Goal: Task Accomplishment & Management: Manage account settings

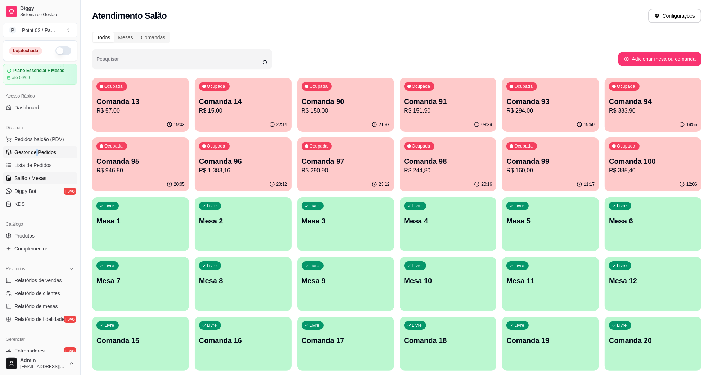
click at [47, 155] on span "Gestor de Pedidos" at bounding box center [35, 152] width 42 height 7
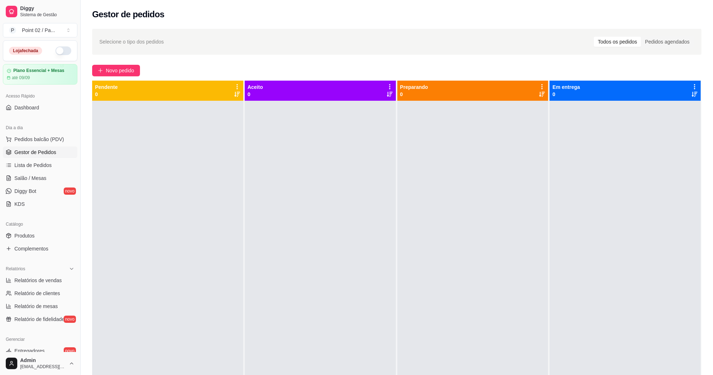
click at [89, 154] on div "Selecione o tipo dos pedidos Todos os pedidos Pedidos agendados Novo pedido Pen…" at bounding box center [397, 244] width 633 height 440
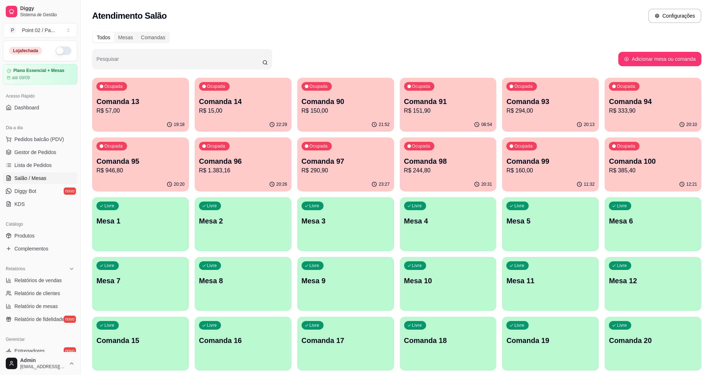
click at [415, 220] on p "Mesa 4" at bounding box center [448, 221] width 88 height 10
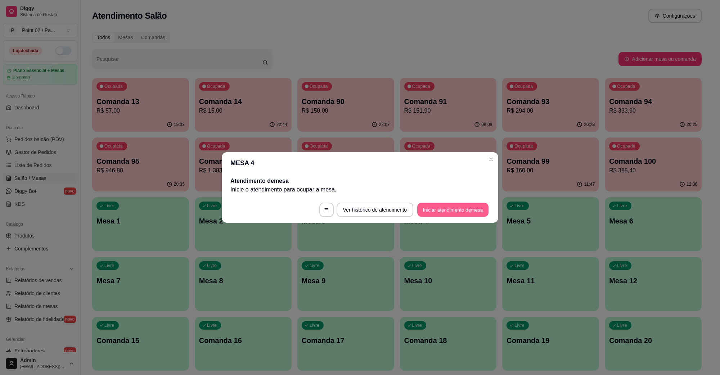
click at [459, 204] on button "Iniciar atendimento de mesa" at bounding box center [452, 210] width 71 height 14
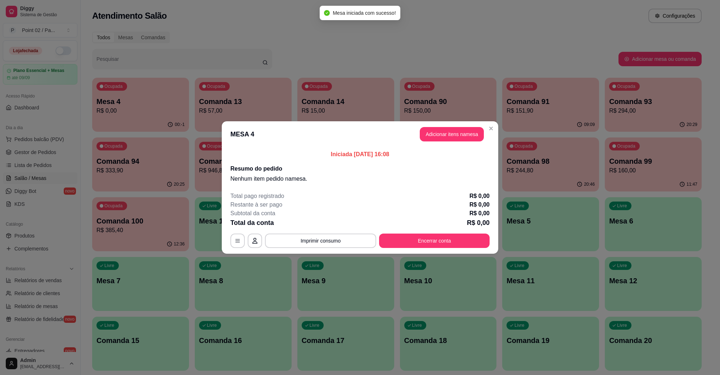
click at [474, 142] on header "MESA 4 Adicionar itens na mesa" at bounding box center [360, 134] width 277 height 26
click at [466, 139] on button "Adicionar itens na mesa" at bounding box center [452, 134] width 64 height 14
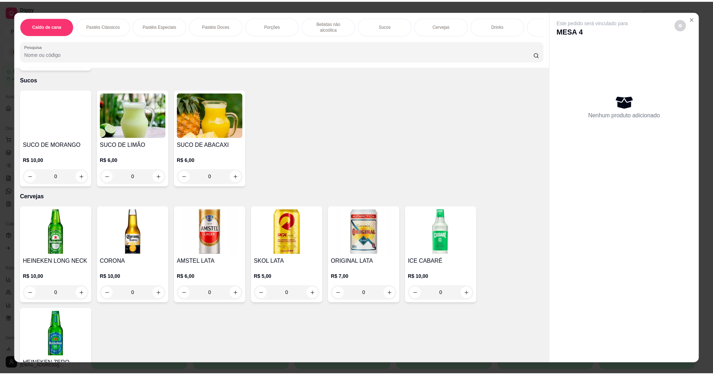
scroll to position [1260, 0]
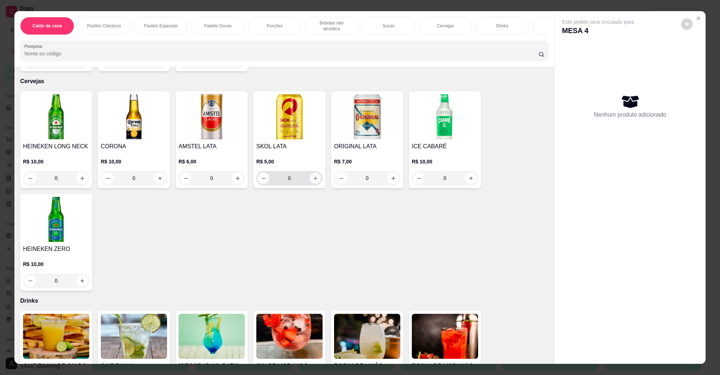
click at [313, 176] on icon "increase-product-quantity" at bounding box center [315, 178] width 5 height 5
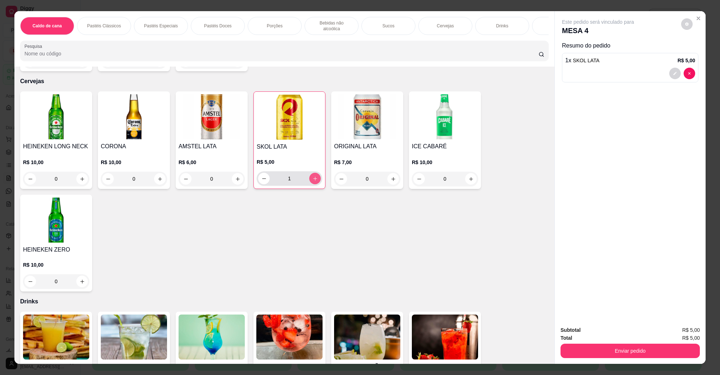
click at [313, 176] on icon "increase-product-quantity" at bounding box center [315, 178] width 5 height 5
type input "2"
click at [648, 353] on button "Enviar pedido" at bounding box center [630, 351] width 139 height 14
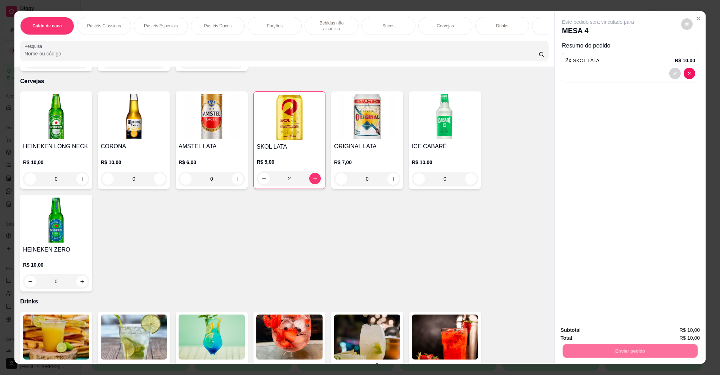
click at [609, 332] on button "Não registrar e enviar pedido" at bounding box center [606, 333] width 73 height 13
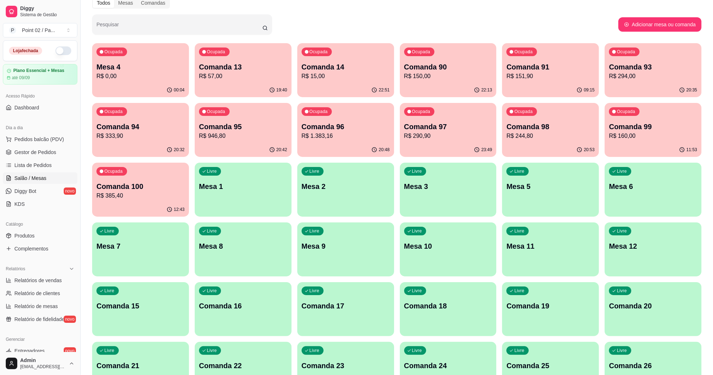
scroll to position [0, 0]
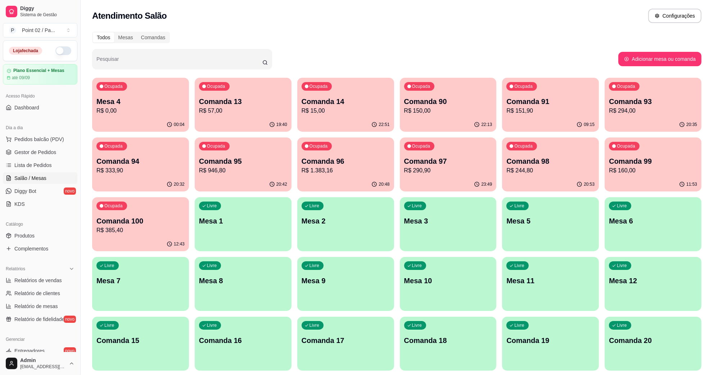
click at [640, 104] on p "Comanda 93" at bounding box center [653, 102] width 88 height 10
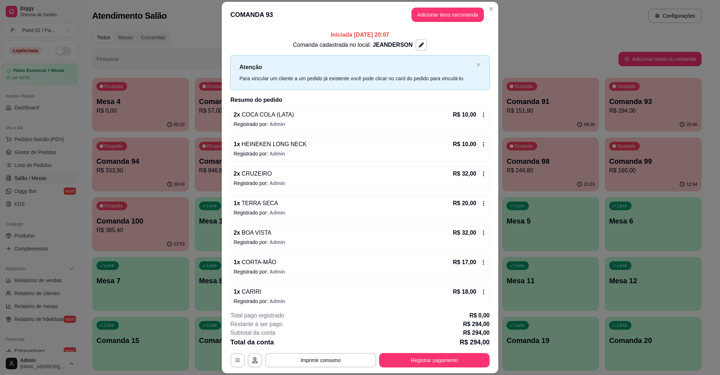
click at [434, 5] on header "COMANDA 93 Adicionar itens na comanda" at bounding box center [360, 15] width 277 height 26
click at [434, 11] on button "Adicionar itens na comanda" at bounding box center [448, 15] width 70 height 14
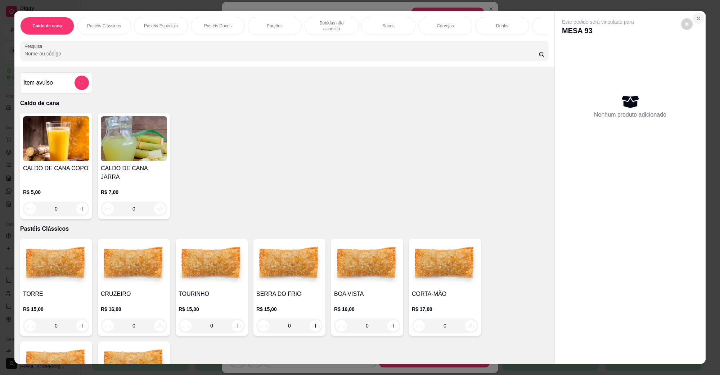
click at [696, 20] on icon "Close" at bounding box center [699, 18] width 6 height 6
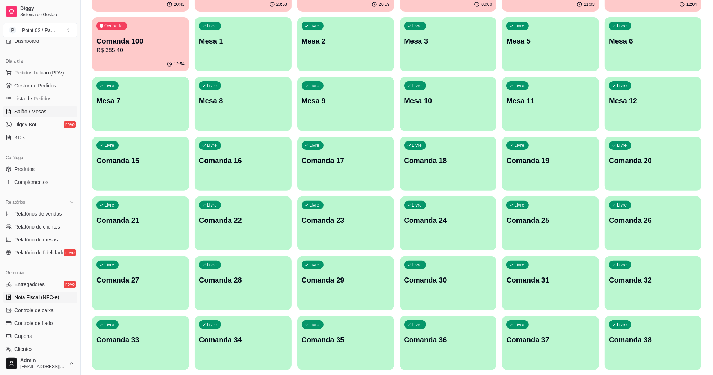
scroll to position [143, 0]
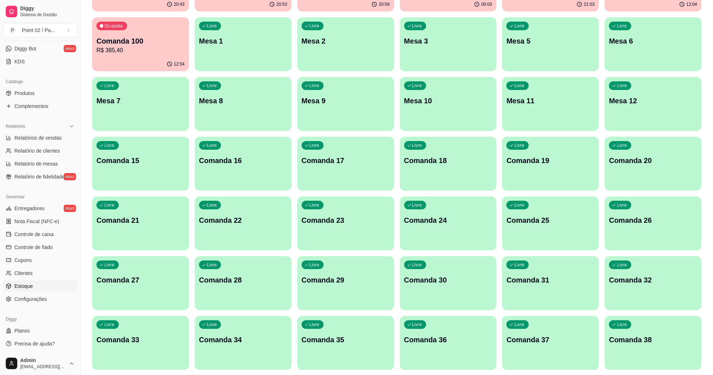
click at [34, 283] on link "Estoque" at bounding box center [40, 287] width 75 height 12
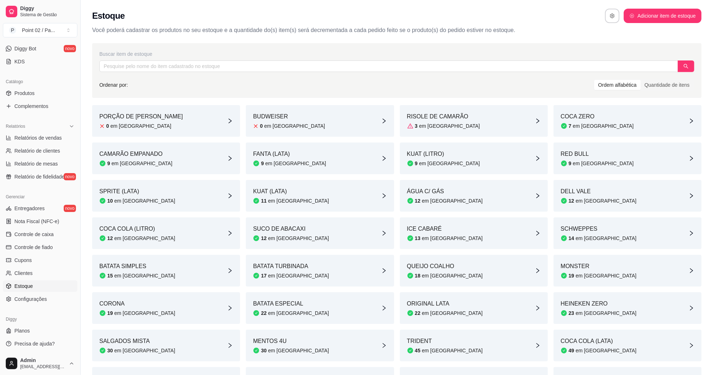
click at [174, 231] on div "COCA COLA (LITRO) 12 em estoque" at bounding box center [166, 234] width 148 height 32
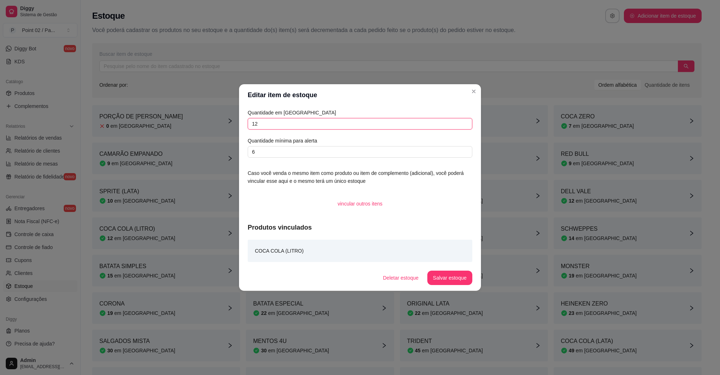
click at [290, 123] on input "12" at bounding box center [360, 124] width 225 height 12
type input "1"
type input "18"
click at [456, 271] on button "Salvar estoque" at bounding box center [450, 278] width 44 height 14
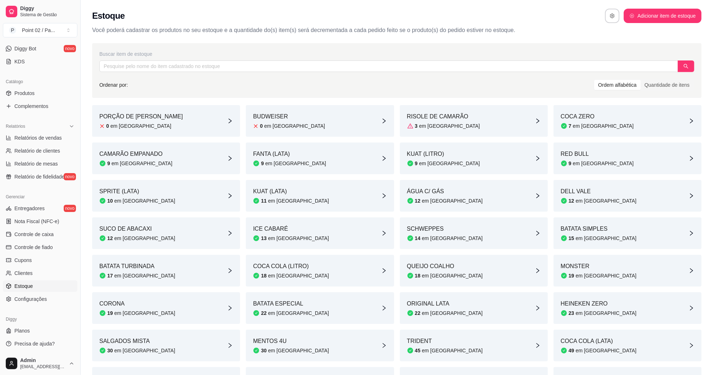
click at [410, 348] on icon at bounding box center [411, 351] width 6 height 6
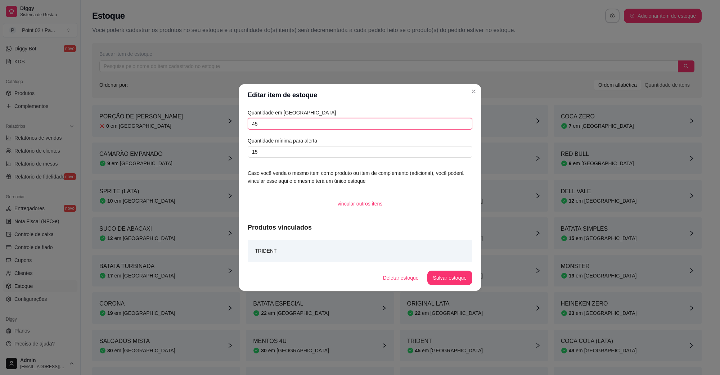
click at [335, 121] on input "45" at bounding box center [360, 124] width 225 height 12
type input "43"
click at [456, 283] on button "Salvar estoque" at bounding box center [449, 278] width 45 height 14
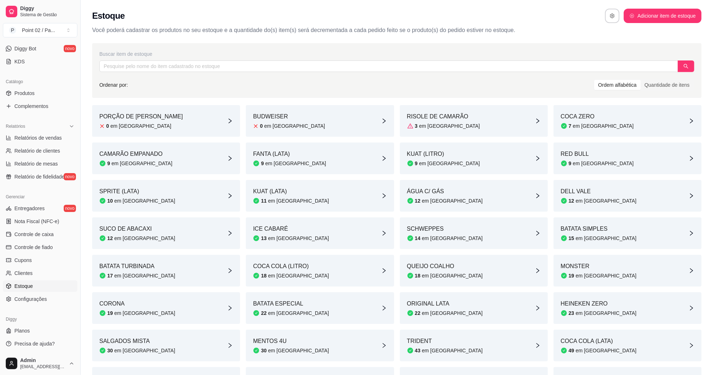
click at [319, 343] on div "MENTOS 4U 30 em [GEOGRAPHIC_DATA]" at bounding box center [320, 346] width 148 height 32
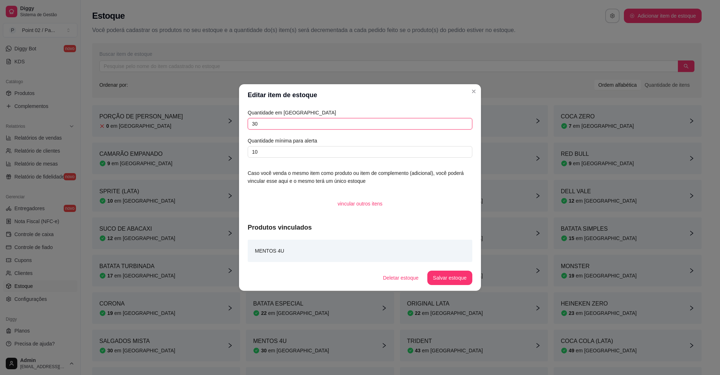
click at [316, 125] on input "30" at bounding box center [360, 124] width 225 height 12
type input "29"
click at [451, 283] on button "Salvar estoque" at bounding box center [450, 278] width 44 height 14
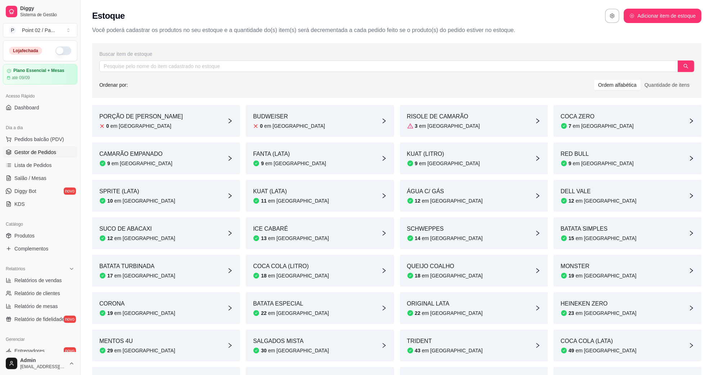
click at [43, 152] on span "Gestor de Pedidos" at bounding box center [35, 152] width 42 height 7
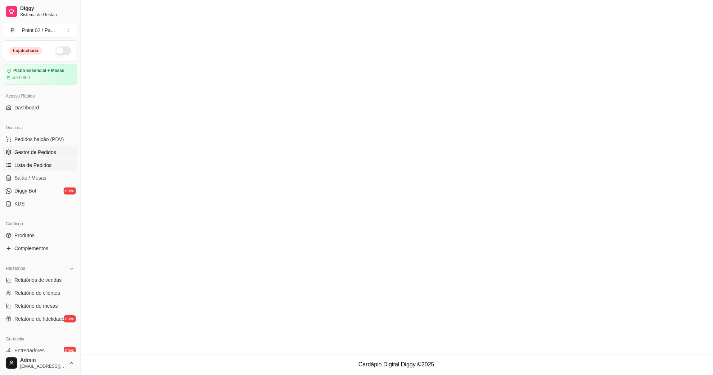
click at [44, 169] on span "Lista de Pedidos" at bounding box center [32, 165] width 37 height 7
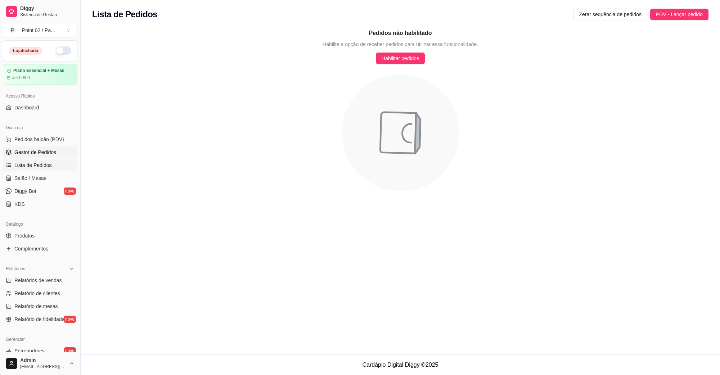
click at [53, 154] on span "Gestor de Pedidos" at bounding box center [35, 152] width 42 height 7
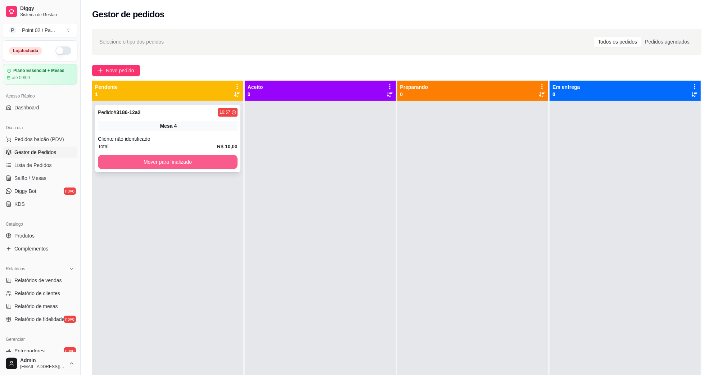
click at [167, 156] on button "Mover para finalizado" at bounding box center [168, 162] width 140 height 14
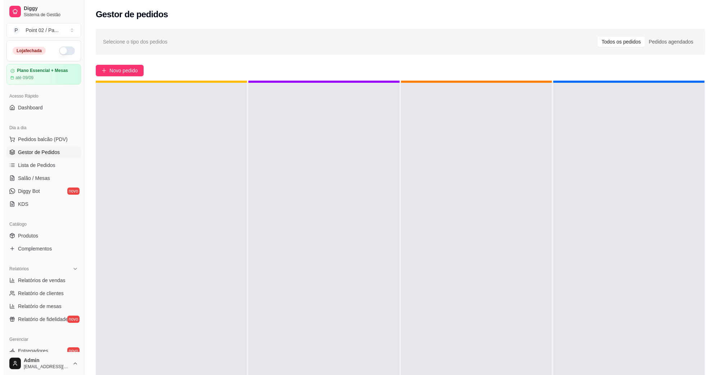
scroll to position [20, 0]
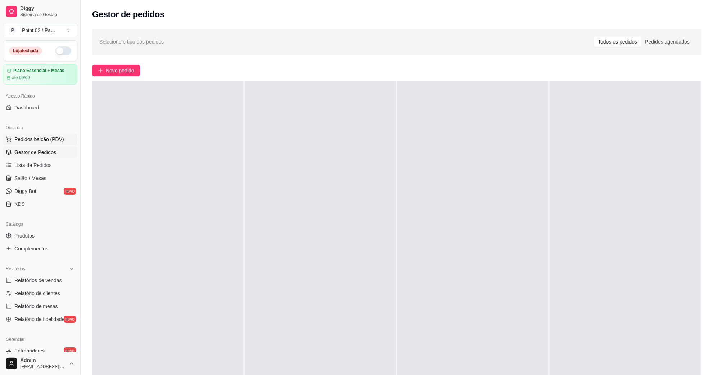
click at [49, 143] on button "Pedidos balcão (PDV)" at bounding box center [40, 140] width 75 height 12
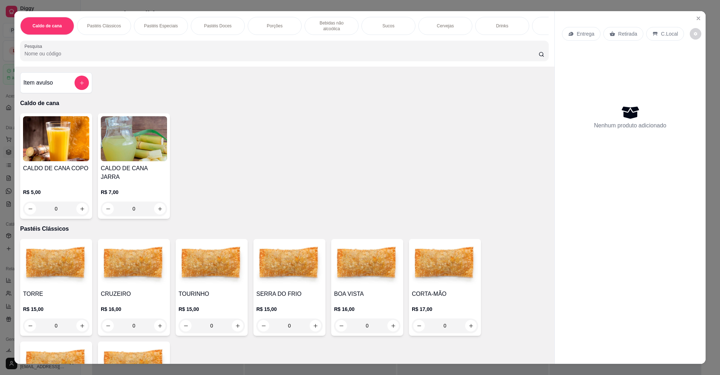
drag, startPoint x: 693, startPoint y: 12, endPoint x: 501, endPoint y: 49, distance: 195.2
click at [693, 14] on section "Caldo de cana Pastéis Clássicos Pastéis Especiais Pastéis Doces Porções Bebidas…" at bounding box center [359, 187] width 691 height 353
click at [696, 17] on icon "Close" at bounding box center [699, 18] width 6 height 6
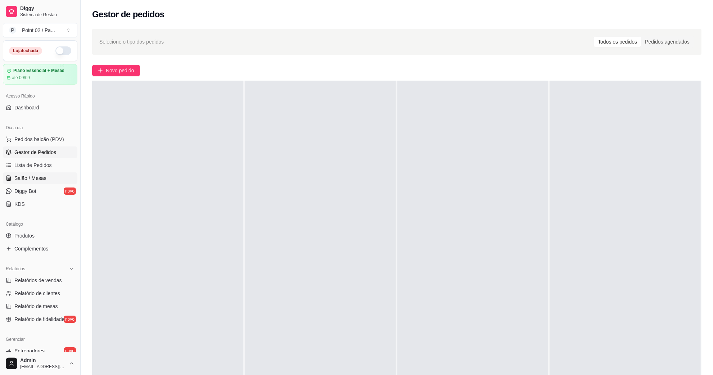
click at [26, 175] on span "Salão / Mesas" at bounding box center [30, 178] width 32 height 7
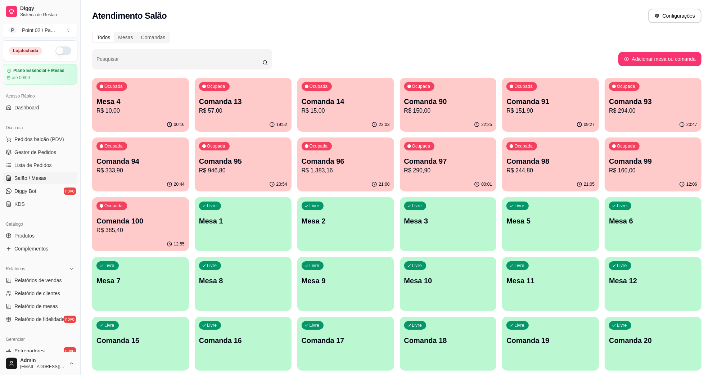
click at [392, 19] on div "Atendimento Salão Configurações" at bounding box center [397, 16] width 610 height 14
click at [323, 220] on p "Mesa 2" at bounding box center [346, 221] width 88 height 10
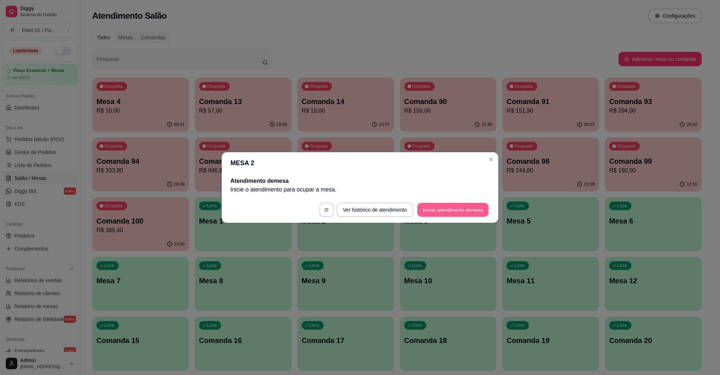
click at [463, 215] on button "Iniciar atendimento de mesa" at bounding box center [452, 210] width 71 height 14
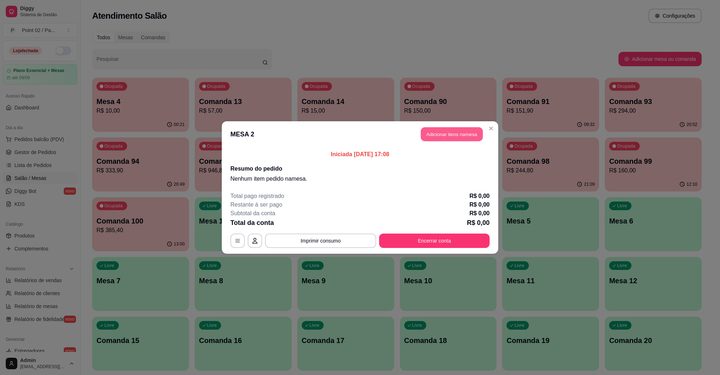
click at [467, 139] on button "Adicionar itens na mesa" at bounding box center [452, 134] width 62 height 14
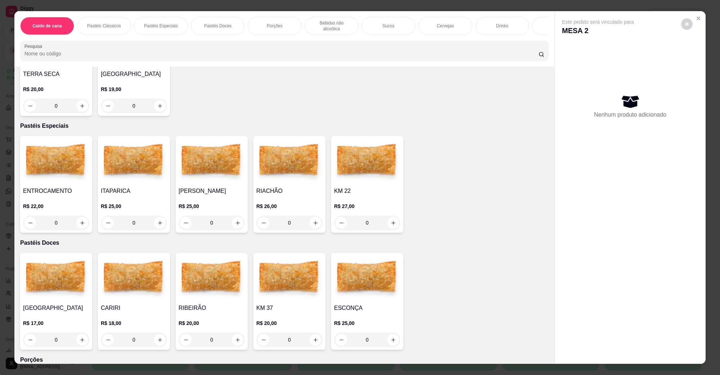
scroll to position [315, 0]
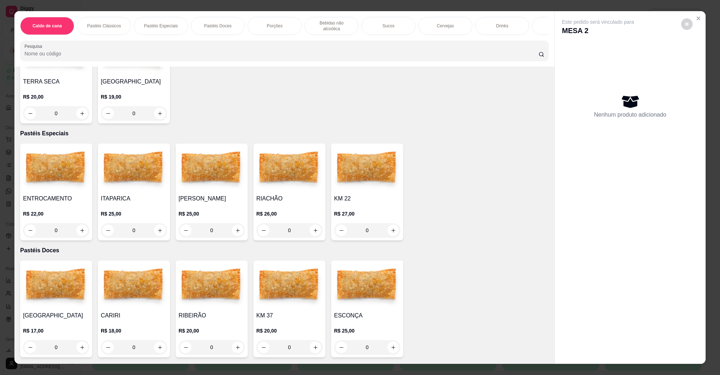
click at [72, 147] on img at bounding box center [56, 169] width 66 height 45
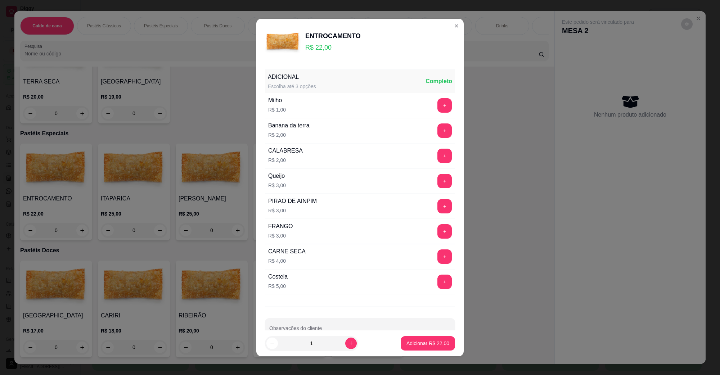
scroll to position [19, 0]
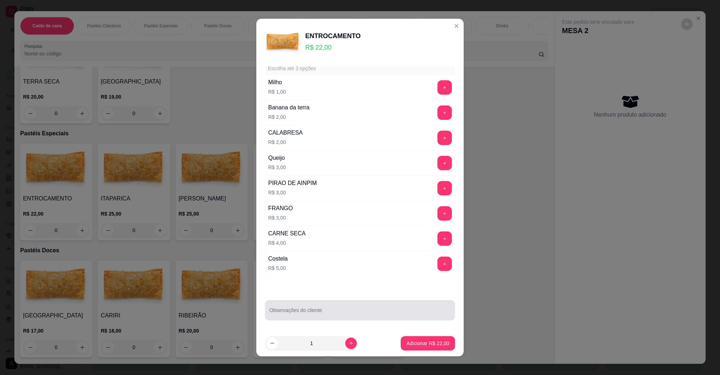
click at [333, 305] on div at bounding box center [360, 310] width 182 height 14
type input "SUBTITUIR A BANANA PELO MILHO"
click at [402, 349] on button "Adicionar R$ 22,00" at bounding box center [428, 343] width 54 height 14
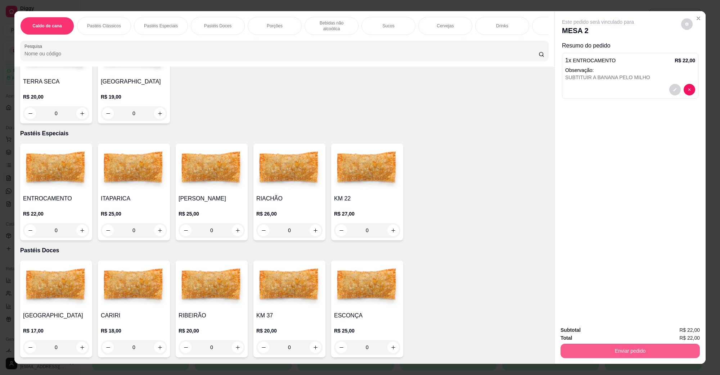
click at [570, 353] on button "Enviar pedido" at bounding box center [630, 351] width 139 height 14
click at [576, 333] on button "Não registrar e enviar pedido" at bounding box center [606, 333] width 73 height 13
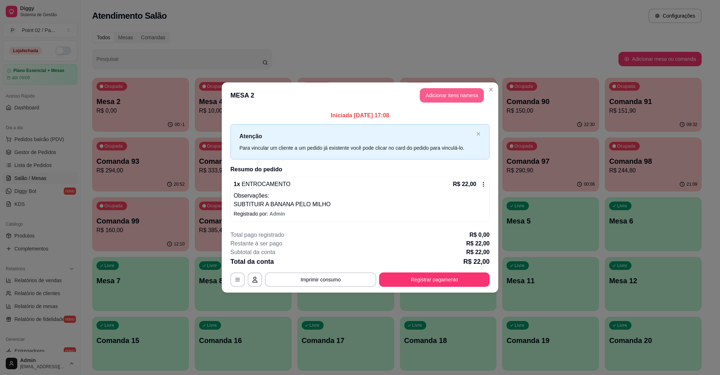
click at [463, 95] on button "Adicionar itens na mesa" at bounding box center [452, 95] width 64 height 14
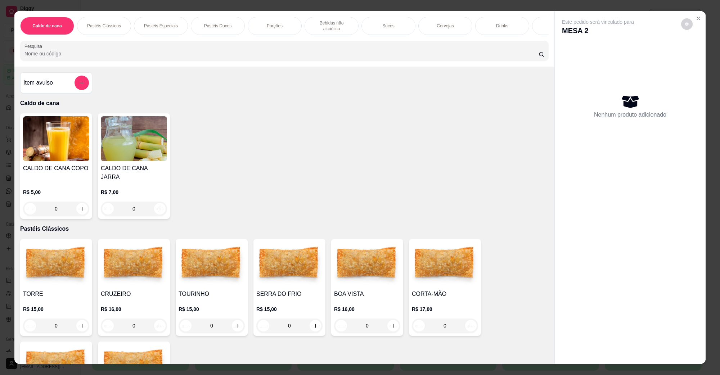
scroll to position [270, 0]
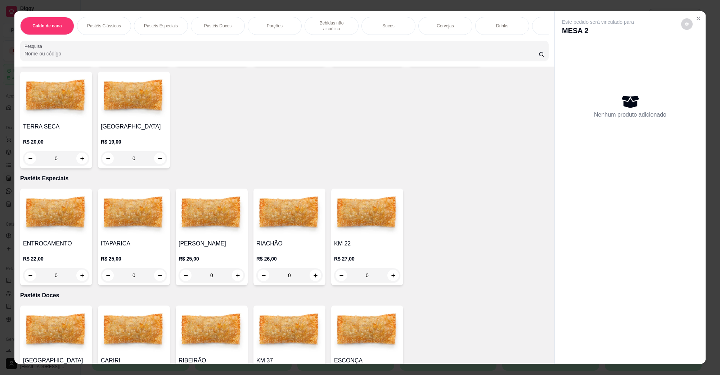
click at [133, 212] on img at bounding box center [134, 214] width 66 height 45
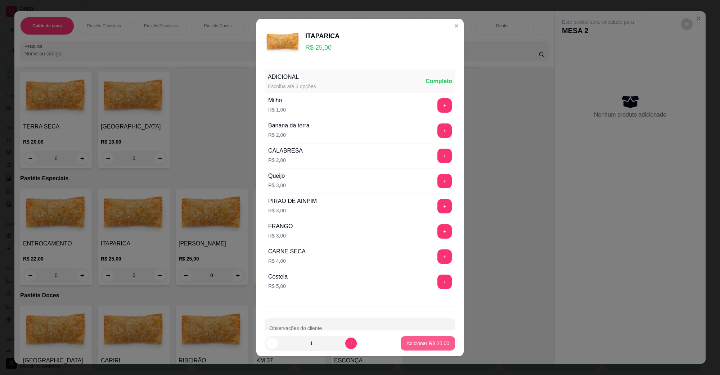
click at [411, 340] on button "Adicionar R$ 25,00" at bounding box center [428, 343] width 54 height 14
type input "1"
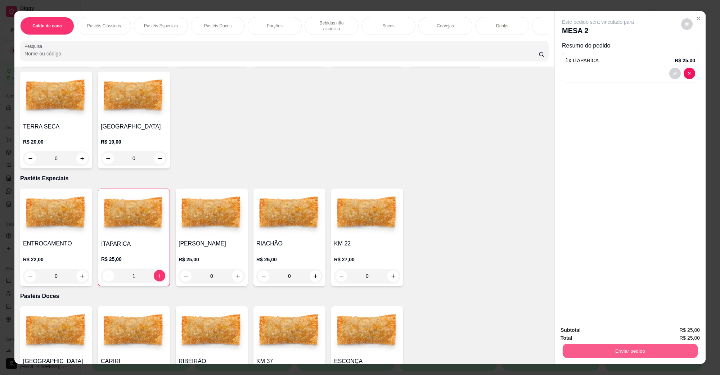
click at [627, 345] on button "Enviar pedido" at bounding box center [630, 351] width 135 height 14
click at [621, 330] on button "Não registrar e enviar pedido" at bounding box center [606, 334] width 75 height 14
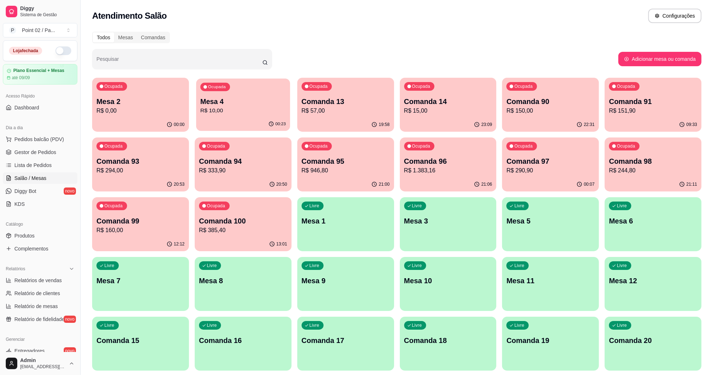
click at [225, 102] on p "Mesa 4" at bounding box center [243, 102] width 85 height 10
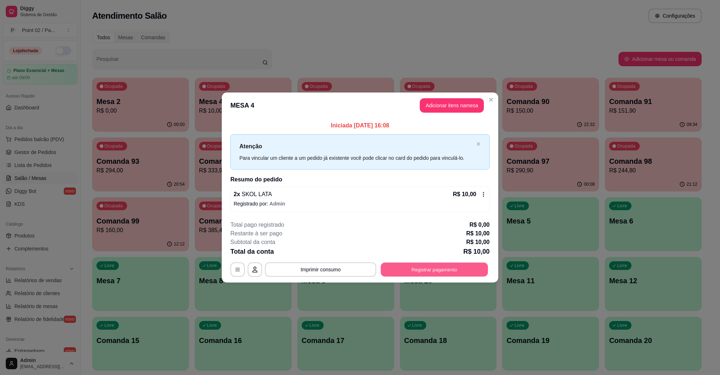
click at [453, 271] on button "Registrar pagamento" at bounding box center [434, 270] width 107 height 14
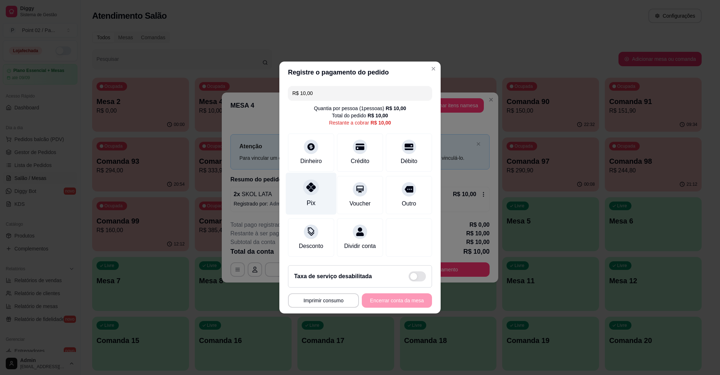
click at [305, 193] on div "Pix" at bounding box center [311, 194] width 51 height 42
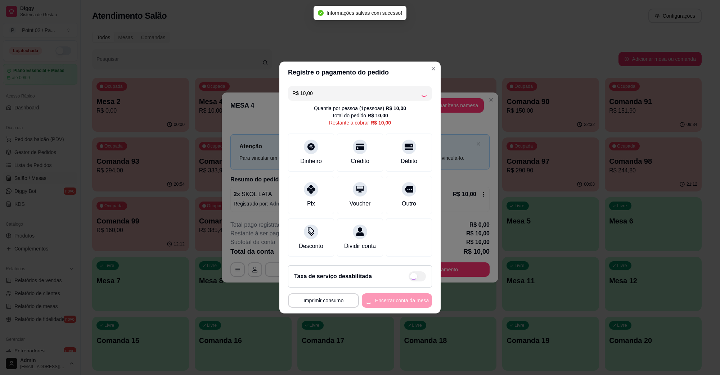
type input "R$ 0,00"
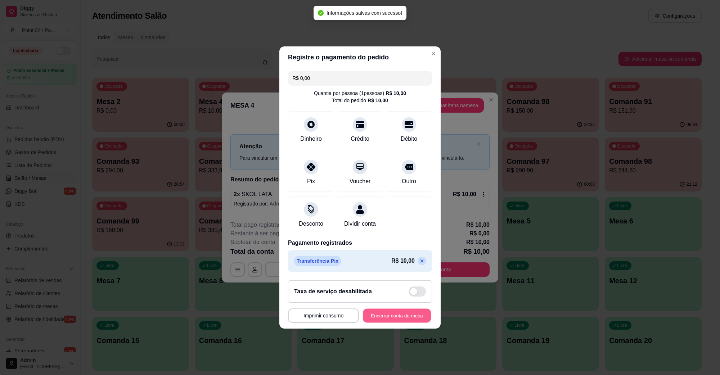
click at [399, 318] on button "Encerrar conta da mesa" at bounding box center [397, 316] width 68 height 14
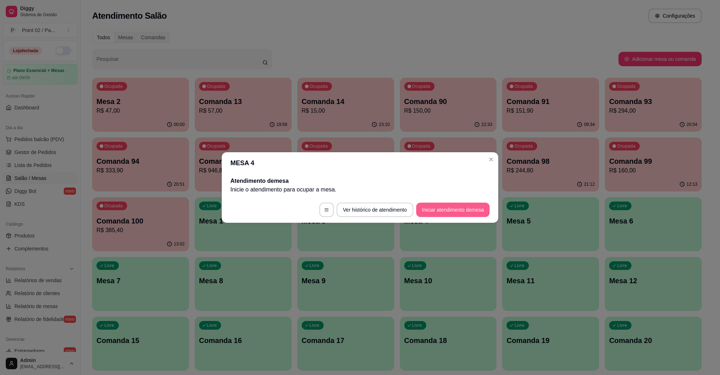
click at [435, 206] on button "Iniciar atendimento de mesa" at bounding box center [452, 210] width 73 height 14
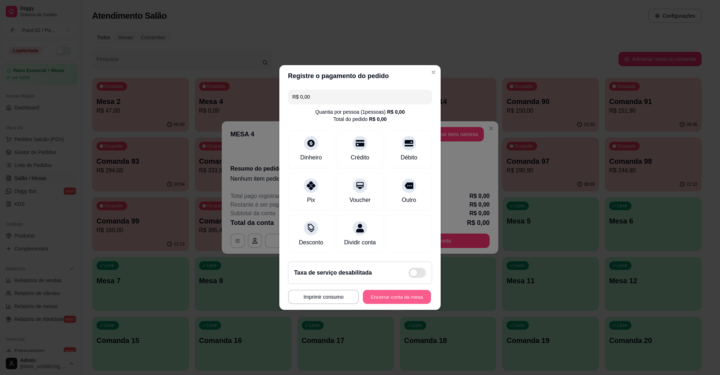
click at [406, 298] on button "Encerrar conta da mesa" at bounding box center [397, 297] width 68 height 14
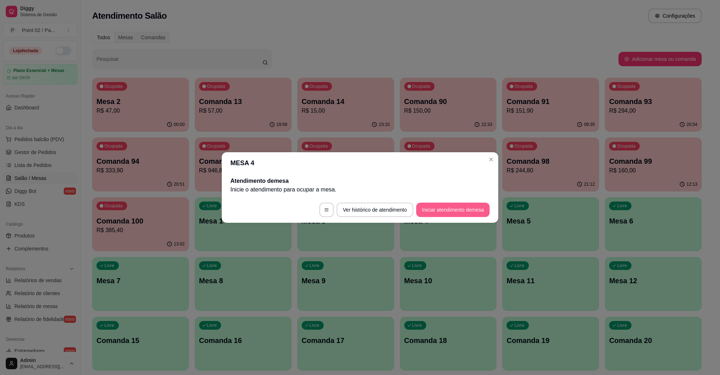
click at [442, 210] on button "Iniciar atendimento de mesa" at bounding box center [452, 210] width 73 height 14
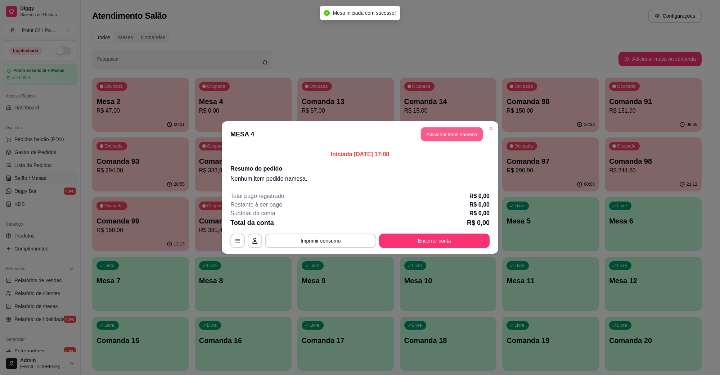
click at [456, 131] on button "Adicionar itens na mesa" at bounding box center [452, 134] width 62 height 14
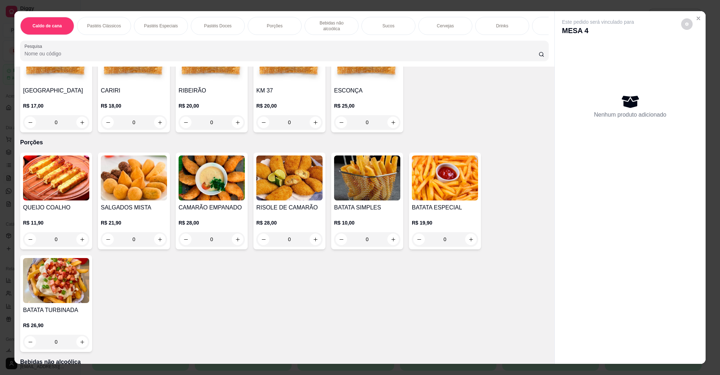
scroll to position [180, 0]
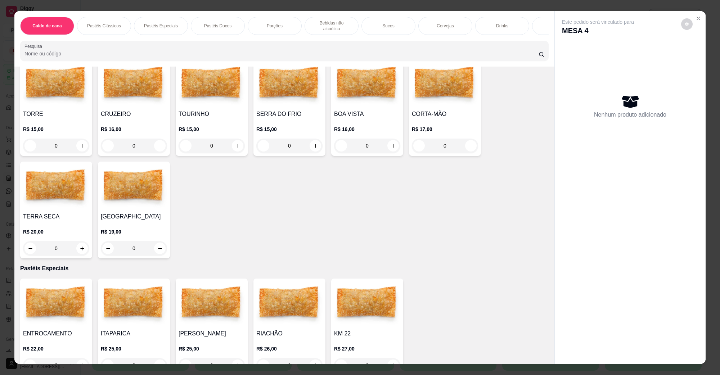
click at [342, 96] on img at bounding box center [367, 84] width 66 height 45
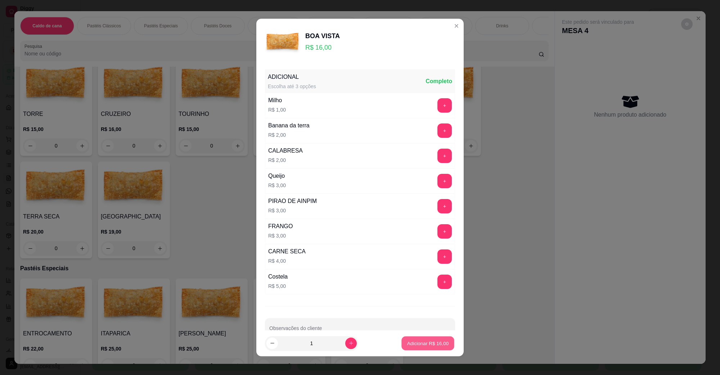
click at [418, 337] on button "Adicionar R$ 16,00" at bounding box center [428, 344] width 53 height 14
type input "1"
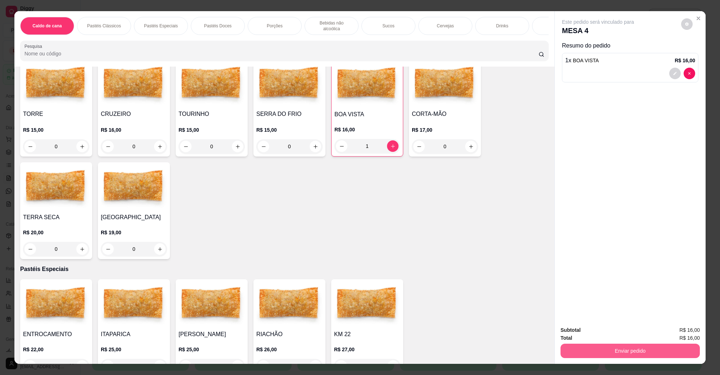
click at [564, 344] on button "Enviar pedido" at bounding box center [630, 351] width 139 height 14
click at [578, 349] on button "Enviar pedido" at bounding box center [630, 351] width 135 height 14
click at [586, 333] on button "Não registrar e enviar pedido" at bounding box center [606, 334] width 75 height 14
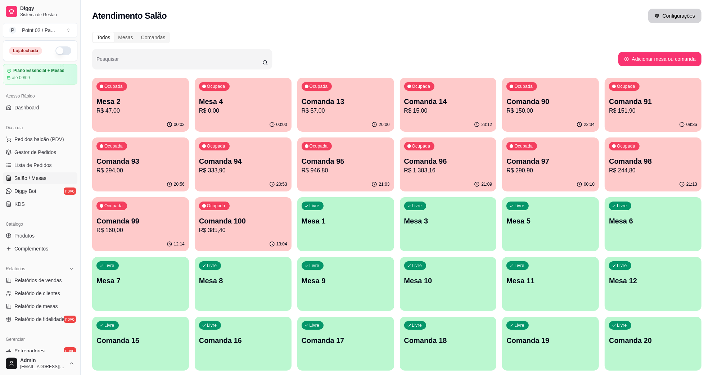
click at [670, 11] on button "Configurações" at bounding box center [675, 16] width 53 height 14
click at [512, 172] on p "R$ 290,90" at bounding box center [550, 170] width 85 height 8
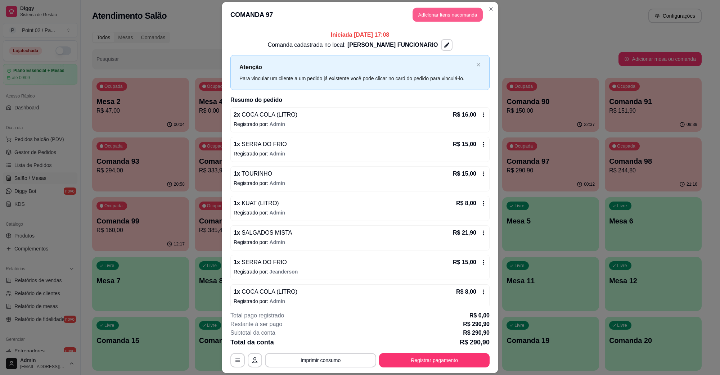
click at [461, 18] on button "Adicionar itens na comanda" at bounding box center [448, 15] width 70 height 14
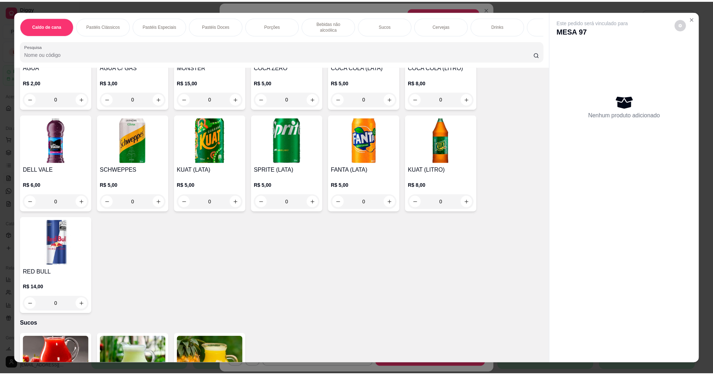
scroll to position [630, 0]
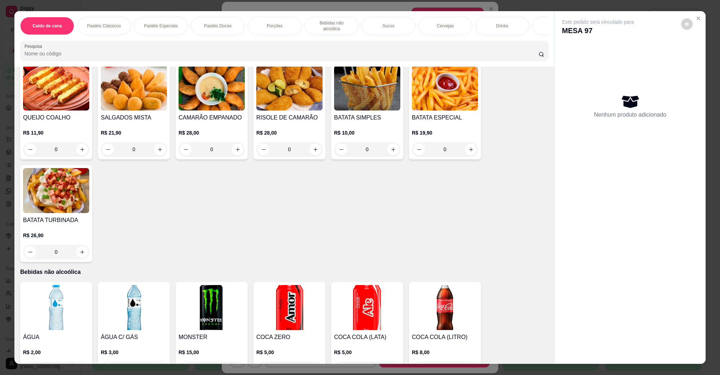
click at [303, 285] on img at bounding box center [289, 307] width 66 height 45
click at [369, 285] on img at bounding box center [367, 307] width 66 height 45
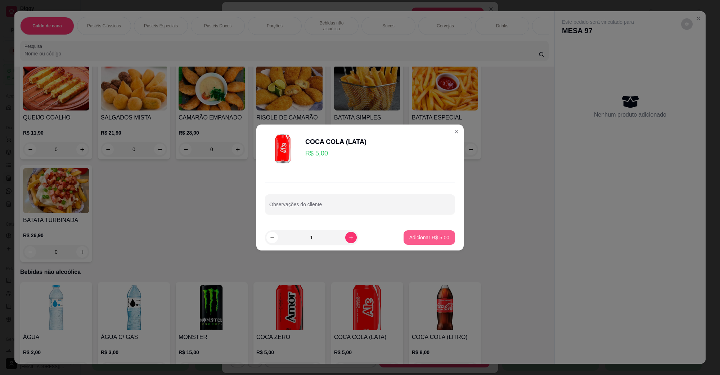
click at [417, 236] on p "Adicionar R$ 5,00" at bounding box center [429, 237] width 40 height 7
type input "1"
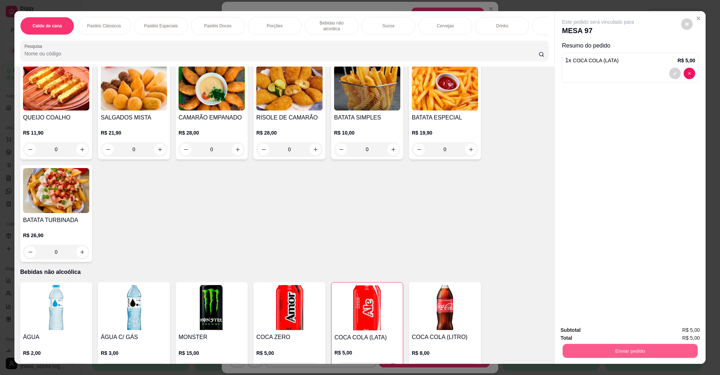
click at [631, 356] on button "Enviar pedido" at bounding box center [630, 351] width 135 height 14
click at [627, 336] on button "Não registrar e enviar pedido" at bounding box center [606, 333] width 73 height 13
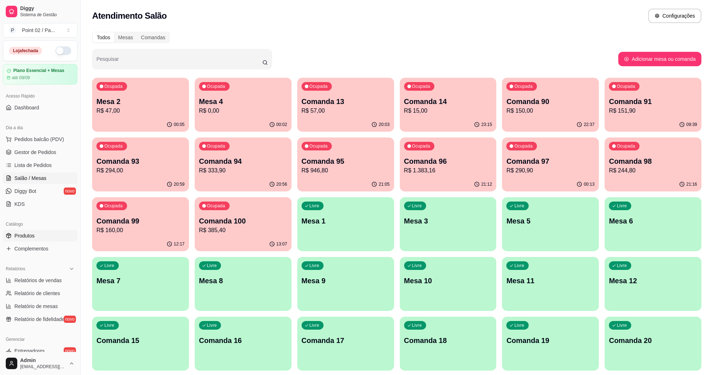
click at [52, 239] on link "Produtos" at bounding box center [40, 236] width 75 height 12
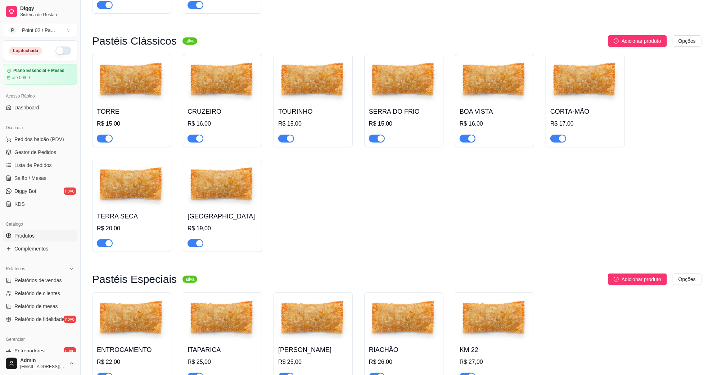
scroll to position [180, 0]
click at [139, 336] on img at bounding box center [132, 319] width 70 height 45
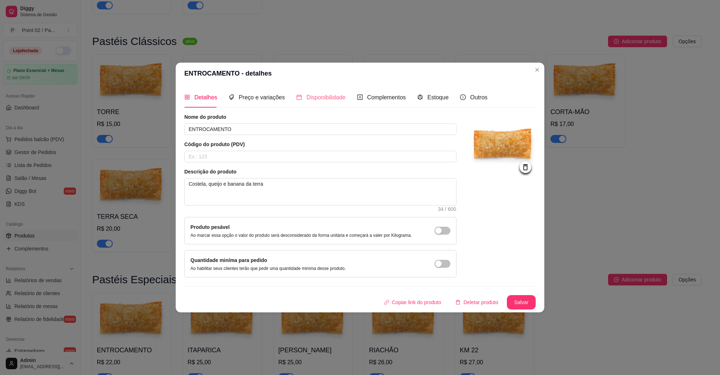
click at [330, 91] on div "Disponibilidade" at bounding box center [320, 97] width 49 height 21
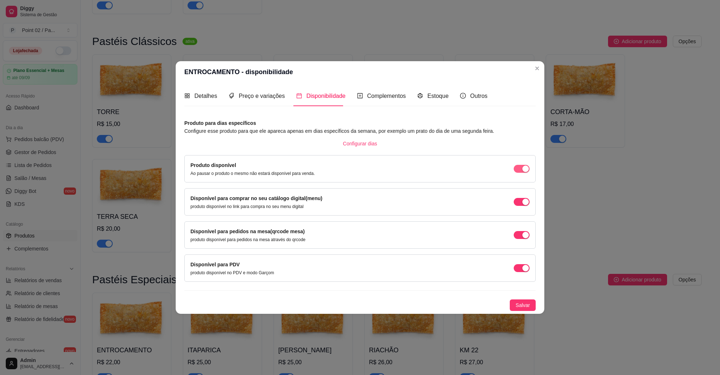
click at [521, 168] on span "button" at bounding box center [522, 169] width 16 height 8
click at [520, 209] on div "Disponível para comprar no seu catálogo digital(menu) produto disponível no lin…" at bounding box center [360, 201] width 339 height 15
click at [520, 202] on span "button" at bounding box center [522, 202] width 16 height 8
click at [526, 230] on div "Disponível para pedidos na mesa(qrcode mesa) produto disponível para pedidos na…" at bounding box center [360, 235] width 339 height 15
click at [523, 234] on div "button" at bounding box center [526, 235] width 6 height 6
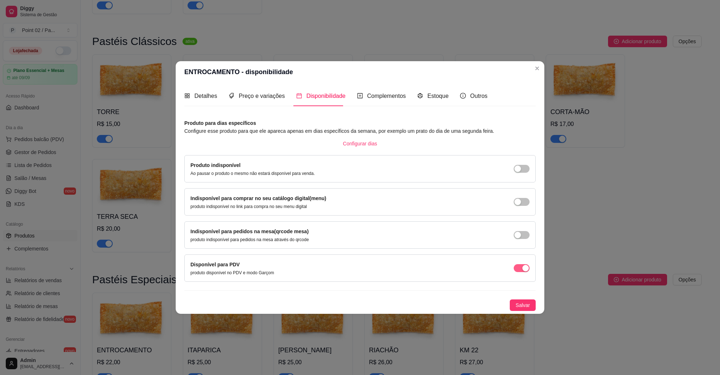
click at [521, 269] on button "button" at bounding box center [522, 268] width 16 height 8
click at [530, 307] on span "Salvar" at bounding box center [523, 305] width 14 height 8
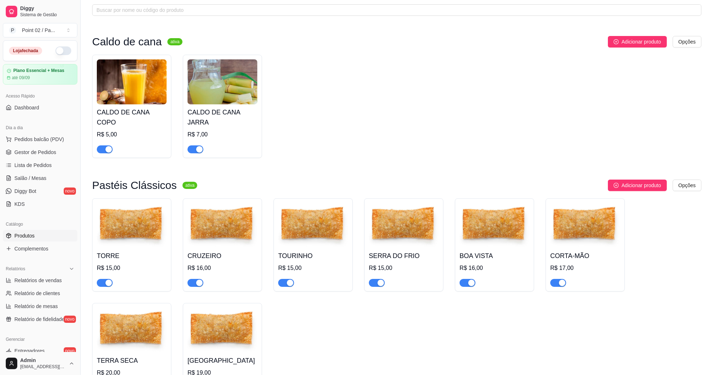
scroll to position [0, 0]
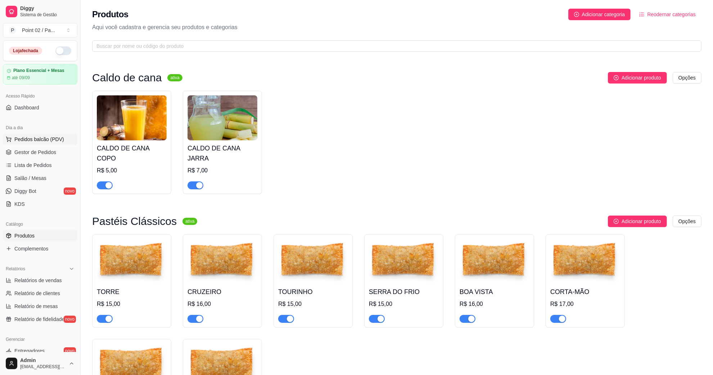
click at [51, 138] on span "Pedidos balcão (PDV)" at bounding box center [39, 139] width 50 height 7
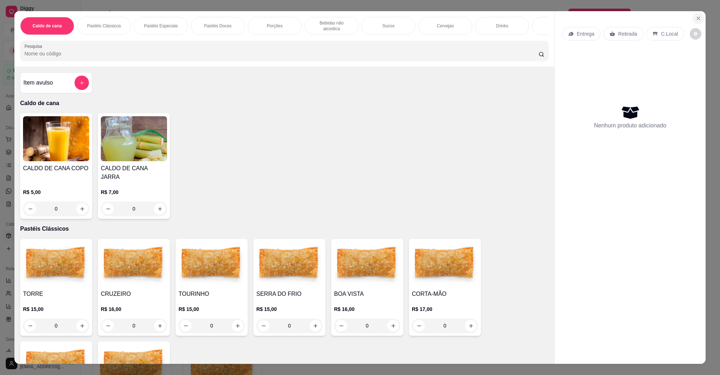
click at [696, 15] on icon "Close" at bounding box center [699, 18] width 6 height 6
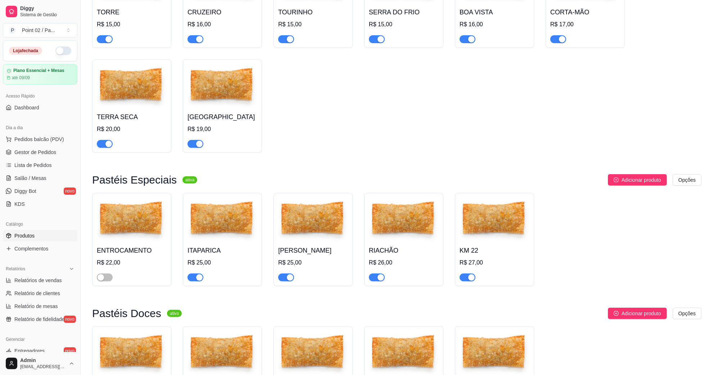
scroll to position [225, 0]
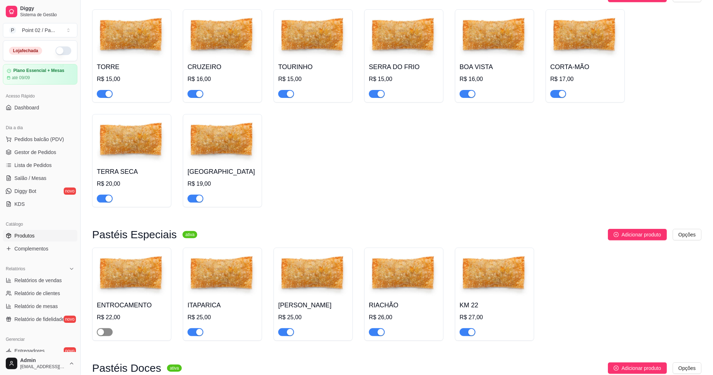
click at [102, 336] on div "button" at bounding box center [101, 332] width 6 height 6
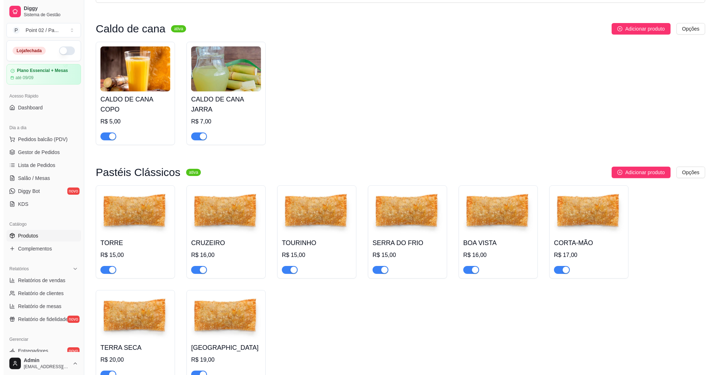
scroll to position [0, 0]
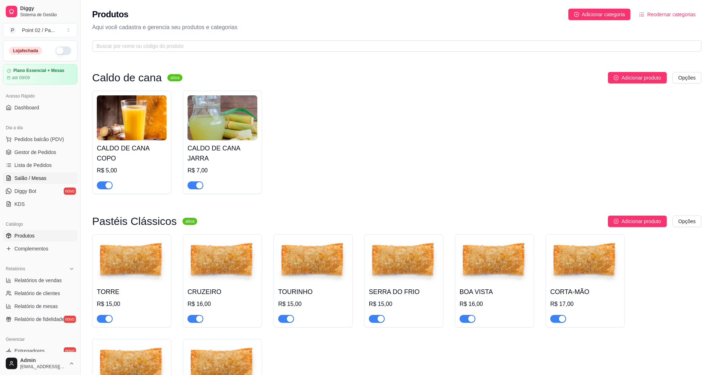
click at [35, 174] on link "Salão / Mesas" at bounding box center [40, 179] width 75 height 12
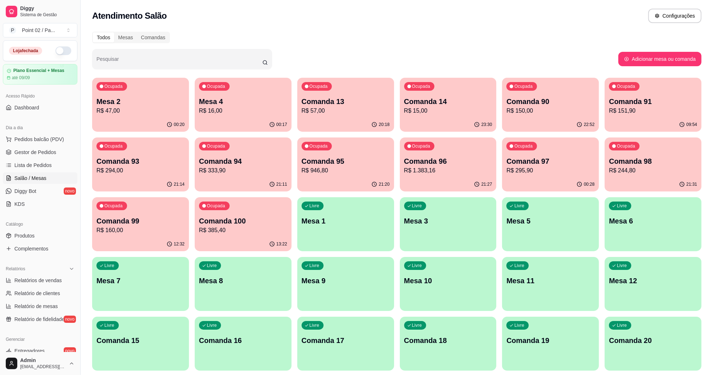
click at [259, 127] on div "00:17" at bounding box center [243, 125] width 97 height 14
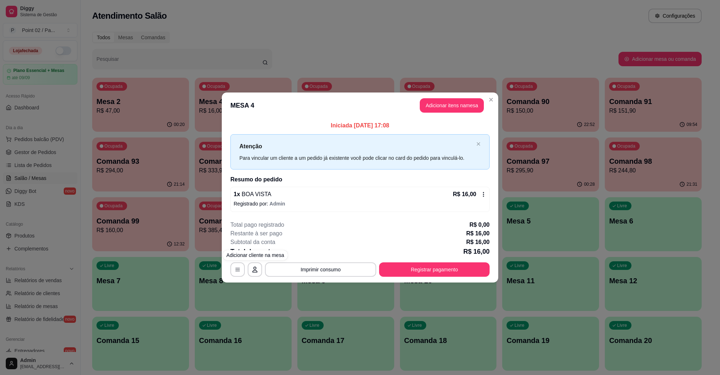
click at [247, 267] on div "**********" at bounding box center [359, 270] width 259 height 14
click at [242, 268] on button "button" at bounding box center [237, 270] width 14 height 14
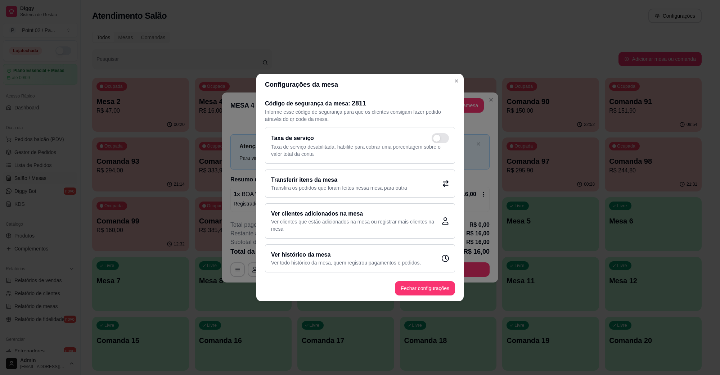
click at [337, 184] on p "Transfira os pedidos que foram feitos nessa mesa para outra" at bounding box center [339, 187] width 136 height 7
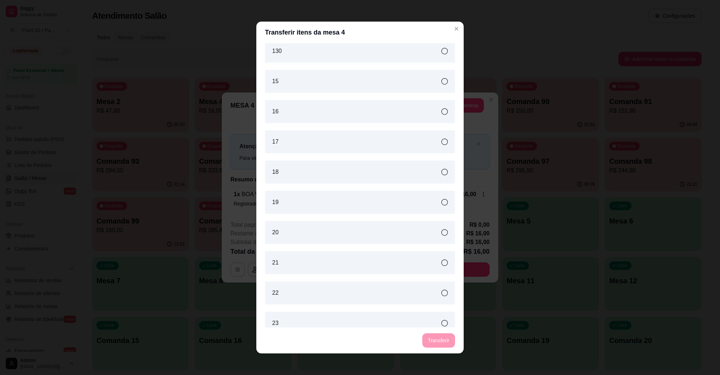
scroll to position [990, 0]
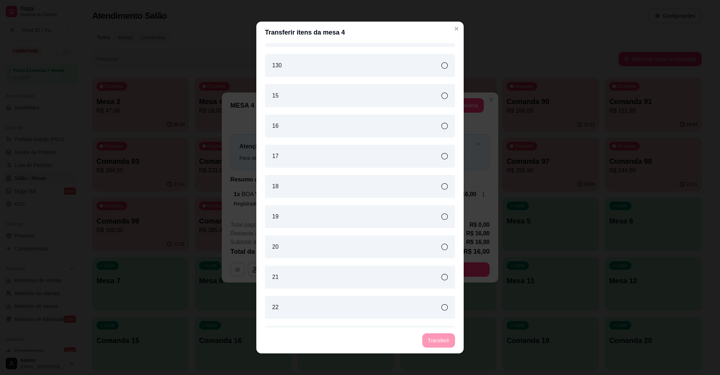
click at [317, 99] on div "15" at bounding box center [360, 95] width 190 height 23
click at [429, 337] on button "Transferir" at bounding box center [439, 341] width 32 height 14
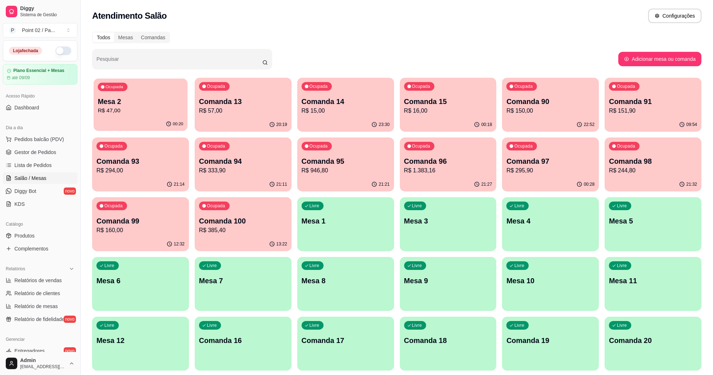
click at [176, 101] on p "Mesa 2" at bounding box center [140, 102] width 85 height 10
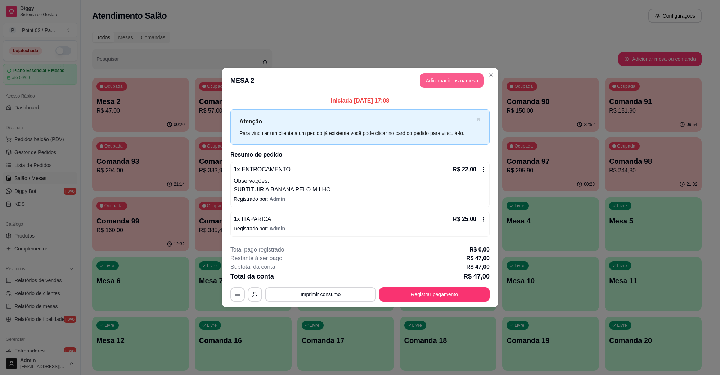
click at [445, 83] on button "Adicionar itens na mesa" at bounding box center [452, 80] width 64 height 14
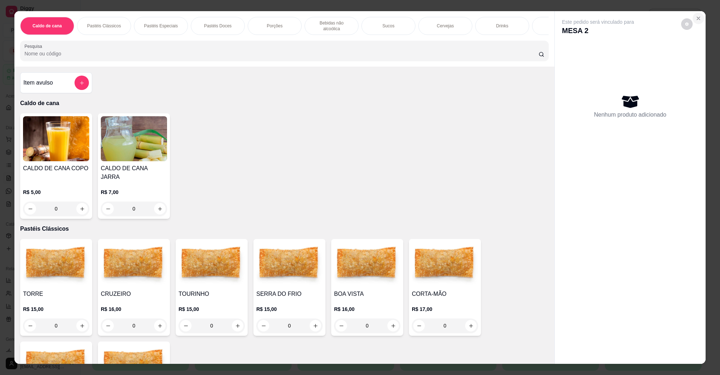
click at [697, 13] on button "Close" at bounding box center [699, 19] width 12 height 12
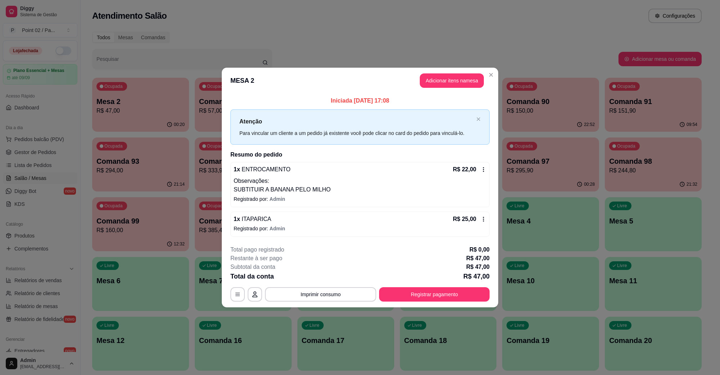
click at [453, 89] on header "MESA 2 Adicionar itens na mesa" at bounding box center [360, 81] width 277 height 26
click at [452, 81] on button "Adicionar itens na mesa" at bounding box center [452, 80] width 64 height 14
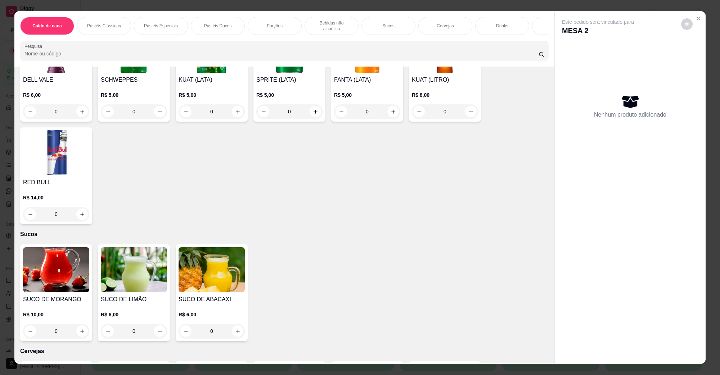
scroll to position [1170, 0]
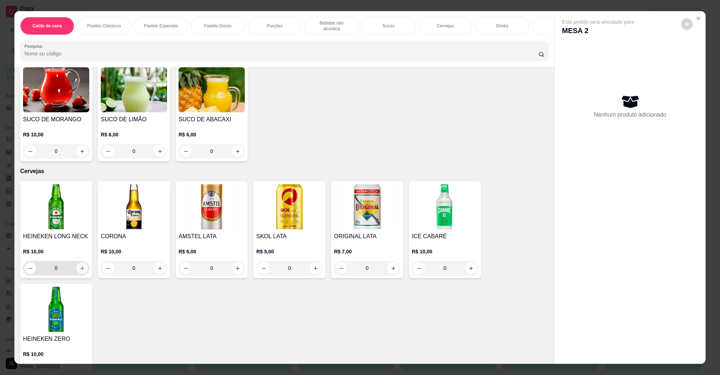
click at [82, 263] on button "increase-product-quantity" at bounding box center [82, 269] width 12 height 12
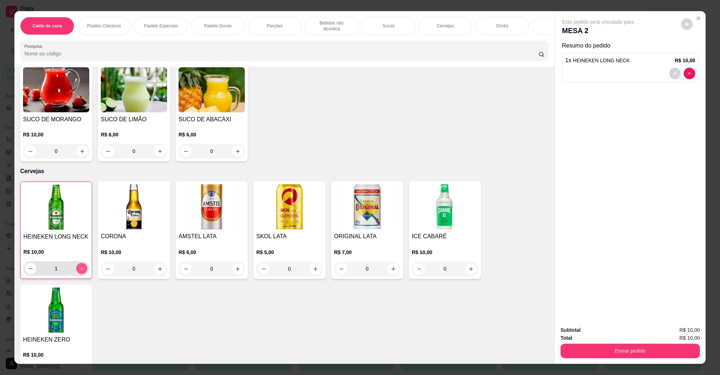
click at [82, 263] on button "increase-product-quantity" at bounding box center [81, 268] width 11 height 11
type input "2"
click at [634, 346] on button "Enviar pedido" at bounding box center [630, 351] width 139 height 14
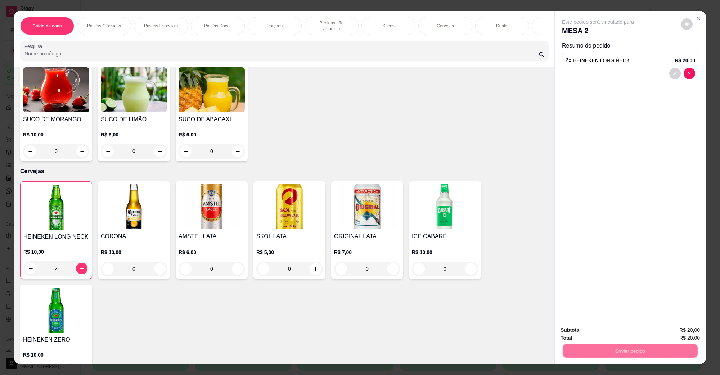
click at [621, 330] on button "Não registrar e enviar pedido" at bounding box center [606, 334] width 75 height 14
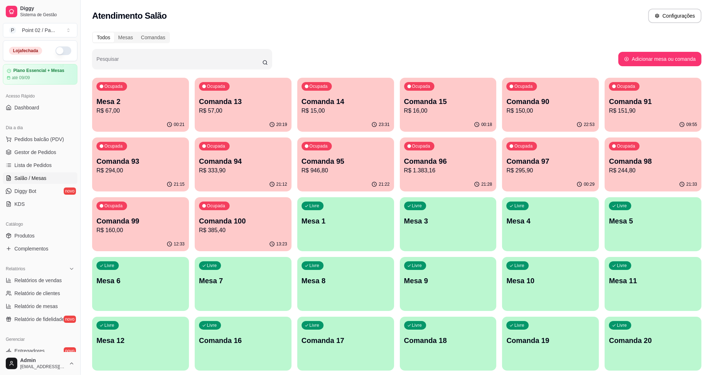
click at [137, 159] on p "Comanda 93" at bounding box center [141, 161] width 88 height 10
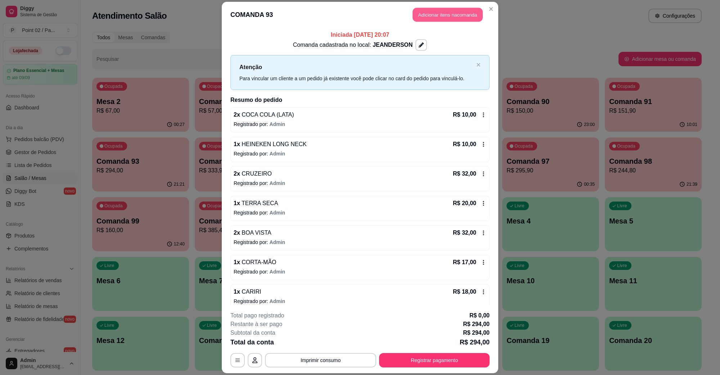
click at [446, 13] on button "Adicionar itens na comanda" at bounding box center [448, 15] width 70 height 14
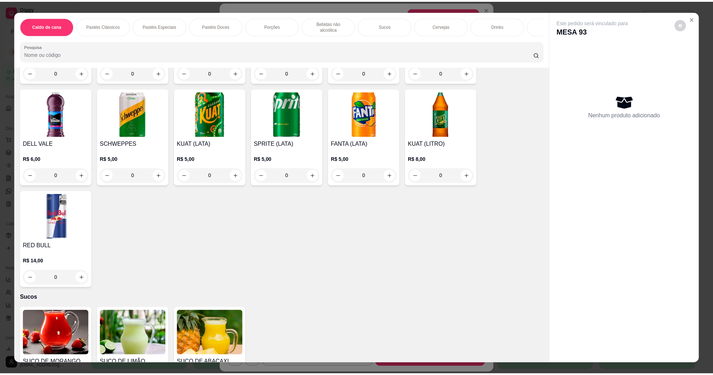
scroll to position [855, 0]
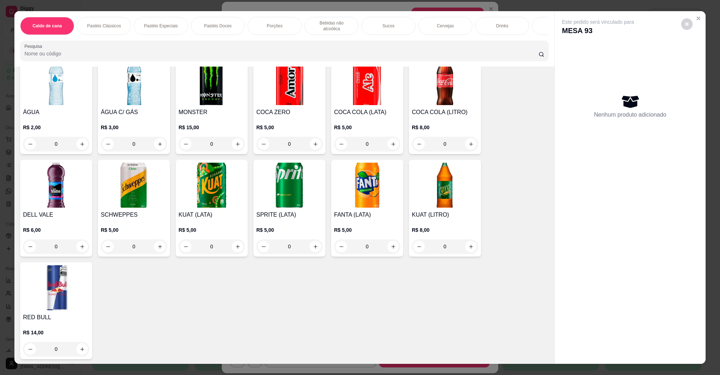
click at [215, 97] on img at bounding box center [212, 82] width 66 height 45
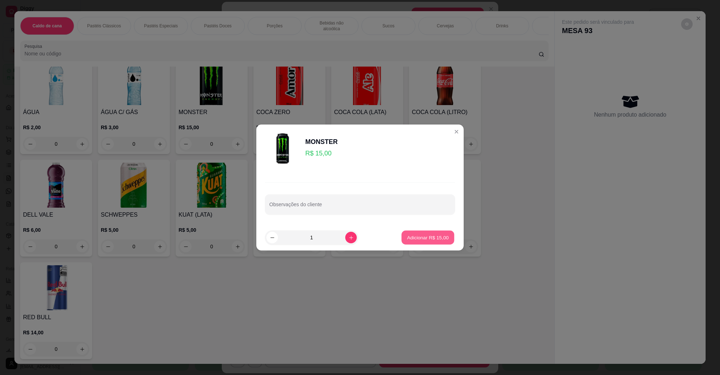
click at [413, 240] on p "Adicionar R$ 15,00" at bounding box center [428, 237] width 42 height 7
type input "1"
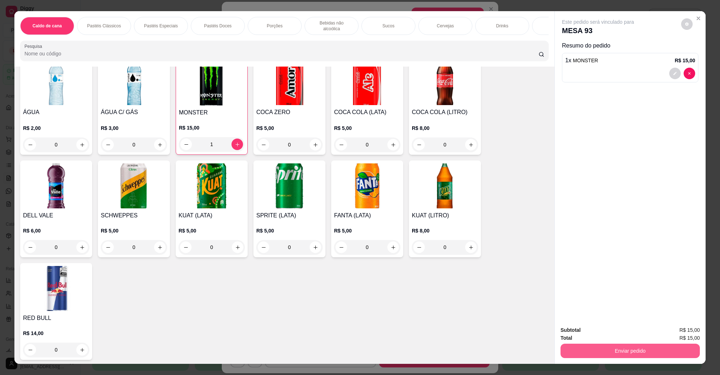
click at [586, 351] on button "Enviar pedido" at bounding box center [630, 351] width 139 height 14
click at [592, 339] on button "Não registrar e enviar pedido" at bounding box center [606, 333] width 73 height 13
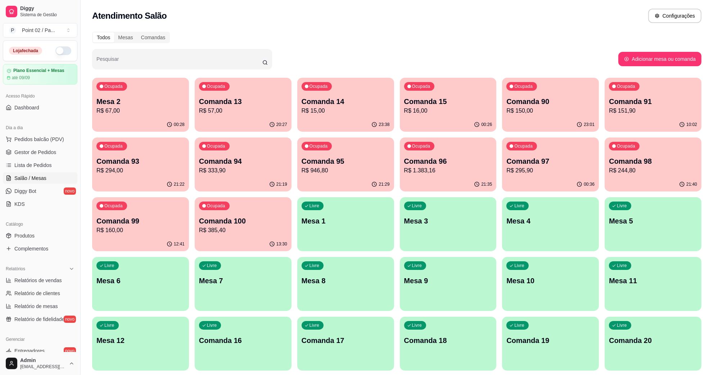
click at [132, 109] on p "R$ 67,00" at bounding box center [141, 111] width 88 height 9
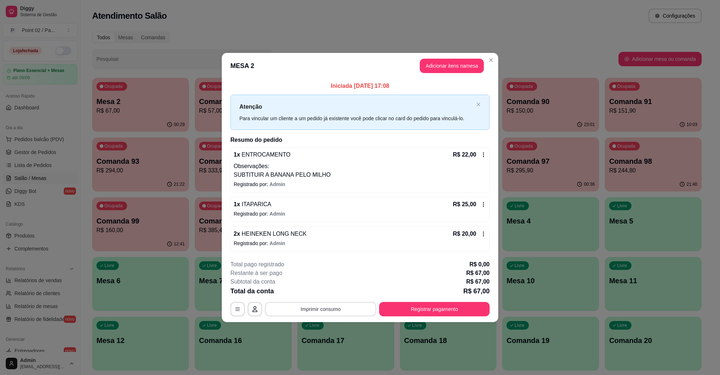
click at [325, 313] on button "Imprimir consumo" at bounding box center [320, 309] width 111 height 14
click at [330, 294] on button "IMPRESSORA" at bounding box center [323, 293] width 52 height 12
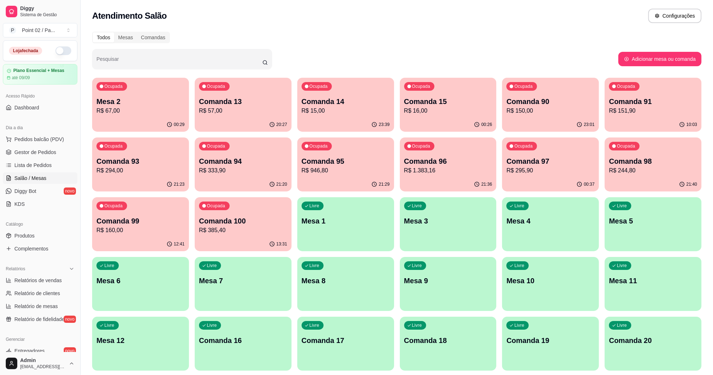
click at [488, 18] on div "Atendimento Salão Configurações" at bounding box center [397, 16] width 610 height 14
click at [133, 107] on p "R$ 67,00" at bounding box center [141, 111] width 88 height 9
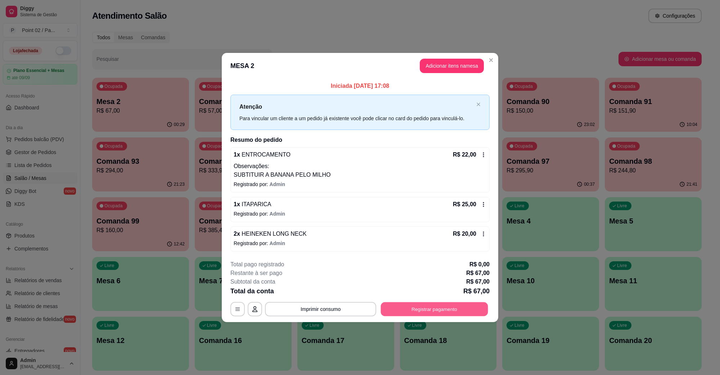
click at [408, 306] on button "Registrar pagamento" at bounding box center [434, 309] width 107 height 14
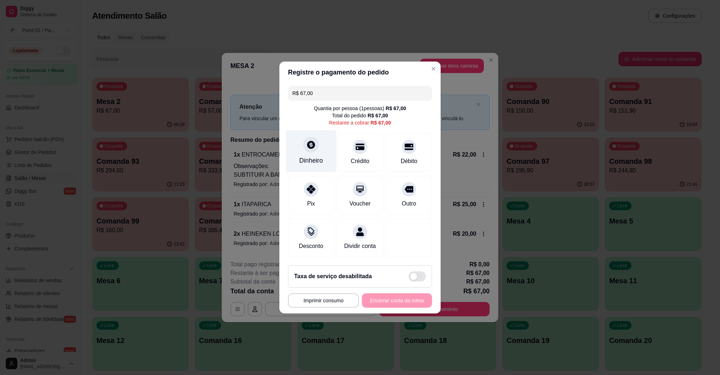
click at [312, 149] on div "Dinheiro" at bounding box center [311, 151] width 51 height 42
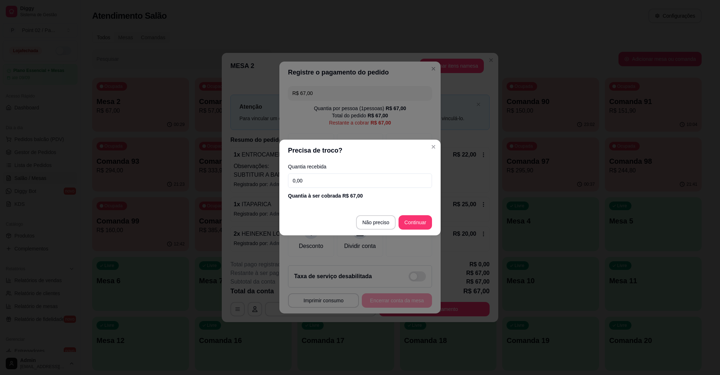
click at [388, 215] on footer "Não preciso Continuar" at bounding box center [359, 223] width 161 height 26
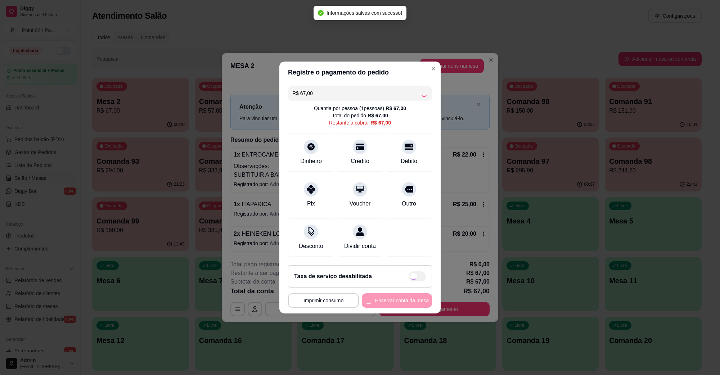
type input "R$ 0,00"
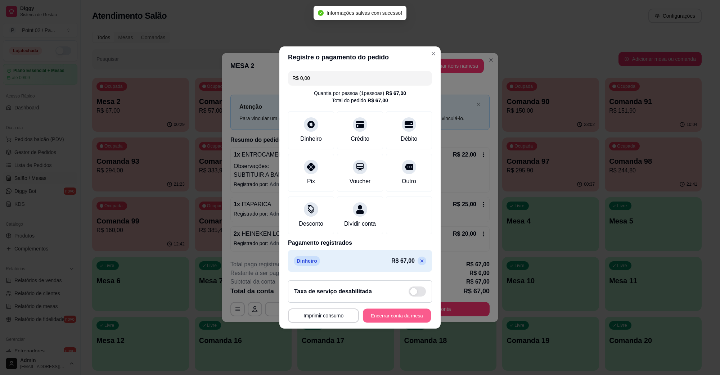
click at [394, 316] on button "Encerrar conta da mesa" at bounding box center [397, 316] width 68 height 14
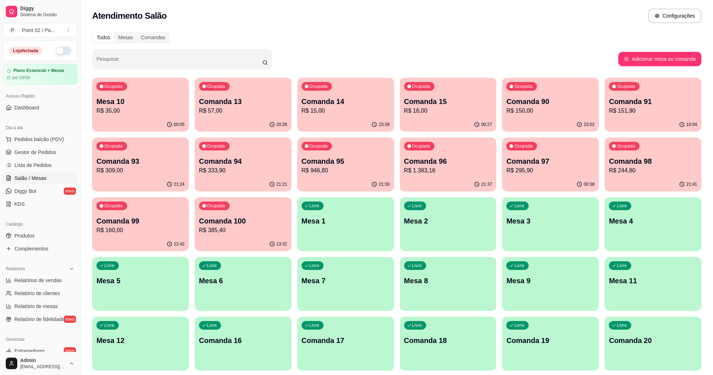
click at [384, 40] on div "Todos Mesas Comandas" at bounding box center [397, 38] width 610 height 12
drag, startPoint x: 294, startPoint y: 50, endPoint x: 295, endPoint y: 54, distance: 4.5
click at [295, 54] on div "Pesquisar" at bounding box center [355, 59] width 527 height 20
click at [126, 40] on div "Mesas" at bounding box center [125, 37] width 23 height 10
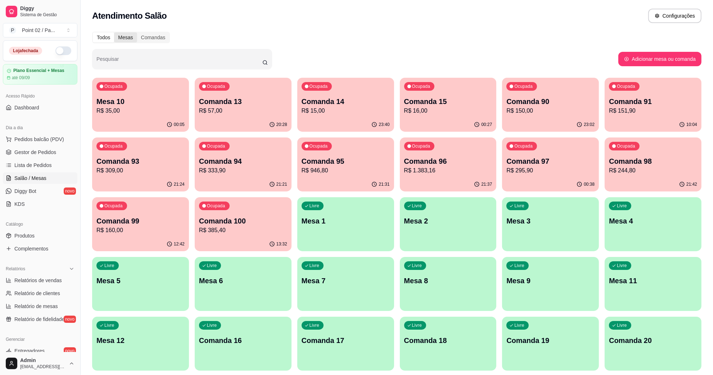
click at [114, 32] on input "Mesas" at bounding box center [114, 32] width 0 height 0
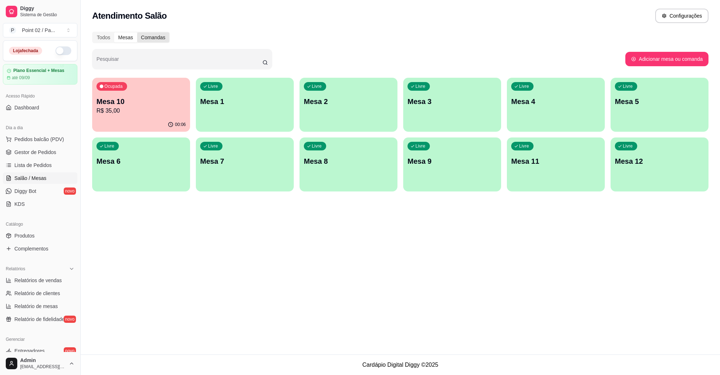
click at [144, 33] on div "Comandas" at bounding box center [153, 37] width 32 height 10
click at [137, 32] on input "Comandas" at bounding box center [137, 32] width 0 height 0
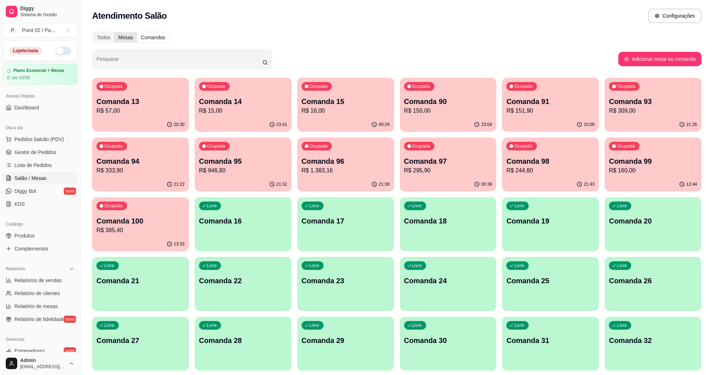
click at [130, 33] on div "Mesas" at bounding box center [125, 37] width 23 height 10
click at [114, 32] on input "Mesas" at bounding box center [114, 32] width 0 height 0
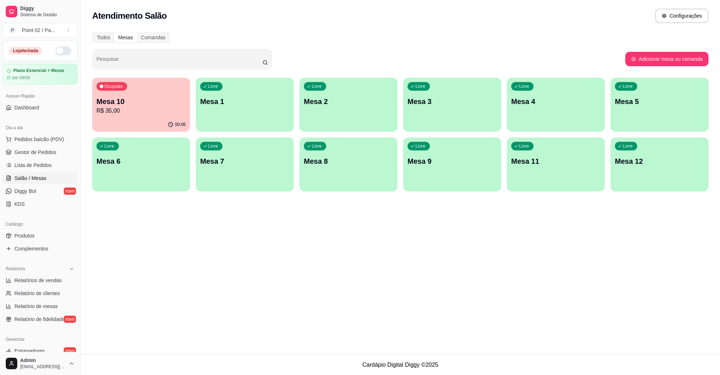
click at [100, 44] on div "Todos Mesas Comandas Pesquisar Adicionar mesa ou comanda Ocupada Mesa 10 R$ 35,…" at bounding box center [401, 113] width 640 height 173
click at [103, 40] on div "Todos" at bounding box center [103, 37] width 21 height 10
click at [93, 32] on input "Todos" at bounding box center [93, 32] width 0 height 0
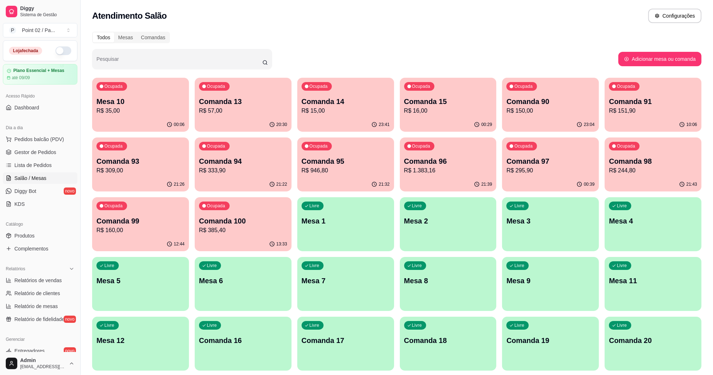
click at [244, 32] on div "Todos Mesas Comandas" at bounding box center [397, 38] width 610 height 12
click at [133, 107] on p "R$ 50,00" at bounding box center [141, 111] width 88 height 9
click at [332, 115] on p "R$ 15,00" at bounding box center [345, 111] width 85 height 8
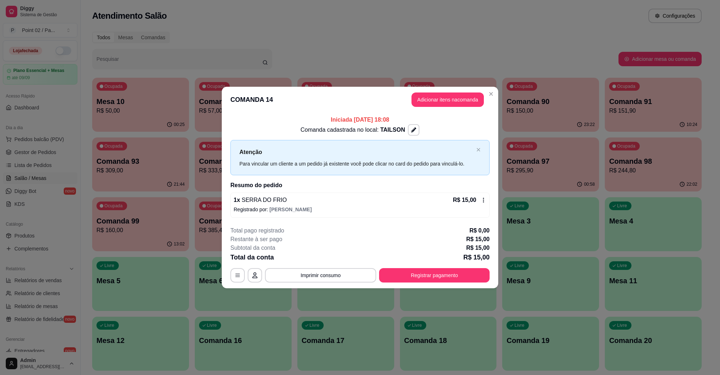
click at [469, 177] on div "Iniciada [DATE] 18:08 Comanda cadastrada no local: TAILSON Atenção Para vincula…" at bounding box center [359, 167] width 259 height 102
click at [485, 184] on h2 "Resumo do pedido" at bounding box center [359, 185] width 259 height 9
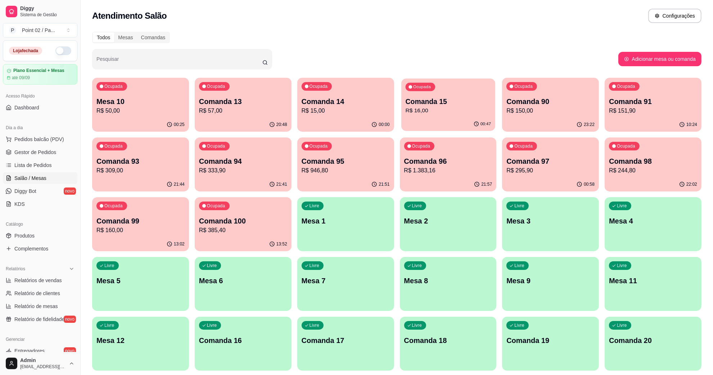
click at [483, 117] on div "Ocupada Comanda 15 R$ 16,00" at bounding box center [449, 98] width 94 height 39
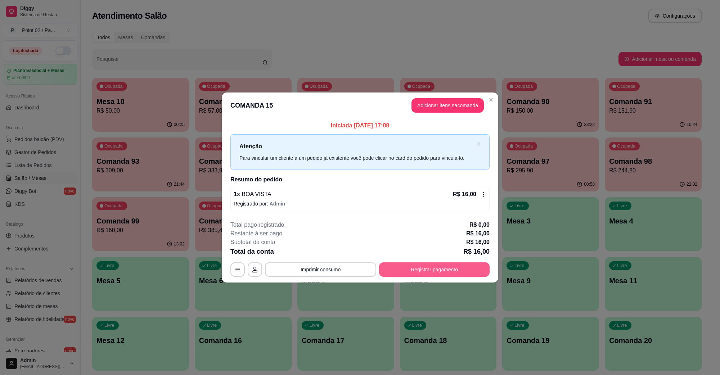
click at [448, 270] on button "Registrar pagamento" at bounding box center [434, 270] width 111 height 14
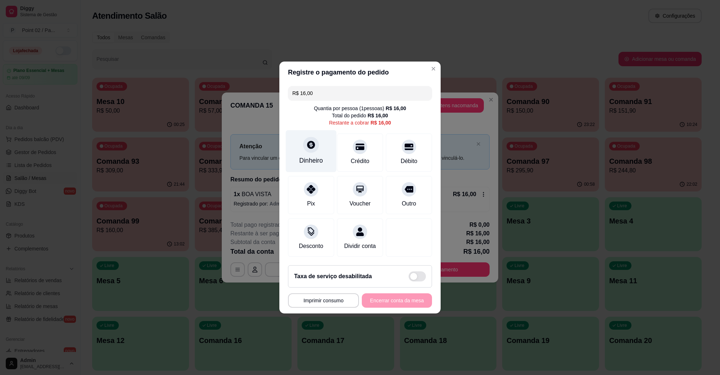
click at [307, 146] on div at bounding box center [311, 145] width 16 height 16
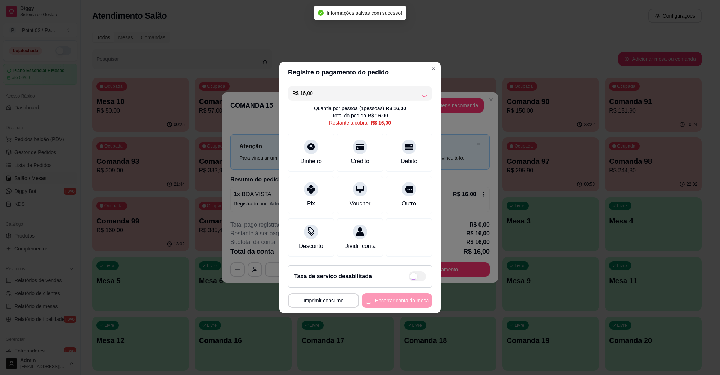
type input "R$ 0,00"
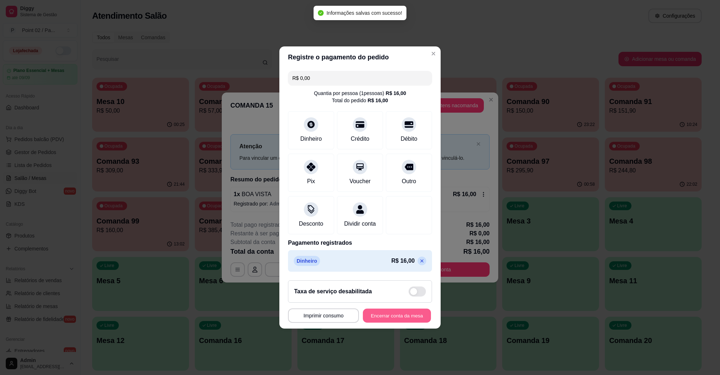
click at [412, 320] on button "Encerrar conta da mesa" at bounding box center [397, 316] width 68 height 14
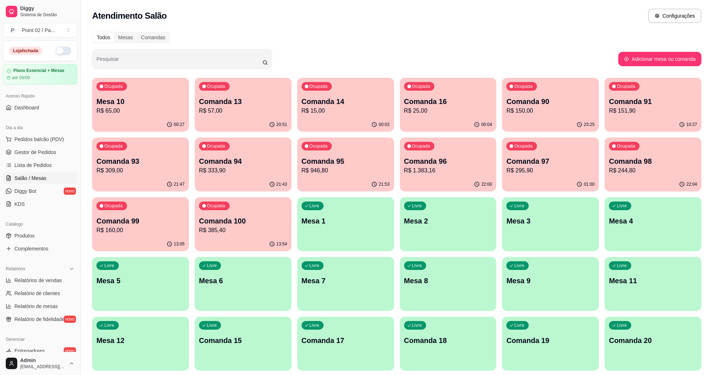
click at [227, 115] on p "R$ 57,00" at bounding box center [243, 111] width 88 height 9
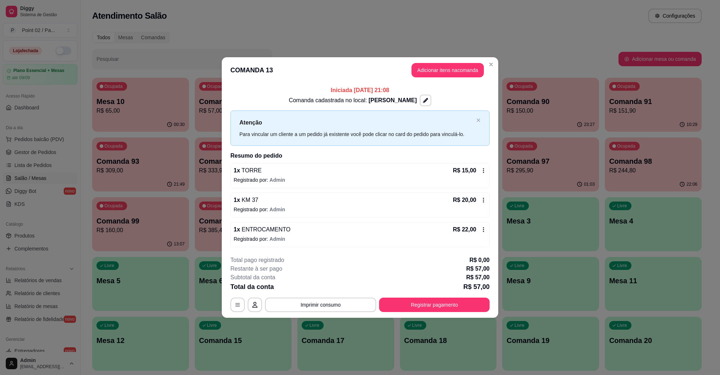
click at [328, 185] on div "1 x TORRE R$ 15,00 Registrado por: Admin" at bounding box center [359, 175] width 259 height 25
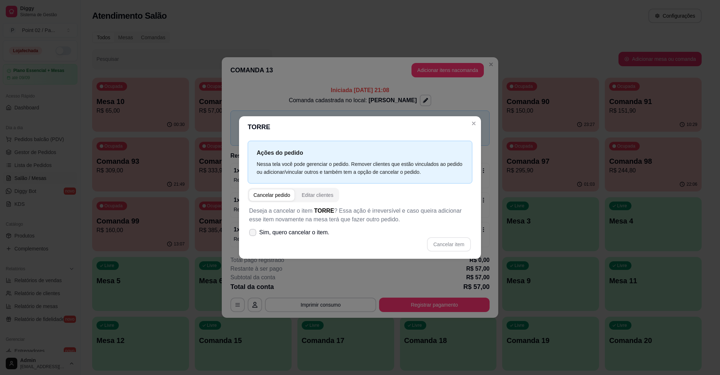
click at [288, 234] on span "Sim, quero cancelar o item." at bounding box center [294, 232] width 70 height 9
click at [254, 234] on input "Sim, quero cancelar o item." at bounding box center [251, 236] width 5 height 5
checkbox input "true"
click at [440, 245] on button "Cancelar item" at bounding box center [449, 244] width 44 height 14
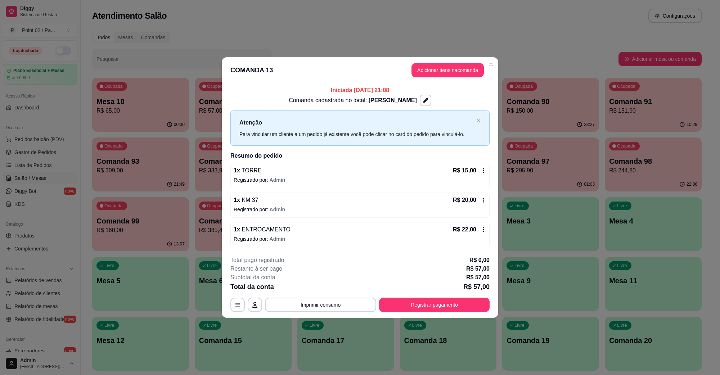
click at [238, 171] on p "1 x TORRE" at bounding box center [248, 170] width 28 height 9
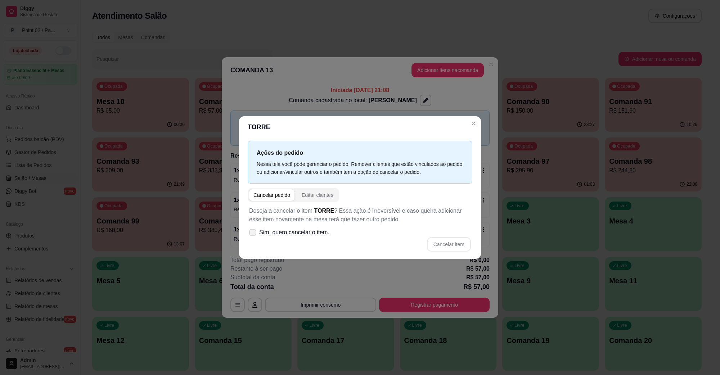
click at [303, 228] on label "Sim, quero cancelar o item." at bounding box center [289, 232] width 86 height 14
click at [254, 234] on input "Sim, quero cancelar o item." at bounding box center [251, 236] width 5 height 5
checkbox input "true"
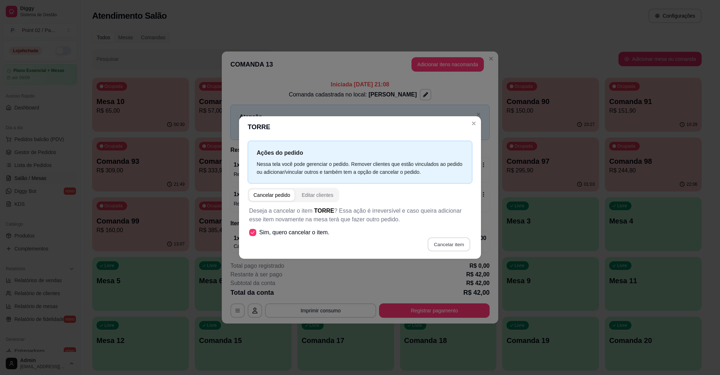
click at [456, 237] on div "Cancelar item" at bounding box center [360, 244] width 222 height 14
click at [453, 239] on button "Cancelar item" at bounding box center [449, 244] width 44 height 14
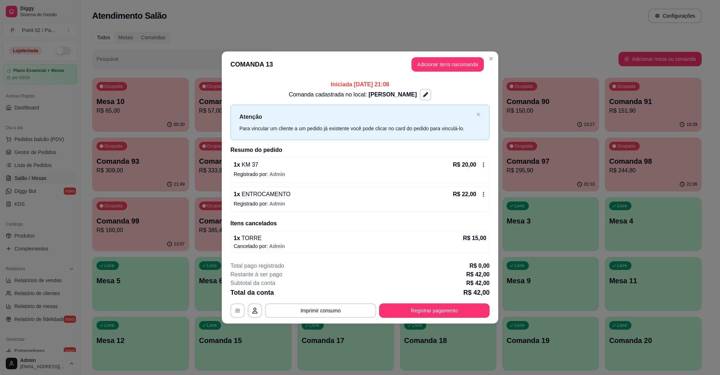
click at [294, 171] on p "Registrado por: Admin" at bounding box center [360, 174] width 253 height 7
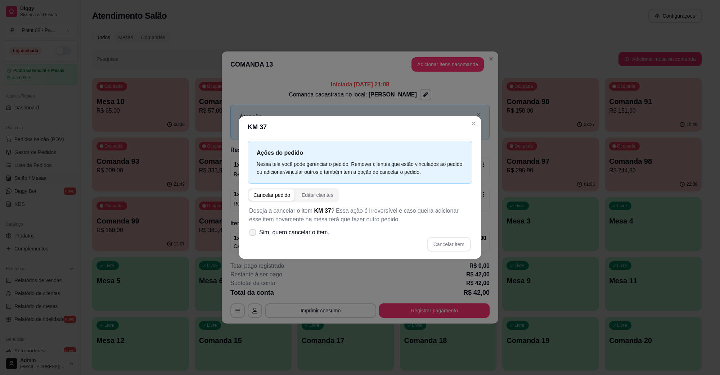
click at [295, 229] on span "Sim, quero cancelar o item." at bounding box center [294, 232] width 70 height 9
click at [254, 234] on input "Sim, quero cancelar o item." at bounding box center [251, 236] width 5 height 5
checkbox input "true"
click at [477, 243] on div "Ações do pedido Nessa tela você pode gerenciar o pedido. Remover clientes que e…" at bounding box center [360, 198] width 242 height 121
click at [457, 243] on button "Cancelar item" at bounding box center [449, 244] width 44 height 14
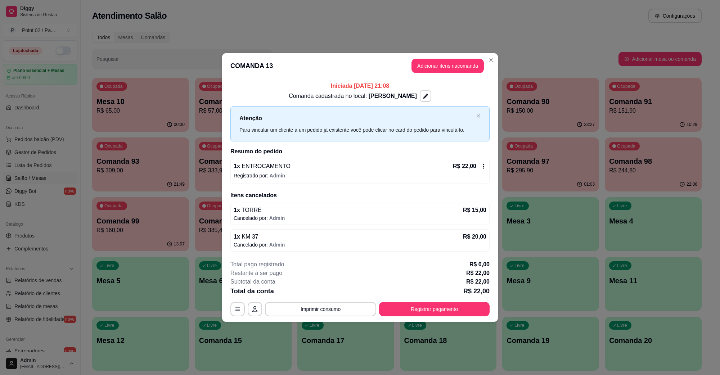
click at [305, 178] on p "Registrado por: Admin" at bounding box center [360, 175] width 253 height 7
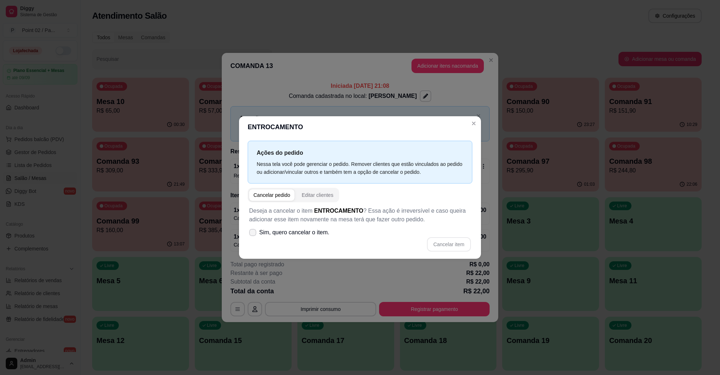
click at [298, 233] on span "Sim, quero cancelar o item." at bounding box center [294, 232] width 70 height 9
click at [254, 234] on input "Sim, quero cancelar o item." at bounding box center [251, 236] width 5 height 5
checkbox input "true"
click at [433, 243] on button "Cancelar item" at bounding box center [448, 245] width 43 height 14
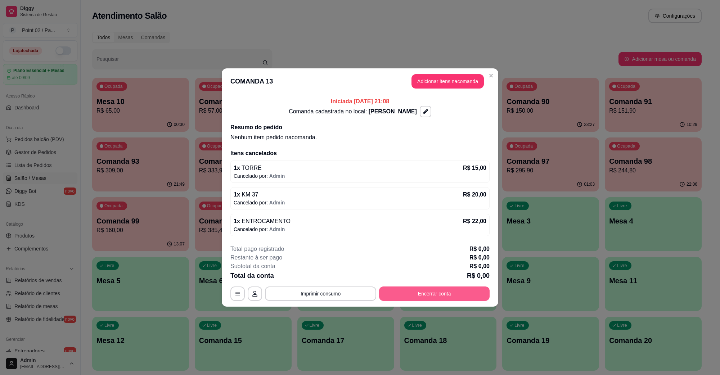
click at [440, 299] on button "Encerrar conta" at bounding box center [434, 294] width 111 height 14
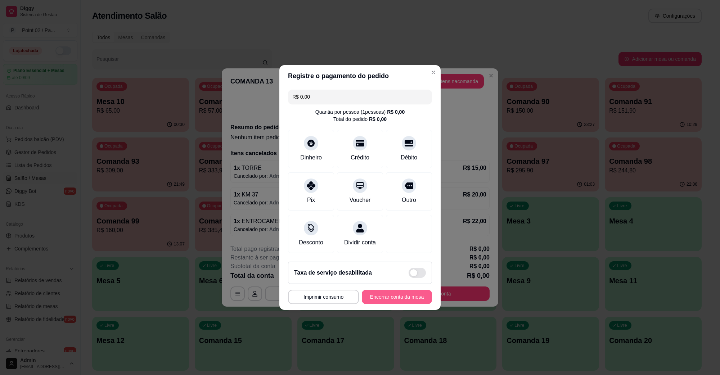
click at [393, 304] on button "Encerrar conta da mesa" at bounding box center [397, 297] width 70 height 14
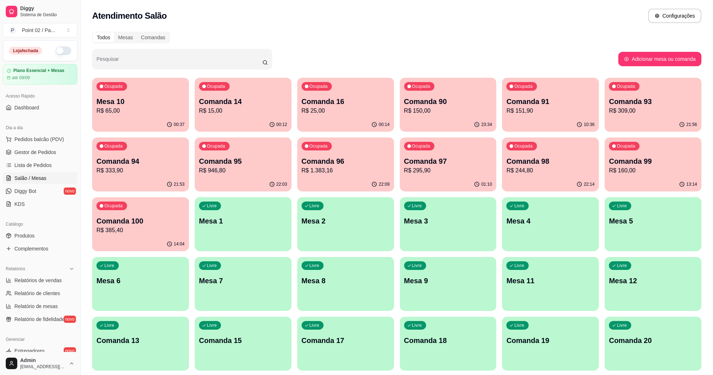
click at [542, 38] on div "Todos Mesas Comandas" at bounding box center [397, 38] width 610 height 12
click at [445, 36] on div "Todos Mesas Comandas" at bounding box center [397, 38] width 610 height 12
click at [33, 157] on link "Gestor de Pedidos" at bounding box center [40, 153] width 75 height 12
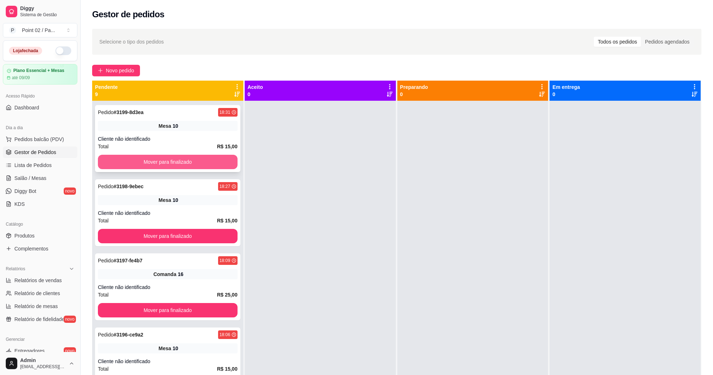
click at [120, 161] on button "Mover para finalizado" at bounding box center [168, 162] width 140 height 14
click at [128, 162] on button "Mover para finalizado" at bounding box center [168, 162] width 140 height 14
click at [130, 162] on button "Mover para finalizado" at bounding box center [167, 162] width 135 height 14
click at [130, 162] on button "Mover para finalizado" at bounding box center [168, 162] width 140 height 14
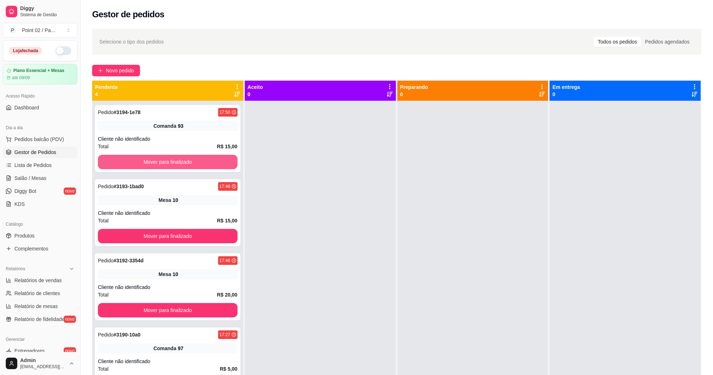
click at [130, 162] on button "Mover para finalizado" at bounding box center [168, 162] width 140 height 14
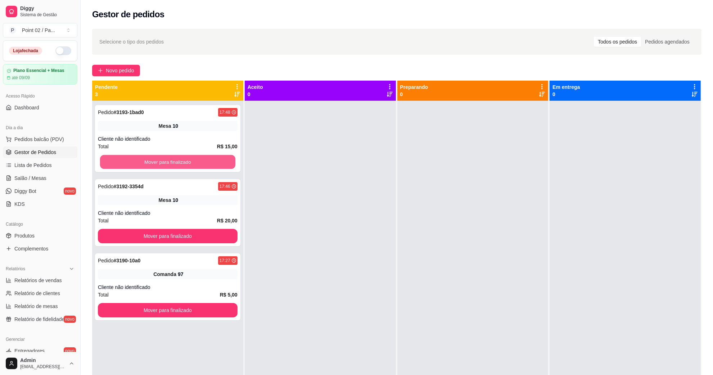
click at [130, 162] on button "Mover para finalizado" at bounding box center [167, 162] width 135 height 14
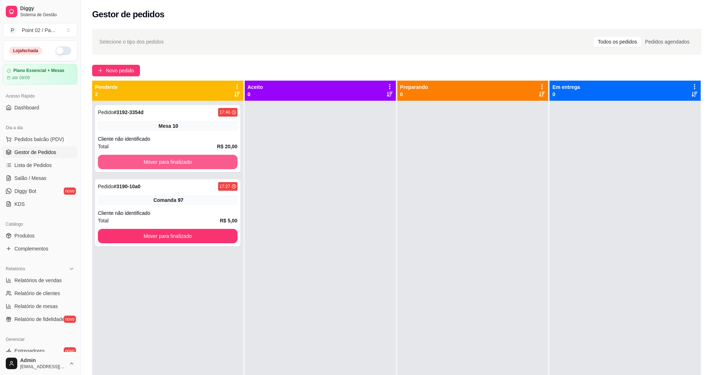
click at [130, 162] on button "Mover para finalizado" at bounding box center [168, 162] width 140 height 14
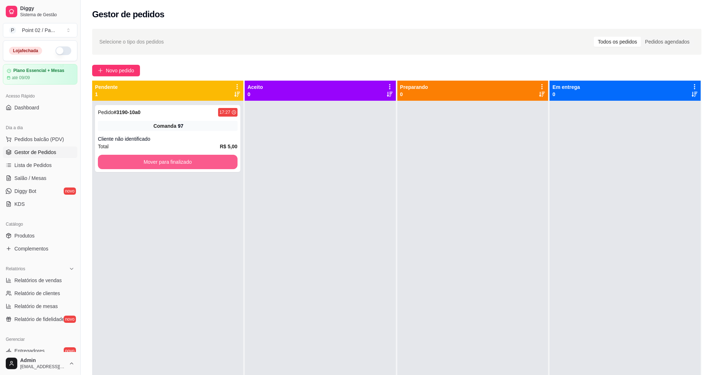
click at [130, 162] on button "Mover para finalizado" at bounding box center [168, 162] width 140 height 14
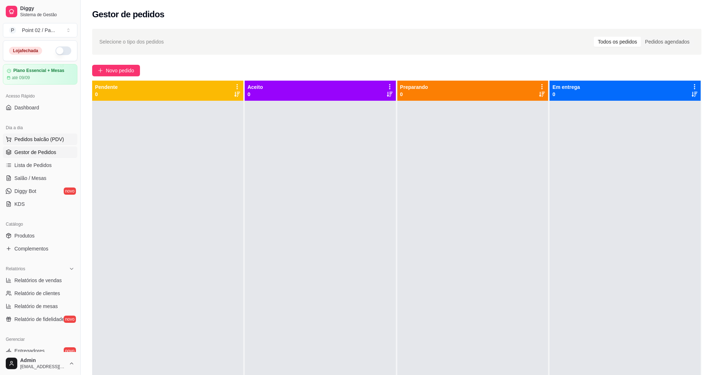
click at [54, 138] on span "Pedidos balcão (PDV)" at bounding box center [39, 139] width 50 height 7
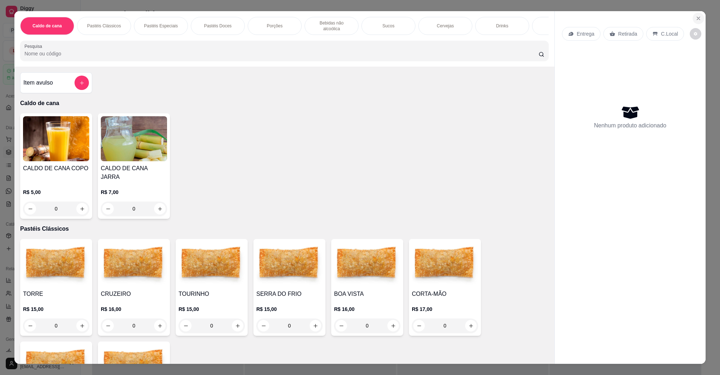
click at [697, 19] on icon "Close" at bounding box center [698, 18] width 3 height 3
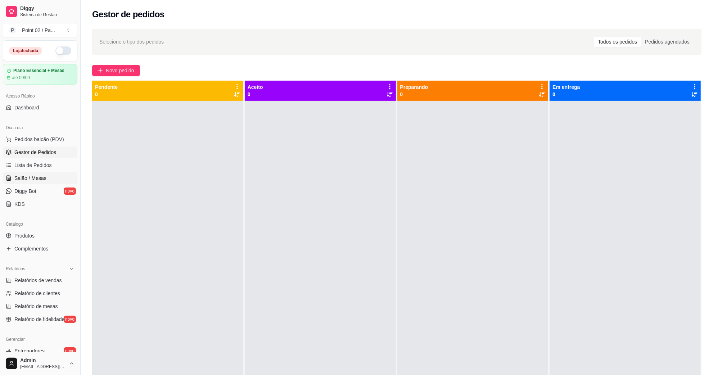
click at [37, 179] on span "Salão / Mesas" at bounding box center [30, 178] width 32 height 7
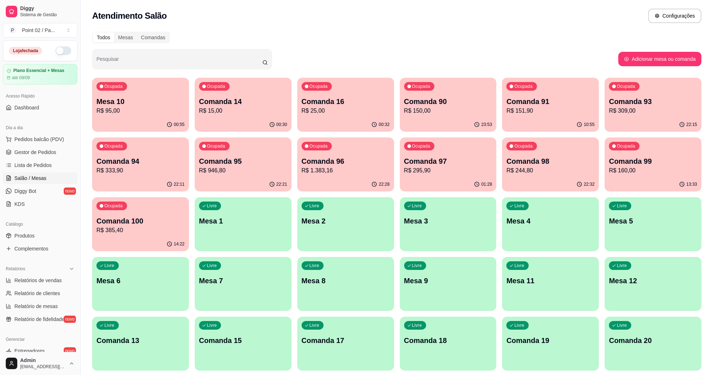
click at [104, 112] on p "R$ 95,00" at bounding box center [140, 111] width 85 height 8
click at [124, 120] on div "00:58" at bounding box center [140, 125] width 97 height 14
click at [28, 173] on link "Salão / Mesas" at bounding box center [40, 179] width 75 height 12
click at [33, 167] on span "Lista de Pedidos" at bounding box center [32, 165] width 37 height 7
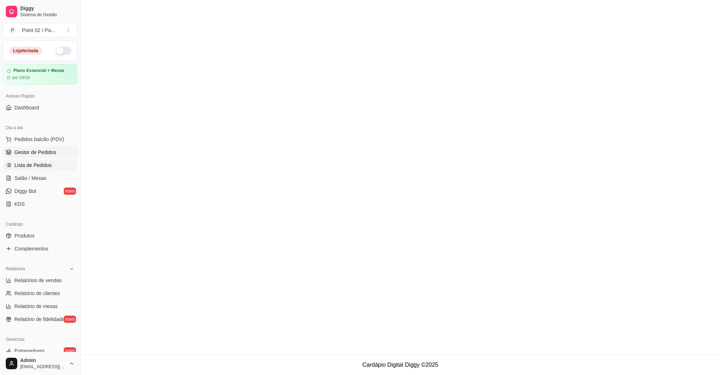
click at [48, 155] on span "Gestor de Pedidos" at bounding box center [35, 152] width 42 height 7
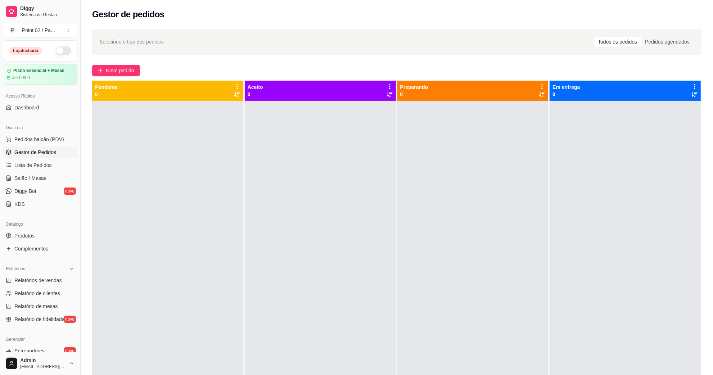
click at [673, 49] on div "Selecione o tipo dos pedidos Todos os pedidos Pedidos agendados" at bounding box center [397, 42] width 610 height 26
click at [673, 42] on div "Pedidos agendados" at bounding box center [667, 42] width 53 height 10
click at [641, 37] on input "Pedidos agendados" at bounding box center [641, 37] width 0 height 0
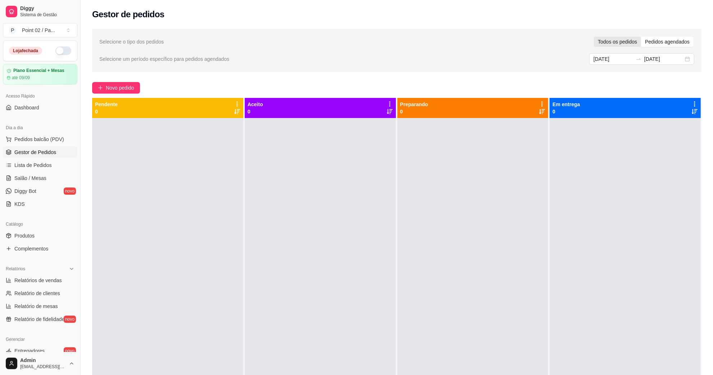
click at [606, 44] on div "Todos os pedidos" at bounding box center [617, 42] width 47 height 10
click at [594, 37] on input "Todos os pedidos" at bounding box center [594, 37] width 0 height 0
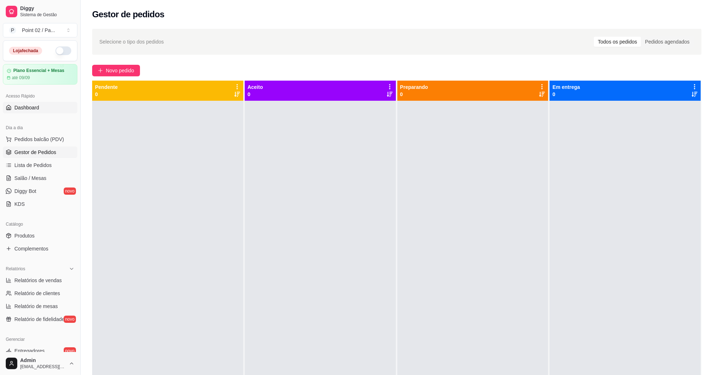
click at [23, 104] on span "Dashboard" at bounding box center [26, 107] width 25 height 7
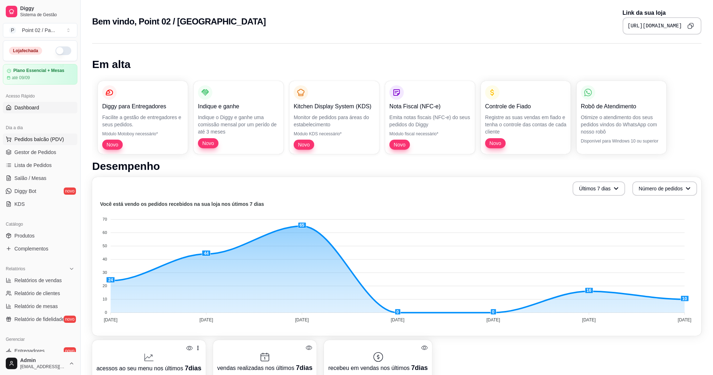
click at [42, 137] on span "Pedidos balcão (PDV)" at bounding box center [39, 139] width 50 height 7
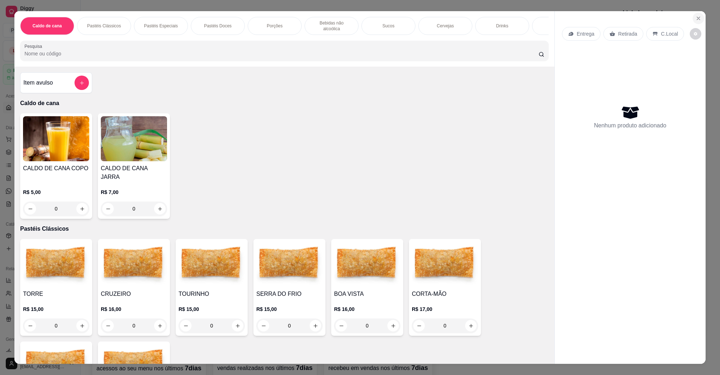
click at [696, 15] on icon "Close" at bounding box center [699, 18] width 6 height 6
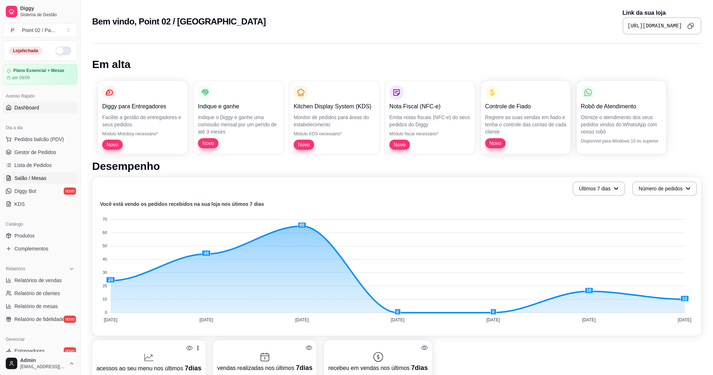
click at [24, 176] on span "Salão / Mesas" at bounding box center [30, 178] width 32 height 7
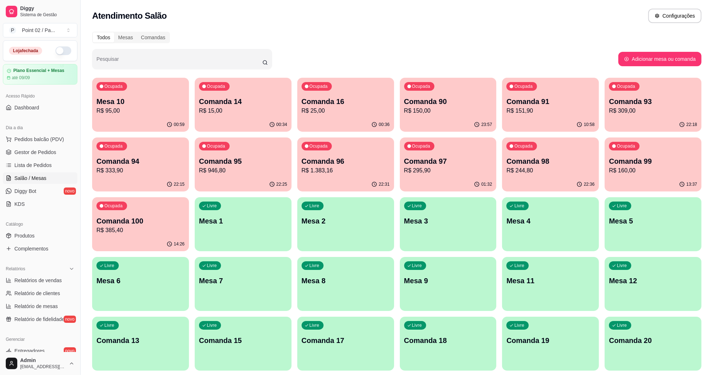
click at [262, 33] on div "Todos Mesas Comandas" at bounding box center [397, 38] width 610 height 12
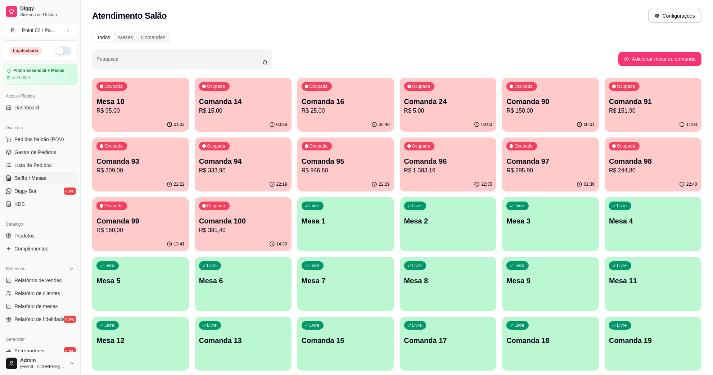
click at [149, 100] on p "Mesa 10" at bounding box center [141, 102] width 88 height 10
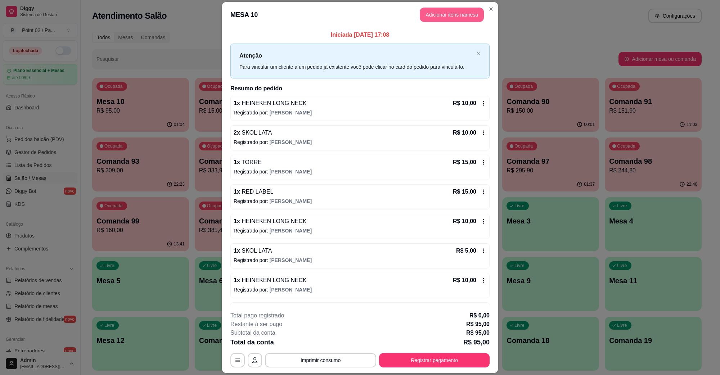
click at [429, 15] on button "Adicionar itens na mesa" at bounding box center [452, 15] width 64 height 14
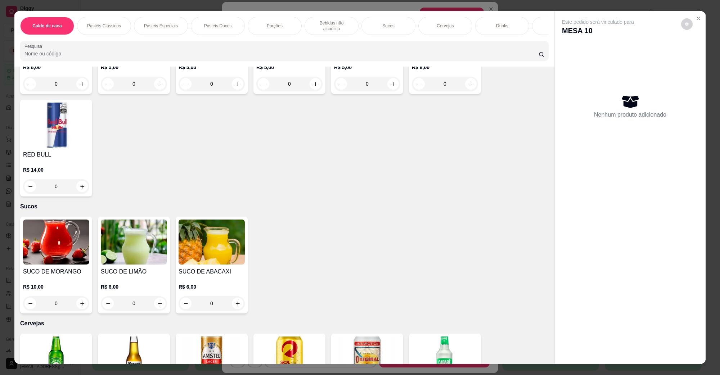
scroll to position [1080, 0]
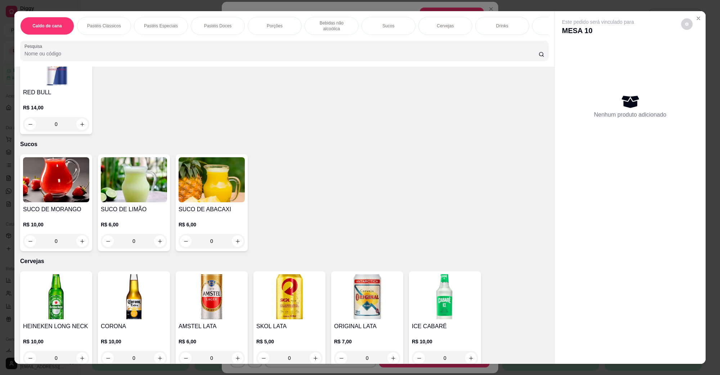
click at [51, 283] on img at bounding box center [56, 296] width 66 height 45
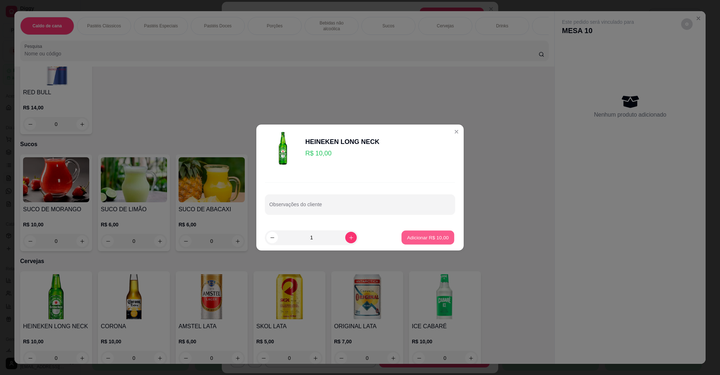
click at [436, 242] on button "Adicionar R$ 10,00" at bounding box center [428, 238] width 53 height 14
type input "1"
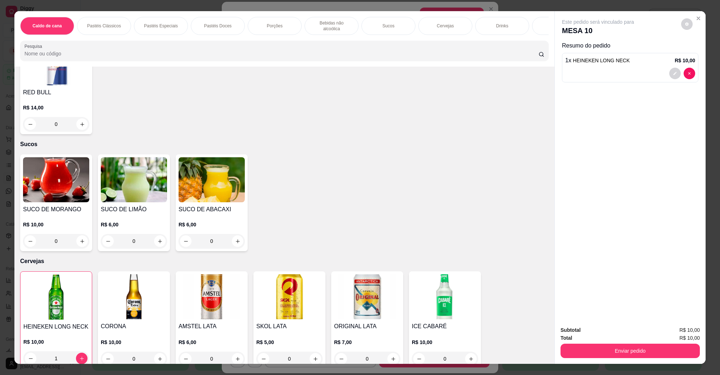
click at [276, 289] on img at bounding box center [289, 296] width 66 height 45
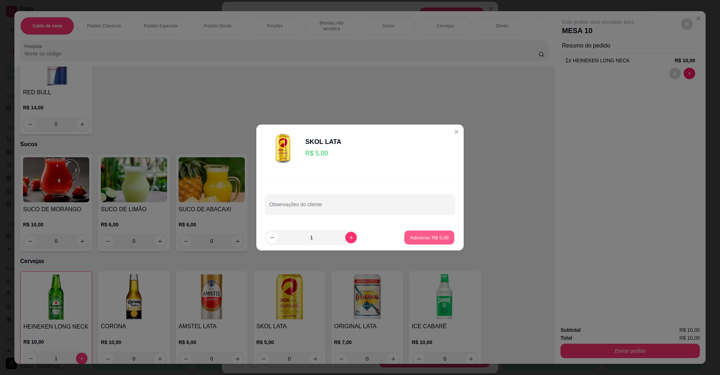
click at [425, 240] on p "Adicionar R$ 5,00" at bounding box center [429, 237] width 39 height 7
type input "1"
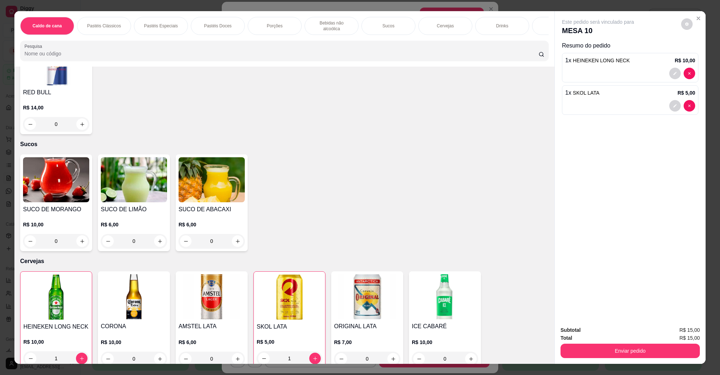
click at [604, 361] on div "Subtotal R$ 15,00 Total R$ 15,00 Enviar pedido" at bounding box center [630, 343] width 151 height 44
click at [605, 353] on button "Enviar pedido" at bounding box center [630, 351] width 139 height 14
click at [606, 331] on button "Não registrar e enviar pedido" at bounding box center [606, 334] width 75 height 14
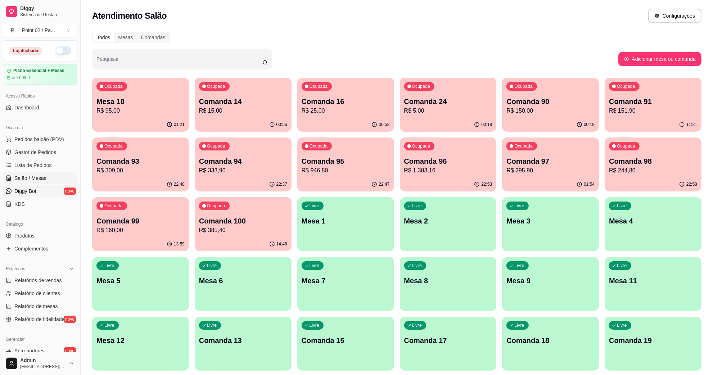
click at [30, 194] on span "Diggy Bot" at bounding box center [25, 191] width 22 height 7
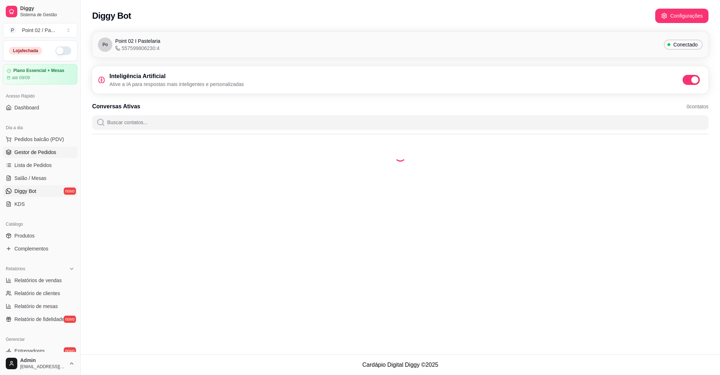
click at [51, 152] on span "Gestor de Pedidos" at bounding box center [35, 152] width 42 height 7
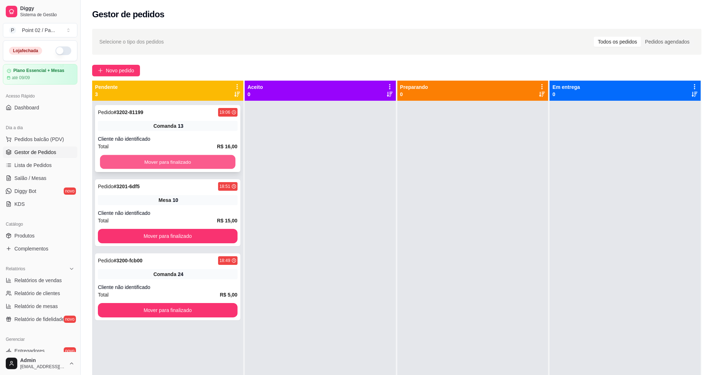
click at [126, 164] on button "Mover para finalizado" at bounding box center [167, 162] width 135 height 14
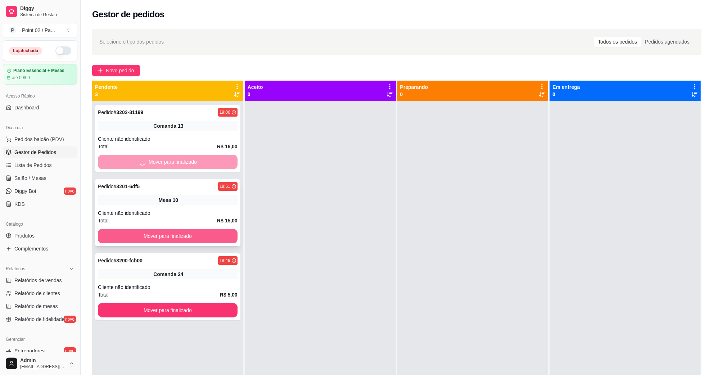
click at [128, 238] on button "Mover para finalizado" at bounding box center [168, 236] width 140 height 14
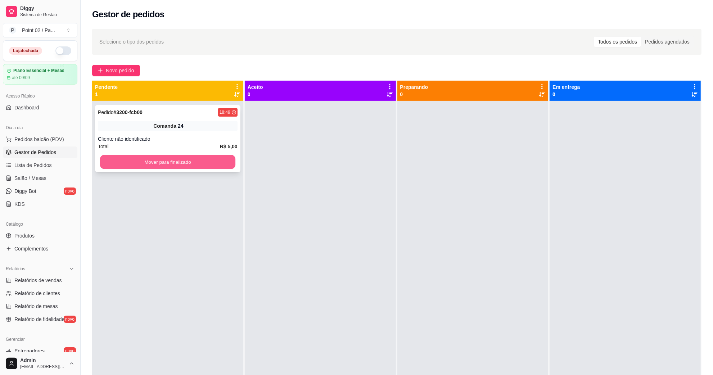
click at [174, 163] on button "Mover para finalizado" at bounding box center [167, 162] width 135 height 14
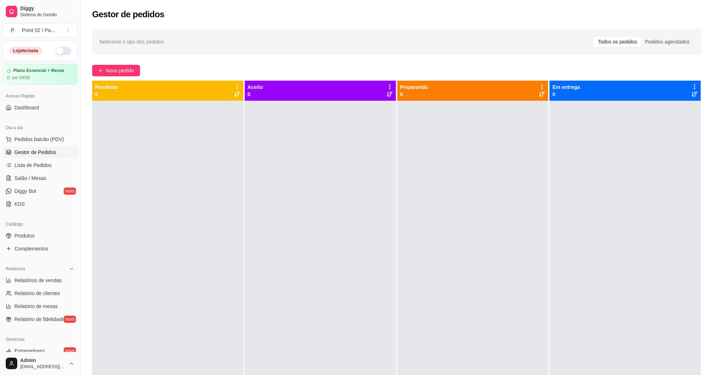
click at [50, 150] on span "Gestor de Pedidos" at bounding box center [35, 152] width 42 height 7
click at [47, 184] on link "Salão / Mesas" at bounding box center [40, 179] width 75 height 12
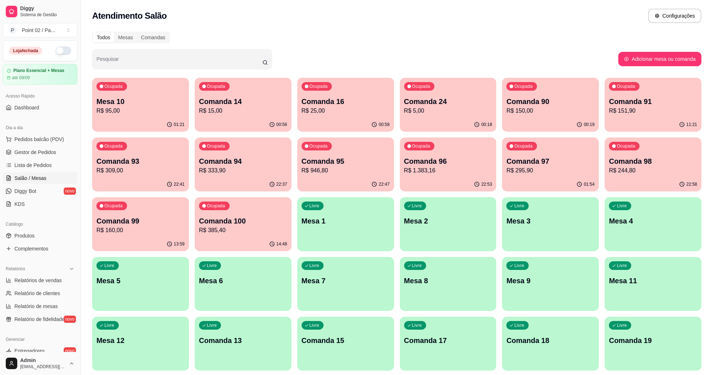
click at [33, 183] on link "Salão / Mesas" at bounding box center [40, 179] width 75 height 12
click at [41, 161] on link "Lista de Pedidos" at bounding box center [40, 166] width 75 height 12
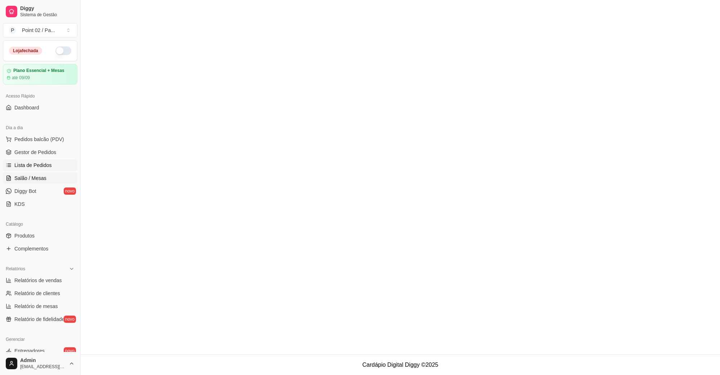
click at [42, 175] on span "Salão / Mesas" at bounding box center [30, 178] width 32 height 7
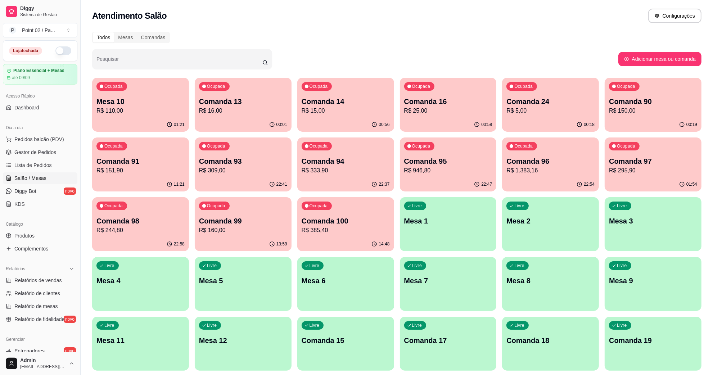
click at [230, 85] on div "Ocupada Comanda 13 R$ 16,00" at bounding box center [243, 98] width 97 height 40
click at [336, 85] on div "Ocupada Comanda 14 R$ 15,00" at bounding box center [345, 98] width 97 height 40
click at [407, 99] on p "Comanda 16" at bounding box center [448, 102] width 88 height 10
click at [366, 342] on p "Comanda 15" at bounding box center [346, 341] width 88 height 10
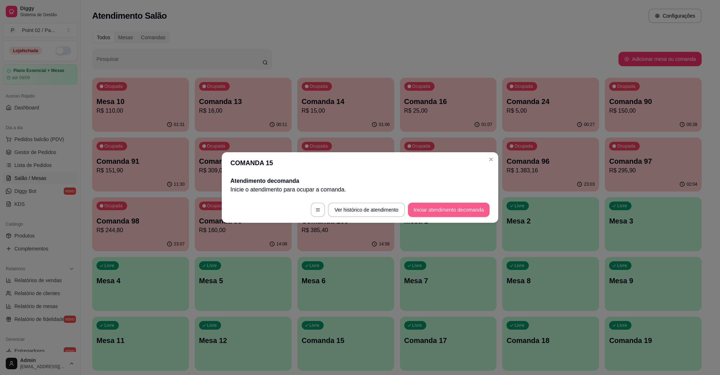
click at [429, 208] on button "Iniciar atendimento de comanda" at bounding box center [449, 210] width 82 height 14
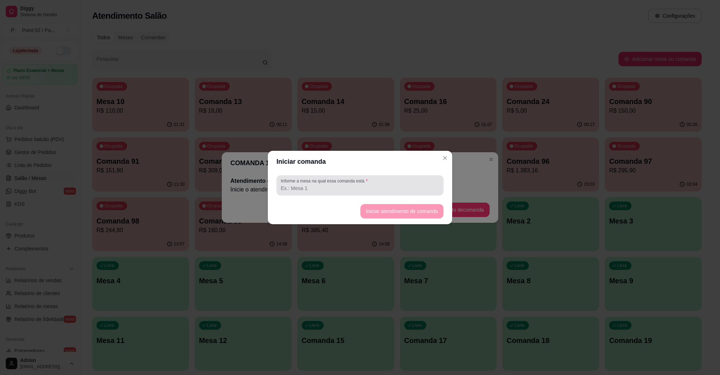
click at [402, 192] on div at bounding box center [360, 185] width 158 height 14
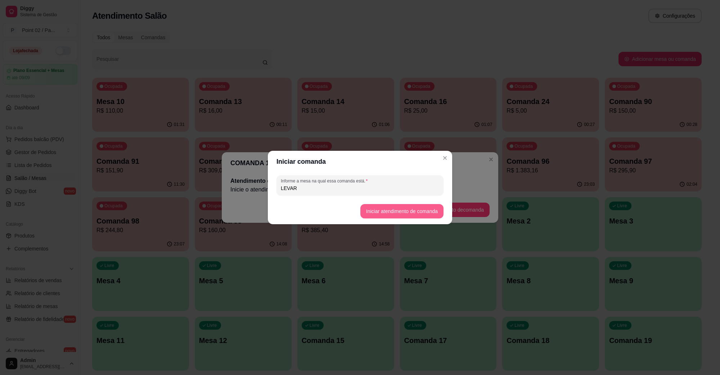
type input "LEVAR"
click at [410, 214] on button "Iniciar atendimento de comanda" at bounding box center [401, 211] width 83 height 14
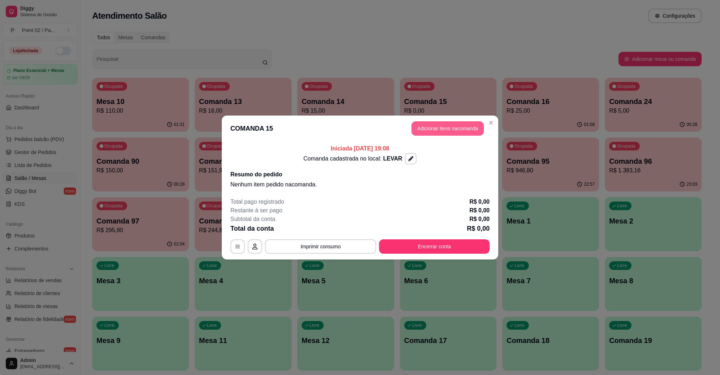
click at [462, 130] on button "Adicionar itens na comanda" at bounding box center [448, 128] width 72 height 14
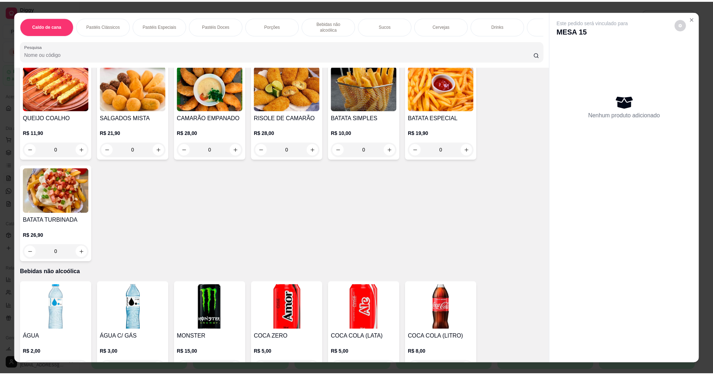
scroll to position [585, 0]
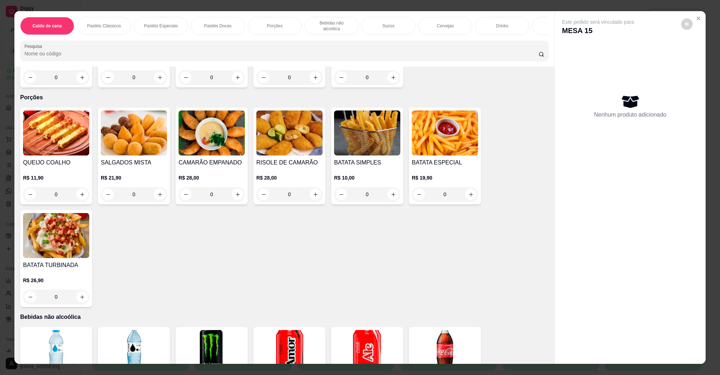
click at [71, 138] on img at bounding box center [56, 133] width 66 height 45
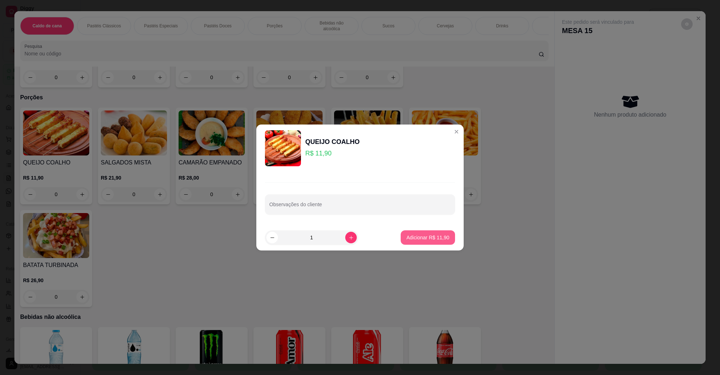
click at [413, 232] on button "Adicionar R$ 11,90" at bounding box center [428, 237] width 54 height 14
type input "1"
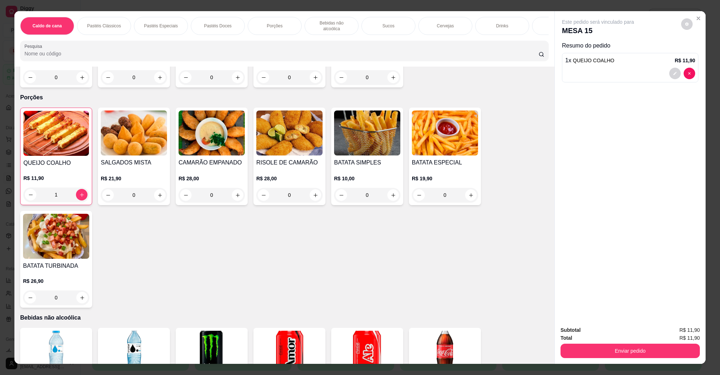
click at [161, 139] on img at bounding box center [134, 133] width 66 height 45
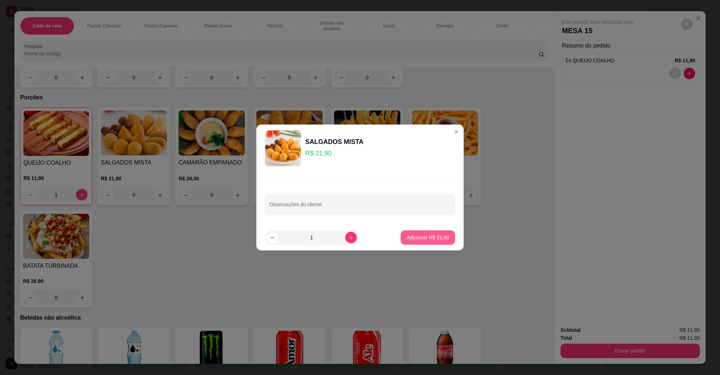
click at [442, 234] on p "Adicionar R$ 21,90" at bounding box center [428, 237] width 43 height 7
type input "1"
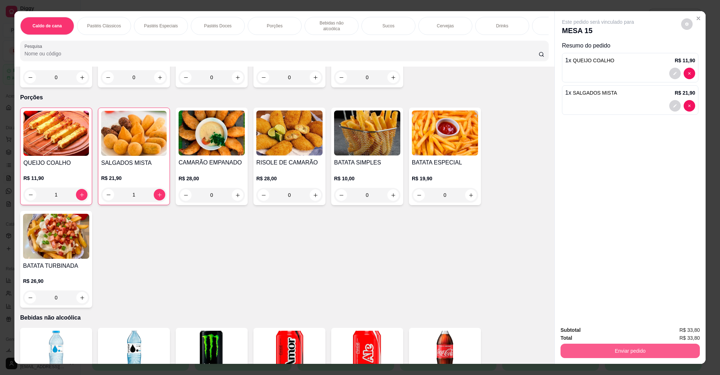
click at [632, 356] on button "Enviar pedido" at bounding box center [630, 351] width 139 height 14
click at [615, 332] on button "Não registrar e enviar pedido" at bounding box center [606, 333] width 73 height 13
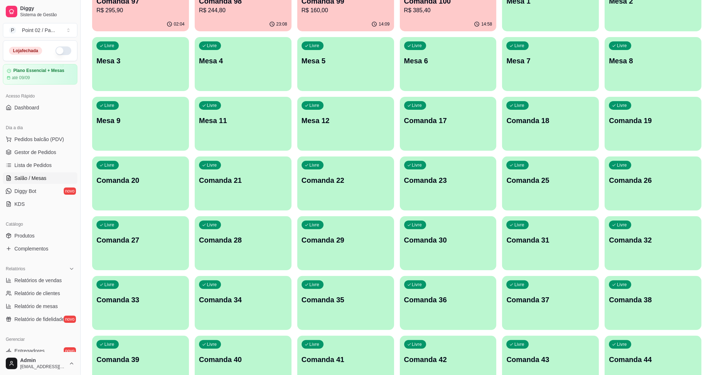
scroll to position [225, 0]
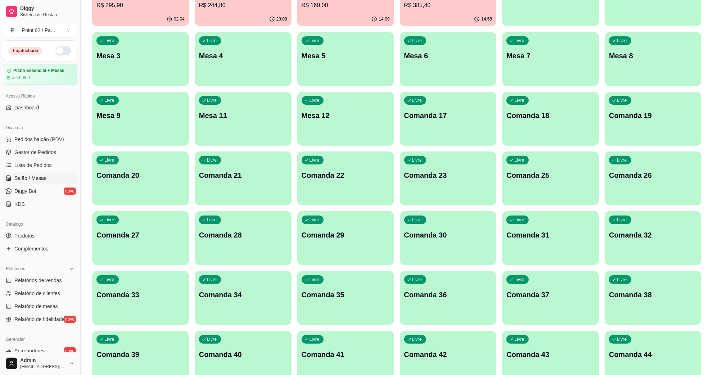
click at [14, 197] on ul "Pedidos balcão (PDV) Gestor de Pedidos Lista de Pedidos Salão / Mesas Diggy Bot…" at bounding box center [40, 172] width 75 height 76
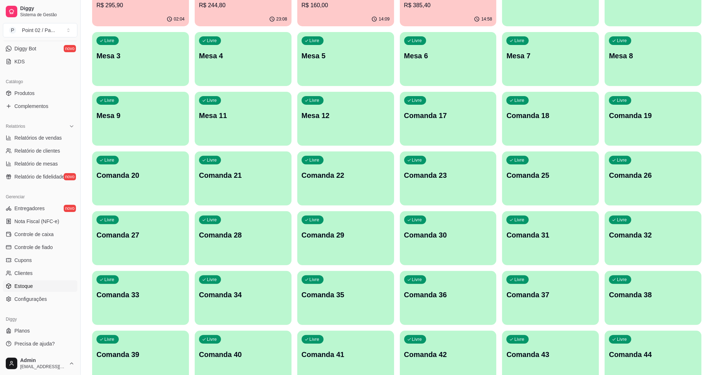
click at [27, 287] on span "Estoque" at bounding box center [23, 286] width 18 height 7
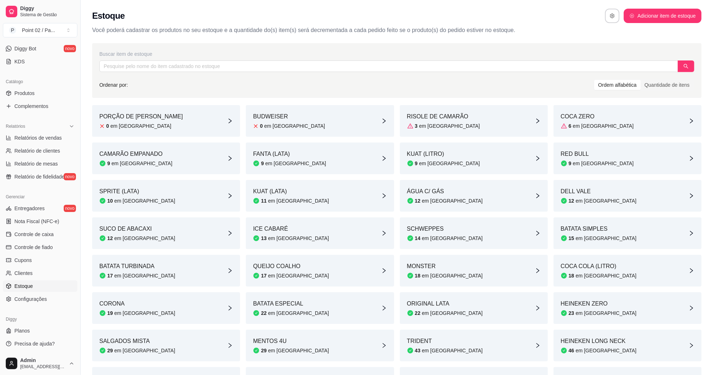
click at [357, 72] on div "Buscar item de estoque Ordenar por: Ordem alfabética Quantidade de itens" at bounding box center [397, 70] width 610 height 55
click at [357, 72] on input "text" at bounding box center [388, 67] width 579 height 12
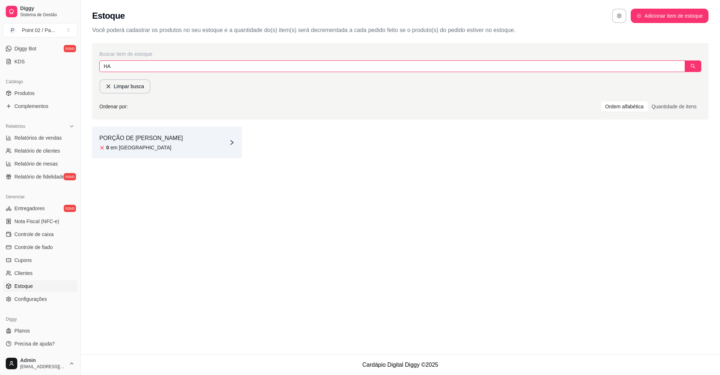
type input "H"
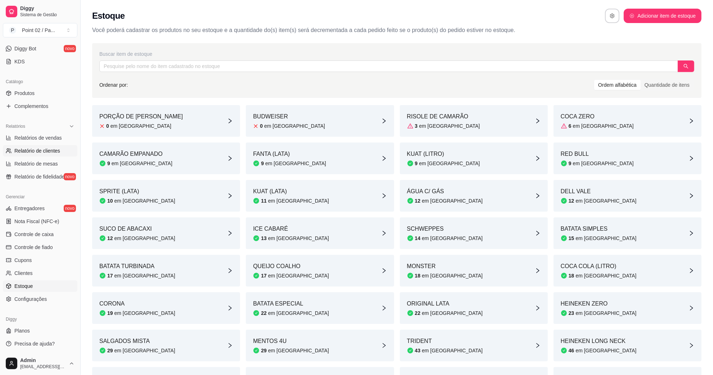
click at [29, 150] on span "Relatório de clientes" at bounding box center [37, 150] width 46 height 7
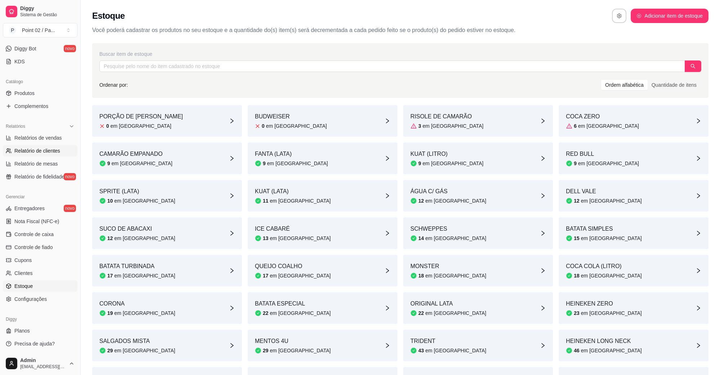
select select "30"
select select "HIGHEST_TOTAL_SPENT_WITH_ORDERS"
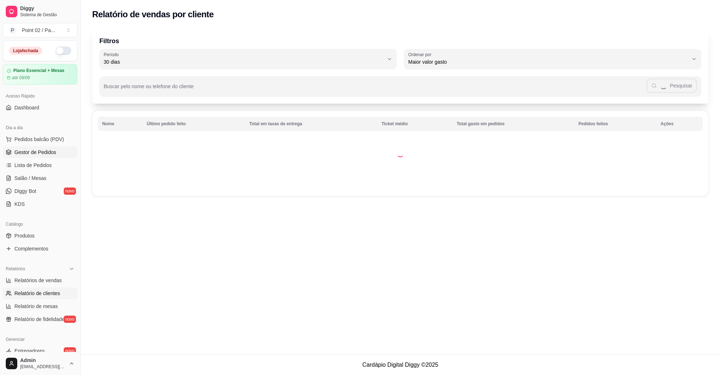
click at [32, 155] on span "Gestor de Pedidos" at bounding box center [35, 152] width 42 height 7
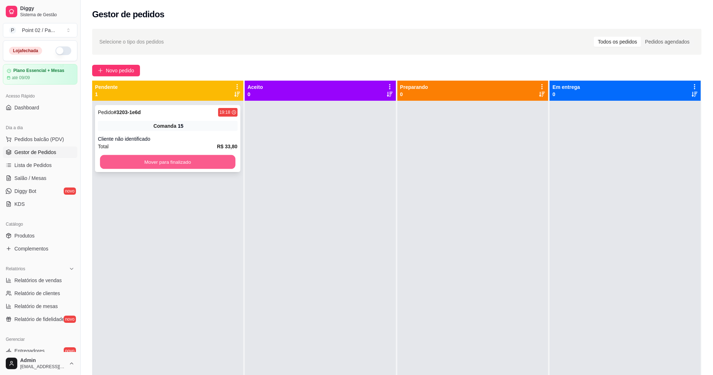
click at [108, 161] on button "Mover para finalizado" at bounding box center [167, 162] width 135 height 14
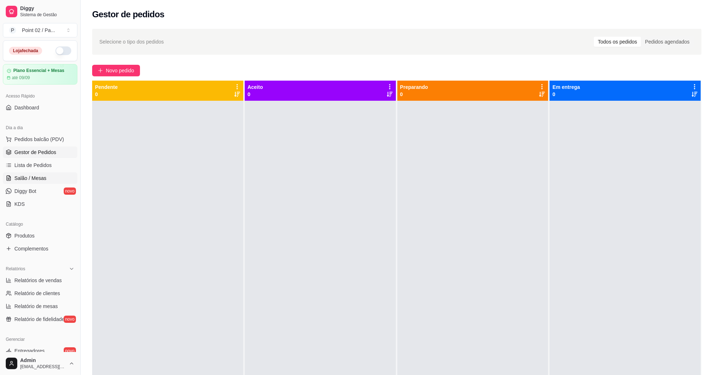
click at [32, 174] on link "Salão / Mesas" at bounding box center [40, 179] width 75 height 12
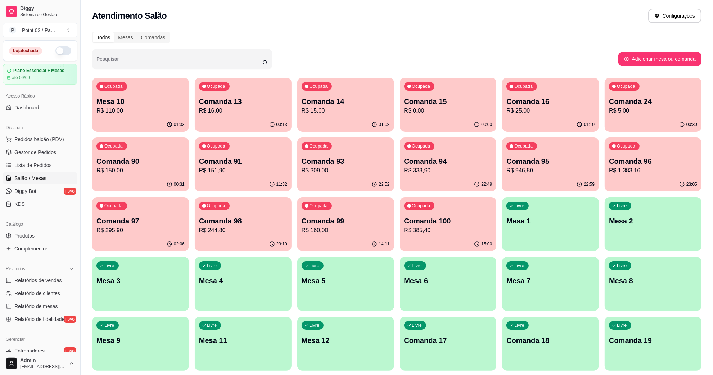
click at [260, 41] on div "Todos Mesas Comandas" at bounding box center [397, 38] width 610 height 12
click at [345, 115] on p "R$ 15,00" at bounding box center [345, 111] width 85 height 8
click at [203, 112] on p "R$ 16,00" at bounding box center [243, 111] width 85 height 8
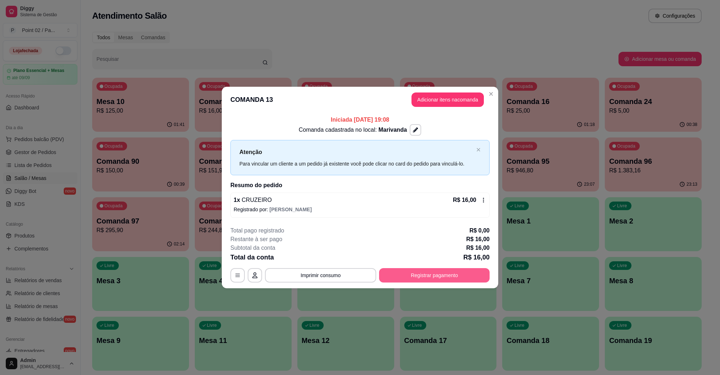
click at [421, 276] on button "Registrar pagamento" at bounding box center [434, 275] width 111 height 14
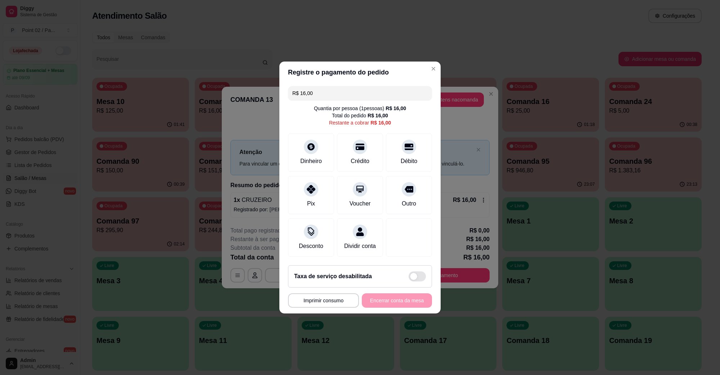
click at [314, 126] on div "R$ 16,00 Quantia por pessoa ( 1 pessoas) R$ 16,00 Total do pedido R$ 16,00 Rest…" at bounding box center [359, 171] width 161 height 176
click at [313, 135] on div "Dinheiro" at bounding box center [311, 151] width 51 height 42
type input "R$ 0,00"
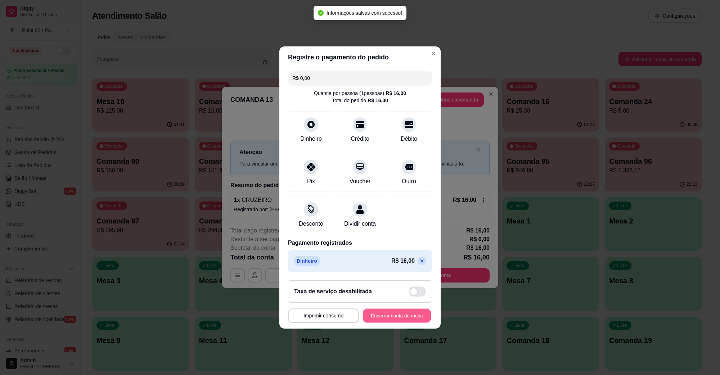
click at [393, 321] on button "Encerrar conta da mesa" at bounding box center [397, 316] width 68 height 14
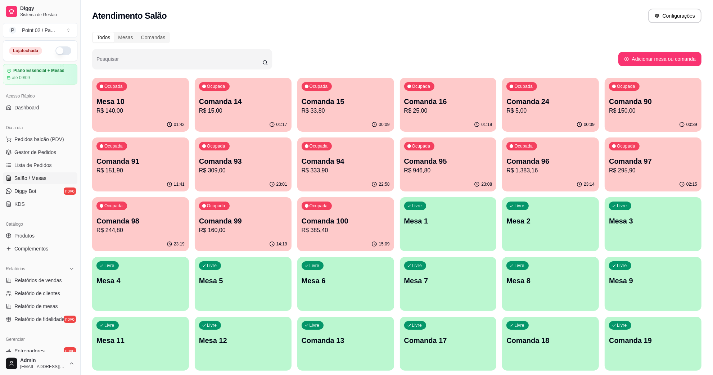
click at [332, 90] on div "Ocupada Comanda 15 R$ 33,80" at bounding box center [345, 98] width 97 height 40
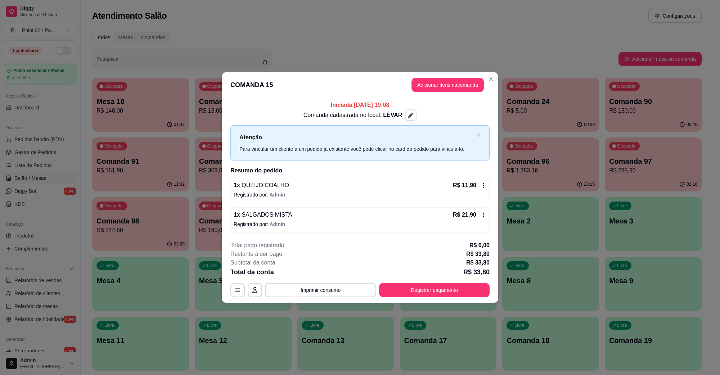
click at [408, 115] on icon "button" at bounding box center [410, 115] width 5 height 5
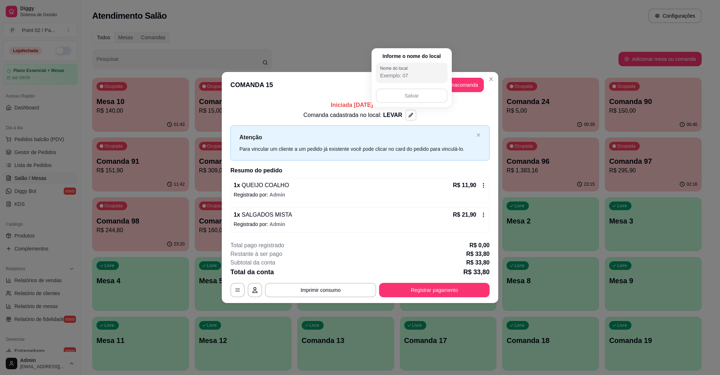
click at [399, 85] on div "Informe o nome do local Nome do local [GEOGRAPHIC_DATA]" at bounding box center [412, 77] width 80 height 59
click at [399, 83] on div "Nome do local" at bounding box center [412, 73] width 72 height 20
type input "MESA GILDA"
click at [402, 90] on button "Salvar" at bounding box center [412, 96] width 70 height 14
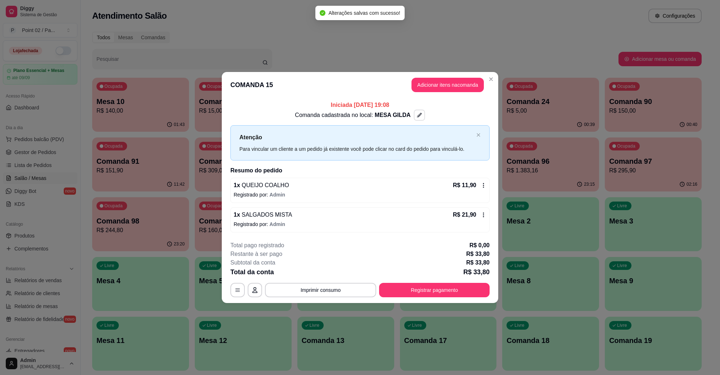
click at [357, 55] on div "**********" at bounding box center [360, 187] width 720 height 375
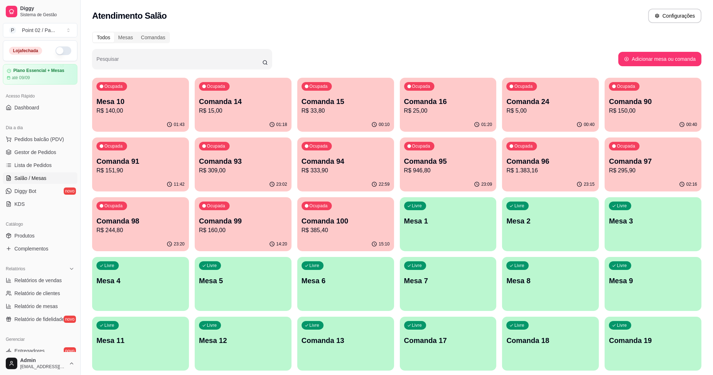
click at [438, 102] on p "Comanda 16" at bounding box center [448, 102] width 88 height 10
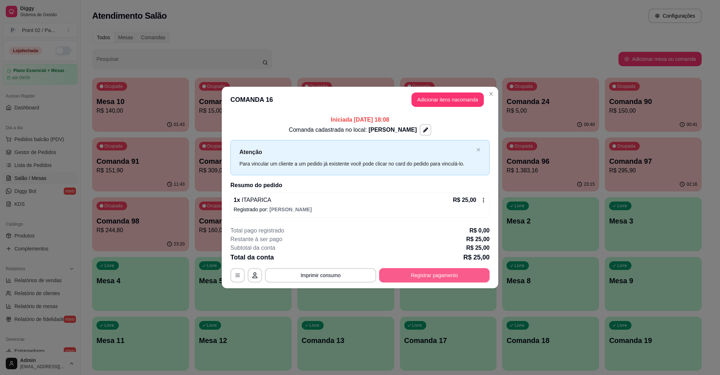
click at [467, 272] on button "Registrar pagamento" at bounding box center [434, 275] width 111 height 14
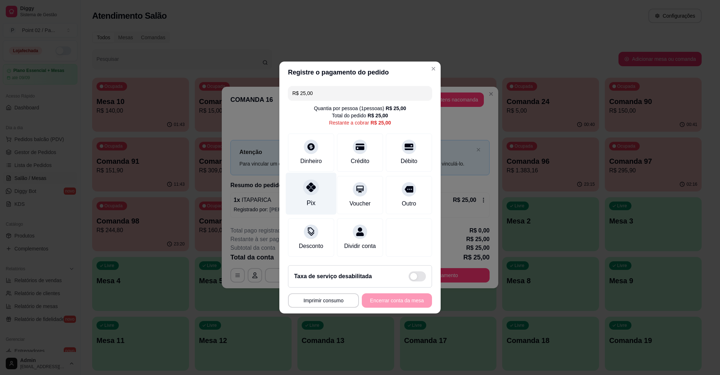
click at [319, 184] on div "Pix" at bounding box center [311, 194] width 51 height 42
type input "R$ 0,00"
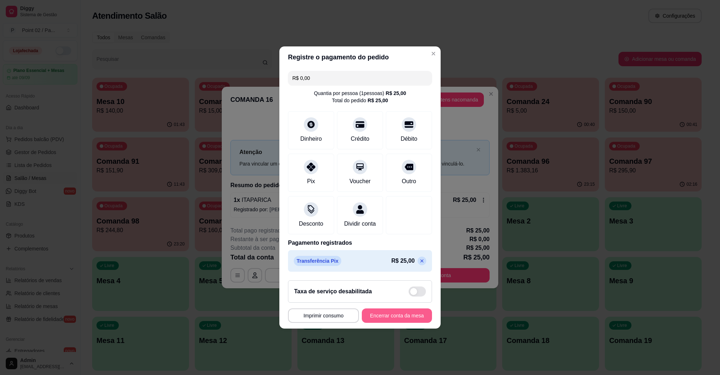
click at [384, 318] on button "Encerrar conta da mesa" at bounding box center [397, 316] width 70 height 14
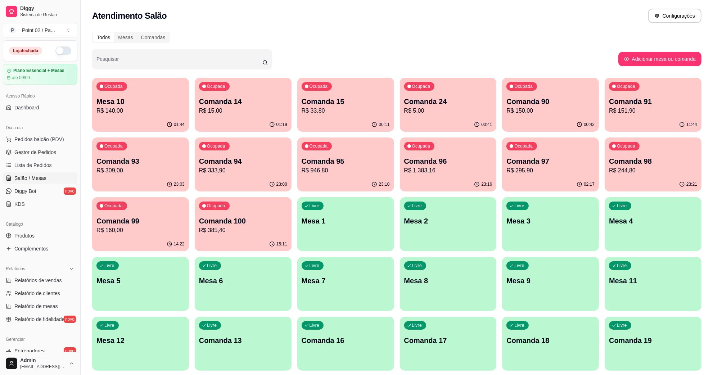
click at [24, 115] on div "Acesso Rápido Dashboard" at bounding box center [40, 102] width 80 height 29
click at [30, 110] on span "Dashboard" at bounding box center [26, 107] width 25 height 7
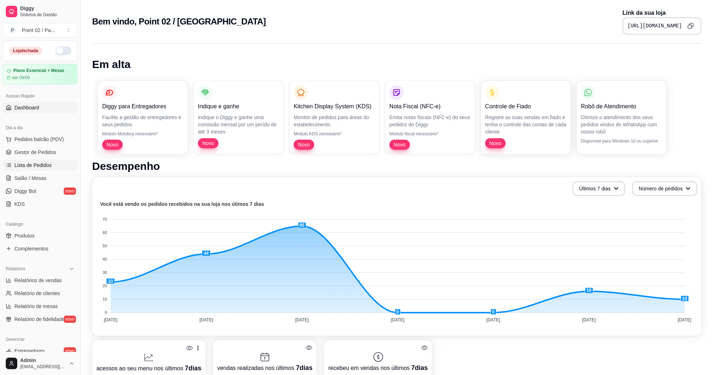
click at [37, 164] on span "Lista de Pedidos" at bounding box center [32, 165] width 37 height 7
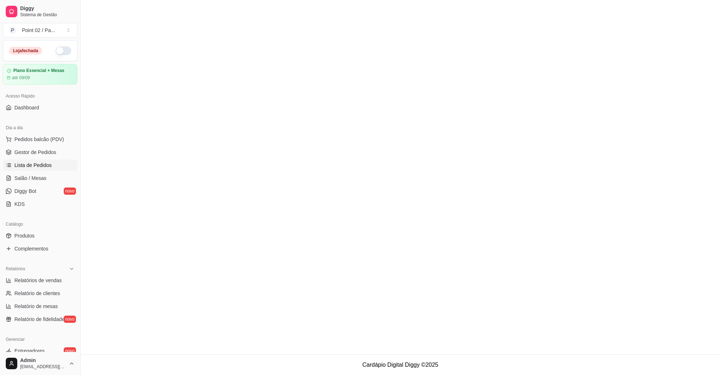
click at [35, 172] on ul "Pedidos balcão (PDV) Gestor de Pedidos Lista de Pedidos Salão / Mesas Diggy Bot…" at bounding box center [40, 172] width 75 height 76
click at [35, 174] on link "Salão / Mesas" at bounding box center [40, 179] width 75 height 12
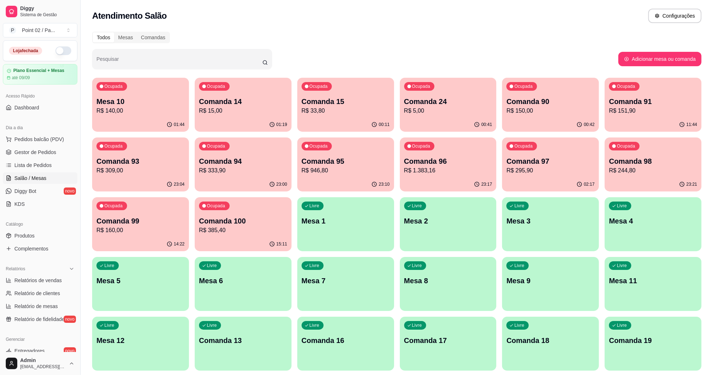
click at [483, 8] on div "Atendimento Salão Configurações" at bounding box center [397, 13] width 633 height 27
click at [357, 115] on div "Ocupada Comanda 15 R$ 33,80" at bounding box center [345, 98] width 97 height 40
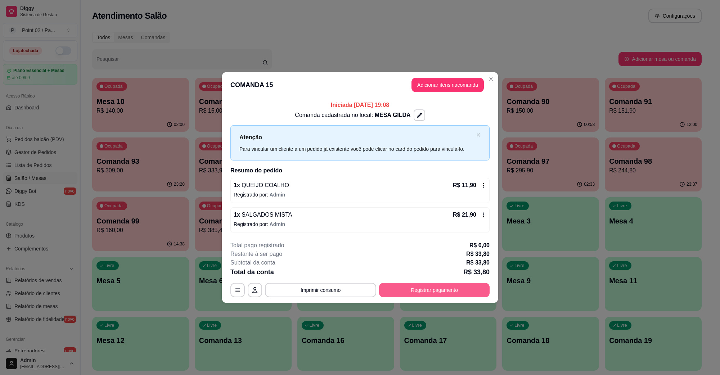
click at [444, 294] on button "Registrar pagamento" at bounding box center [434, 290] width 111 height 14
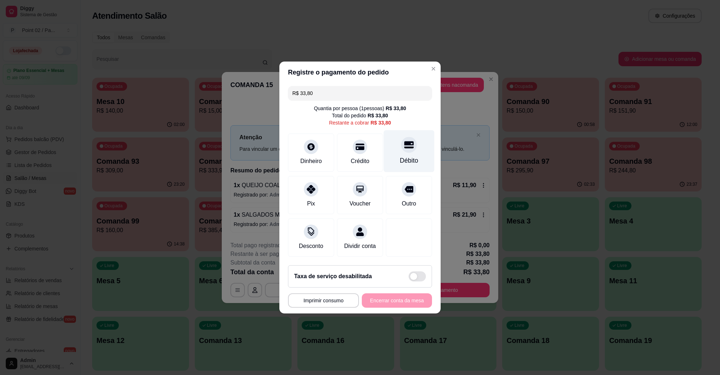
click at [409, 140] on div at bounding box center [409, 145] width 16 height 16
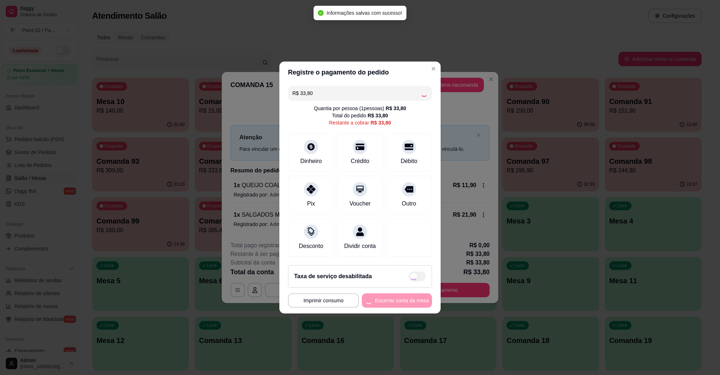
type input "R$ 0,00"
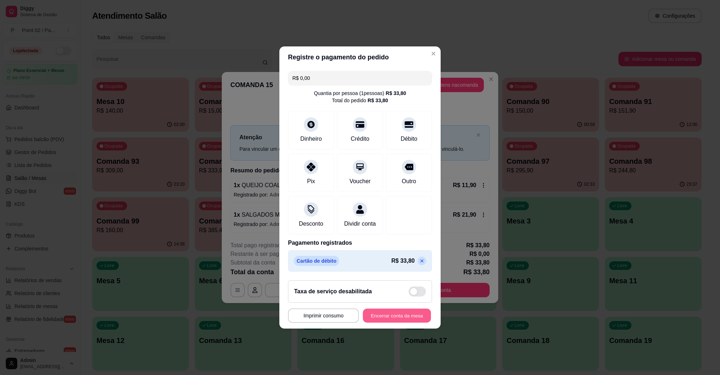
click at [377, 321] on button "Encerrar conta da mesa" at bounding box center [397, 316] width 68 height 14
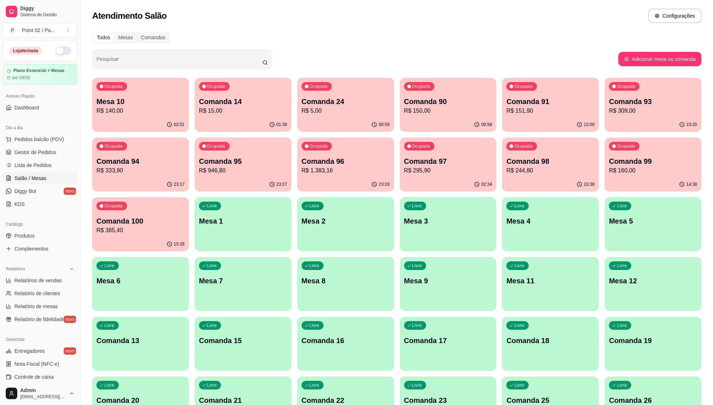
click at [35, 130] on div "Dia a dia" at bounding box center [40, 128] width 75 height 12
click at [35, 132] on div "Dia a dia" at bounding box center [40, 128] width 75 height 12
click at [36, 135] on button "Pedidos balcão (PDV)" at bounding box center [40, 140] width 75 height 12
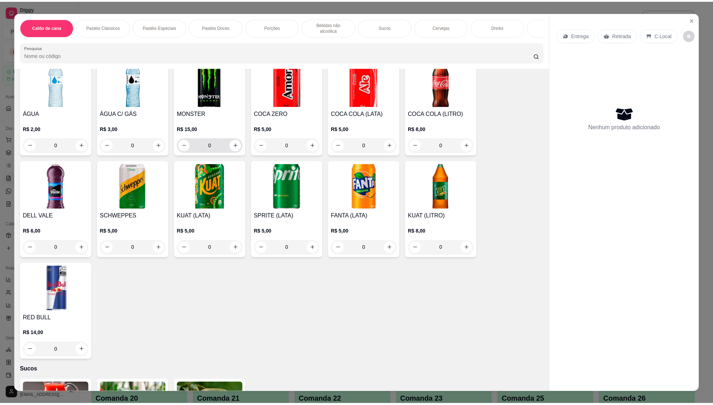
scroll to position [990, 0]
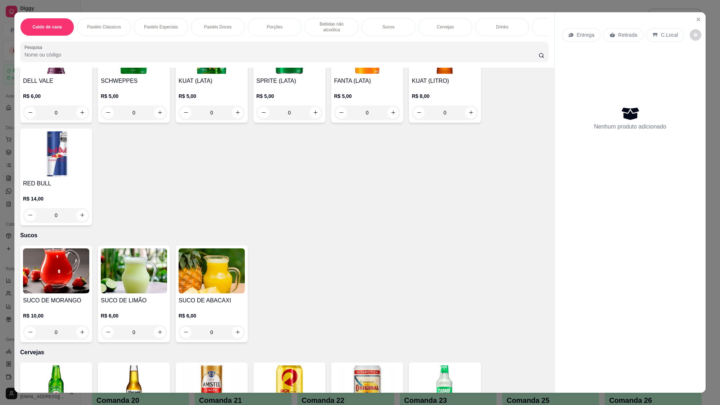
click at [62, 366] on img at bounding box center [56, 388] width 66 height 45
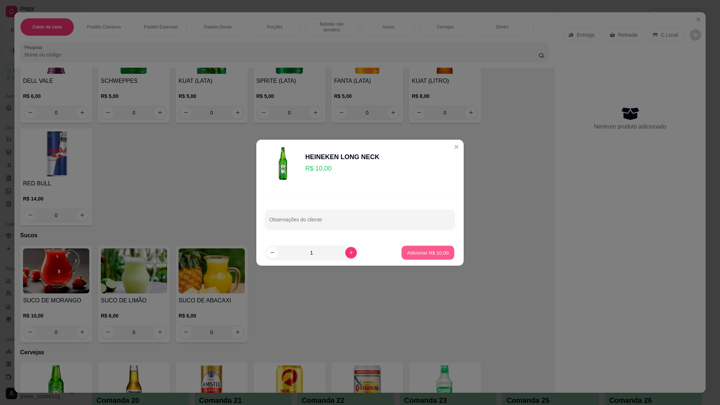
click at [411, 247] on button "Adicionar R$ 10,00" at bounding box center [428, 253] width 53 height 14
type input "1"
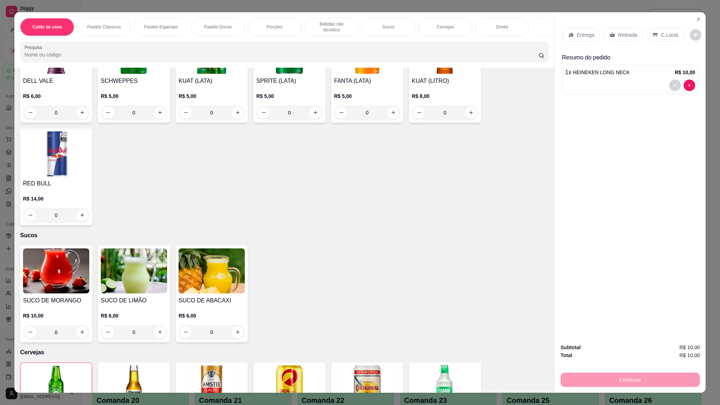
click at [661, 32] on p "C.Local" at bounding box center [669, 34] width 17 height 7
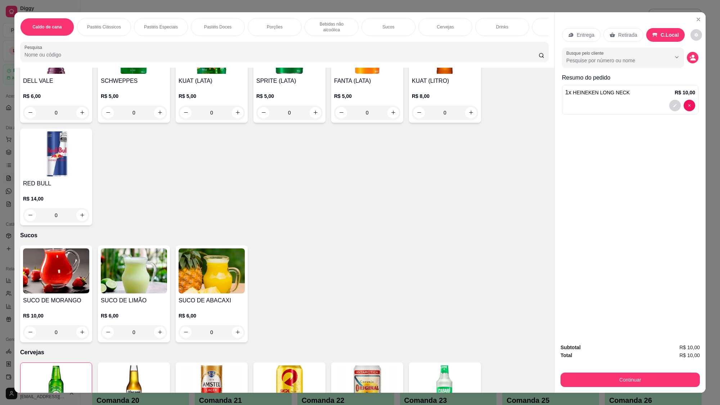
click at [594, 371] on div "Continuar" at bounding box center [630, 379] width 139 height 16
click at [598, 375] on div "Subtotal R$ 10,00 Total R$ 10,00 Continuar" at bounding box center [630, 365] width 151 height 55
click at [602, 375] on button "Continuar" at bounding box center [630, 380] width 139 height 14
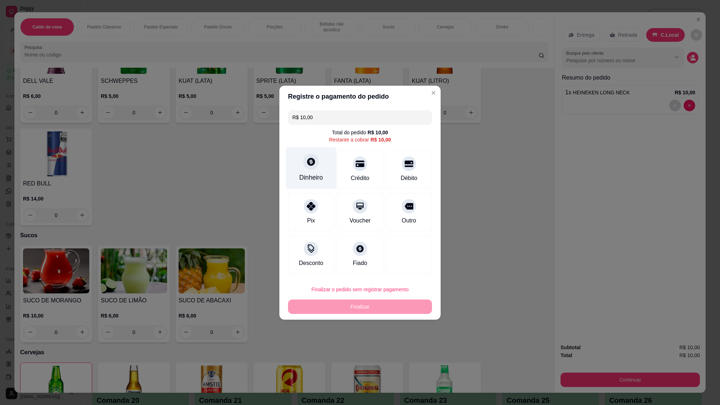
click at [303, 169] on div "Dinheiro" at bounding box center [311, 168] width 51 height 42
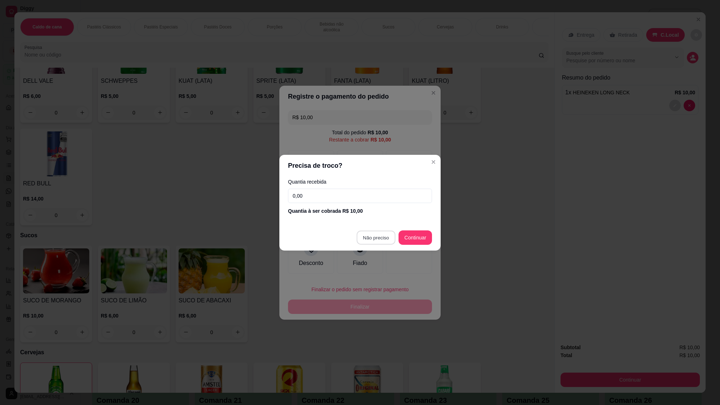
type input "R$ 0,00"
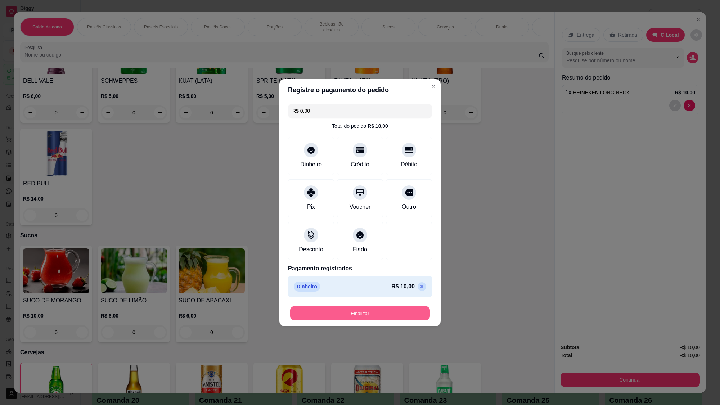
click at [402, 314] on button "Finalizar" at bounding box center [360, 313] width 140 height 14
type input "0"
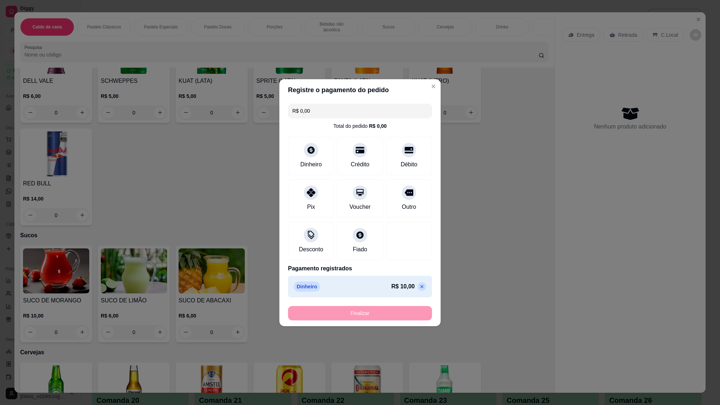
type input "-R$ 10,00"
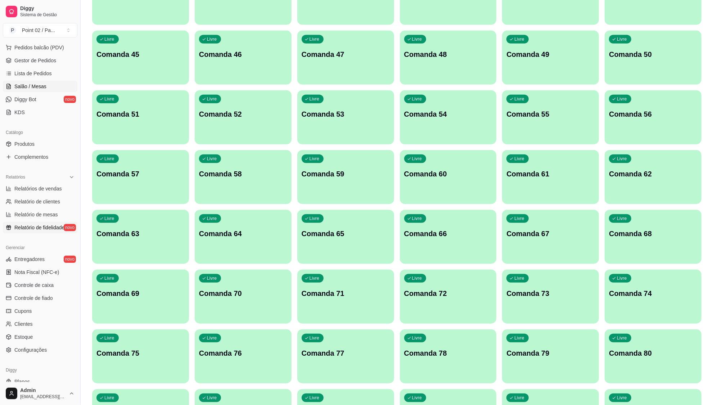
scroll to position [113, 0]
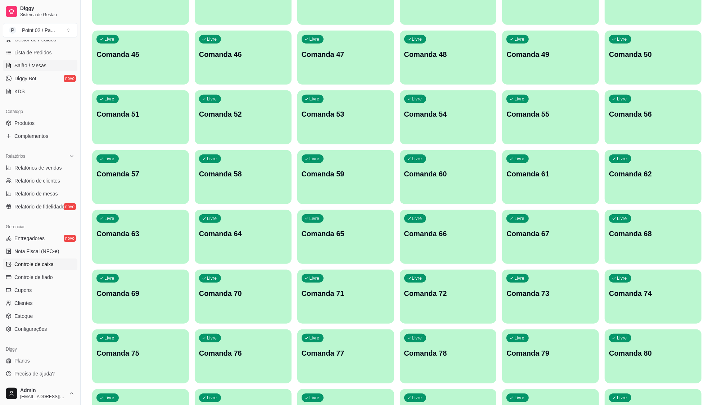
click at [50, 261] on span "Controle de caixa" at bounding box center [33, 264] width 39 height 7
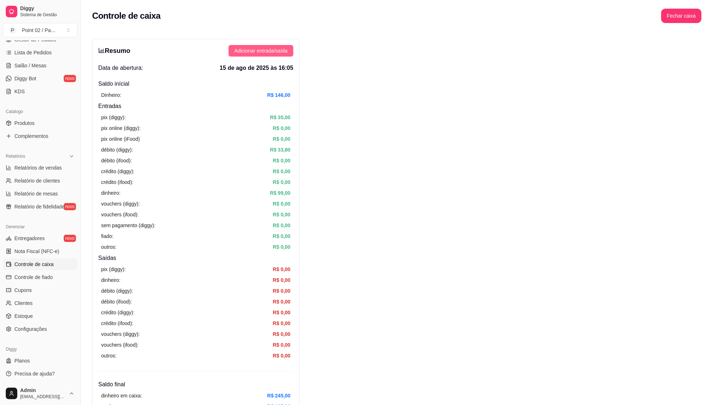
click at [285, 56] on button "Adicionar entrada/saída" at bounding box center [261, 51] width 65 height 12
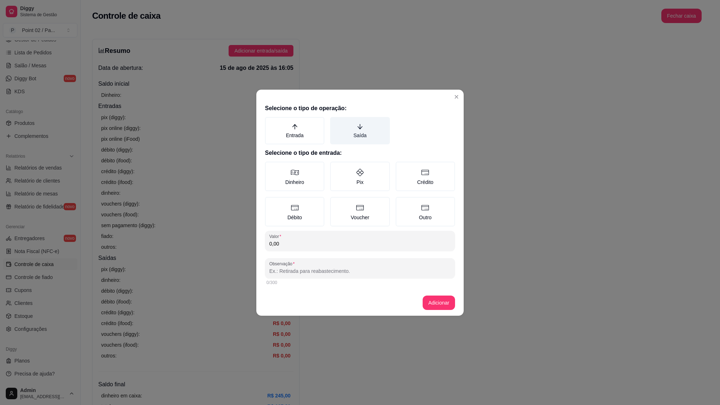
click at [351, 121] on label "Saída" at bounding box center [359, 130] width 59 height 27
click at [336, 121] on button "Saída" at bounding box center [333, 120] width 6 height 6
click at [292, 176] on icon at bounding box center [295, 172] width 9 height 9
click at [270, 167] on button "Dinheiro" at bounding box center [268, 164] width 6 height 6
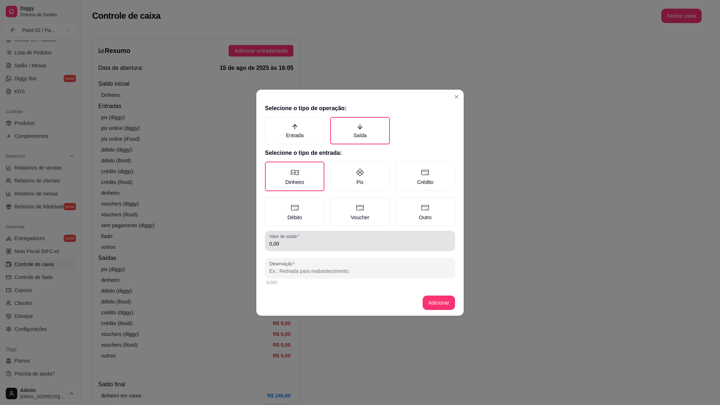
click at [319, 244] on input "0,00" at bounding box center [360, 243] width 182 height 7
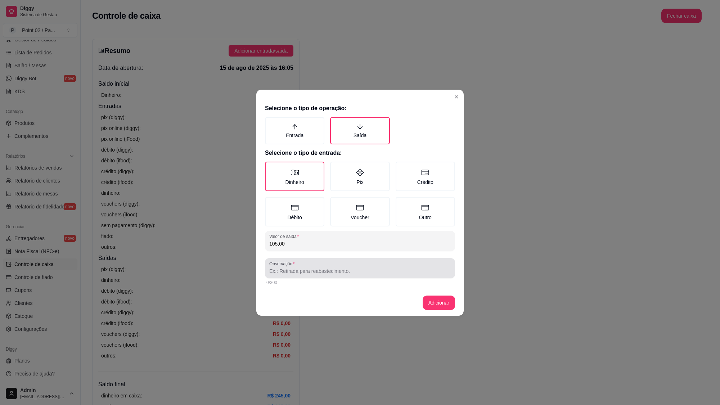
type input "105,00"
click at [323, 268] on input "Observação" at bounding box center [360, 271] width 182 height 7
type input "MORANGOS"
drag, startPoint x: 434, startPoint y: 290, endPoint x: 436, endPoint y: 294, distance: 4.2
click at [435, 290] on footer "Adicionar" at bounding box center [359, 303] width 207 height 26
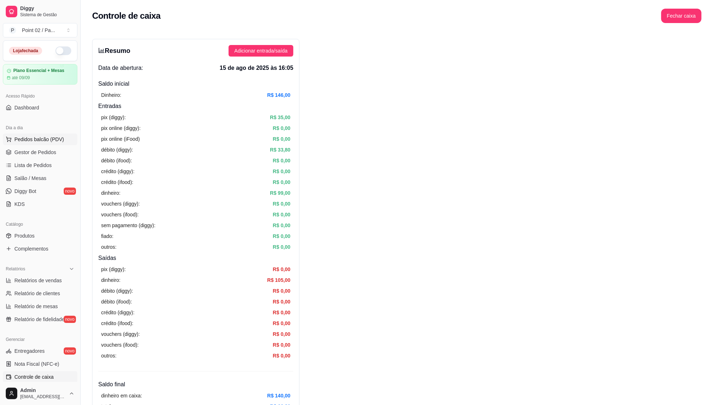
click at [48, 143] on span "Pedidos balcão (PDV)" at bounding box center [39, 139] width 50 height 7
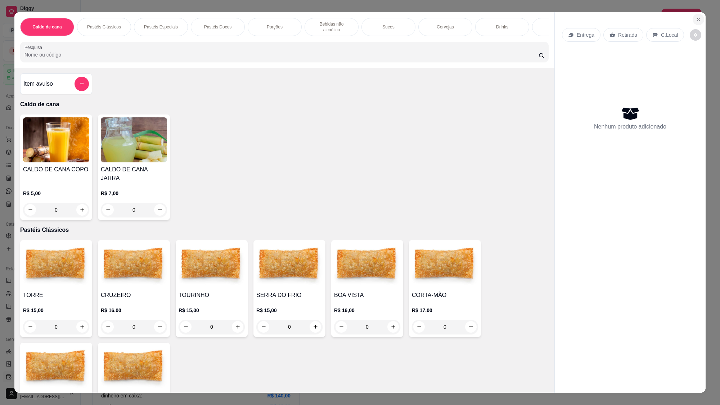
click at [696, 19] on icon "Close" at bounding box center [699, 20] width 6 height 6
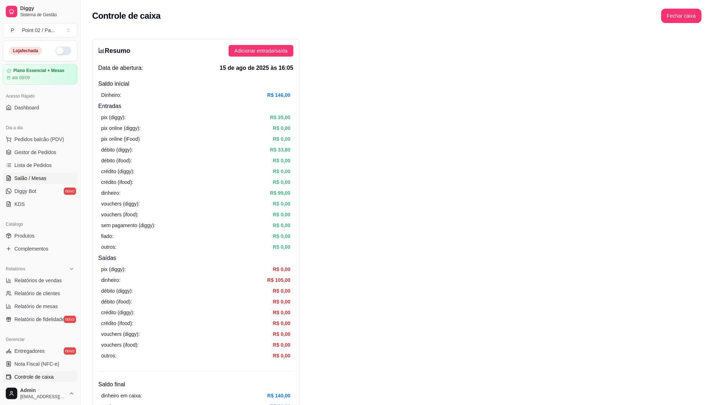
click at [52, 177] on link "Salão / Mesas" at bounding box center [40, 179] width 75 height 12
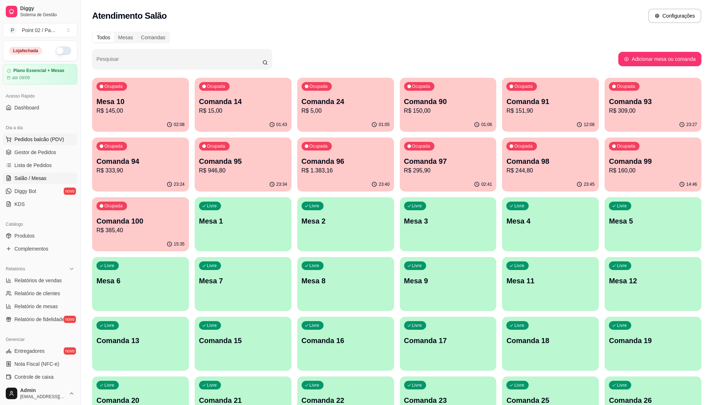
click at [33, 141] on span "Pedidos balcão (PDV)" at bounding box center [39, 139] width 50 height 7
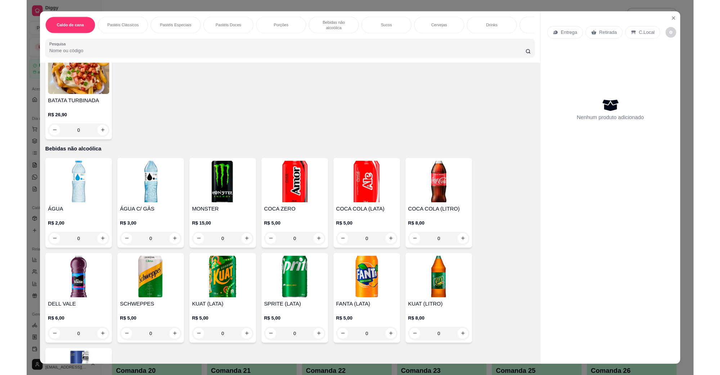
scroll to position [675, 0]
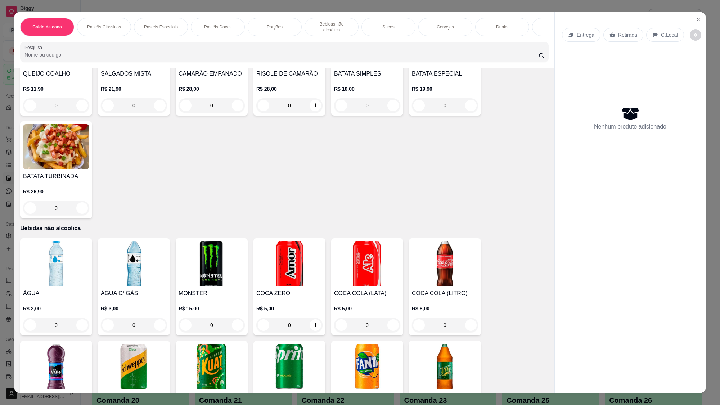
click at [297, 259] on img at bounding box center [289, 263] width 66 height 45
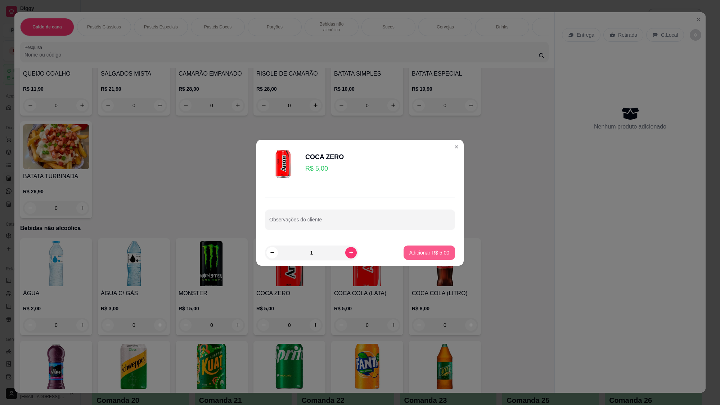
click at [438, 256] on button "Adicionar R$ 5,00" at bounding box center [429, 253] width 51 height 14
type input "1"
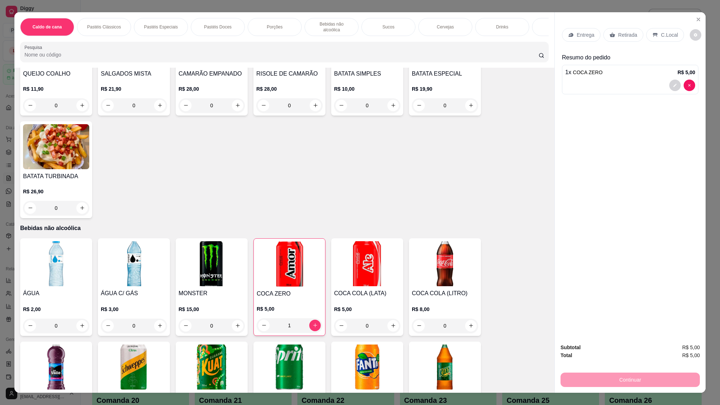
click at [665, 33] on p "C.Local" at bounding box center [669, 34] width 17 height 7
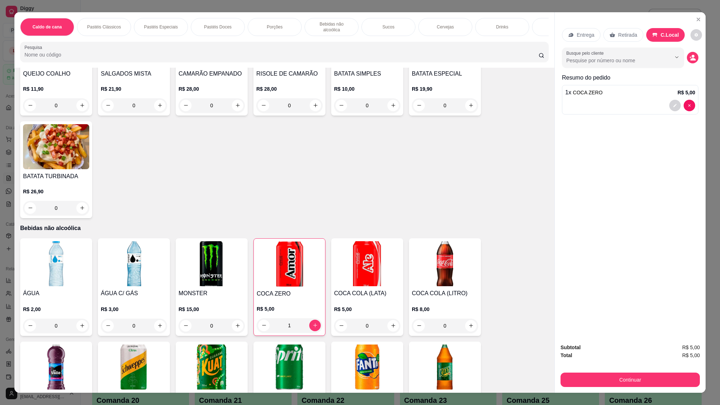
click at [599, 371] on div "Continuar" at bounding box center [630, 379] width 139 height 16
click at [600, 373] on button "Continuar" at bounding box center [630, 380] width 139 height 14
click at [593, 375] on button "Continuar" at bounding box center [630, 380] width 135 height 14
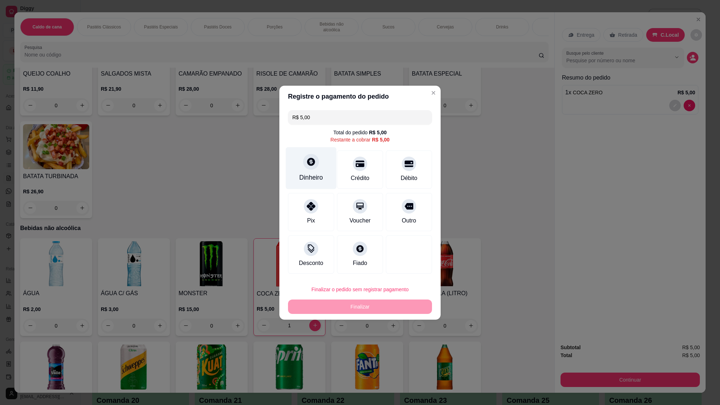
click at [312, 167] on div at bounding box center [311, 162] width 16 height 16
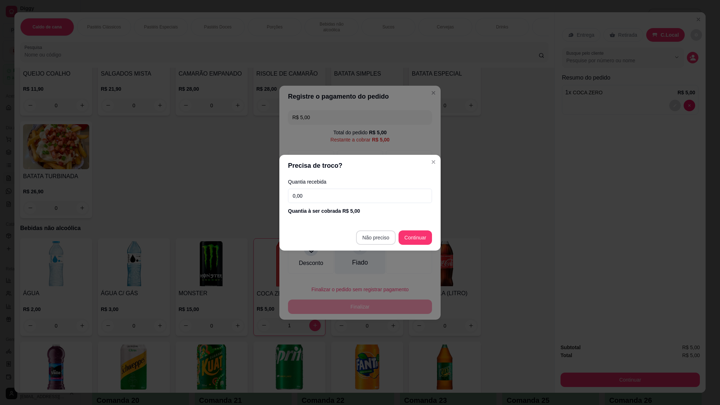
type input "R$ 0,00"
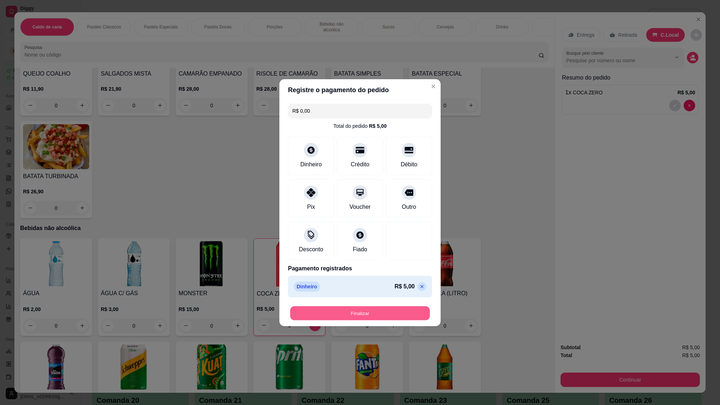
click at [379, 312] on button "Finalizar" at bounding box center [360, 313] width 140 height 14
type input "0"
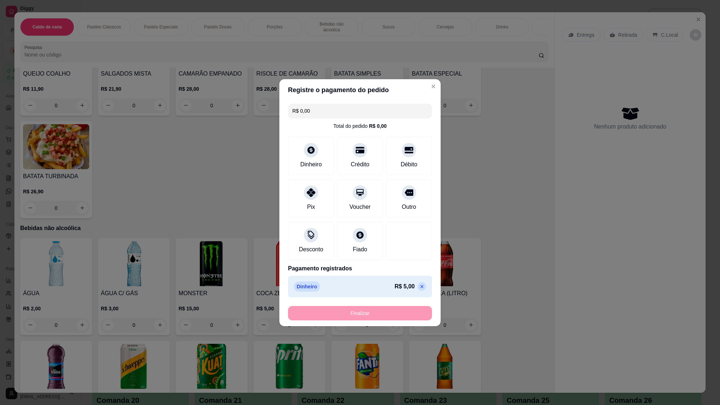
type input "-R$ 5,00"
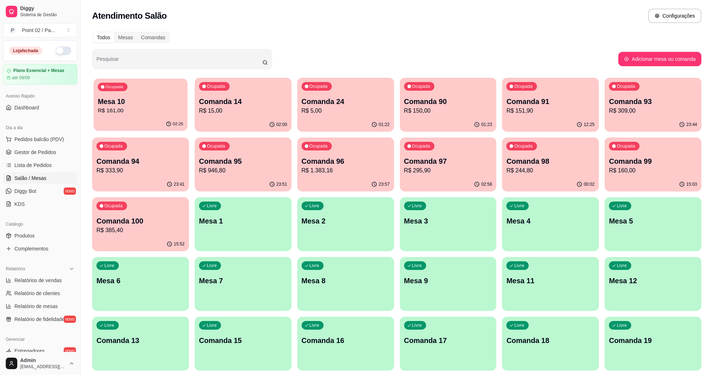
click at [143, 105] on p "Mesa 10" at bounding box center [140, 102] width 85 height 10
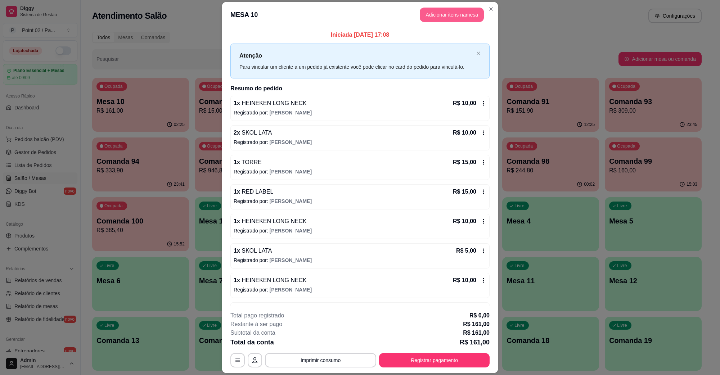
click at [436, 15] on button "Adicionar itens na mesa" at bounding box center [452, 15] width 64 height 14
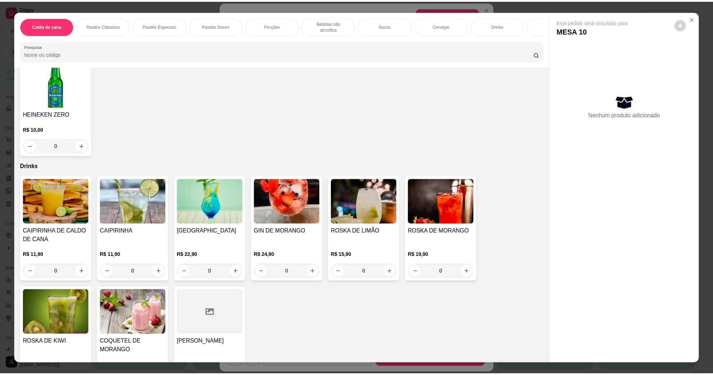
scroll to position [1621, 0]
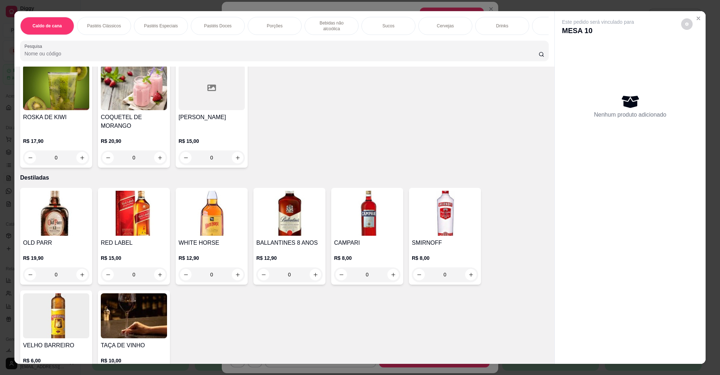
click at [143, 201] on img at bounding box center [134, 213] width 66 height 45
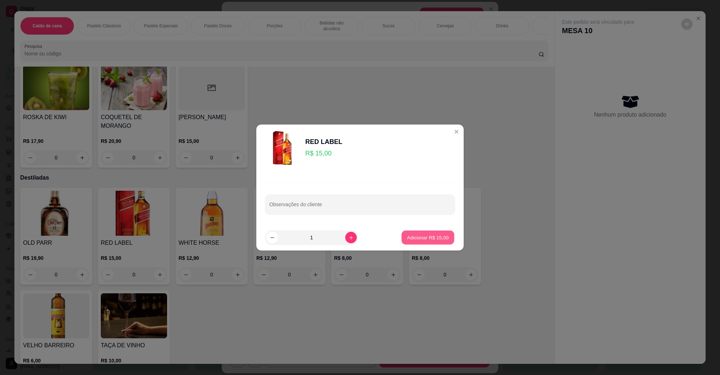
click at [433, 235] on p "Adicionar R$ 15,00" at bounding box center [428, 237] width 42 height 7
type input "1"
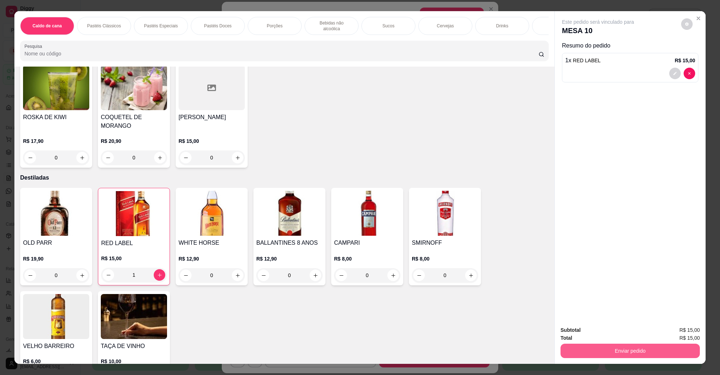
click at [605, 351] on button "Enviar pedido" at bounding box center [630, 351] width 139 height 14
click at [600, 334] on button "Não registrar e enviar pedido" at bounding box center [606, 333] width 73 height 13
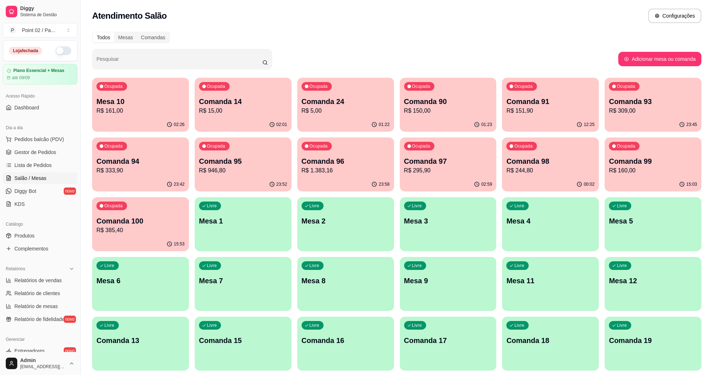
click at [452, 49] on div "Pesquisar" at bounding box center [355, 59] width 527 height 20
click at [164, 103] on p "Mesa 10" at bounding box center [140, 102] width 85 height 10
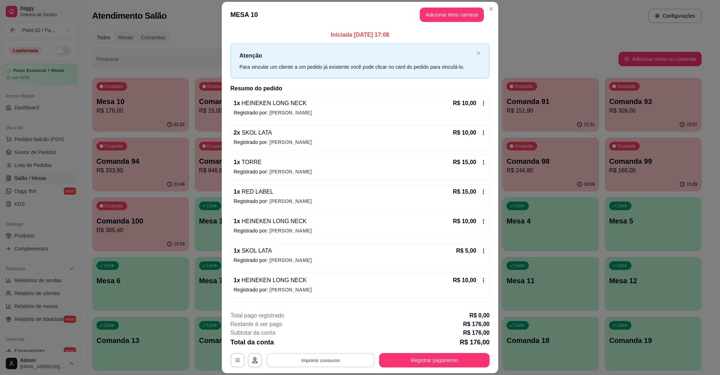
click at [323, 368] on div "**********" at bounding box center [359, 360] width 259 height 14
click at [328, 346] on button "IMPRESSORA" at bounding box center [320, 344] width 52 height 12
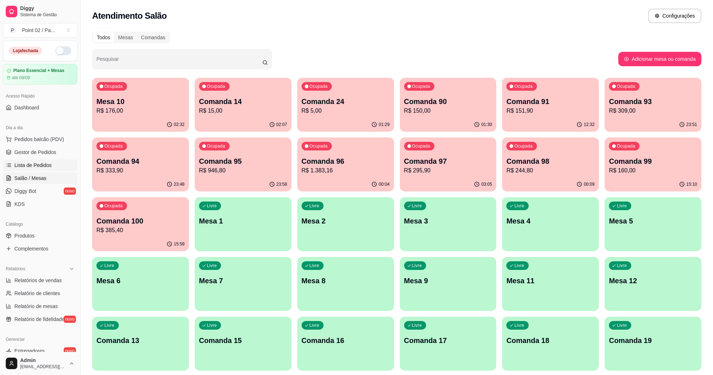
click at [39, 162] on span "Lista de Pedidos" at bounding box center [32, 165] width 37 height 7
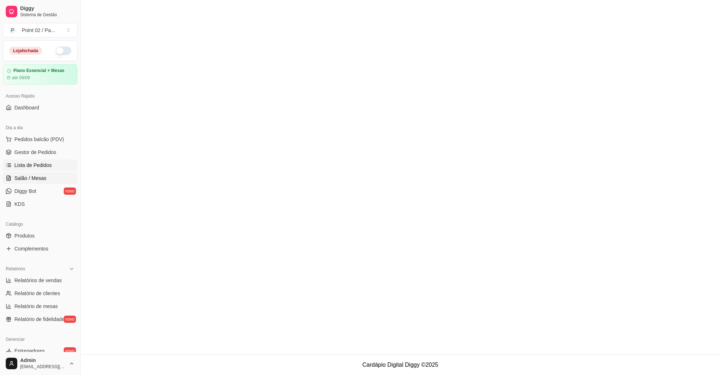
click at [35, 179] on span "Salão / Mesas" at bounding box center [30, 178] width 32 height 7
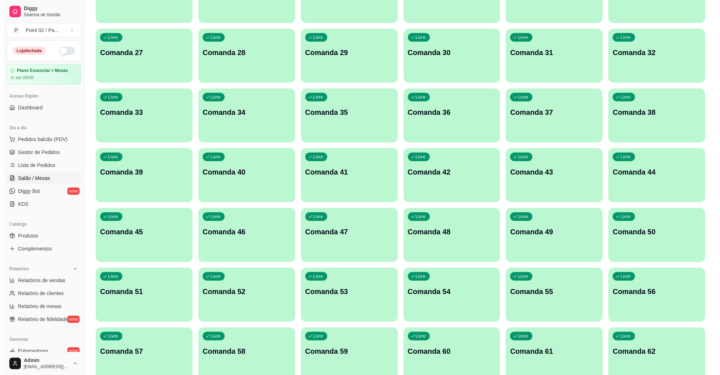
scroll to position [540, 0]
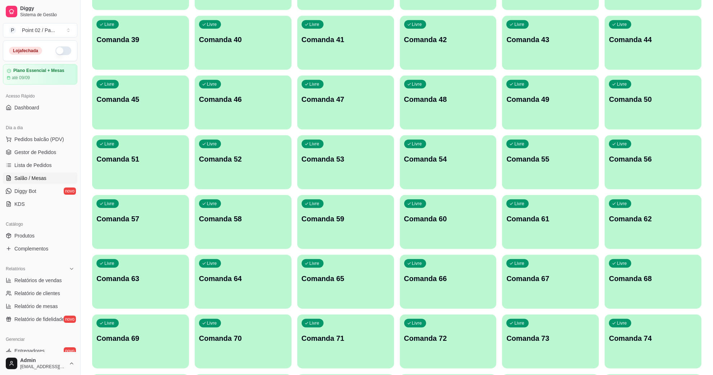
click at [413, 223] on p "Comanda 60" at bounding box center [448, 219] width 88 height 10
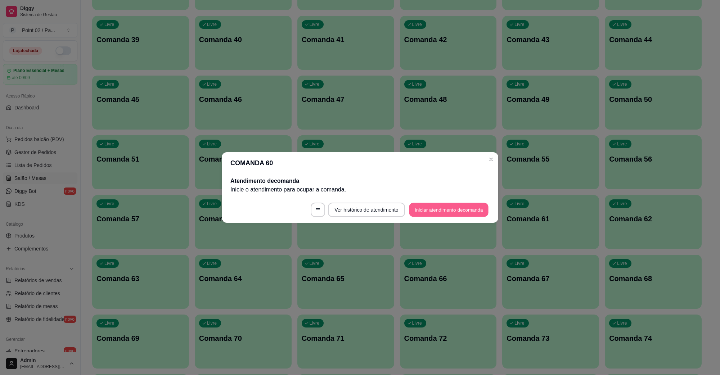
click at [429, 207] on button "Iniciar atendimento de comanda" at bounding box center [449, 210] width 80 height 14
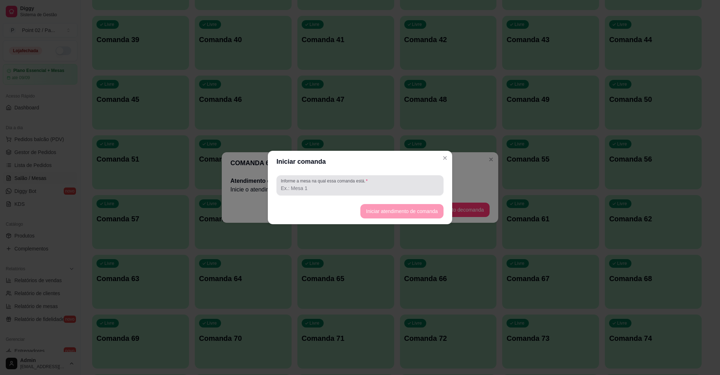
click at [408, 183] on div at bounding box center [360, 185] width 158 height 14
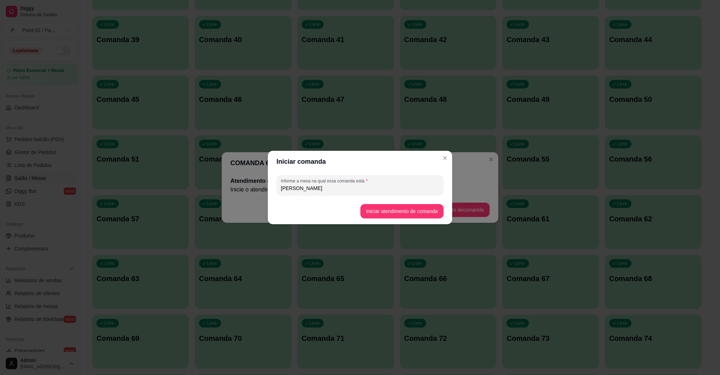
type input "[PERSON_NAME]"
click at [398, 218] on button "Iniciar atendimento de comanda" at bounding box center [402, 212] width 81 height 14
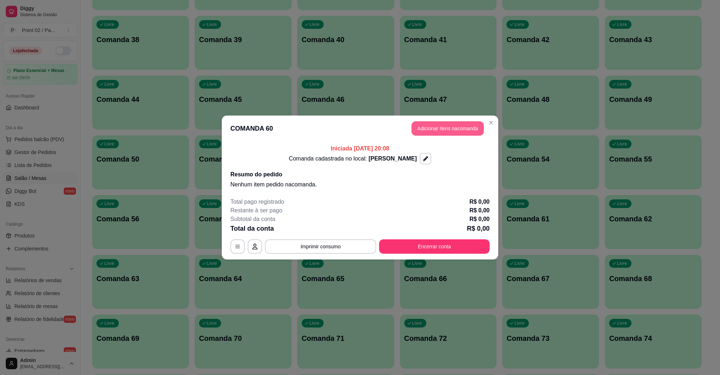
click at [442, 132] on button "Adicionar itens na comanda" at bounding box center [448, 128] width 72 height 14
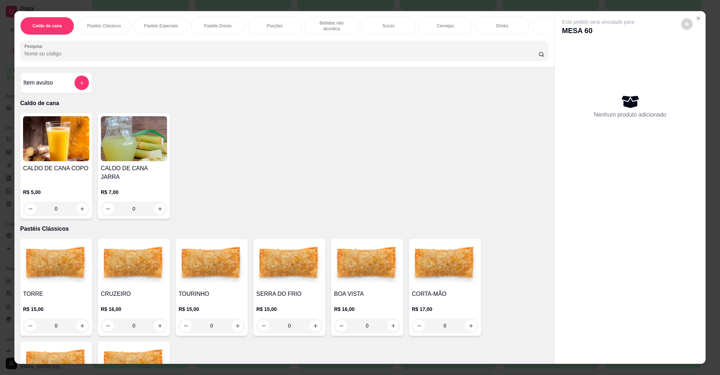
scroll to position [90, 0]
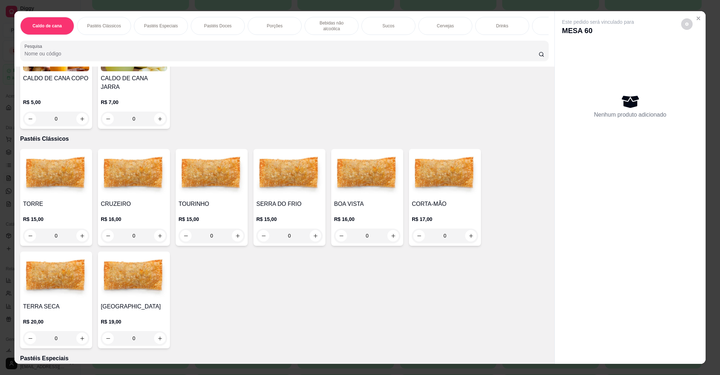
click at [294, 191] on div "SERRA DO FRIO R$ 15,00 0" at bounding box center [290, 197] width 72 height 97
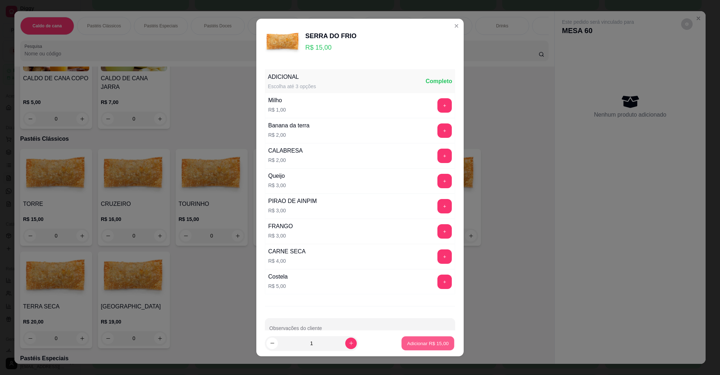
click at [421, 344] on p "Adicionar R$ 15,00" at bounding box center [428, 343] width 42 height 7
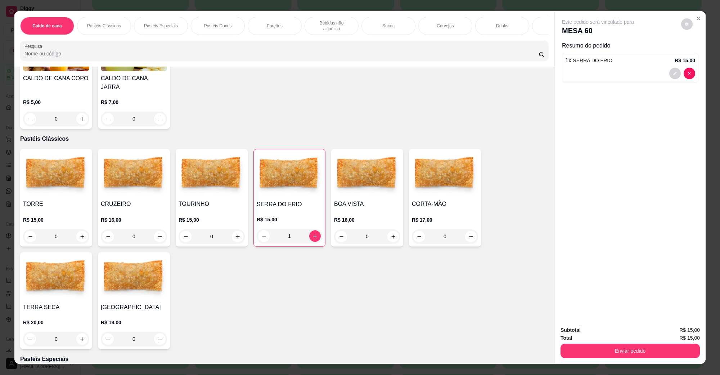
click at [632, 60] on div "1 x SERRA DO FRIO R$ 15,00" at bounding box center [630, 60] width 130 height 9
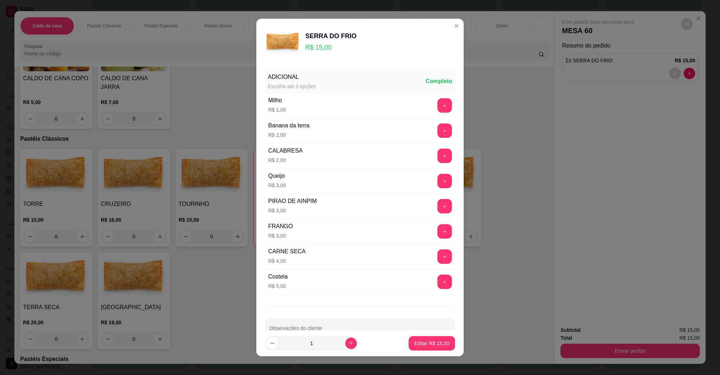
click at [438, 103] on div "Milho R$ 1,00 +" at bounding box center [360, 105] width 190 height 25
click at [438, 103] on button "+" at bounding box center [445, 105] width 14 height 14
click at [436, 350] on button "Editar R$ 16,00" at bounding box center [431, 344] width 45 height 14
type input "0"
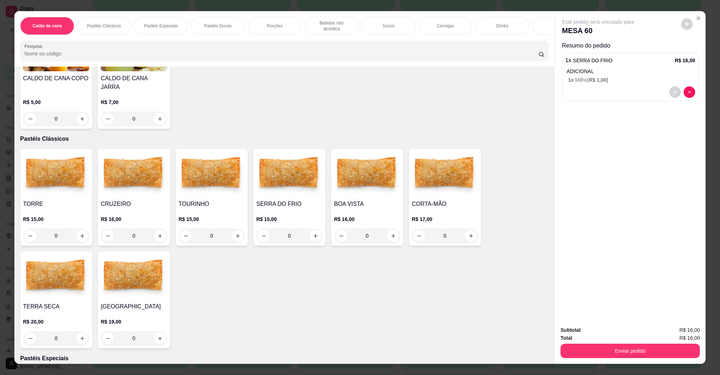
click at [143, 188] on img at bounding box center [134, 174] width 66 height 45
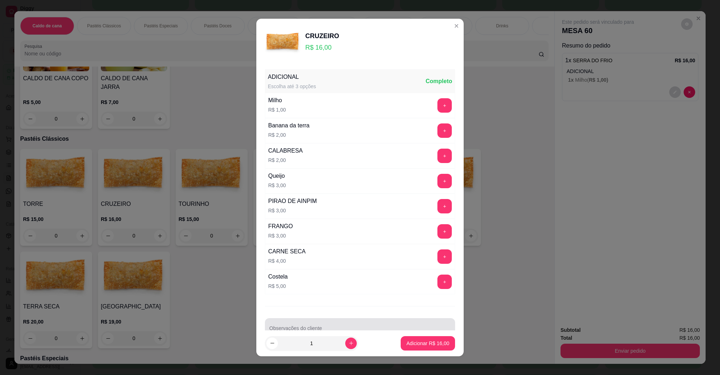
click at [303, 321] on div "Observações do cliente" at bounding box center [360, 328] width 190 height 20
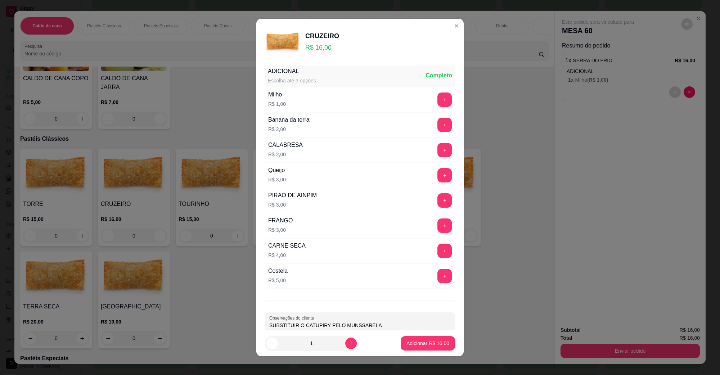
type input "SUBSTITUIR O CATUPIRY PELO MUNSSARELA"
click at [438, 98] on button "+" at bounding box center [445, 100] width 14 height 14
click at [411, 343] on p "Adicionar R$ 17,00" at bounding box center [428, 343] width 42 height 7
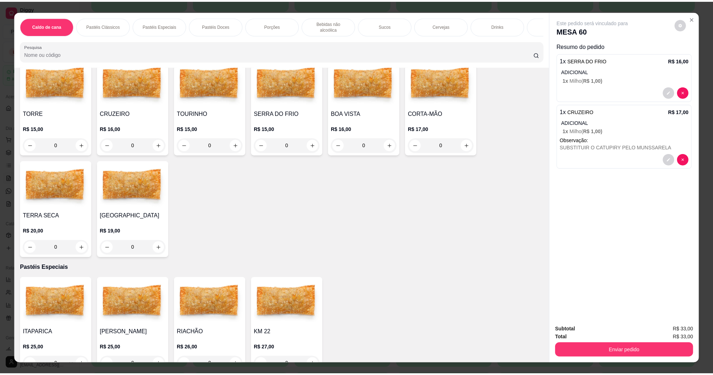
scroll to position [270, 0]
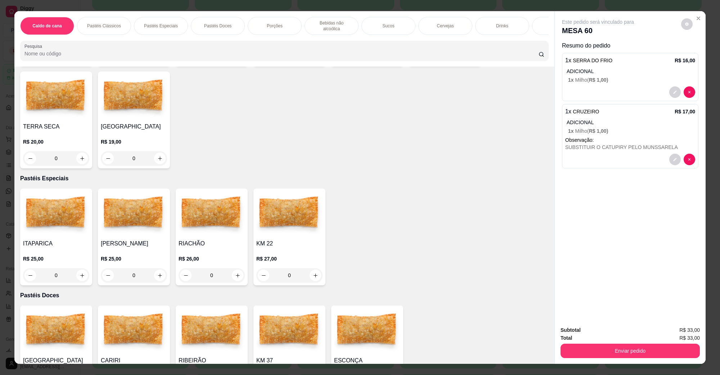
click at [277, 208] on img at bounding box center [289, 214] width 66 height 45
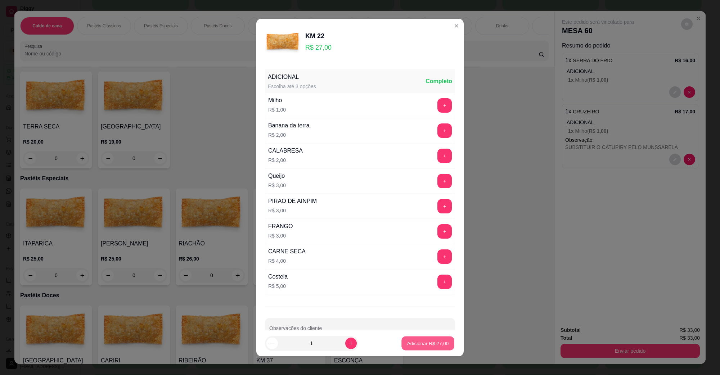
click at [429, 336] on div "Adicionar R$ 27,00" at bounding box center [428, 343] width 54 height 14
click at [421, 348] on button "Adicionar R$ 27,00" at bounding box center [428, 343] width 54 height 14
type input "1"
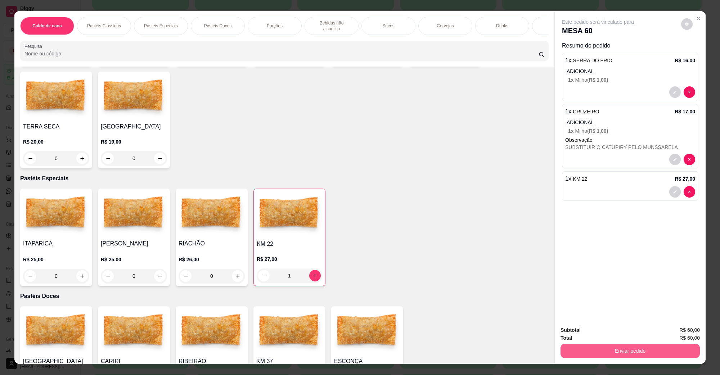
click at [601, 344] on button "Enviar pedido" at bounding box center [630, 351] width 139 height 14
click at [601, 337] on button "Não registrar e enviar pedido" at bounding box center [606, 333] width 73 height 13
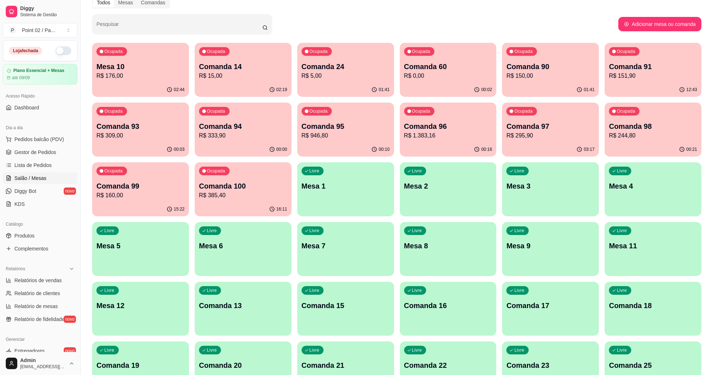
scroll to position [0, 0]
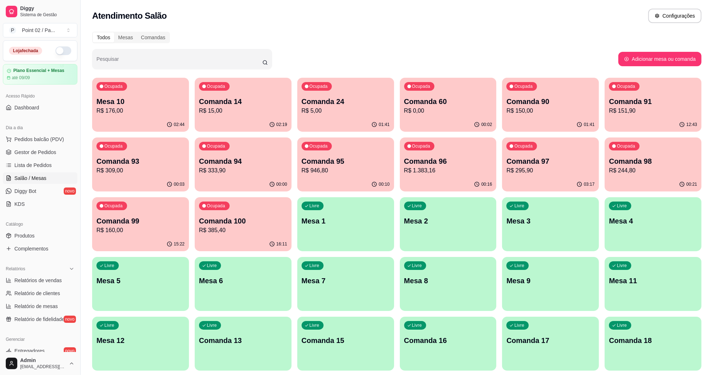
click at [281, 94] on div "Ocupada Comanda 14 R$ 15,00" at bounding box center [243, 98] width 97 height 40
click at [435, 111] on p "R$ 60,00" at bounding box center [448, 111] width 88 height 9
click at [496, 55] on div "Pesquisar" at bounding box center [355, 59] width 527 height 20
click at [460, 107] on p "R$ 60,00" at bounding box center [448, 111] width 88 height 9
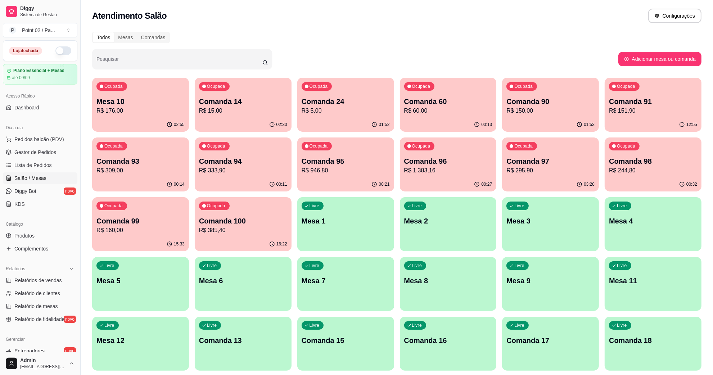
click at [453, 93] on div "Ocupada Comanda 60 R$ 60,00" at bounding box center [448, 98] width 97 height 40
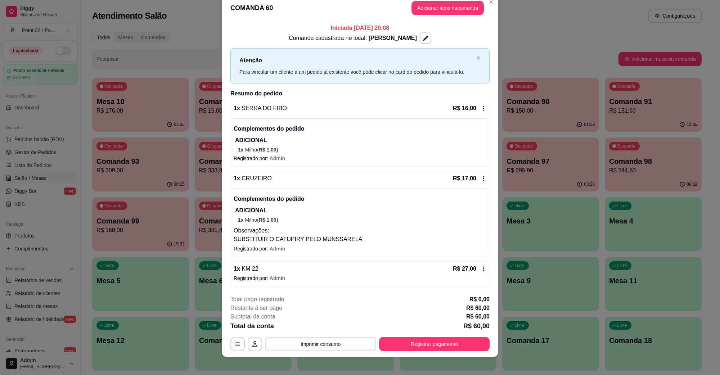
scroll to position [17, 0]
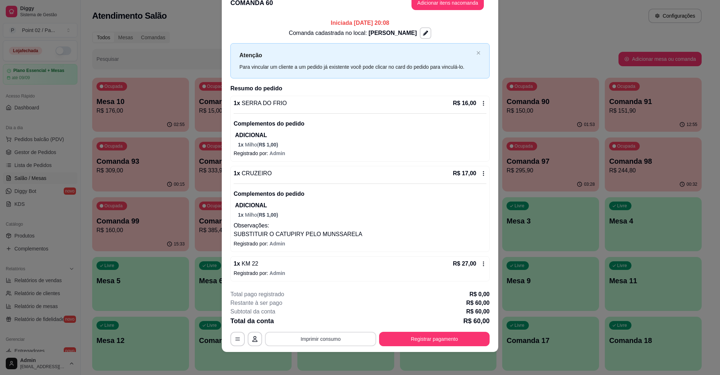
click at [303, 344] on button "Imprimir consumo" at bounding box center [320, 339] width 111 height 14
click at [312, 326] on button "IMPRESSORA" at bounding box center [320, 323] width 52 height 12
click at [445, 4] on button "Adicionar itens na comanda" at bounding box center [448, 3] width 70 height 14
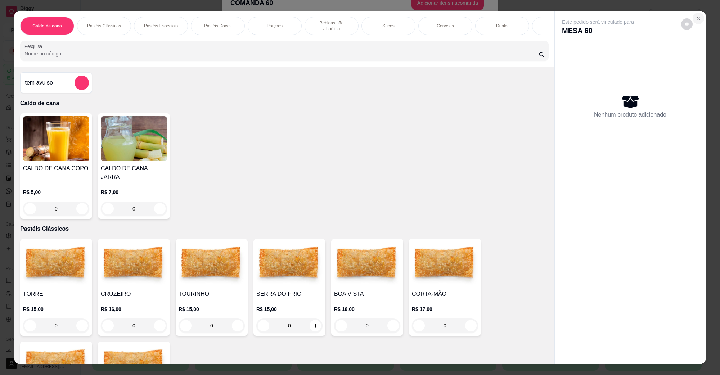
click at [696, 13] on button "Close" at bounding box center [699, 19] width 12 height 12
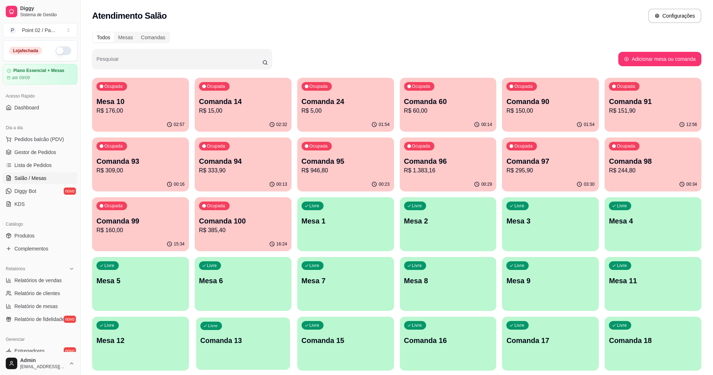
click at [213, 346] on div "Livre Comanda 13" at bounding box center [243, 340] width 94 height 44
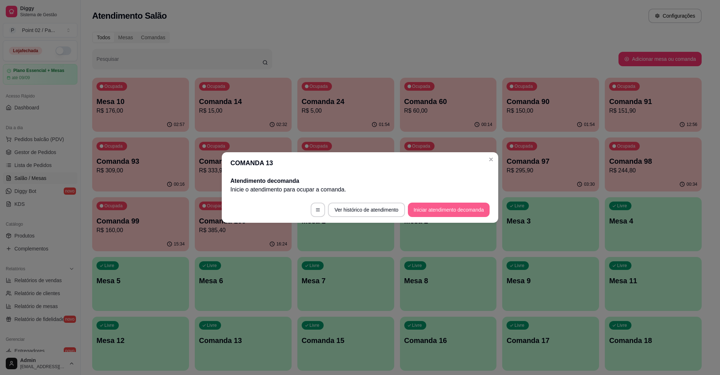
click at [431, 206] on button "Iniciar atendimento de comanda" at bounding box center [449, 210] width 82 height 14
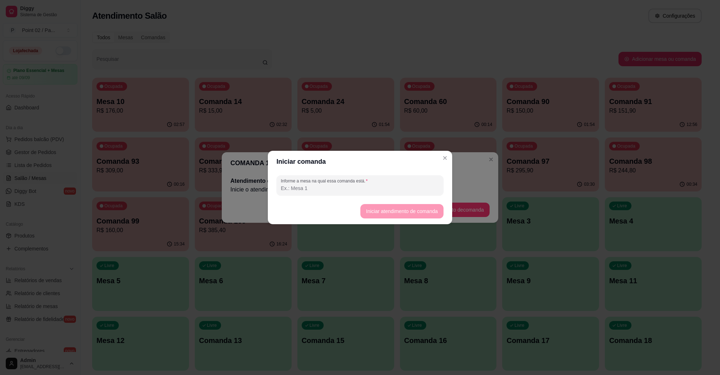
click at [412, 190] on input "Informe a mesa na qual essa comanda está." at bounding box center [360, 188] width 158 height 7
type input "J"
type input "IURI"
click at [404, 206] on button "Iniciar atendimento de comanda" at bounding box center [402, 212] width 81 height 14
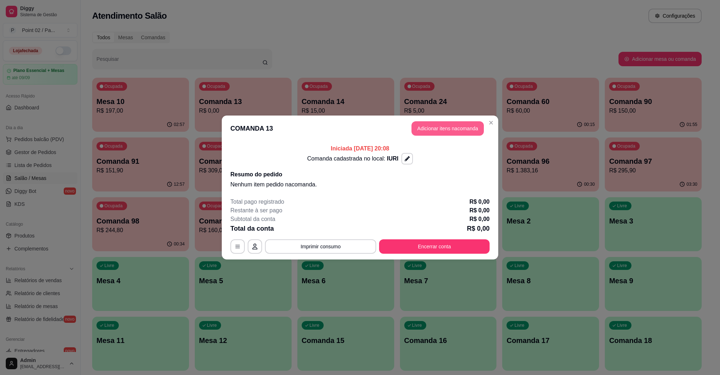
click at [449, 129] on button "Adicionar itens na comanda" at bounding box center [448, 128] width 72 height 14
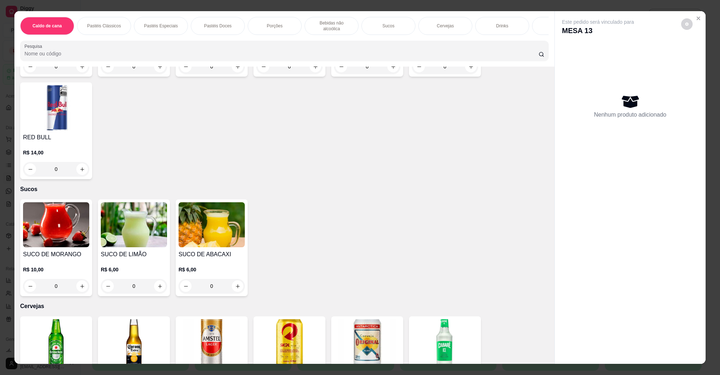
scroll to position [1215, 0]
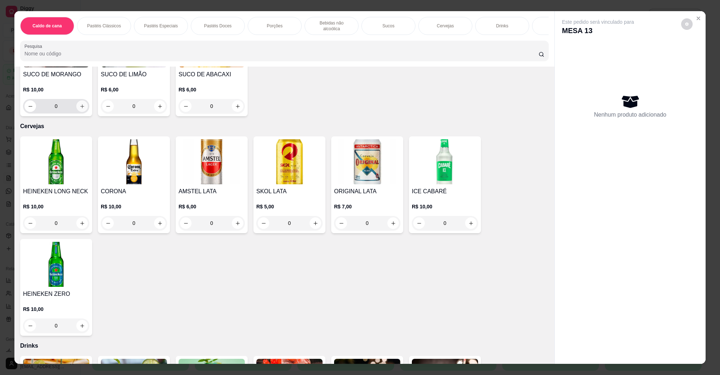
click at [80, 104] on icon "increase-product-quantity" at bounding box center [82, 106] width 5 height 5
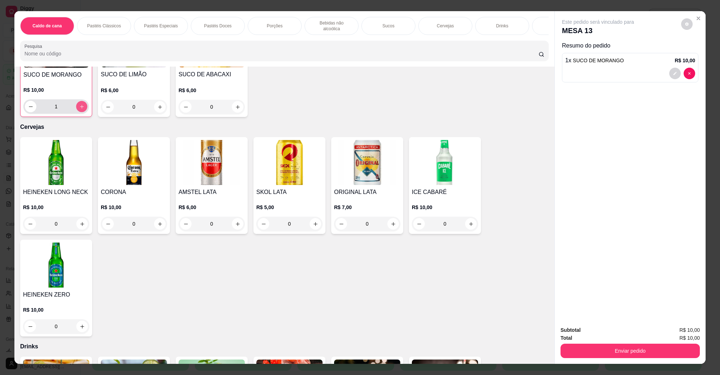
click at [80, 104] on icon "increase-product-quantity" at bounding box center [81, 106] width 5 height 5
type input "2"
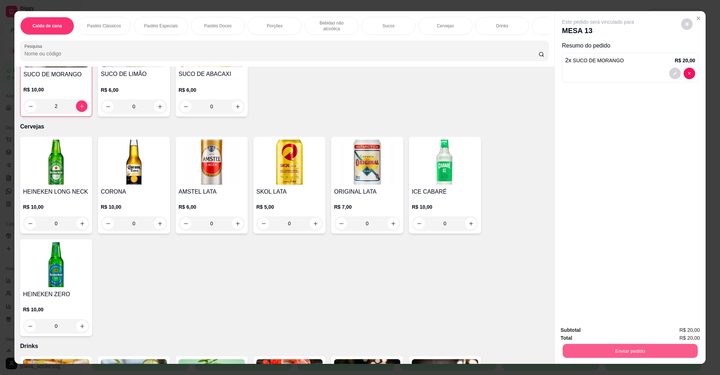
click at [573, 347] on button "Enviar pedido" at bounding box center [630, 351] width 135 height 14
click at [588, 333] on button "Não registrar e enviar pedido" at bounding box center [606, 334] width 75 height 14
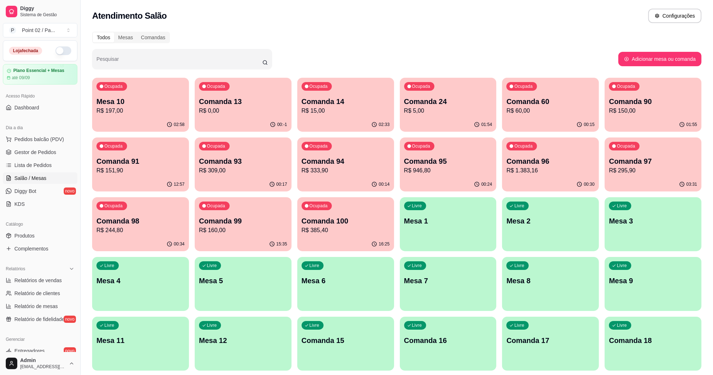
click at [534, 121] on div "00:15" at bounding box center [550, 125] width 97 height 14
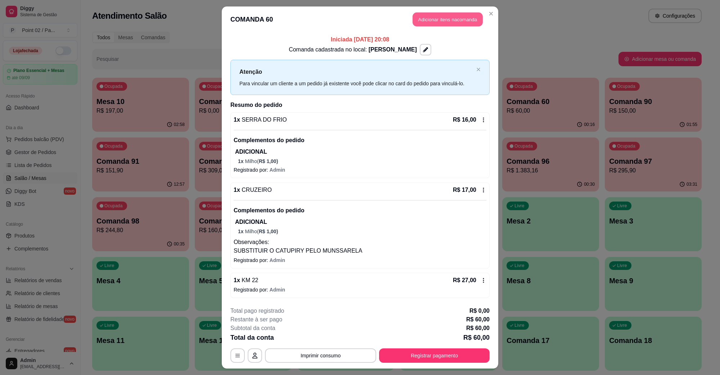
click at [474, 24] on button "Adicionar itens na comanda" at bounding box center [448, 20] width 70 height 14
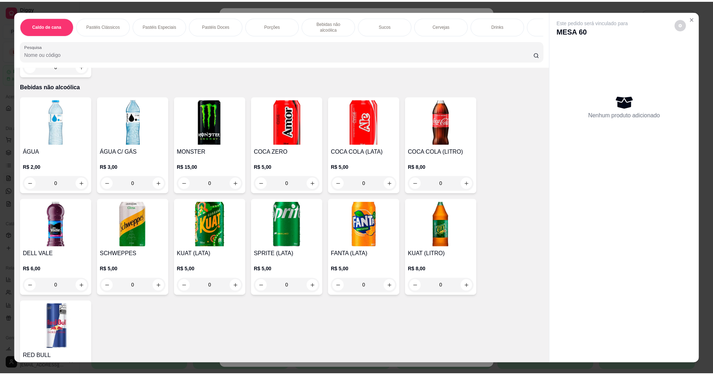
scroll to position [765, 0]
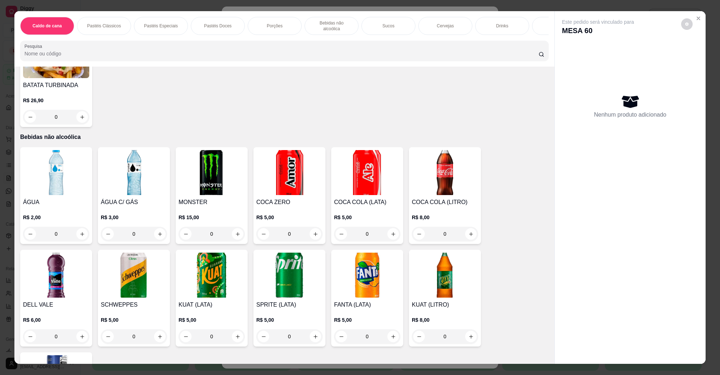
click at [438, 166] on img at bounding box center [445, 172] width 66 height 45
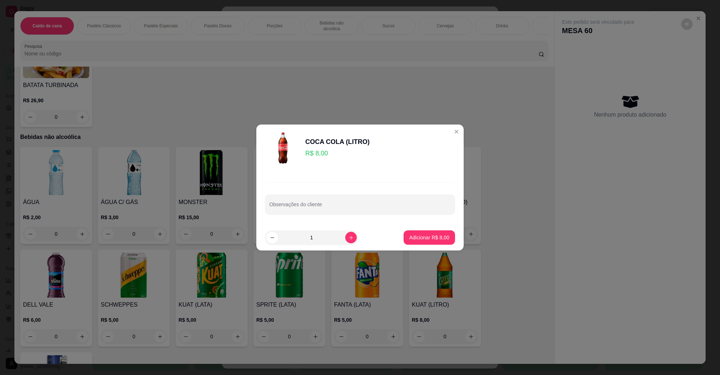
click at [444, 233] on button "Adicionar R$ 8,00" at bounding box center [429, 237] width 51 height 14
type input "1"
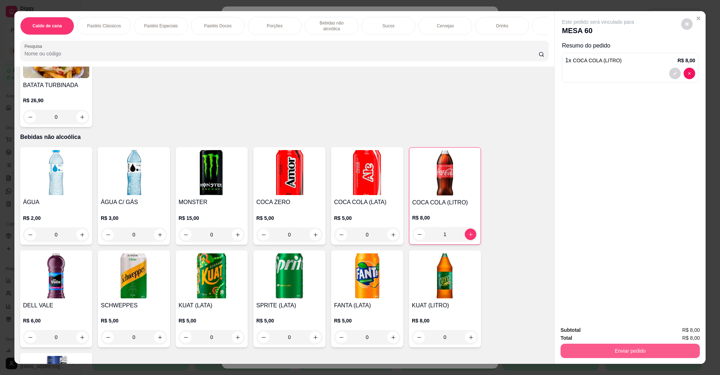
click at [604, 347] on button "Enviar pedido" at bounding box center [630, 351] width 139 height 14
click at [599, 336] on button "Não registrar e enviar pedido" at bounding box center [606, 334] width 75 height 14
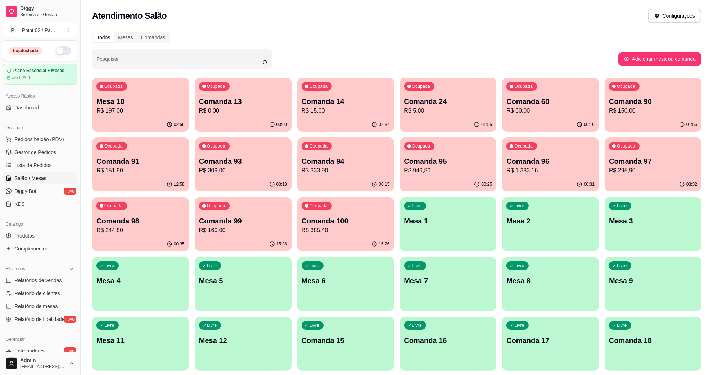
click at [203, 92] on div "Ocupada Comanda 13 R$ 0,00" at bounding box center [243, 98] width 97 height 40
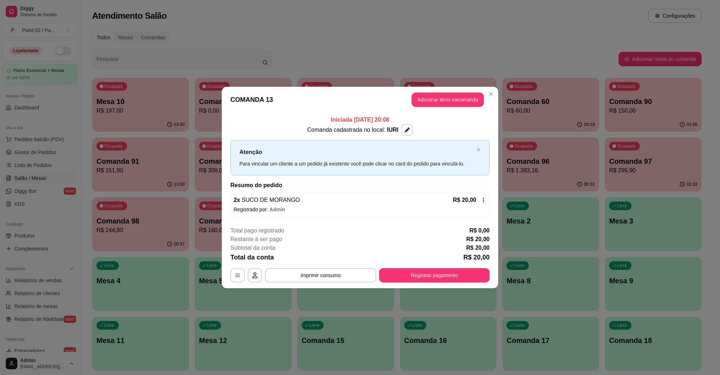
click at [435, 279] on button "Registrar pagamento" at bounding box center [434, 275] width 111 height 14
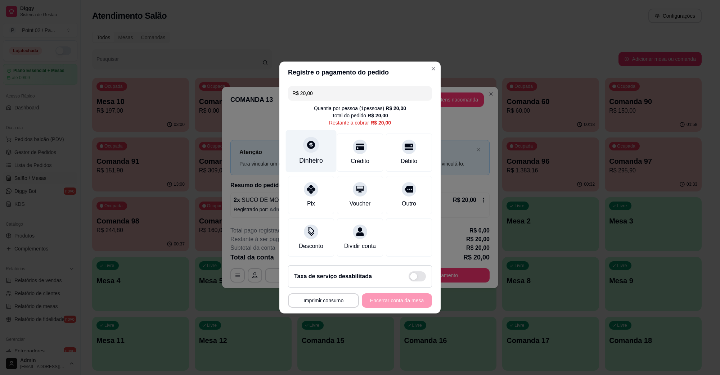
click at [319, 149] on div "Dinheiro" at bounding box center [311, 151] width 51 height 42
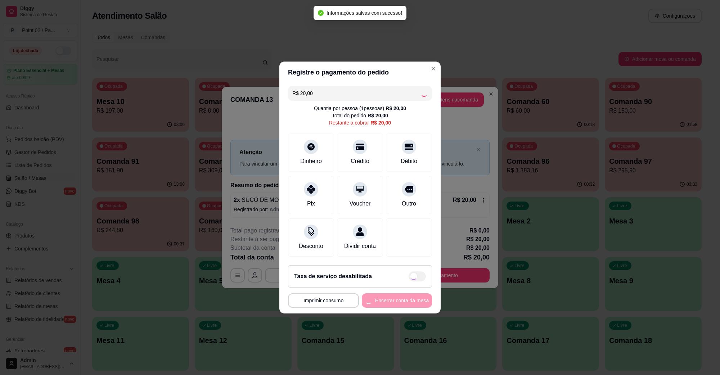
type input "R$ 0,00"
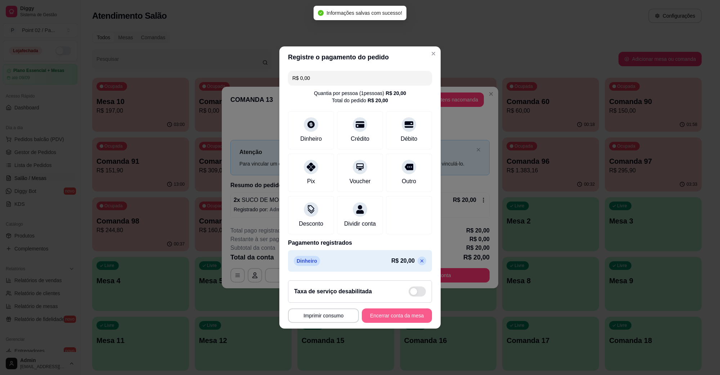
click at [393, 321] on button "Encerrar conta da mesa" at bounding box center [397, 316] width 70 height 14
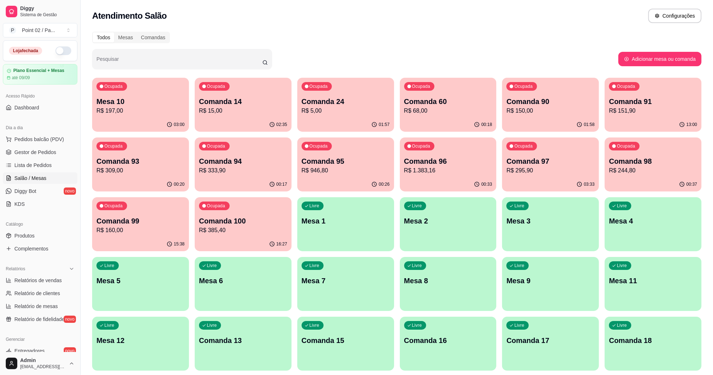
click at [145, 125] on div "03:00" at bounding box center [140, 125] width 97 height 14
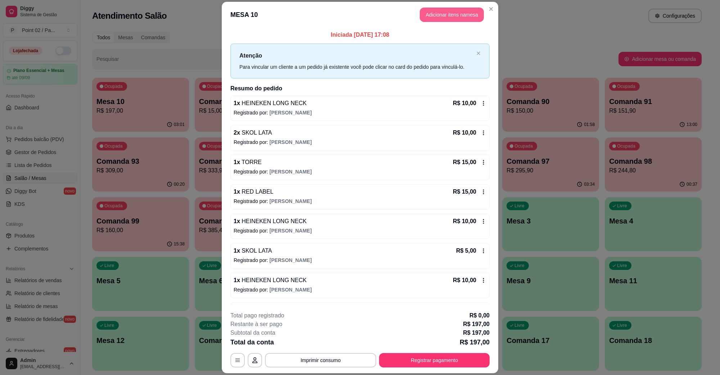
click at [455, 11] on button "Adicionar itens na mesa" at bounding box center [452, 15] width 64 height 14
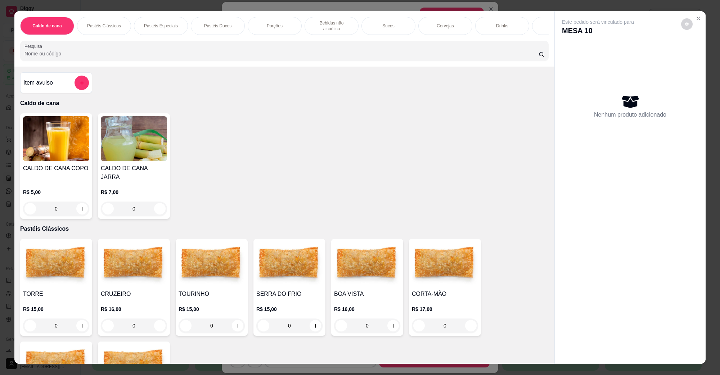
click at [519, 38] on div "Caldo de cana Pastéis Clássicos Pastéis Especiais Pastéis Doces Porções Bebidas…" at bounding box center [284, 38] width 540 height 55
click at [696, 18] on icon "Close" at bounding box center [699, 18] width 6 height 6
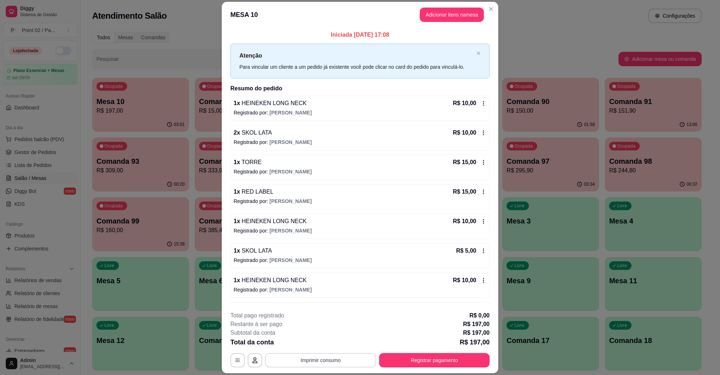
click at [300, 357] on button "Imprimir consumo" at bounding box center [320, 360] width 111 height 14
click at [325, 336] on div "Escolha a impressora IMPRESSORA" at bounding box center [319, 339] width 59 height 24
click at [321, 339] on button "IMPRESSORA" at bounding box center [319, 343] width 50 height 11
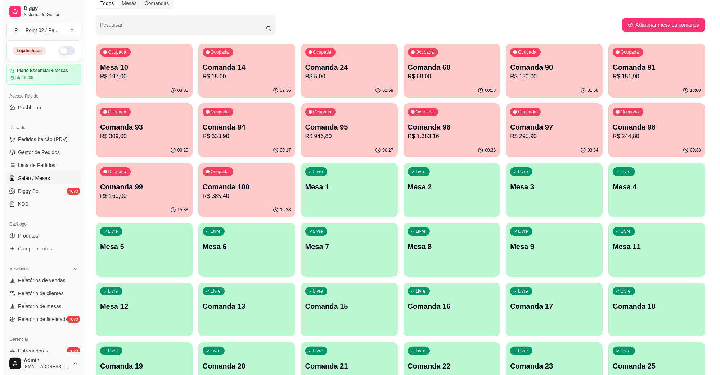
scroll to position [90, 0]
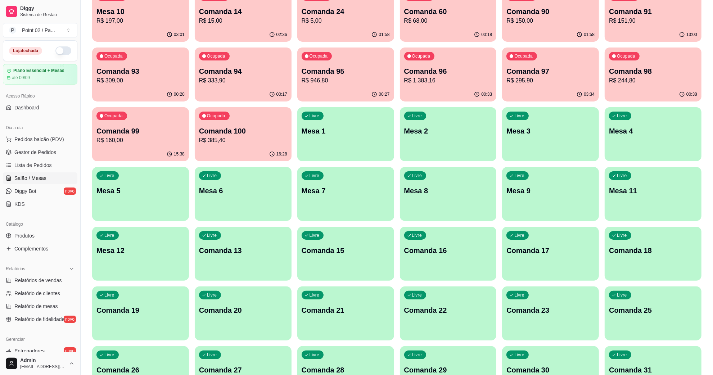
click at [219, 239] on div "Livre" at bounding box center [210, 235] width 22 height 9
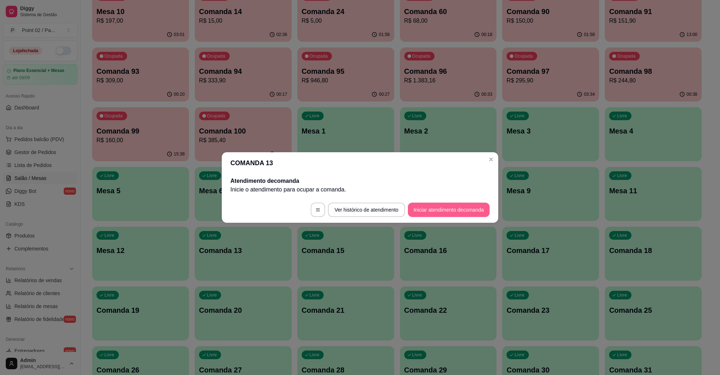
click at [417, 205] on button "Iniciar atendimento de comanda" at bounding box center [449, 210] width 82 height 14
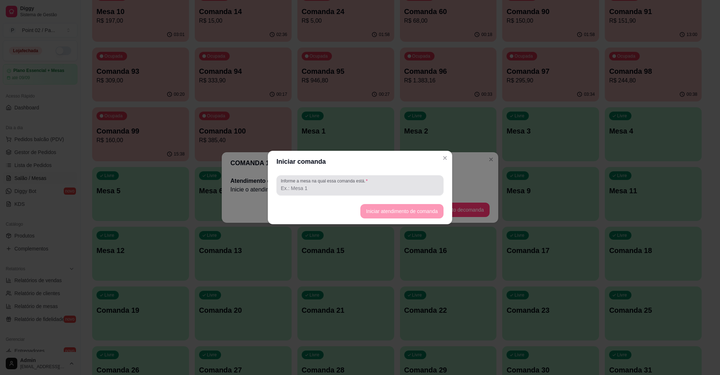
click at [401, 194] on div "Informe a mesa na qual essa comanda está." at bounding box center [360, 185] width 167 height 20
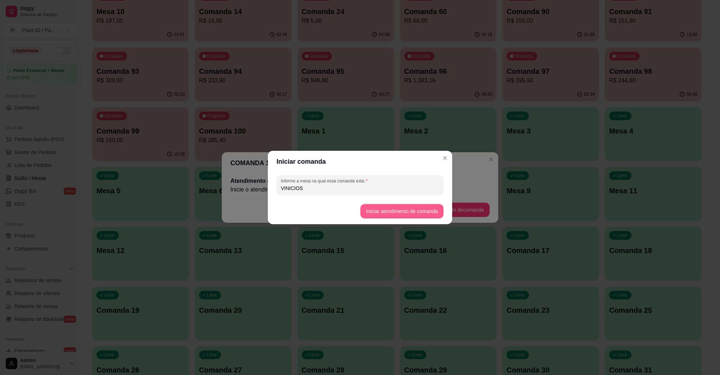
type input "VINICIOS"
click at [403, 205] on button "Iniciar atendimento de comanda" at bounding box center [402, 212] width 81 height 14
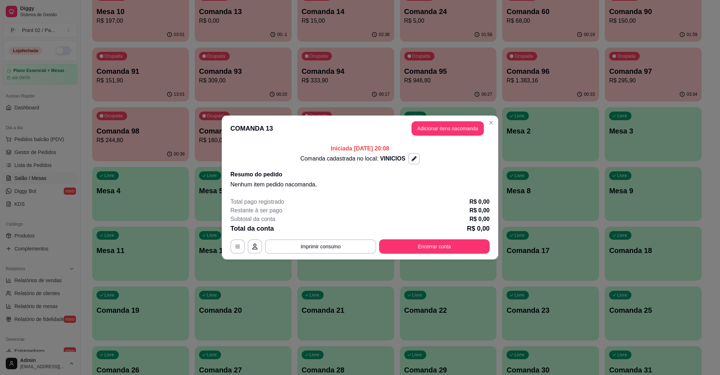
click at [433, 125] on button "Adicionar itens na comanda" at bounding box center [448, 128] width 72 height 14
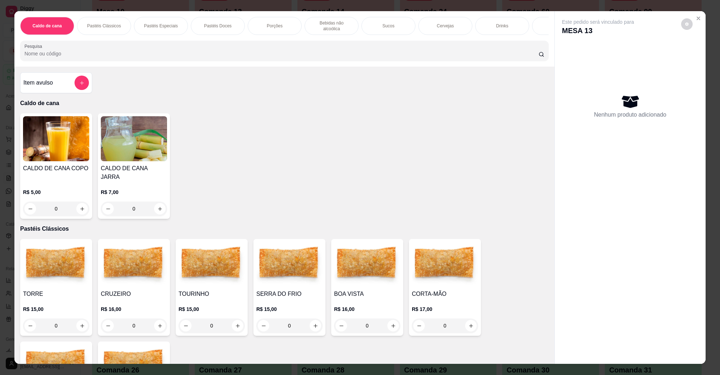
click at [133, 257] on img at bounding box center [134, 264] width 66 height 45
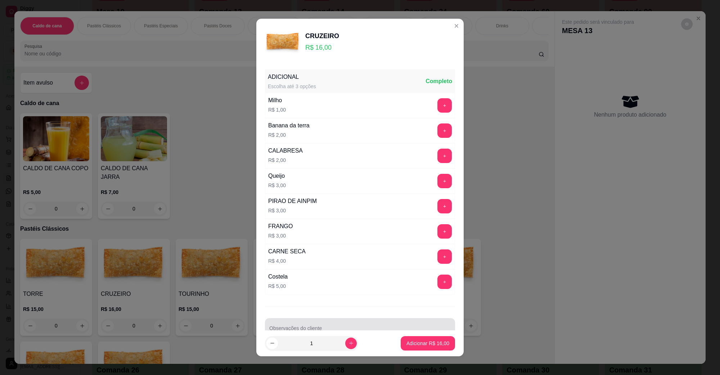
click at [290, 324] on div at bounding box center [360, 328] width 182 height 14
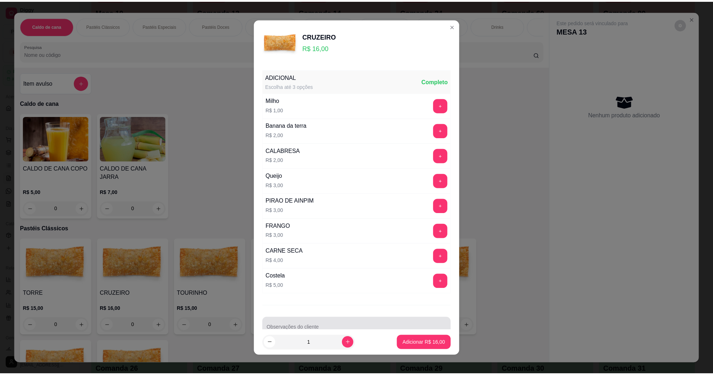
scroll to position [6, 0]
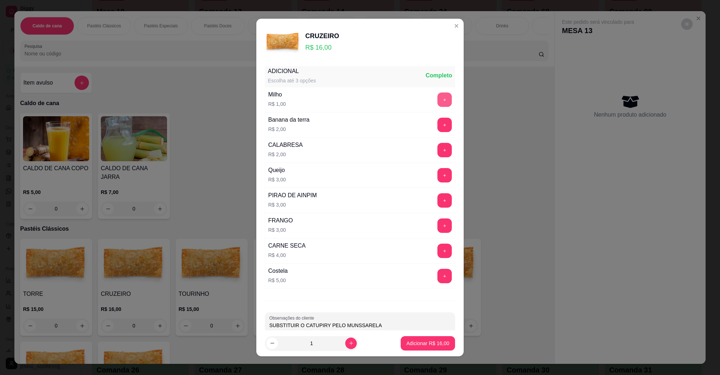
type input "SUBSTITUIR O CATUPIRY PELO MUNSSARELA"
click at [438, 104] on button "+" at bounding box center [445, 100] width 14 height 14
click at [415, 339] on button "Adicionar R$ 17,00" at bounding box center [428, 343] width 54 height 14
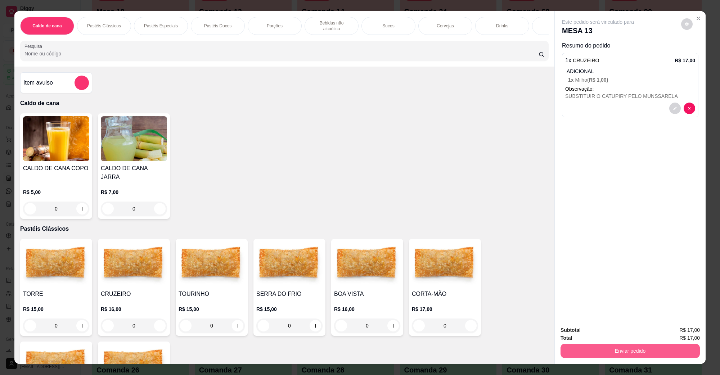
click at [608, 357] on button "Enviar pedido" at bounding box center [630, 351] width 139 height 14
click at [603, 330] on button "Não registrar e enviar pedido" at bounding box center [606, 333] width 73 height 13
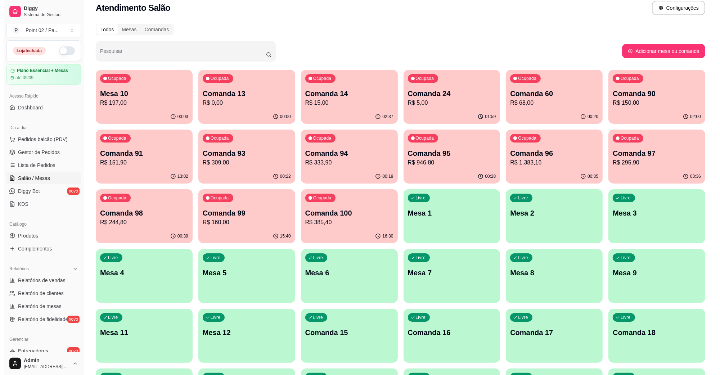
scroll to position [0, 0]
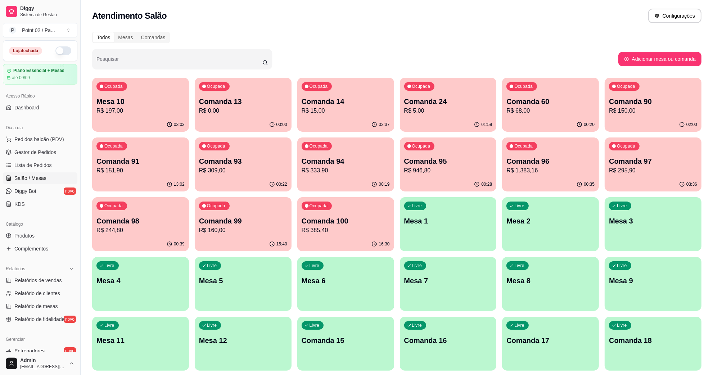
click at [128, 109] on p "R$ 197,00" at bounding box center [141, 111] width 88 height 9
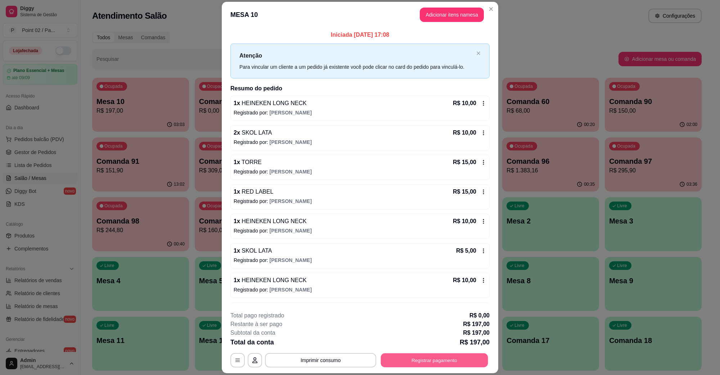
click at [425, 364] on button "Registrar pagamento" at bounding box center [434, 360] width 107 height 14
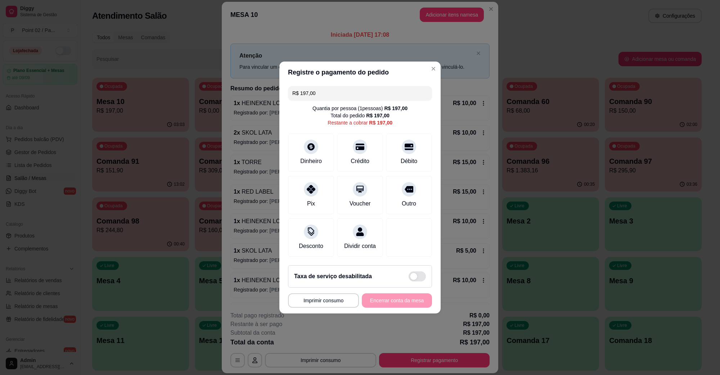
click at [363, 86] on input "R$ 197,00" at bounding box center [359, 93] width 135 height 14
click at [364, 140] on div at bounding box center [360, 145] width 16 height 16
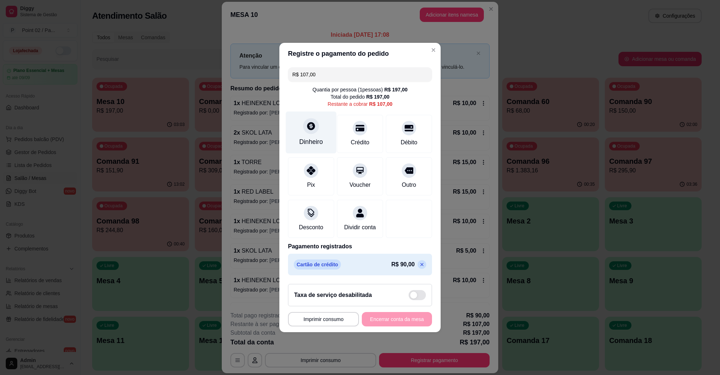
click at [304, 122] on div at bounding box center [311, 126] width 16 height 16
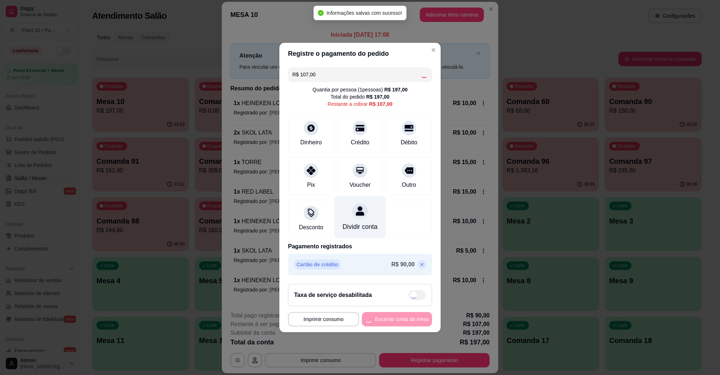
type input "R$ 0,00"
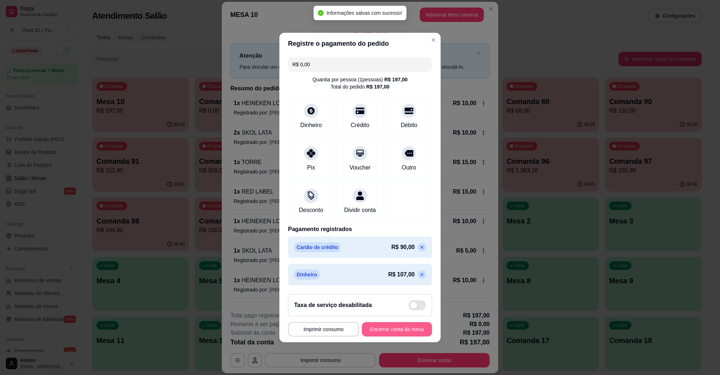
click at [391, 330] on button "Encerrar conta da mesa" at bounding box center [397, 329] width 70 height 14
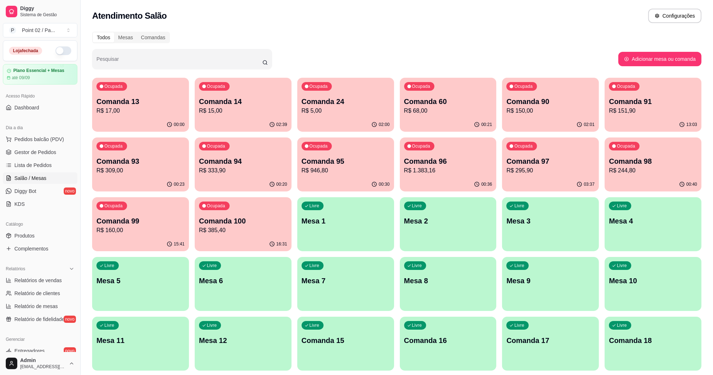
click at [515, 33] on div "Todos Mesas Comandas" at bounding box center [397, 38] width 610 height 12
click at [163, 101] on p "Comanda 13" at bounding box center [141, 102] width 88 height 10
drag, startPoint x: 191, startPoint y: 105, endPoint x: 195, endPoint y: 107, distance: 4.6
click at [202, 107] on p "R$ 15,00" at bounding box center [243, 111] width 88 height 9
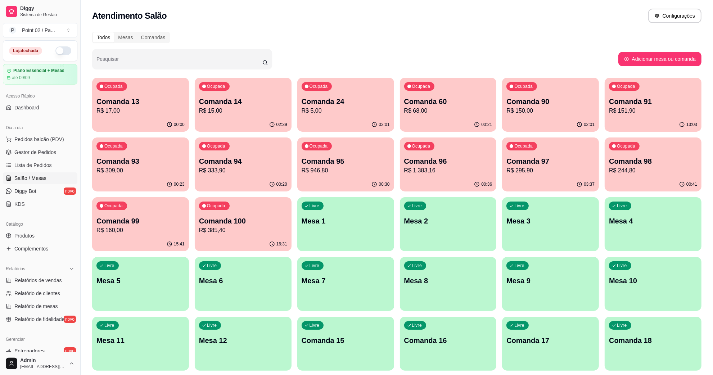
click at [339, 18] on div "Atendimento Salão Configurações" at bounding box center [397, 16] width 610 height 14
click at [180, 95] on div "Ocupada Comanda 13 R$ 17,00" at bounding box center [140, 98] width 97 height 40
click at [483, 89] on div "Ocupada Comanda 60 R$ 68,00" at bounding box center [449, 98] width 94 height 39
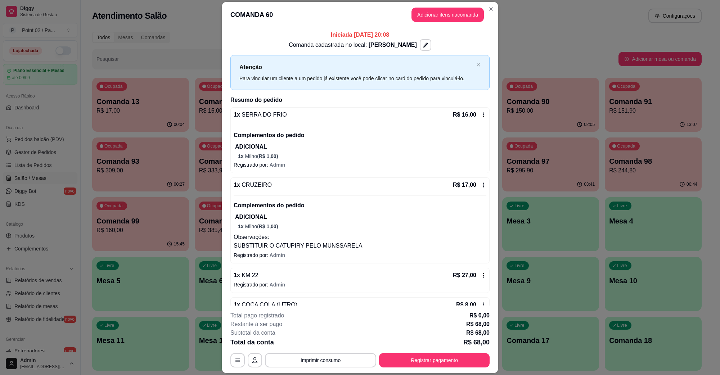
click at [319, 353] on div "**********" at bounding box center [359, 340] width 259 height 56
click at [319, 355] on button "Imprimir consumo" at bounding box center [320, 360] width 111 height 14
click at [319, 349] on button "IMPRESSORA" at bounding box center [320, 344] width 52 height 12
click at [395, 361] on button "Registrar pagamento" at bounding box center [434, 360] width 107 height 14
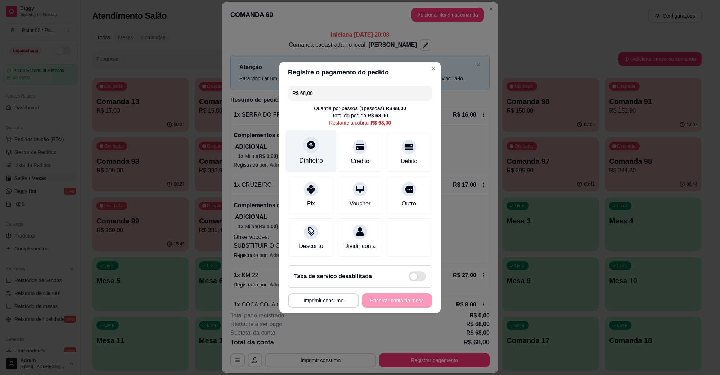
click at [307, 141] on icon at bounding box center [311, 145] width 8 height 8
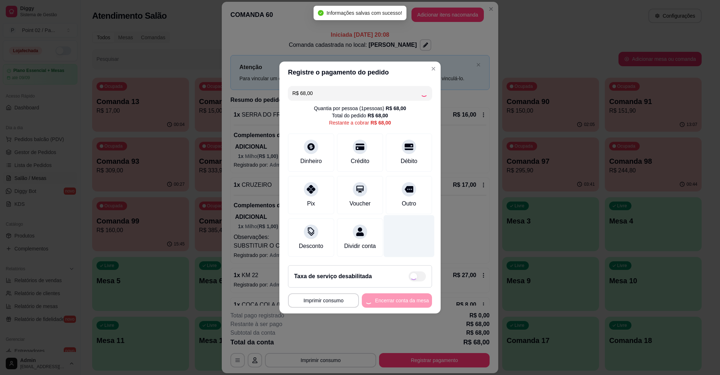
type input "R$ 0,00"
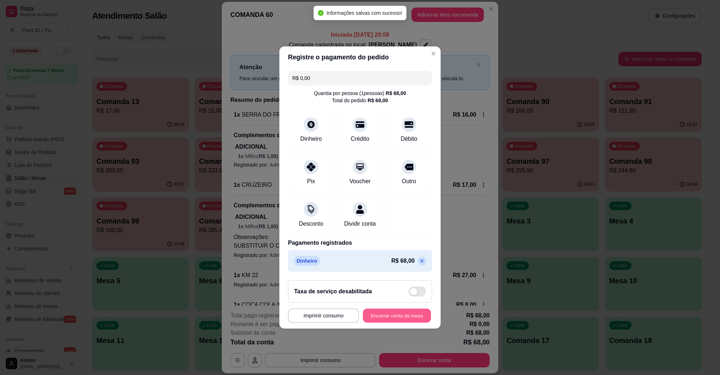
click at [398, 315] on button "Encerrar conta da mesa" at bounding box center [397, 316] width 68 height 14
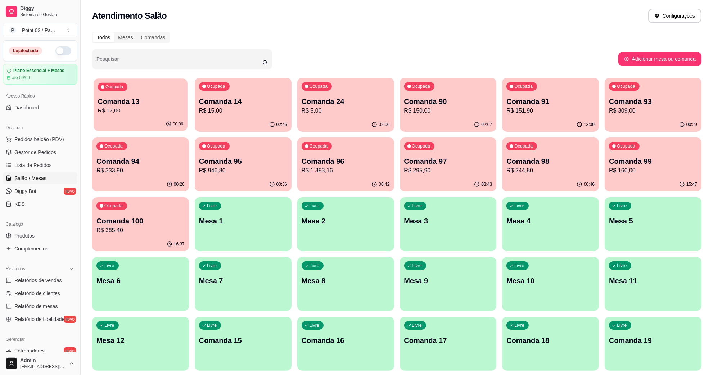
click at [184, 91] on div "Ocupada Comanda 13 R$ 17,00" at bounding box center [141, 98] width 94 height 39
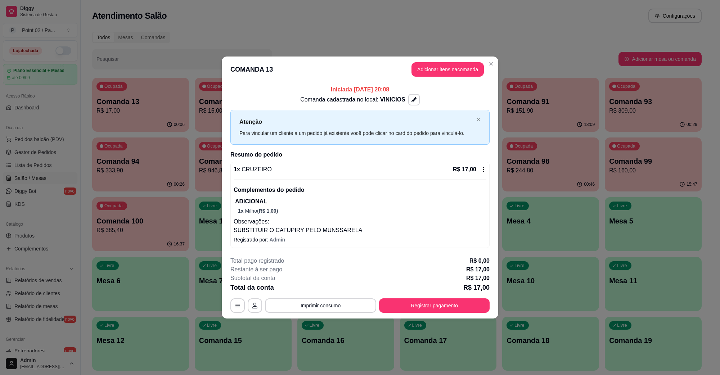
click at [442, 298] on div "**********" at bounding box center [359, 285] width 259 height 56
click at [438, 306] on button "Registrar pagamento" at bounding box center [434, 306] width 111 height 14
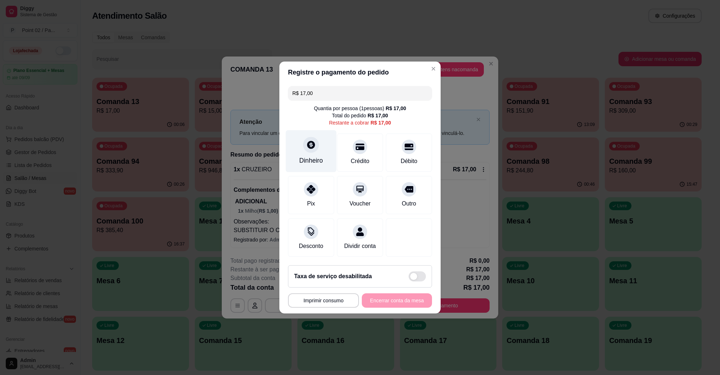
click at [322, 147] on div "Dinheiro" at bounding box center [311, 151] width 51 height 42
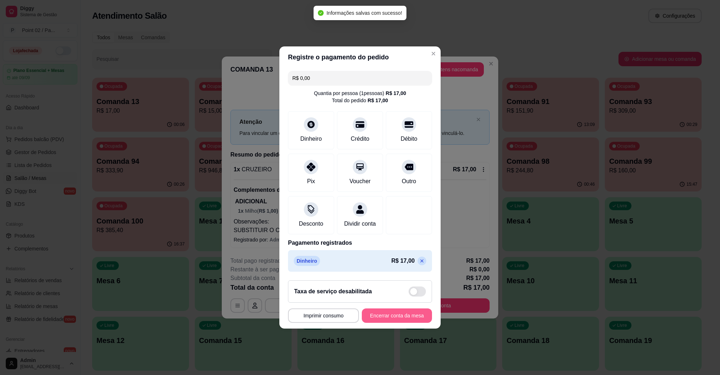
type input "R$ 0,00"
click at [390, 319] on button "Encerrar conta da mesa" at bounding box center [397, 316] width 70 height 14
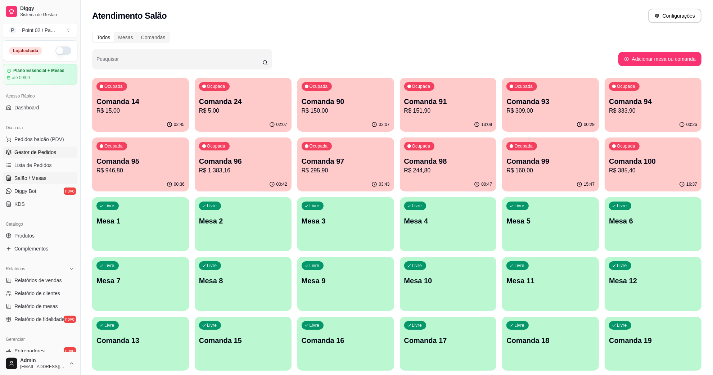
click at [31, 150] on span "Gestor de Pedidos" at bounding box center [35, 152] width 42 height 7
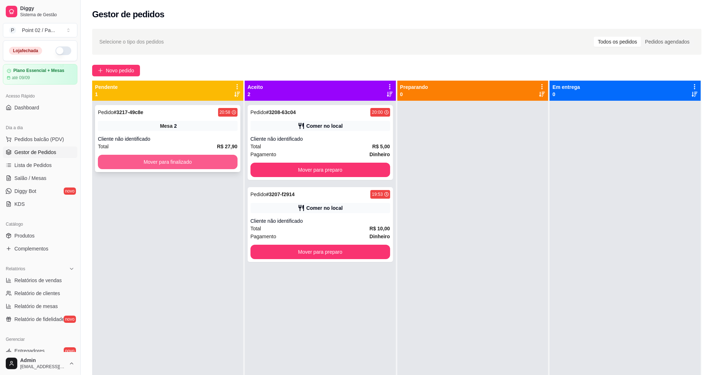
click at [196, 166] on button "Mover para finalizado" at bounding box center [168, 162] width 140 height 14
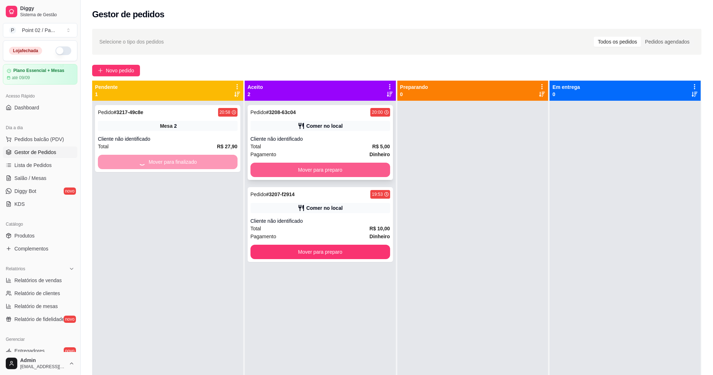
click at [267, 166] on button "Mover para preparo" at bounding box center [321, 170] width 140 height 14
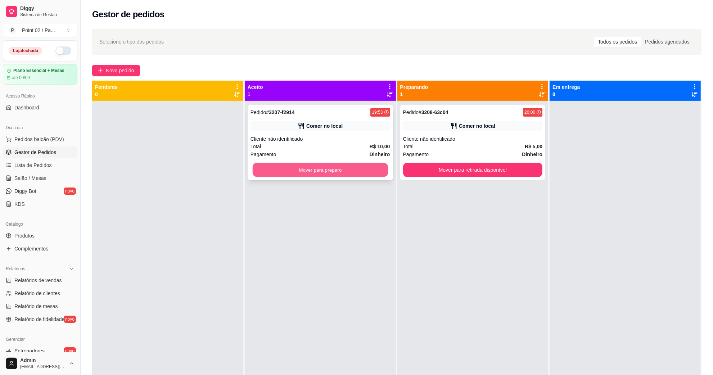
click at [319, 176] on button "Mover para preparo" at bounding box center [320, 170] width 135 height 14
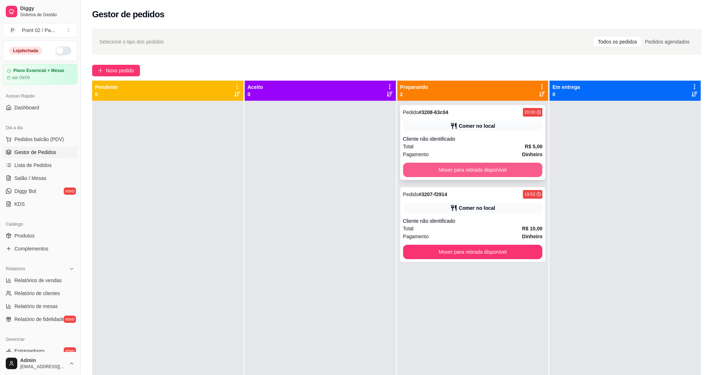
click at [523, 174] on button "Mover para retirada disponível" at bounding box center [473, 170] width 140 height 14
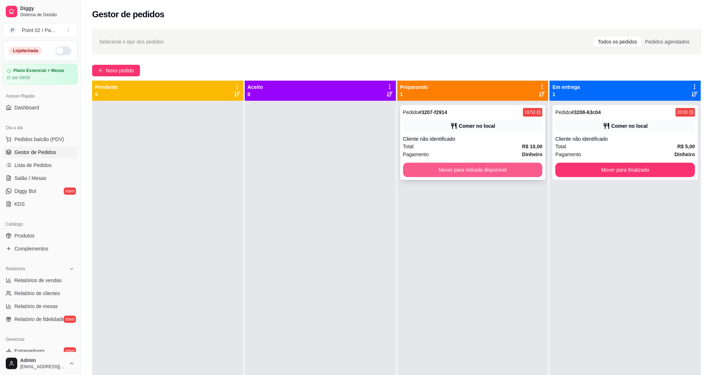
click at [530, 170] on button "Mover para retirada disponível" at bounding box center [473, 170] width 140 height 14
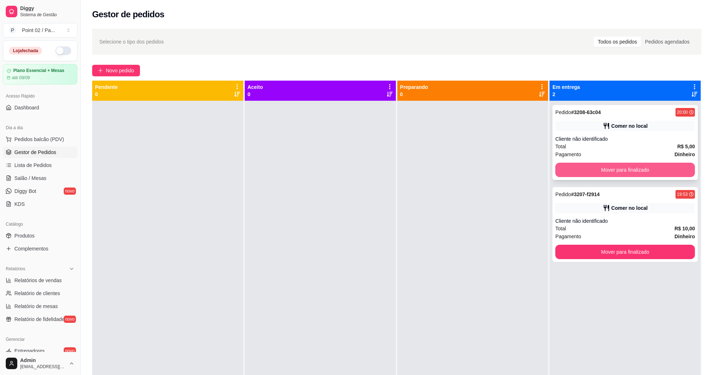
click at [604, 175] on button "Mover para finalizado" at bounding box center [626, 170] width 140 height 14
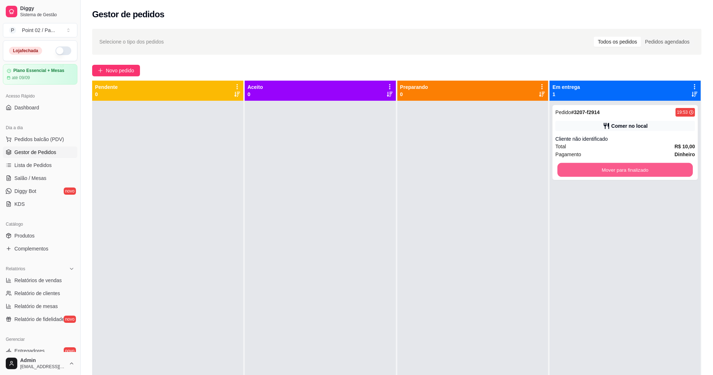
click at [604, 175] on button "Mover para finalizado" at bounding box center [625, 170] width 135 height 14
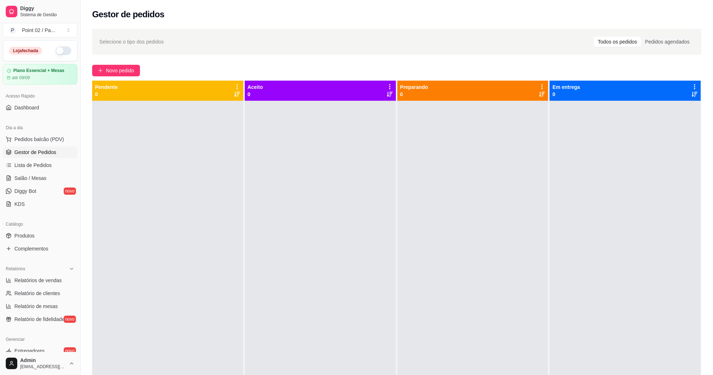
click at [273, 42] on div "Selecione o tipo dos pedidos Todos os pedidos Pedidos agendados" at bounding box center [396, 42] width 595 height 12
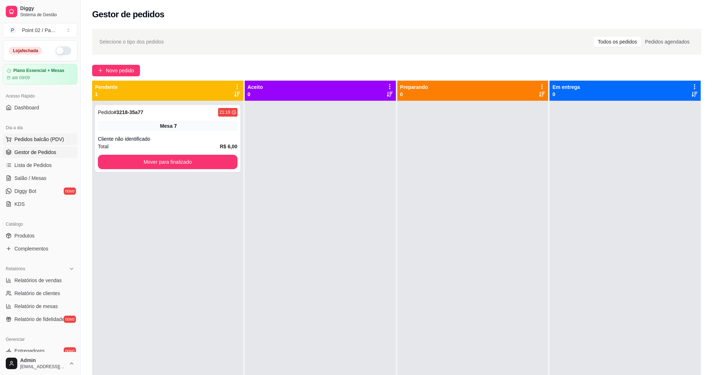
click at [38, 136] on span "Pedidos balcão (PDV)" at bounding box center [39, 139] width 50 height 7
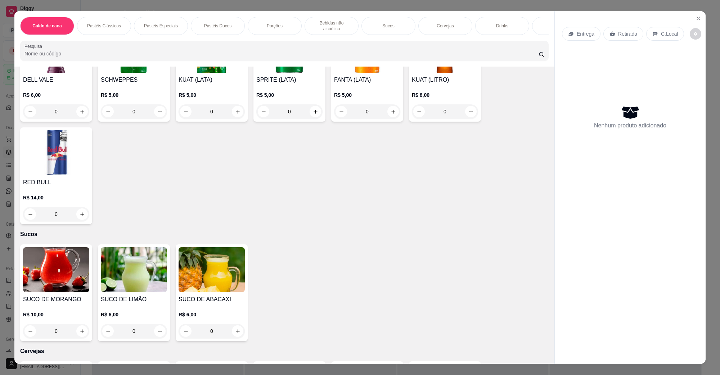
scroll to position [1215, 0]
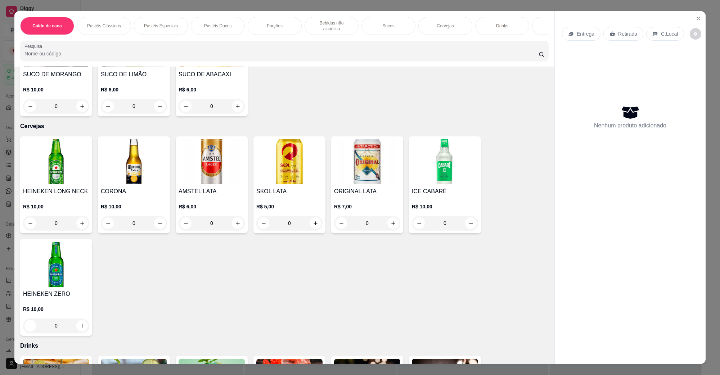
click at [269, 165] on img at bounding box center [289, 161] width 66 height 45
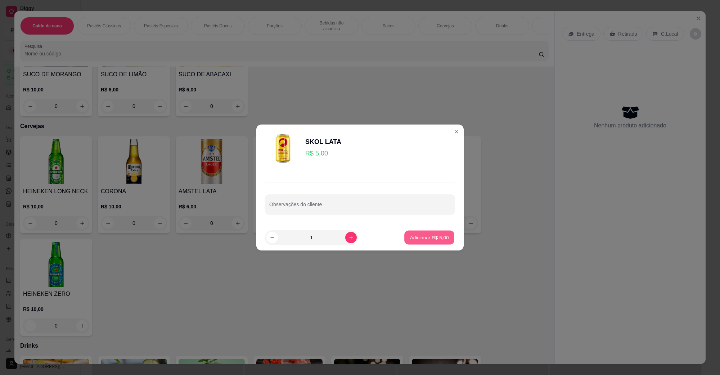
click at [410, 240] on p "Adicionar R$ 5,00" at bounding box center [429, 237] width 39 height 7
type input "1"
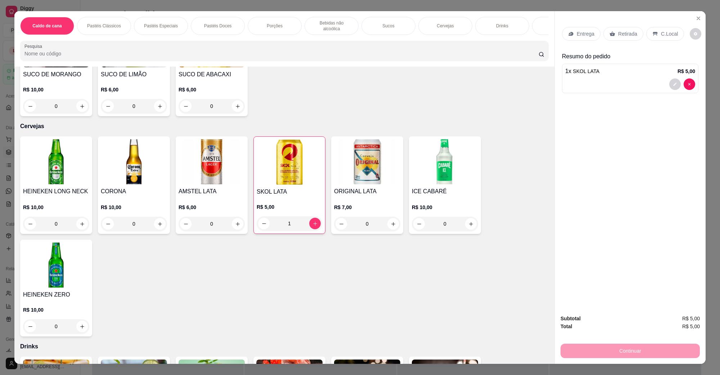
click at [651, 31] on div "C.Local" at bounding box center [665, 34] width 38 height 14
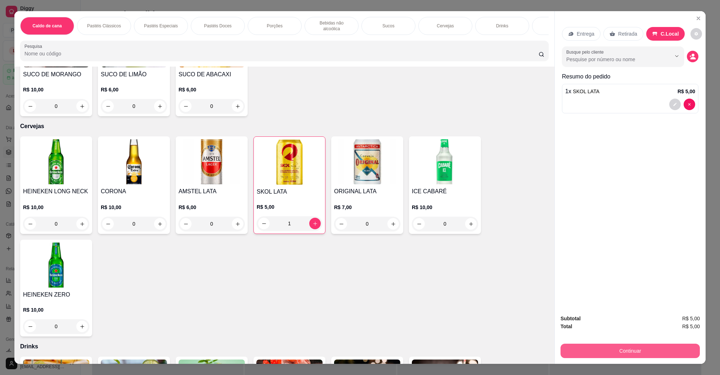
click at [639, 349] on button "Continuar" at bounding box center [630, 351] width 139 height 14
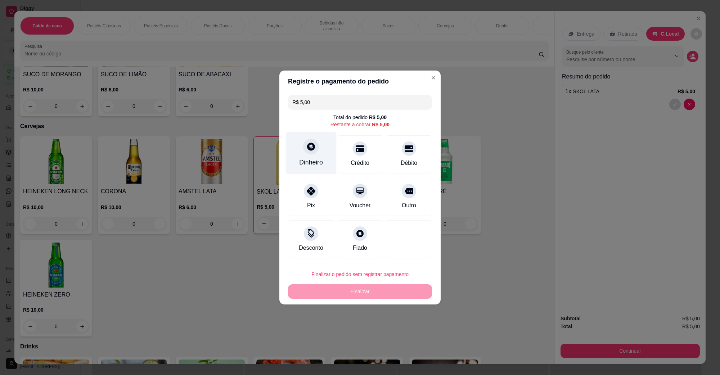
click at [312, 152] on div at bounding box center [311, 147] width 16 height 16
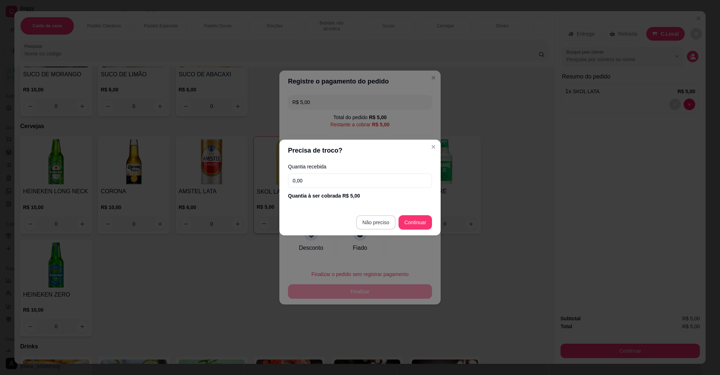
type input "R$ 0,00"
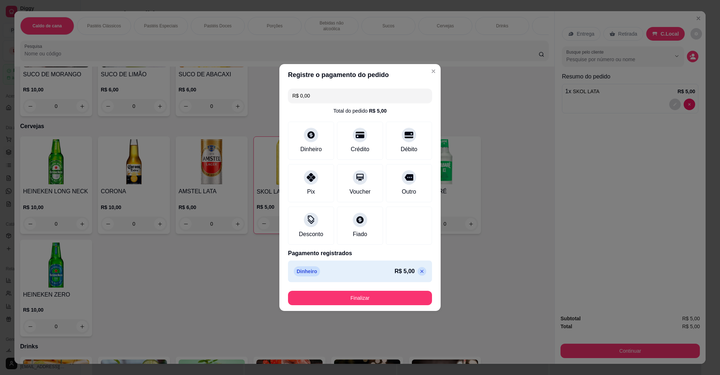
click at [385, 308] on footer "Finalizar" at bounding box center [359, 298] width 161 height 26
click at [386, 300] on button "Finalizar" at bounding box center [360, 298] width 140 height 14
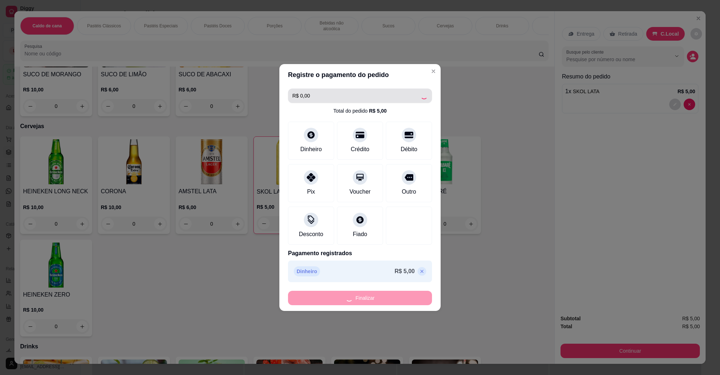
type input "0"
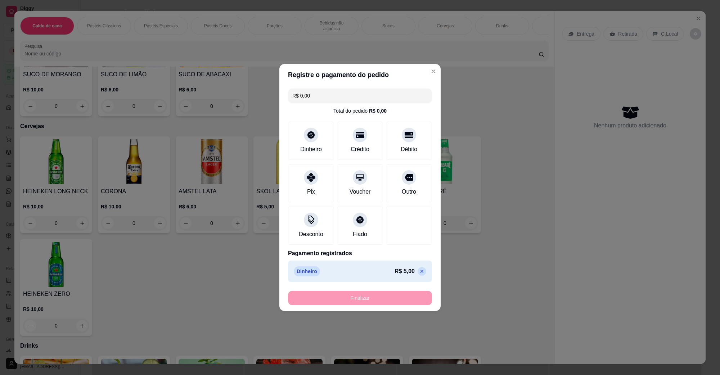
type input "-R$ 5,00"
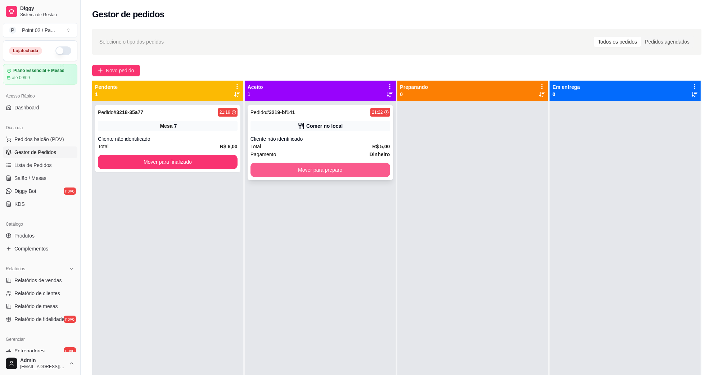
click at [269, 172] on button "Mover para preparo" at bounding box center [321, 170] width 140 height 14
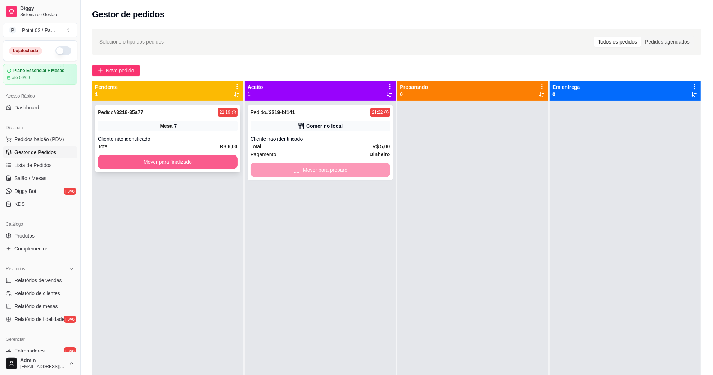
click at [208, 156] on button "Mover para finalizado" at bounding box center [168, 162] width 140 height 14
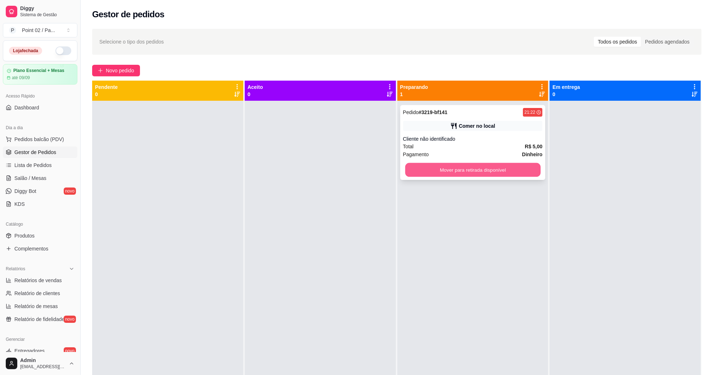
click at [440, 170] on button "Mover para retirada disponível" at bounding box center [472, 170] width 135 height 14
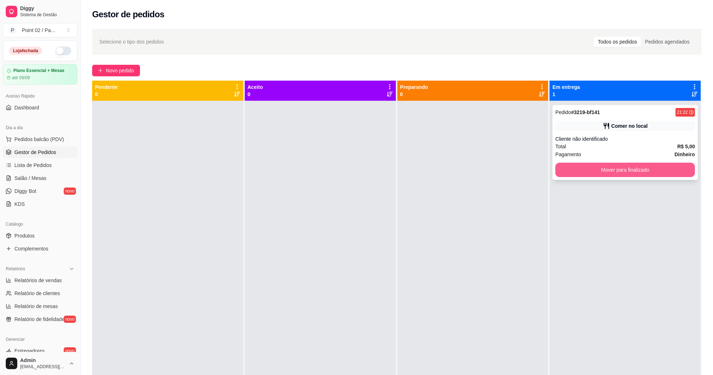
click at [562, 164] on button "Mover para finalizado" at bounding box center [626, 170] width 140 height 14
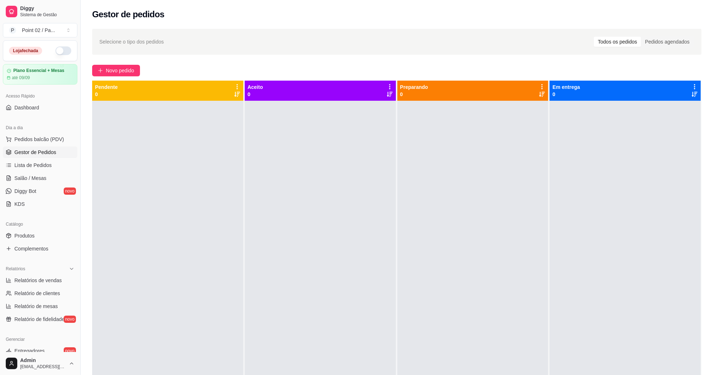
click at [382, 153] on div at bounding box center [320, 288] width 151 height 375
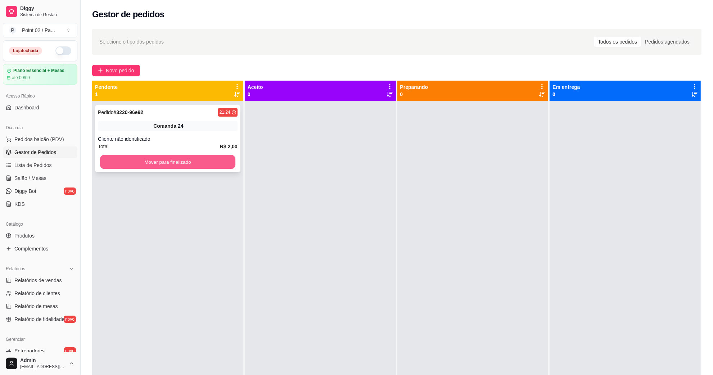
click at [118, 163] on button "Mover para finalizado" at bounding box center [167, 162] width 135 height 14
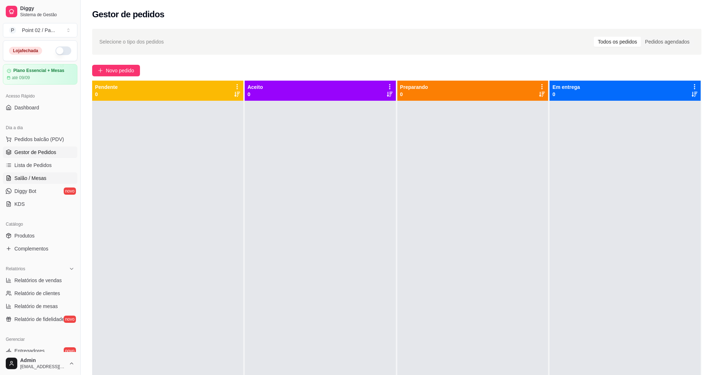
click at [36, 179] on span "Salão / Mesas" at bounding box center [30, 178] width 32 height 7
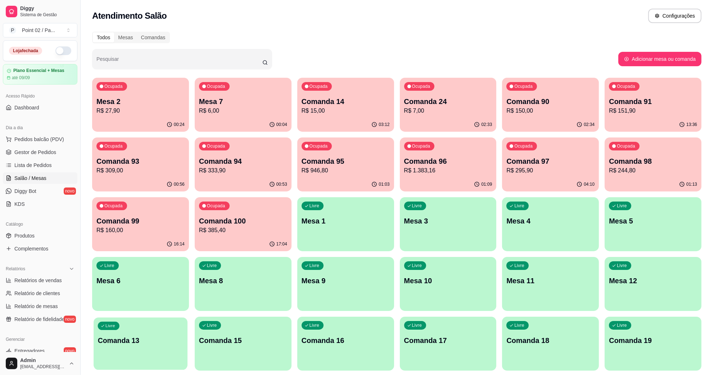
click at [166, 348] on div "Livre Comanda 13" at bounding box center [141, 340] width 94 height 44
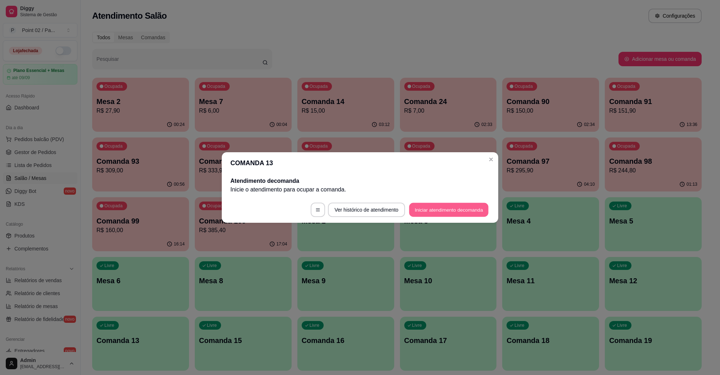
click at [418, 204] on button "Iniciar atendimento de comanda" at bounding box center [449, 210] width 80 height 14
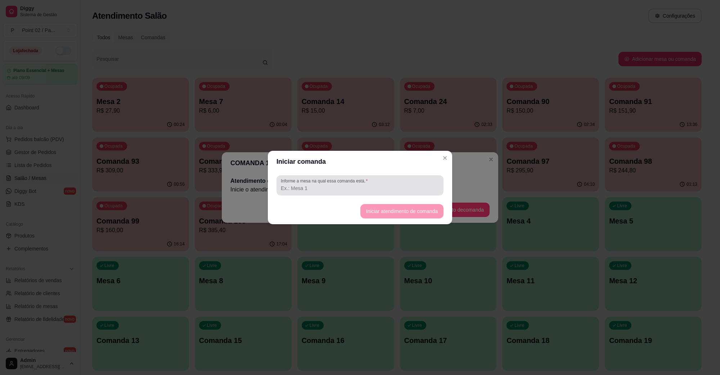
click at [384, 192] on input "Informe a mesa na qual essa comanda está." at bounding box center [360, 188] width 158 height 7
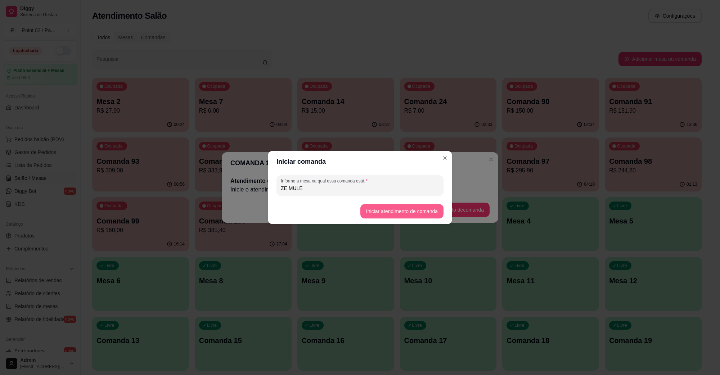
type input "ZE MULE"
click at [395, 209] on button "Iniciar atendimento de comanda" at bounding box center [401, 211] width 83 height 14
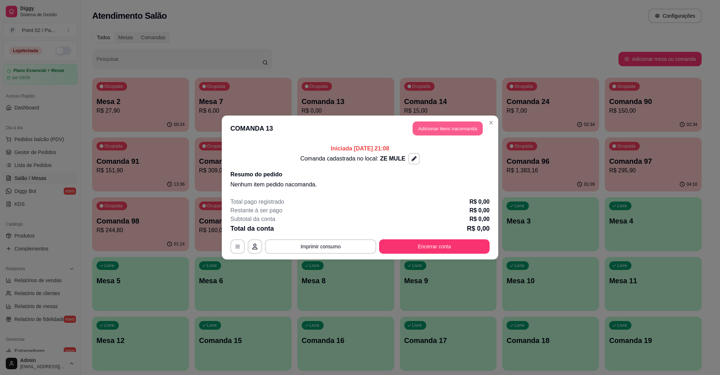
click at [426, 125] on button "Adicionar itens na comanda" at bounding box center [448, 129] width 70 height 14
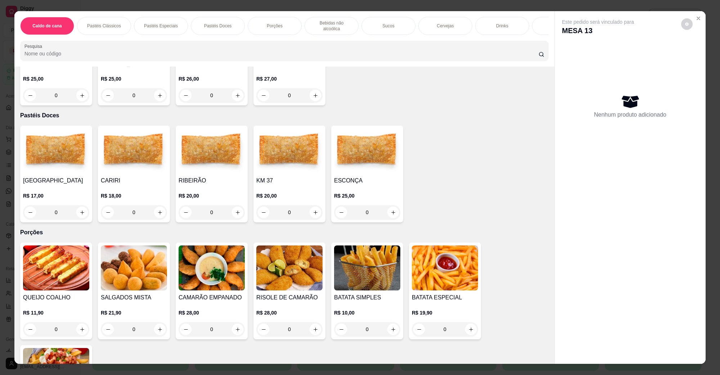
scroll to position [585, 0]
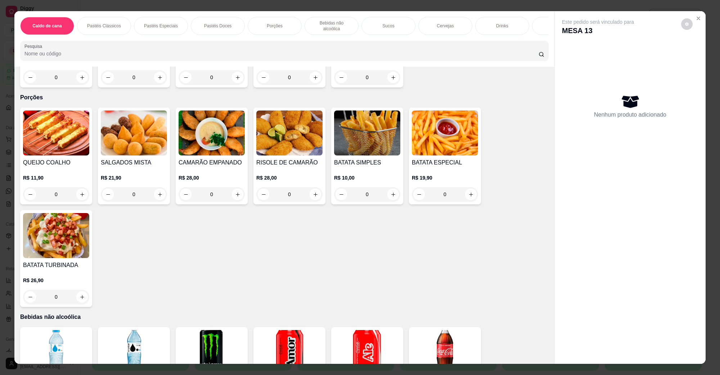
click at [103, 149] on div "SALGADOS MISTA R$ 21,90 0" at bounding box center [134, 156] width 72 height 97
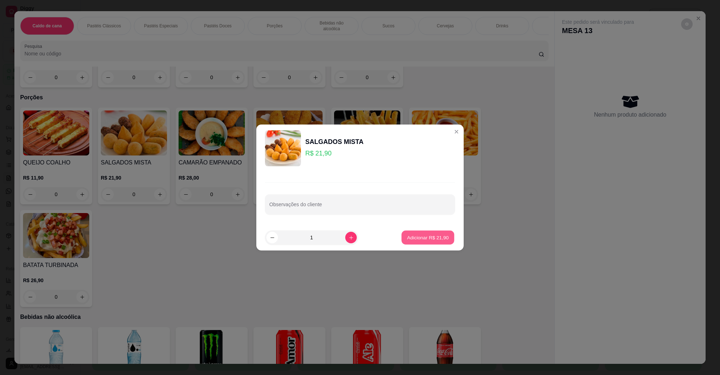
click at [409, 238] on p "Adicionar R$ 21,90" at bounding box center [428, 237] width 42 height 7
type input "1"
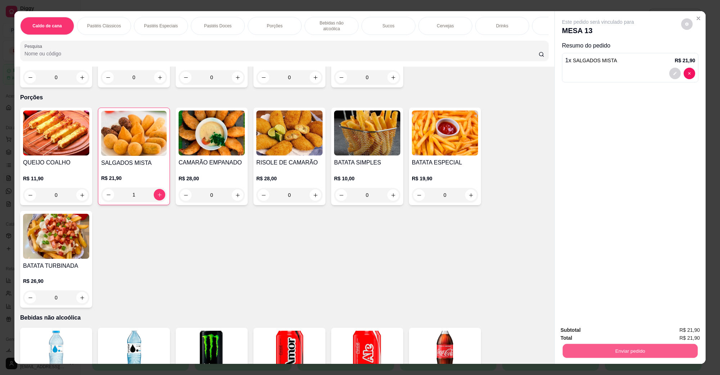
click at [605, 353] on button "Enviar pedido" at bounding box center [630, 351] width 135 height 14
click at [605, 331] on button "Não registrar e enviar pedido" at bounding box center [606, 333] width 73 height 13
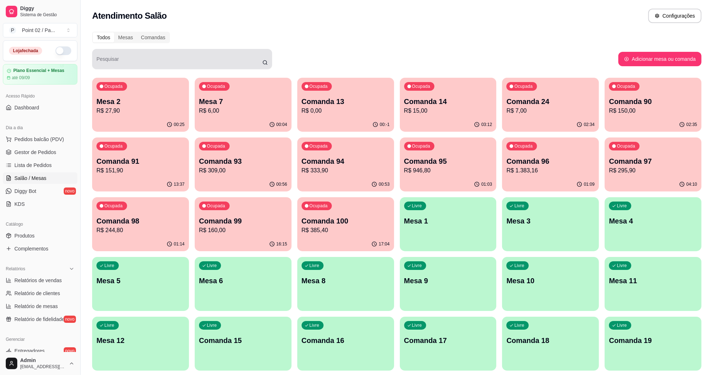
click at [270, 64] on div "Pesquisar" at bounding box center [182, 59] width 180 height 20
click at [604, 21] on div "Atendimento Salão Configurações" at bounding box center [397, 16] width 610 height 14
click at [515, 40] on div "Todos Mesas Comandas" at bounding box center [397, 38] width 610 height 12
click at [251, 112] on p "R$ 6,00" at bounding box center [243, 111] width 88 height 9
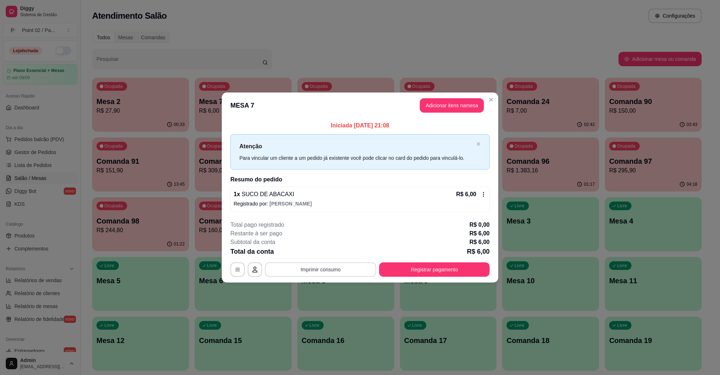
click at [335, 270] on button "Imprimir consumo" at bounding box center [320, 270] width 111 height 14
click at [335, 252] on button "IMPRESSORA" at bounding box center [323, 254] width 42 height 9
click at [357, 206] on p "Registrado por: [PERSON_NAME]" at bounding box center [360, 203] width 253 height 7
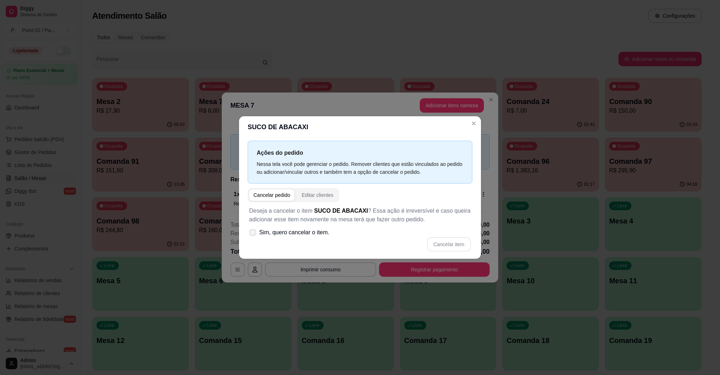
click at [301, 235] on span "Sim, quero cancelar o item." at bounding box center [294, 232] width 70 height 9
click at [254, 235] on input "Sim, quero cancelar o item." at bounding box center [251, 236] width 5 height 5
checkbox input "true"
click at [448, 248] on button "Cancelar item" at bounding box center [449, 244] width 44 height 14
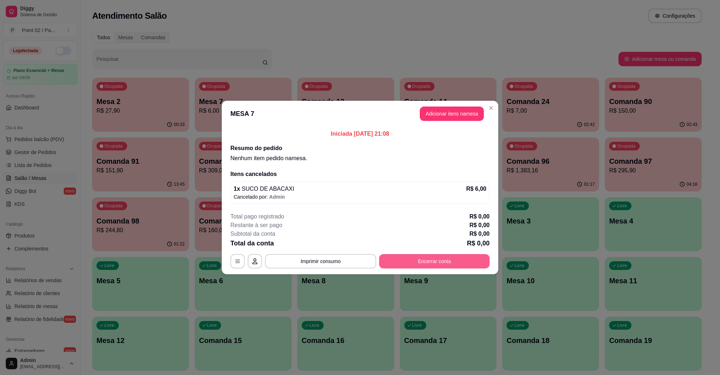
click at [430, 266] on button "Encerrar conta" at bounding box center [434, 261] width 111 height 14
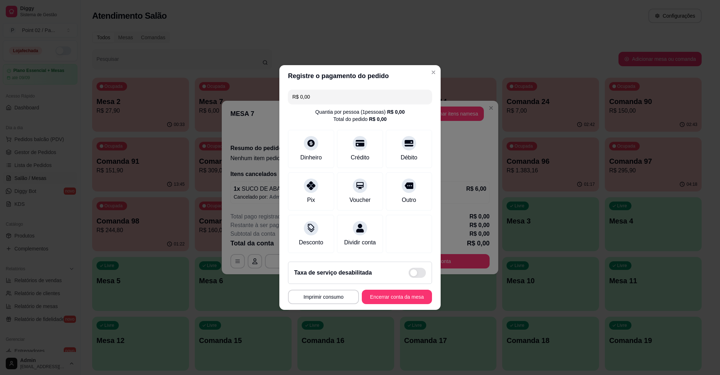
click at [390, 310] on footer "Taxa de serviço desabilitada MESA 7 Tempo de permanência: 15 minutos Cod. Segur…" at bounding box center [359, 283] width 161 height 54
click at [391, 304] on button "Encerrar conta da mesa" at bounding box center [397, 297] width 70 height 14
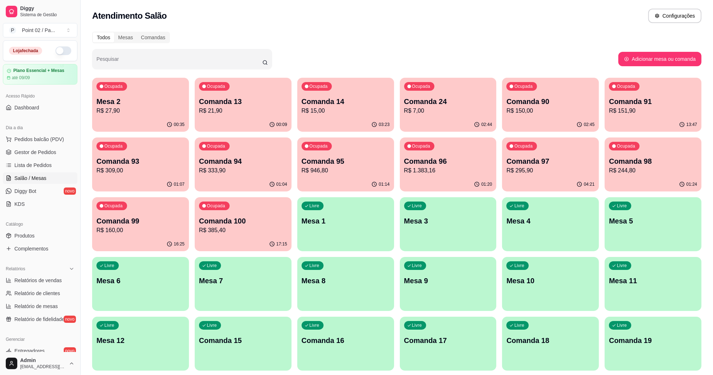
click at [138, 85] on div "Ocupada Mesa 2 R$ 27,90" at bounding box center [140, 98] width 97 height 40
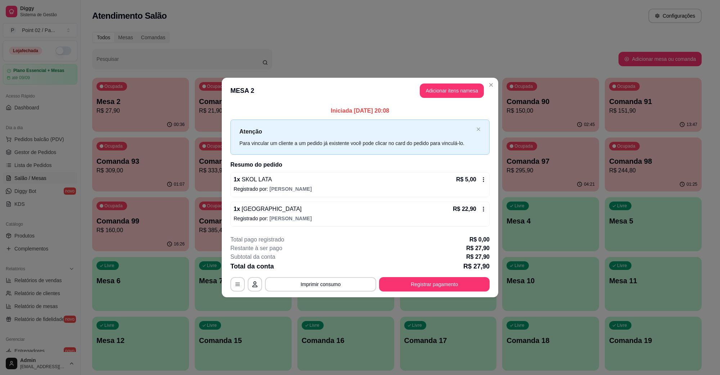
click at [210, 50] on div "Pesquisar" at bounding box center [182, 59] width 180 height 20
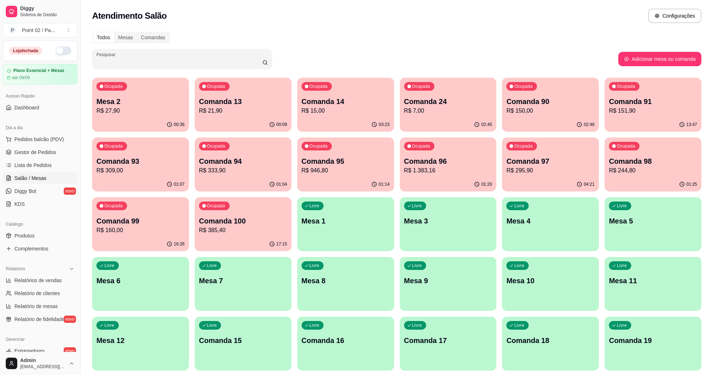
click at [143, 169] on p "R$ 309,00" at bounding box center [141, 170] width 88 height 9
click at [276, 155] on div "Ocupada Comanda 94 R$ 333,90" at bounding box center [243, 157] width 94 height 39
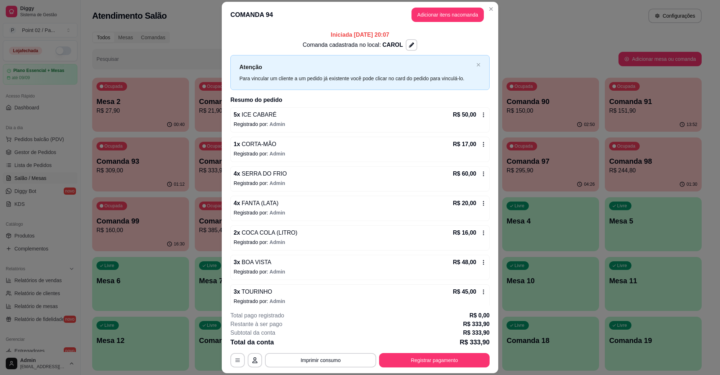
click at [468, 23] on header "COMANDA 94 Adicionar itens na comanda" at bounding box center [360, 15] width 277 height 26
click at [461, 17] on button "Adicionar itens na comanda" at bounding box center [448, 15] width 72 height 14
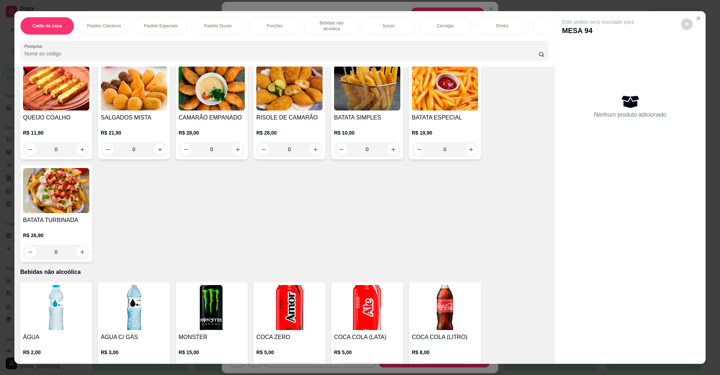
scroll to position [810, 0]
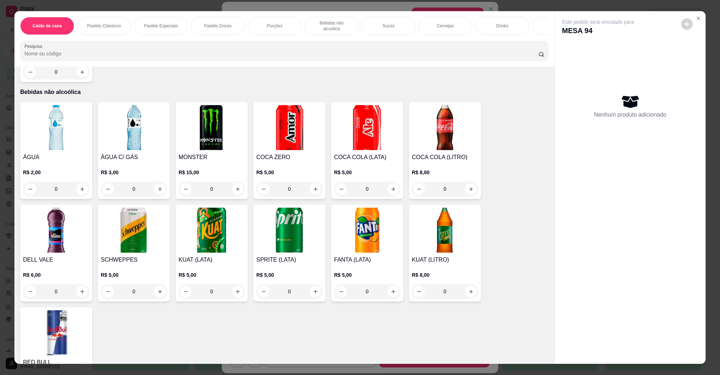
click at [416, 238] on img at bounding box center [445, 230] width 66 height 45
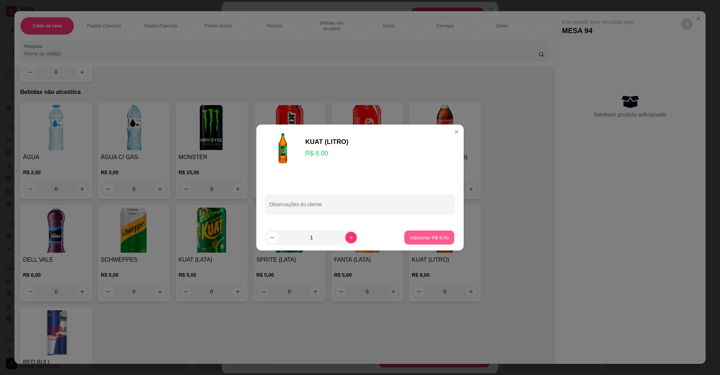
click at [431, 233] on button "Adicionar R$ 8,00" at bounding box center [429, 238] width 50 height 14
type input "1"
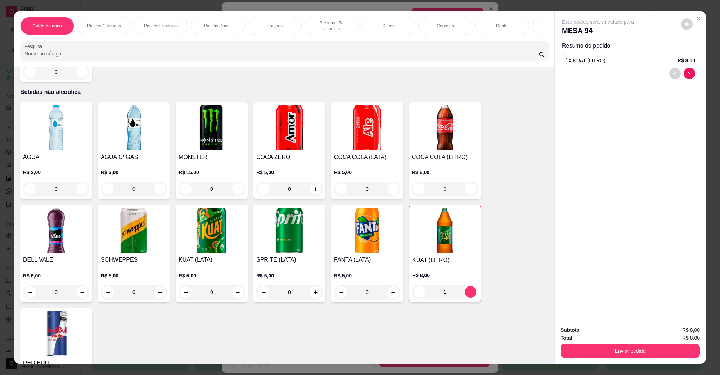
click at [586, 343] on div "Enviar pedido" at bounding box center [630, 350] width 139 height 16
drag, startPoint x: 586, startPoint y: 343, endPoint x: 586, endPoint y: 349, distance: 6.1
click at [586, 346] on div "Enviar pedido" at bounding box center [630, 350] width 139 height 16
click at [586, 349] on button "Enviar pedido" at bounding box center [630, 351] width 135 height 14
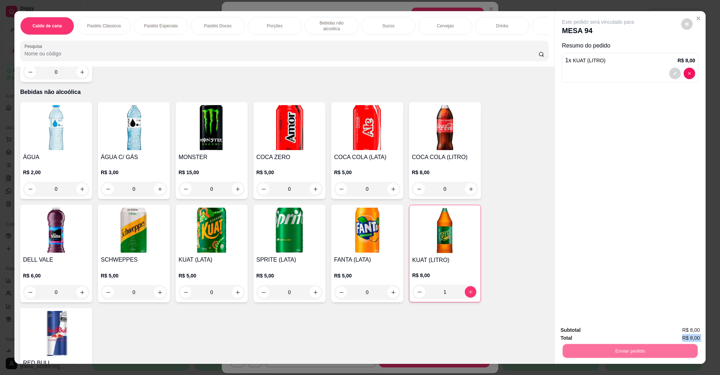
click at [590, 330] on button "Não registrar e enviar pedido" at bounding box center [606, 334] width 75 height 14
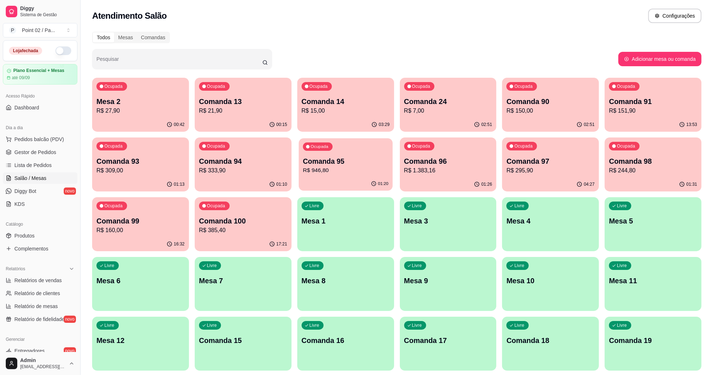
click at [333, 175] on div "Ocupada Comanda 95 R$ 946,80" at bounding box center [346, 157] width 94 height 39
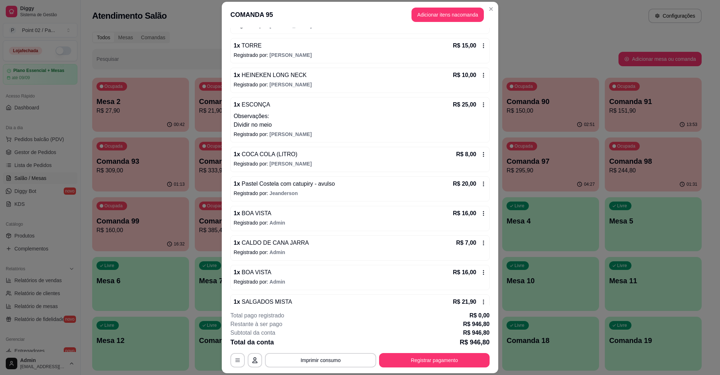
scroll to position [1118, 0]
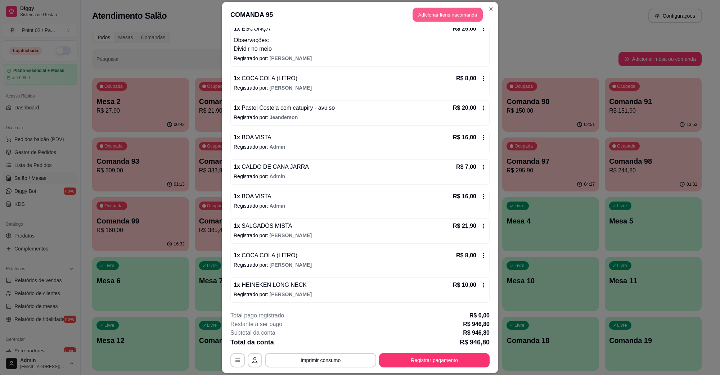
click at [420, 20] on button "Adicionar itens na comanda" at bounding box center [448, 15] width 70 height 14
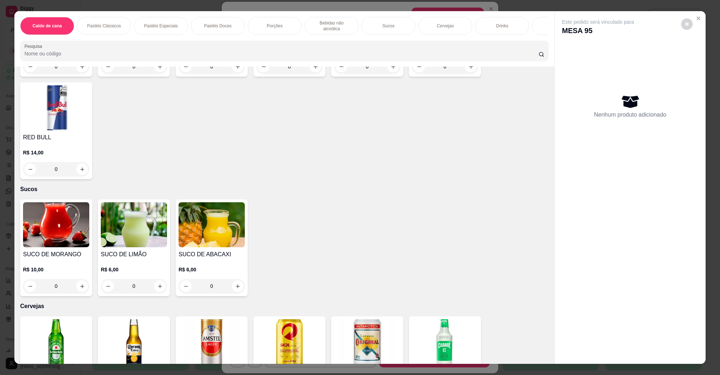
scroll to position [1260, 0]
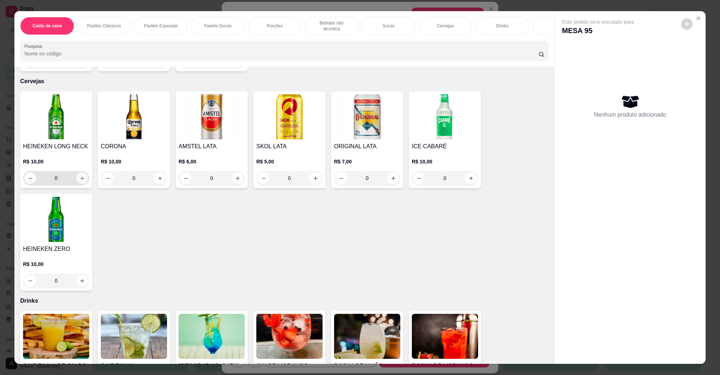
click at [78, 173] on button "increase-product-quantity" at bounding box center [82, 179] width 12 height 12
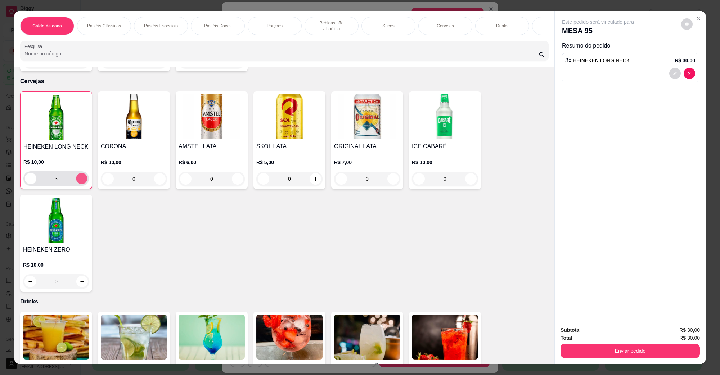
click at [78, 173] on button "increase-product-quantity" at bounding box center [81, 178] width 11 height 11
type input "4"
click at [591, 352] on button "Enviar pedido" at bounding box center [630, 351] width 139 height 14
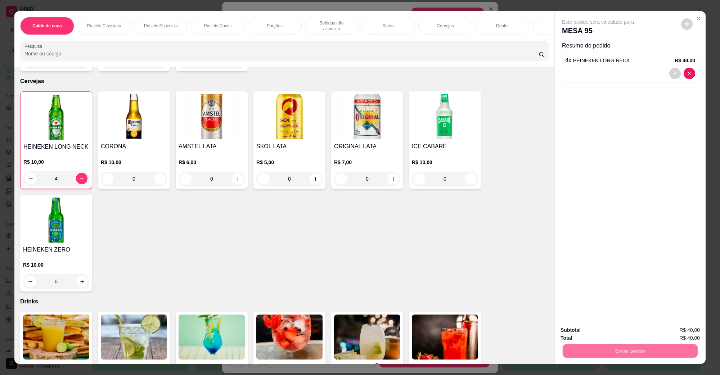
click at [597, 338] on button "Não registrar e enviar pedido" at bounding box center [606, 334] width 75 height 14
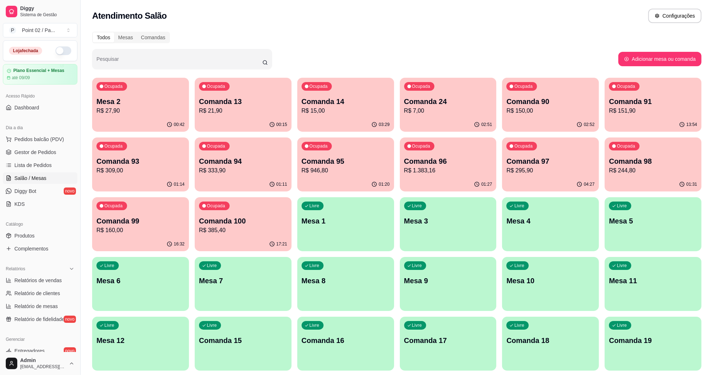
click at [472, 163] on p "Comanda 96" at bounding box center [448, 161] width 88 height 10
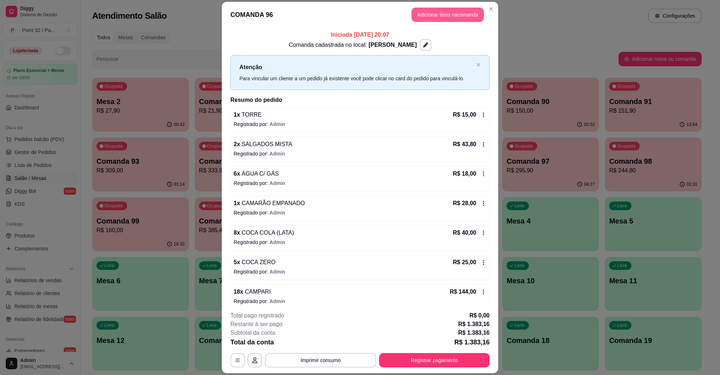
click at [440, 17] on button "Adicionar itens na comanda" at bounding box center [448, 15] width 72 height 14
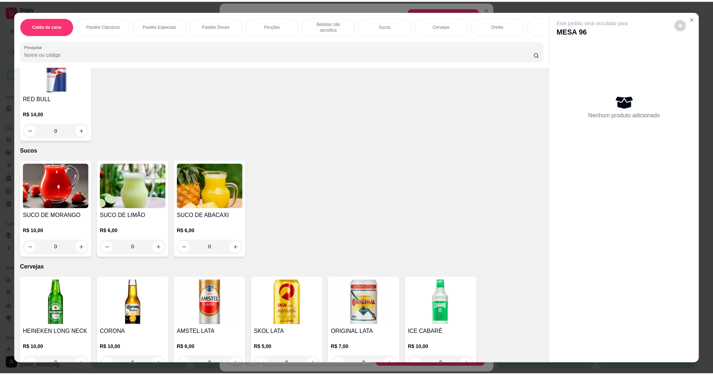
scroll to position [1125, 0]
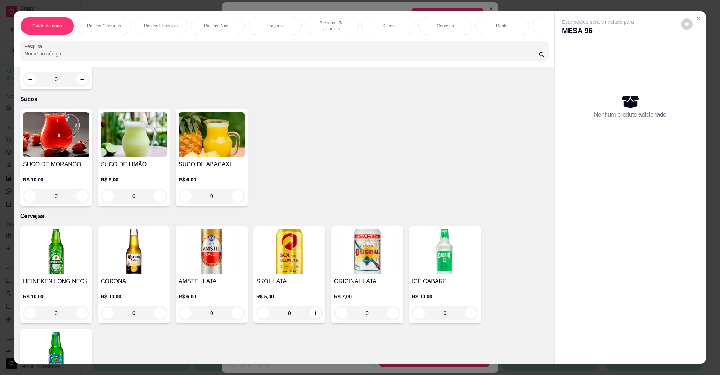
click at [42, 263] on img at bounding box center [56, 251] width 66 height 45
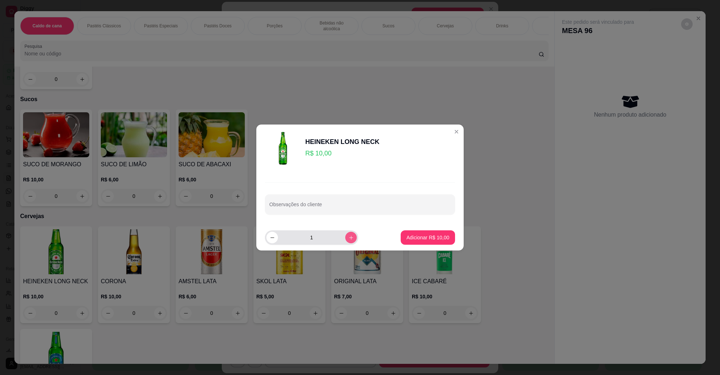
click at [349, 238] on icon "increase-product-quantity" at bounding box center [351, 237] width 5 height 5
click at [349, 238] on icon "increase-product-quantity" at bounding box center [351, 238] width 4 height 4
type input "4"
click at [409, 234] on p "Adicionar R$ 40,00" at bounding box center [428, 237] width 43 height 7
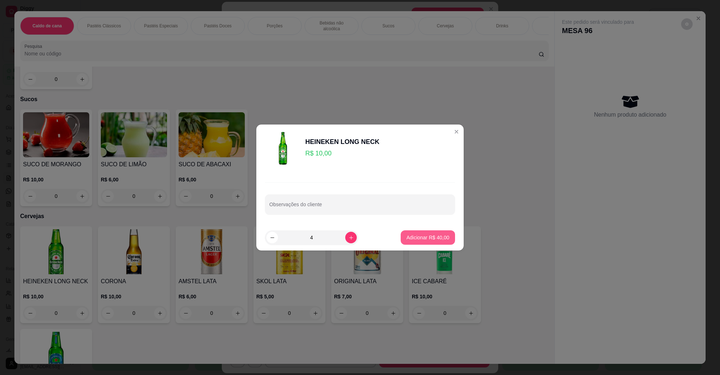
type input "4"
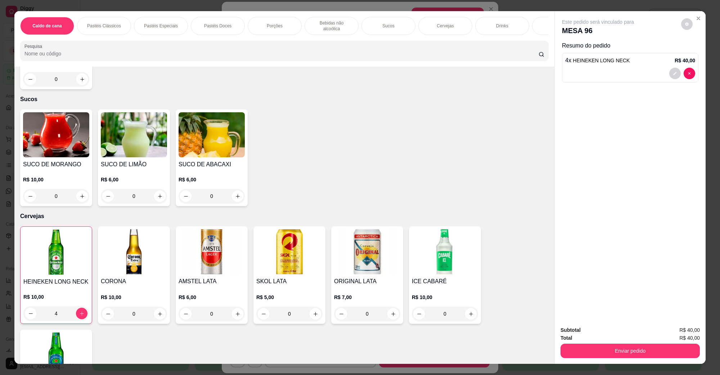
click at [617, 362] on div "Subtotal R$ 40,00 Total R$ 40,00 Enviar pedido" at bounding box center [630, 343] width 151 height 44
click at [617, 355] on button "Enviar pedido" at bounding box center [630, 351] width 139 height 14
click at [605, 336] on button "Não registrar e enviar pedido" at bounding box center [606, 333] width 73 height 13
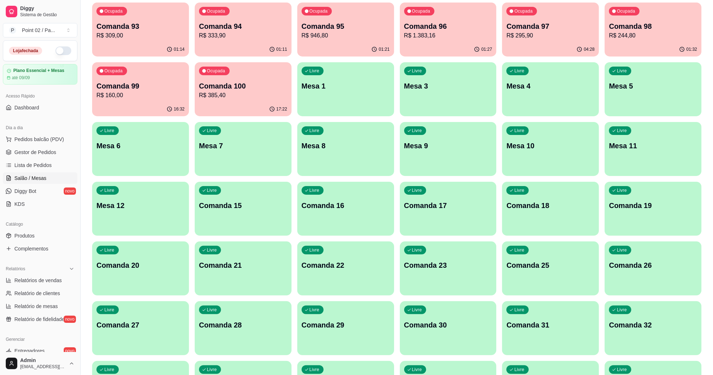
scroll to position [0, 0]
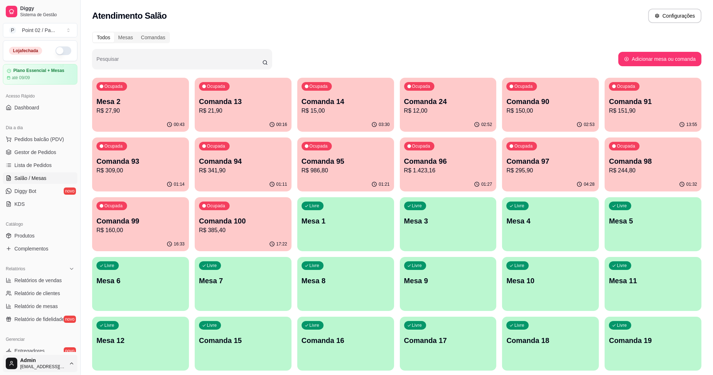
click at [51, 361] on html "Diggy Sistema de Gestão P Point 02 / Pa ... Loja fechada Plano Essencial + Mesa…" at bounding box center [356, 187] width 713 height 375
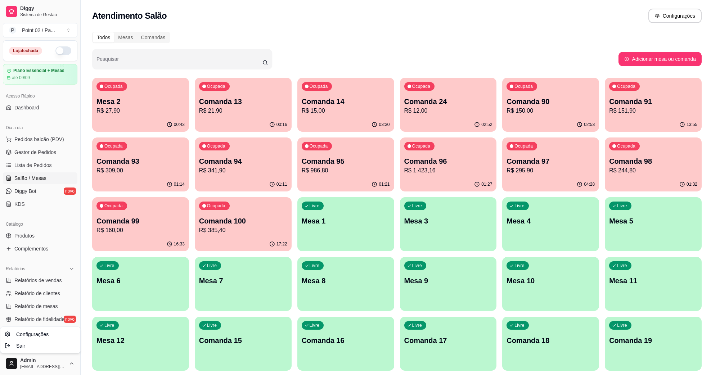
click at [66, 364] on html "Diggy Sistema de Gestão P Point 02 / Pa ... Loja fechada Plano Essencial + Mesa…" at bounding box center [360, 187] width 720 height 375
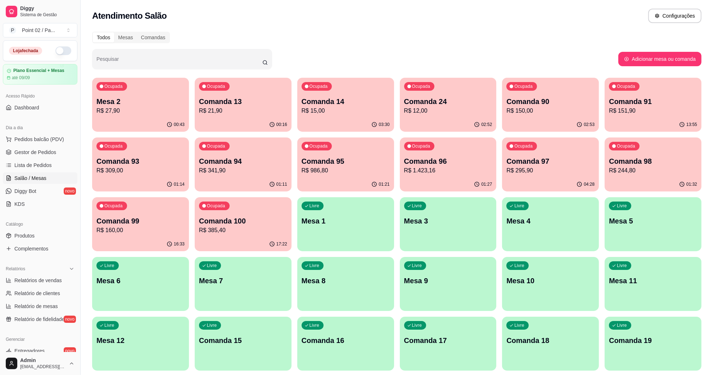
click at [66, 364] on html "Diggy Sistema de Gestão P Point 02 / Pa ... Loja fechada Plano Essencial + Mesa…" at bounding box center [356, 187] width 713 height 375
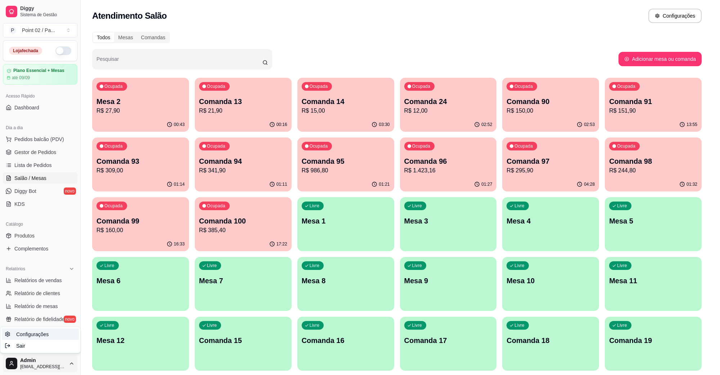
click at [56, 337] on link "Configurações" at bounding box center [40, 335] width 77 height 12
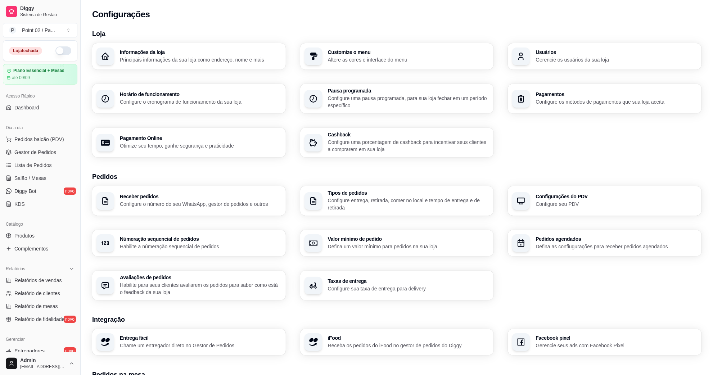
click at [532, 62] on div "Usuários Gerencie os usuários da sua loja" at bounding box center [605, 56] width 194 height 26
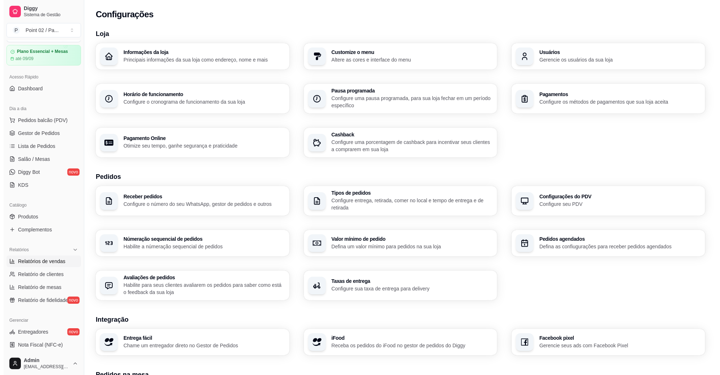
scroll to position [8, 0]
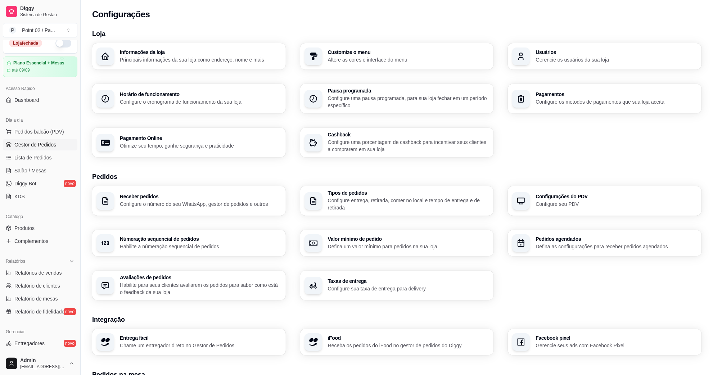
click at [39, 145] on span "Gestor de Pedidos" at bounding box center [35, 144] width 42 height 7
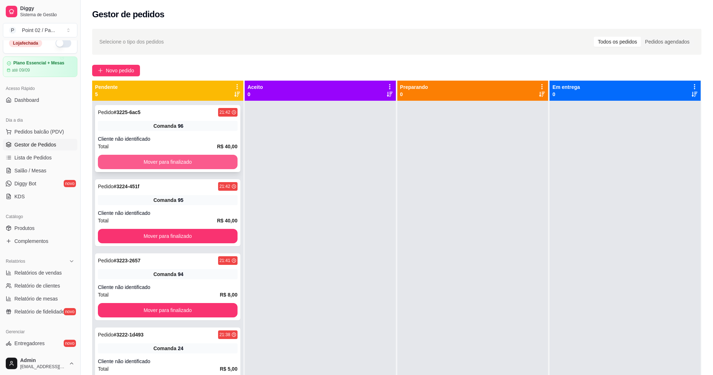
click at [130, 157] on button "Mover para finalizado" at bounding box center [168, 162] width 140 height 14
click at [44, 167] on span "Salão / Mesas" at bounding box center [30, 170] width 32 height 7
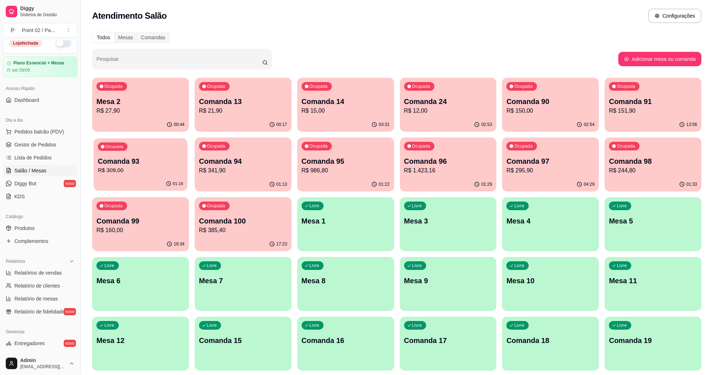
click at [112, 174] on p "R$ 309,00" at bounding box center [140, 170] width 85 height 8
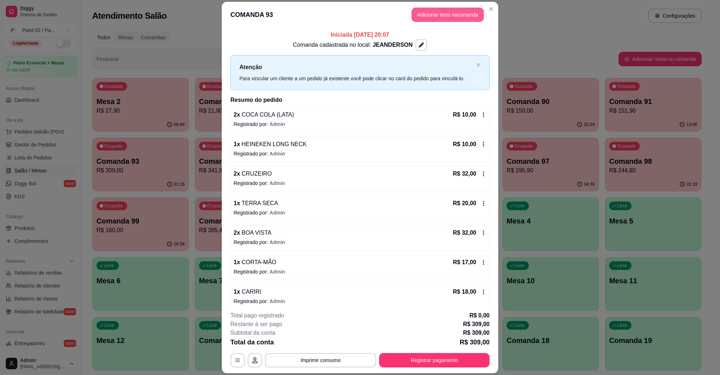
click at [444, 19] on button "Adicionar itens na comanda" at bounding box center [448, 15] width 72 height 14
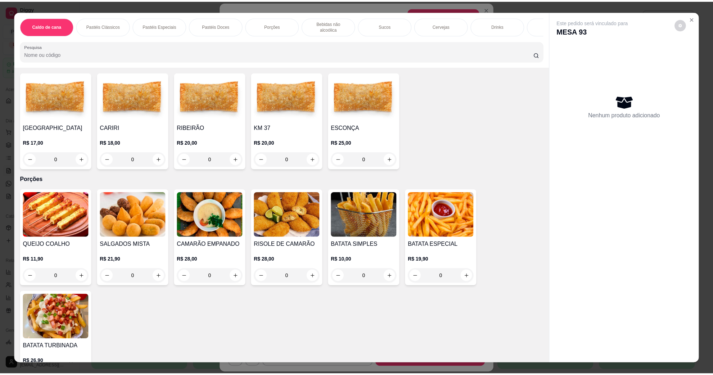
scroll to position [675, 0]
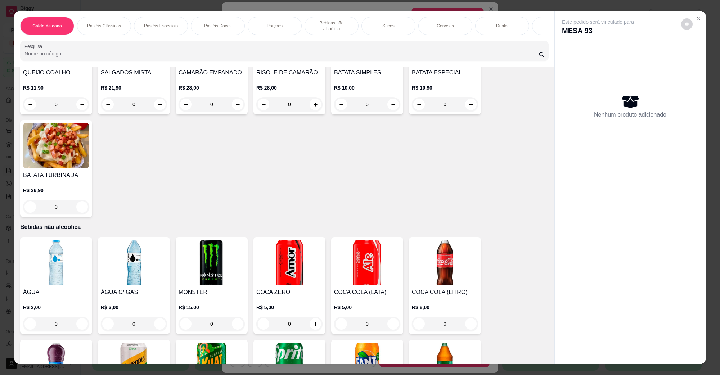
click at [359, 240] on img at bounding box center [367, 262] width 66 height 45
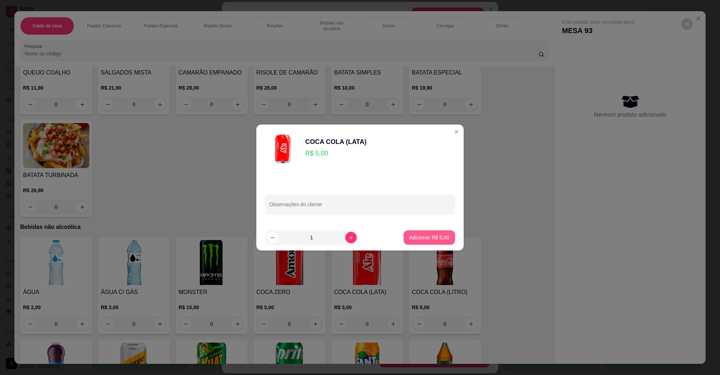
click at [427, 233] on button "Adicionar R$ 5,00" at bounding box center [429, 237] width 51 height 14
type input "1"
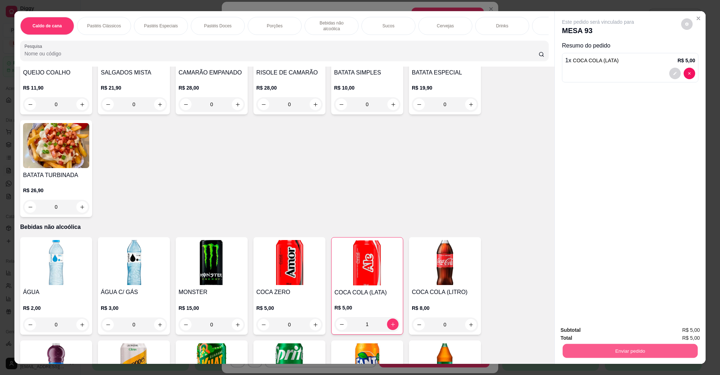
click at [597, 345] on button "Enviar pedido" at bounding box center [630, 351] width 135 height 14
click at [597, 331] on button "Não registrar e enviar pedido" at bounding box center [606, 334] width 75 height 14
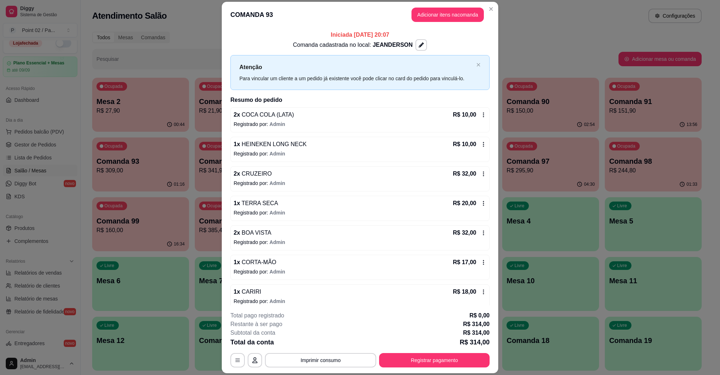
click at [468, 76] on div "Atenção Para vincular um cliente a um pedido já existente você pode clicar no c…" at bounding box center [359, 72] width 259 height 35
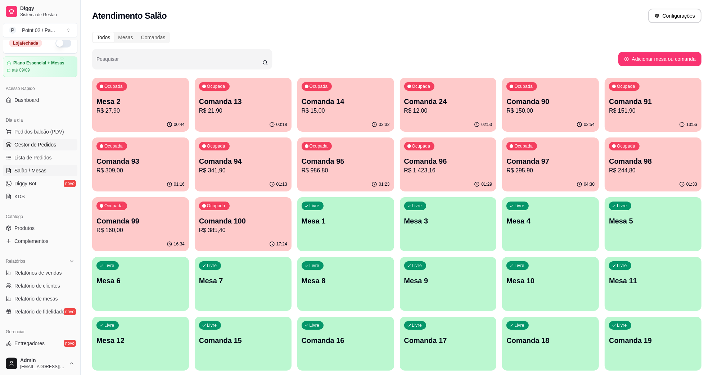
click at [30, 149] on link "Gestor de Pedidos" at bounding box center [40, 145] width 75 height 12
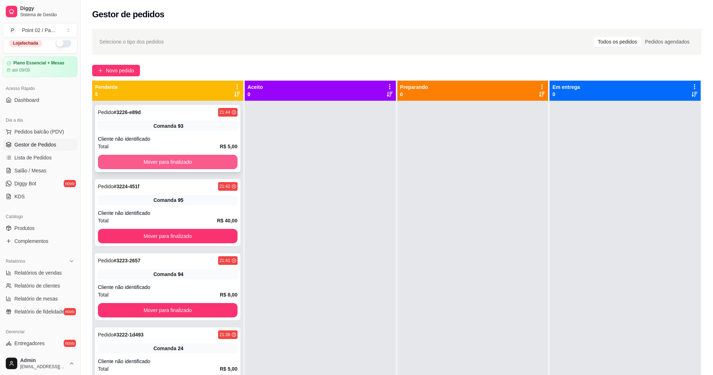
click at [104, 166] on button "Mover para finalizado" at bounding box center [168, 162] width 140 height 14
click at [212, 165] on button "Mover para finalizado" at bounding box center [167, 162] width 135 height 14
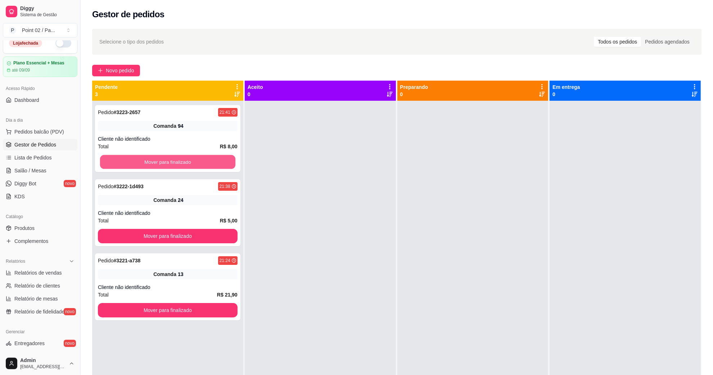
click at [212, 165] on button "Mover para finalizado" at bounding box center [167, 162] width 135 height 14
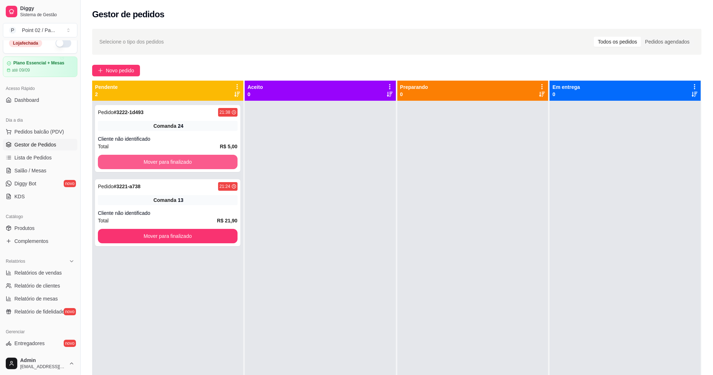
click at [212, 165] on button "Mover para finalizado" at bounding box center [168, 162] width 140 height 14
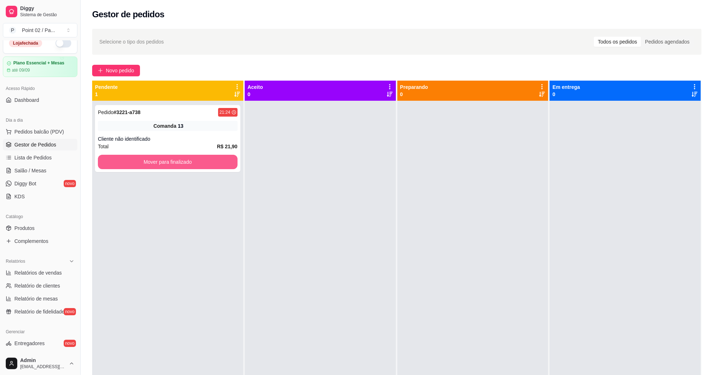
click at [212, 165] on button "Mover para finalizado" at bounding box center [168, 162] width 140 height 14
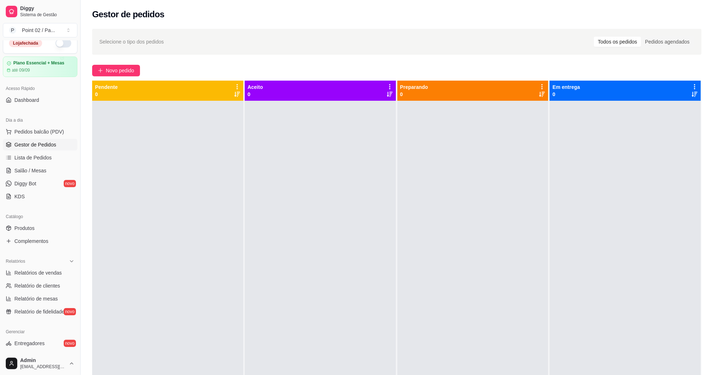
click at [242, 49] on div "Selecione o tipo dos pedidos Todos os pedidos Pedidos agendados" at bounding box center [397, 42] width 610 height 26
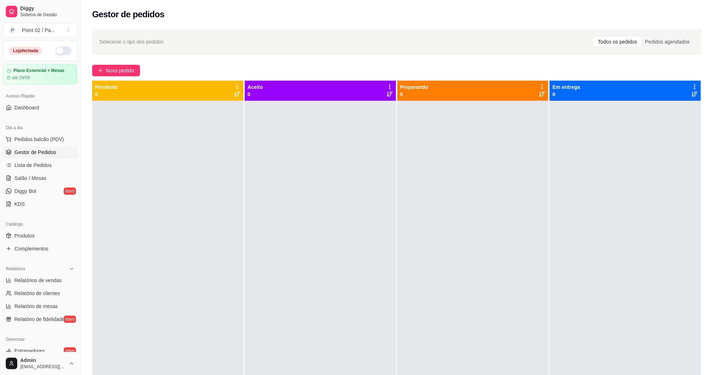
click at [130, 209] on div at bounding box center [167, 288] width 151 height 375
click at [31, 170] on link "Lista de Pedidos" at bounding box center [40, 166] width 75 height 12
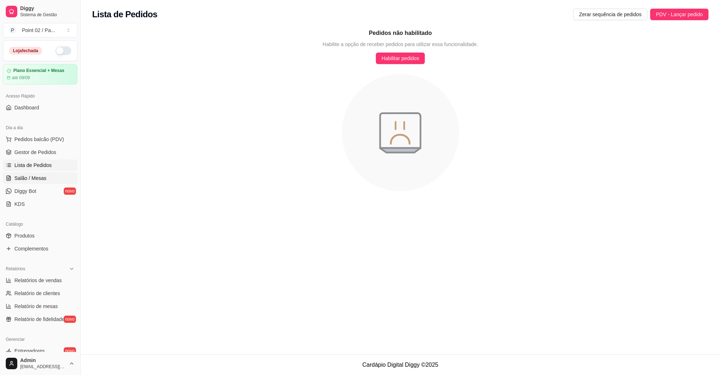
click at [50, 176] on link "Salão / Mesas" at bounding box center [40, 179] width 75 height 12
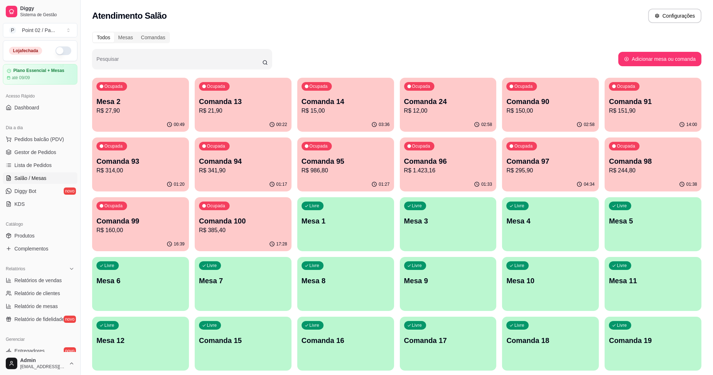
click at [269, 104] on p "Comanda 13" at bounding box center [243, 102] width 88 height 10
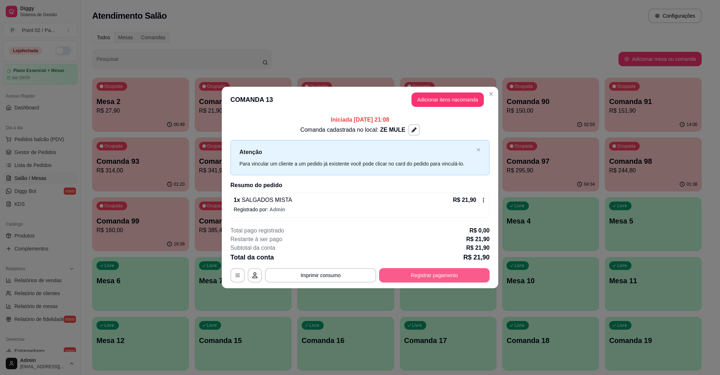
click at [413, 279] on button "Registrar pagamento" at bounding box center [434, 275] width 111 height 14
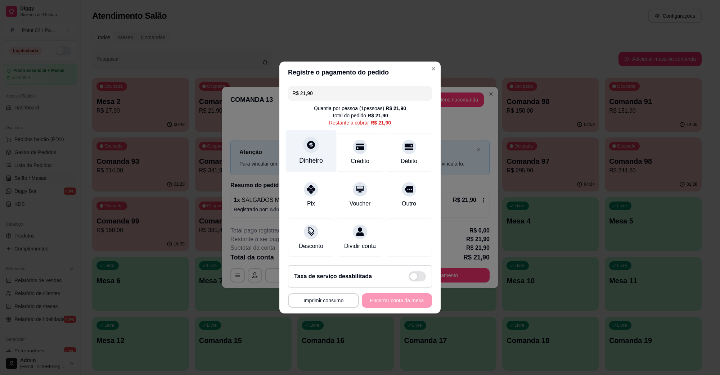
click at [309, 140] on icon at bounding box center [310, 144] width 9 height 9
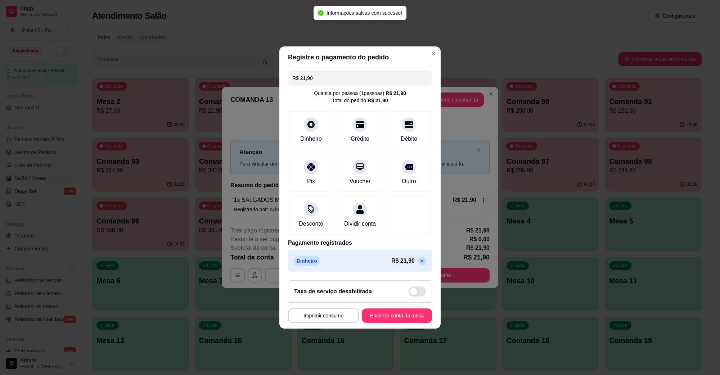
type input "R$ 0,00"
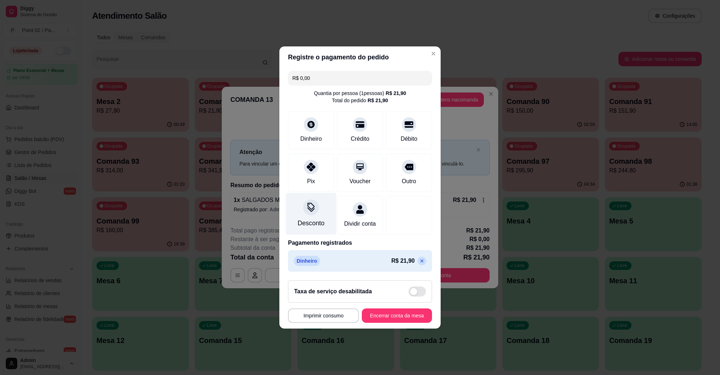
click at [313, 203] on icon at bounding box center [311, 206] width 7 height 7
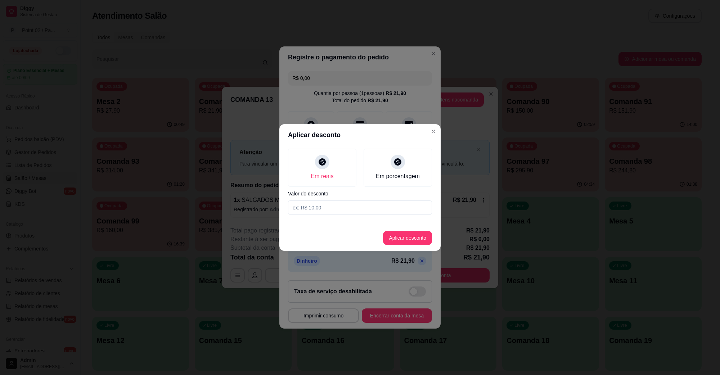
click at [350, 207] on input at bounding box center [360, 208] width 144 height 14
type input "1,90"
click at [387, 231] on button "Aplicar desconto" at bounding box center [407, 238] width 49 height 14
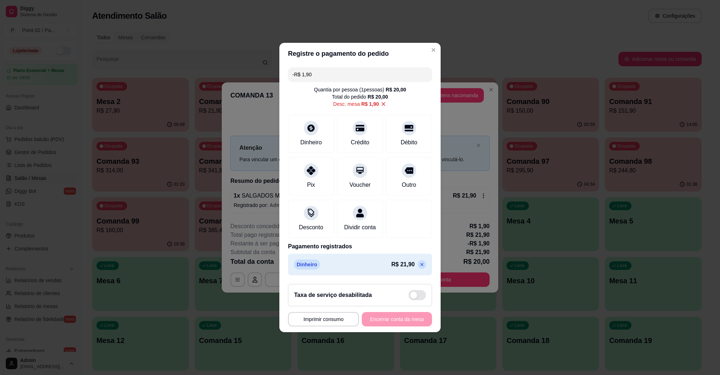
click at [337, 72] on input "-R$ 1,90" at bounding box center [359, 74] width 135 height 14
click at [315, 125] on div at bounding box center [311, 126] width 16 height 16
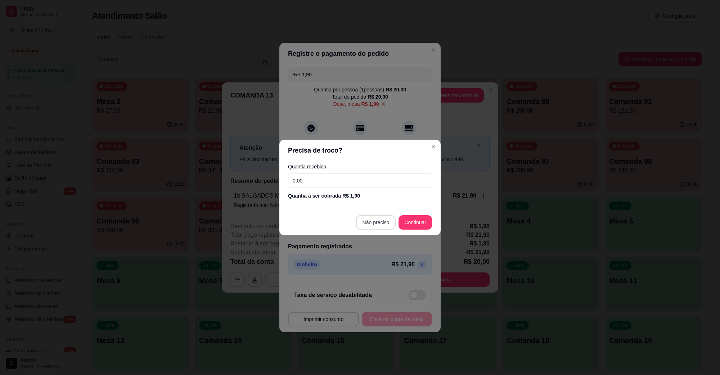
click at [379, 215] on footer "Não preciso Continuar" at bounding box center [359, 223] width 161 height 26
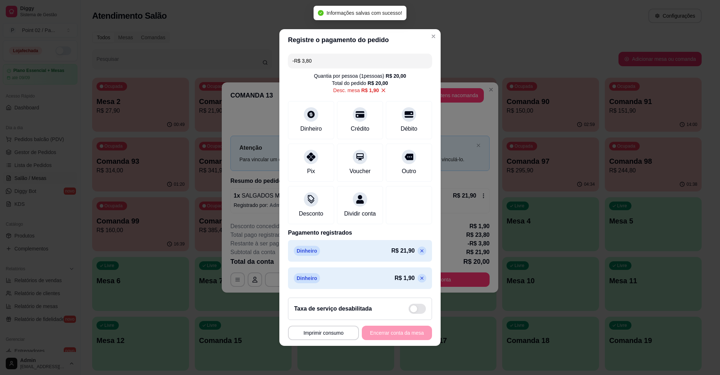
click at [421, 253] on icon at bounding box center [422, 251] width 3 height 3
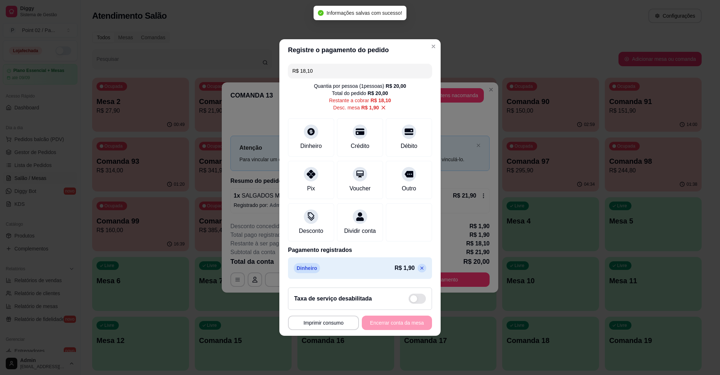
click at [419, 270] on icon at bounding box center [422, 268] width 6 height 6
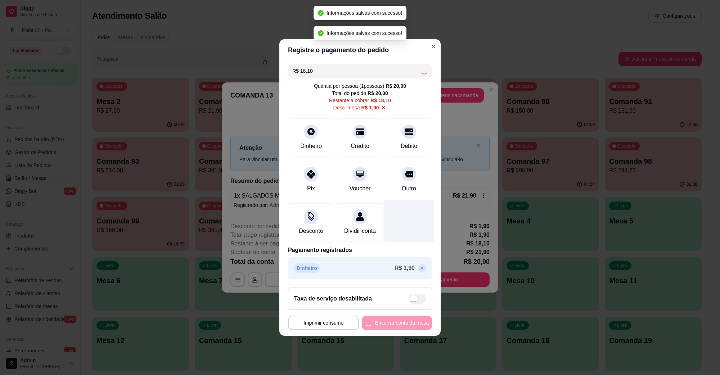
type input "R$ 20,00"
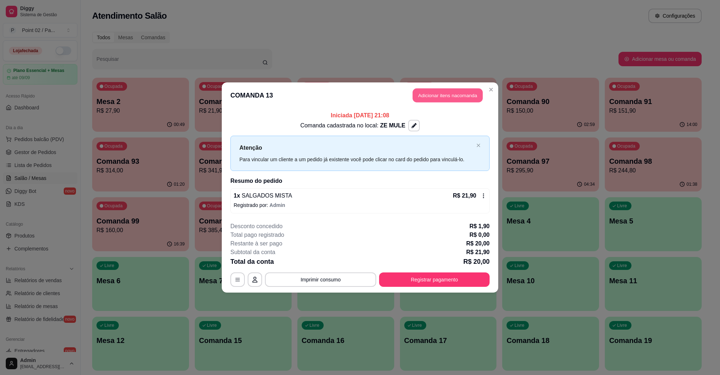
click at [445, 101] on button "Adicionar itens na comanda" at bounding box center [448, 96] width 70 height 14
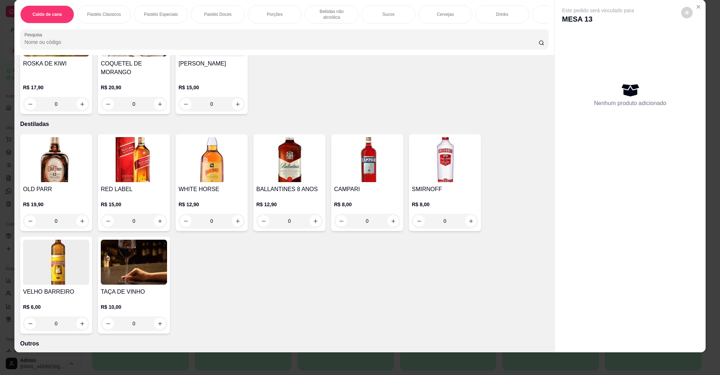
scroll to position [1561, 0]
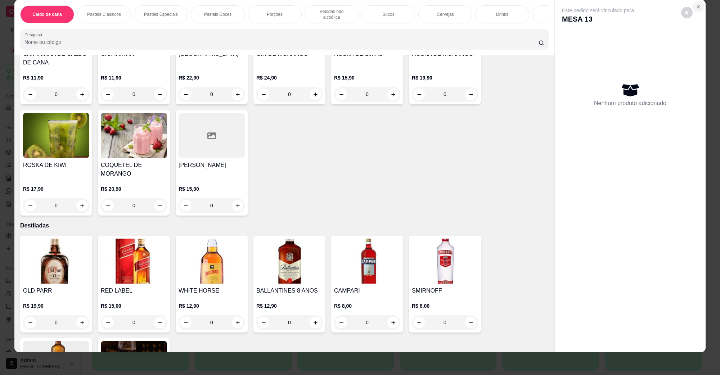
click at [696, 9] on icon "Close" at bounding box center [699, 7] width 6 height 6
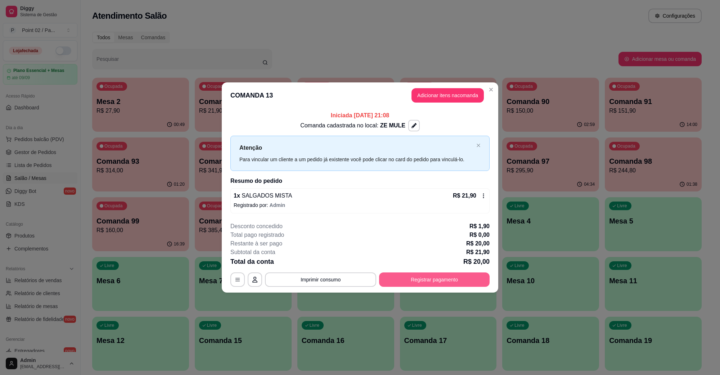
click at [465, 281] on button "Registrar pagamento" at bounding box center [434, 280] width 111 height 14
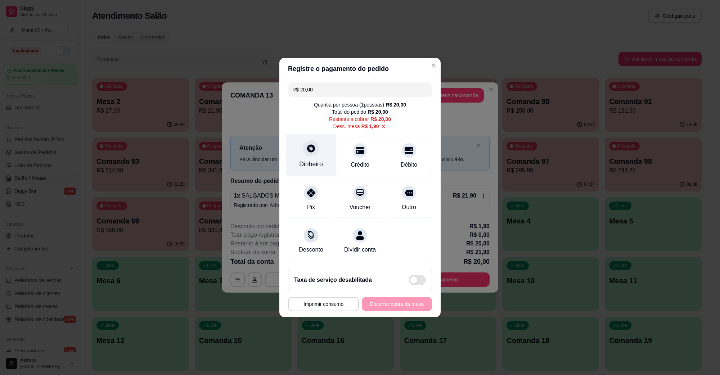
click at [314, 144] on icon at bounding box center [310, 148] width 9 height 9
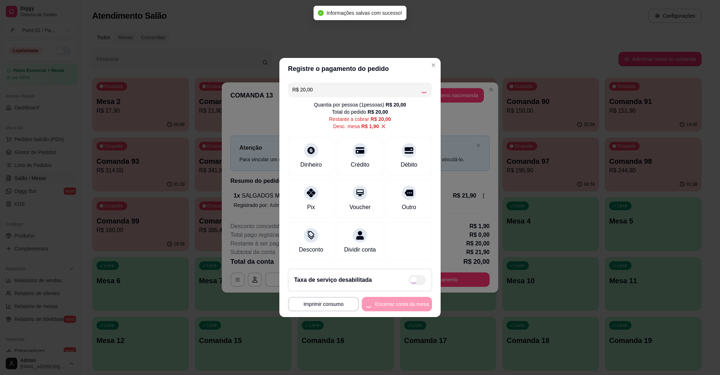
type input "R$ 0,00"
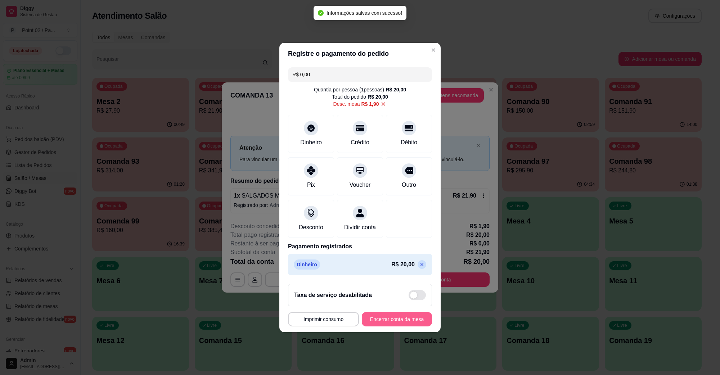
click at [393, 321] on button "Encerrar conta da mesa" at bounding box center [397, 319] width 70 height 14
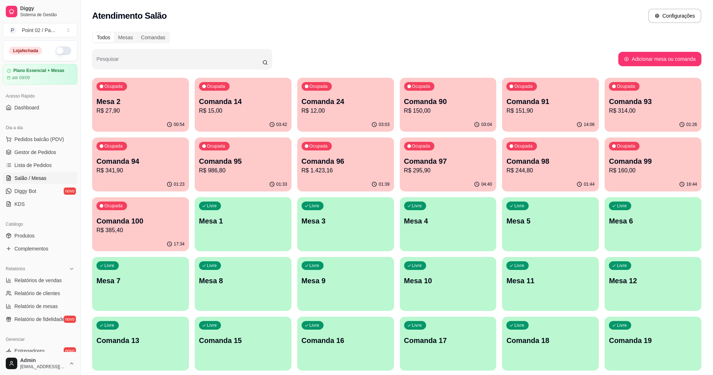
click at [354, 57] on div "Pesquisar" at bounding box center [355, 59] width 527 height 20
click at [260, 85] on div "Ocupada Comanda 14 R$ 15,00" at bounding box center [243, 98] width 97 height 40
click at [343, 119] on div "03:05" at bounding box center [346, 124] width 94 height 14
click at [31, 138] on span "Pedidos balcão (PDV)" at bounding box center [39, 139] width 50 height 7
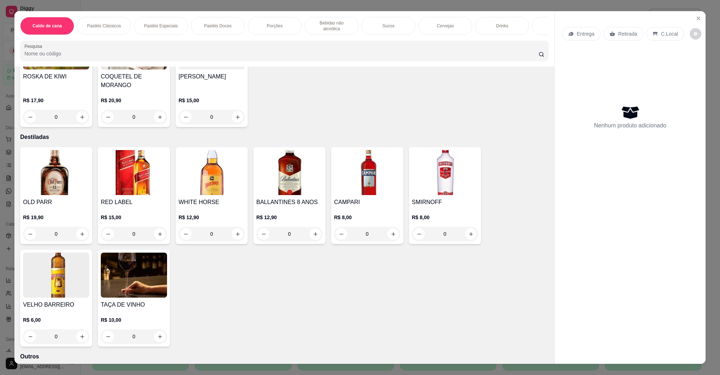
scroll to position [1711, 0]
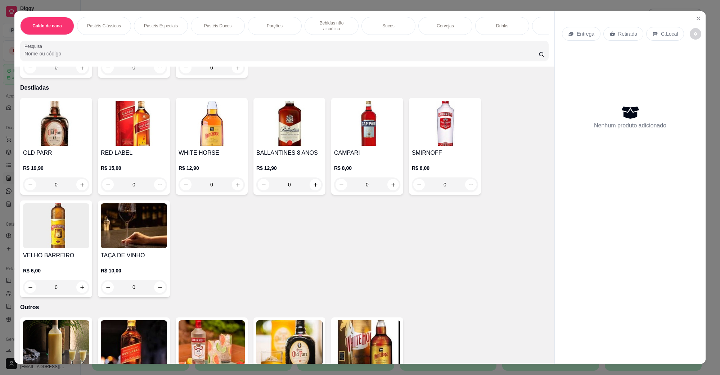
click at [359, 129] on img at bounding box center [367, 123] width 66 height 45
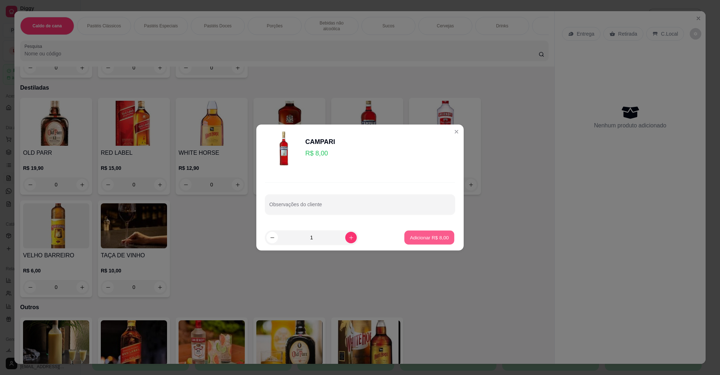
click at [410, 239] on p "Adicionar R$ 8,00" at bounding box center [429, 237] width 39 height 7
type input "1"
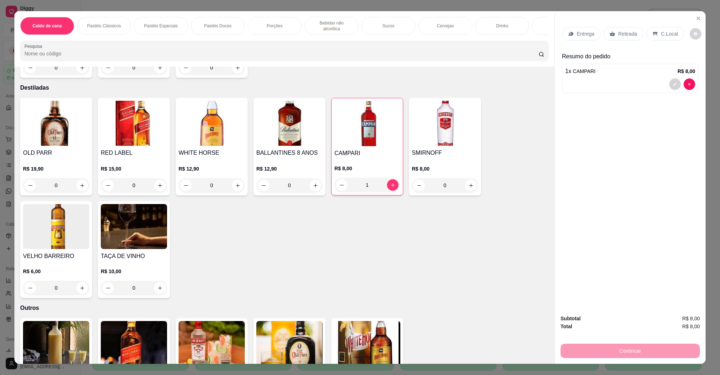
click at [671, 31] on p "C.Local" at bounding box center [669, 33] width 17 height 7
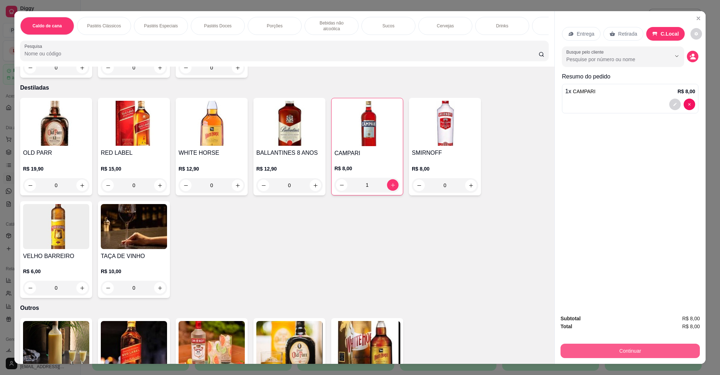
click at [596, 349] on button "Continuar" at bounding box center [630, 351] width 139 height 14
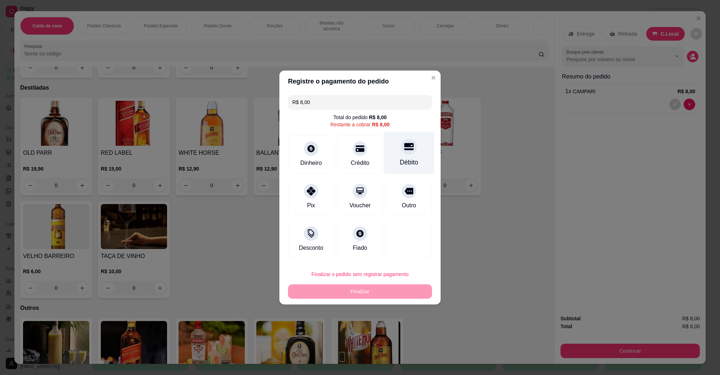
click at [409, 149] on div at bounding box center [409, 147] width 16 height 16
type input "R$ 0,00"
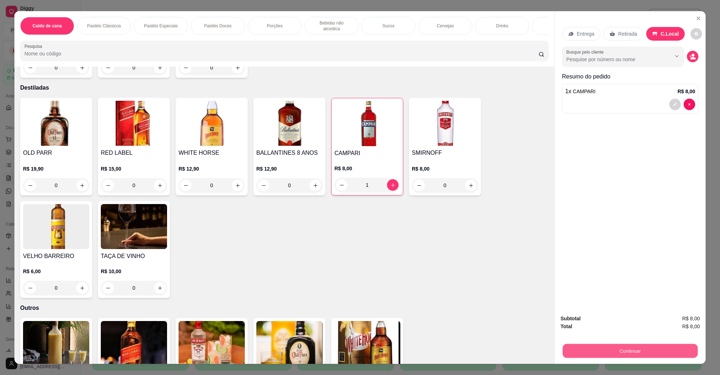
click at [574, 351] on button "Continuar" at bounding box center [630, 351] width 135 height 14
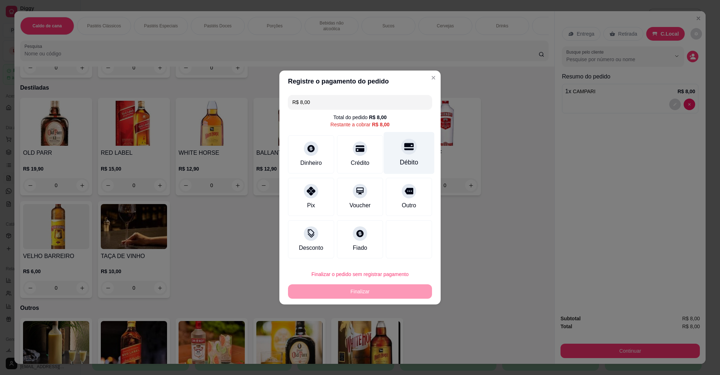
click at [394, 151] on div "Débito" at bounding box center [409, 153] width 51 height 42
type input "R$ 0,00"
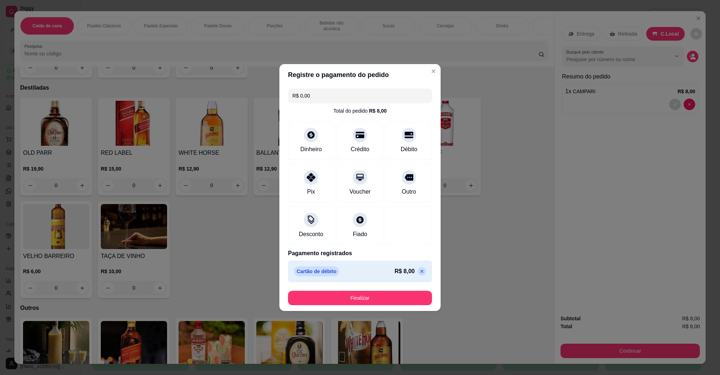
click at [361, 291] on footer "Finalizar" at bounding box center [359, 298] width 161 height 26
click at [355, 304] on button "Finalizar" at bounding box center [360, 298] width 140 height 14
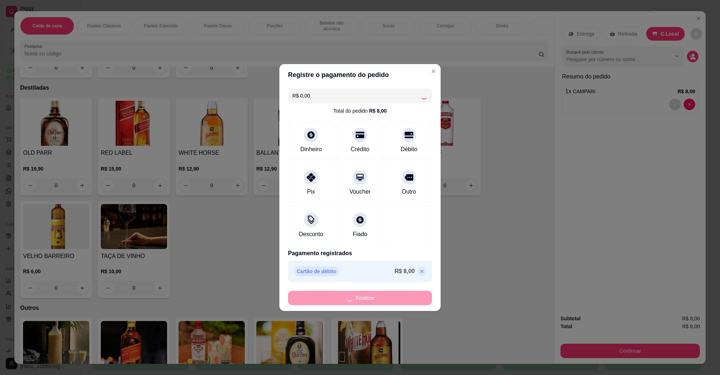
type input "0"
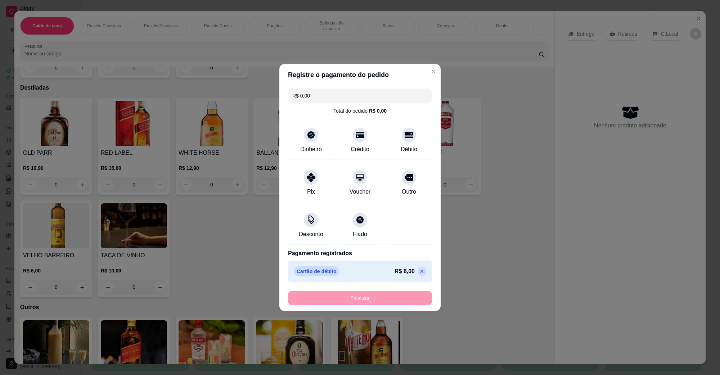
type input "-R$ 8,00"
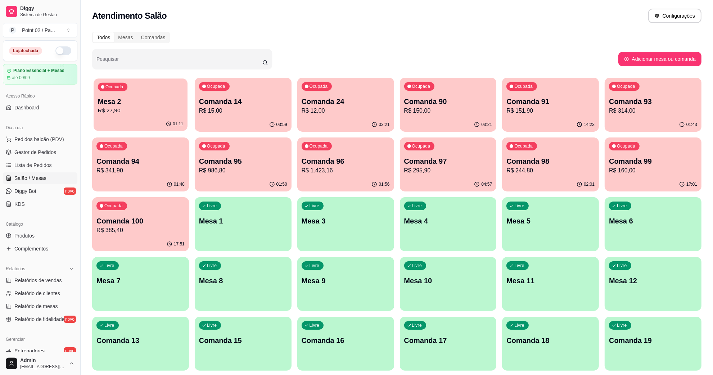
click at [133, 107] on p "R$ 27,90" at bounding box center [140, 111] width 85 height 8
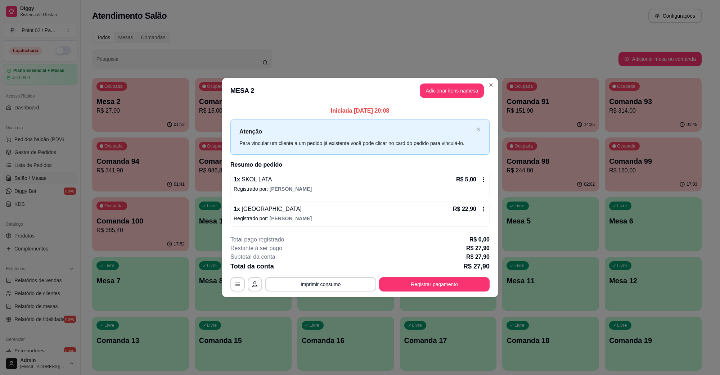
click at [439, 100] on header "MESA 2 Adicionar itens na mesa" at bounding box center [360, 91] width 277 height 26
click at [442, 93] on button "Adicionar itens na mesa" at bounding box center [452, 91] width 62 height 14
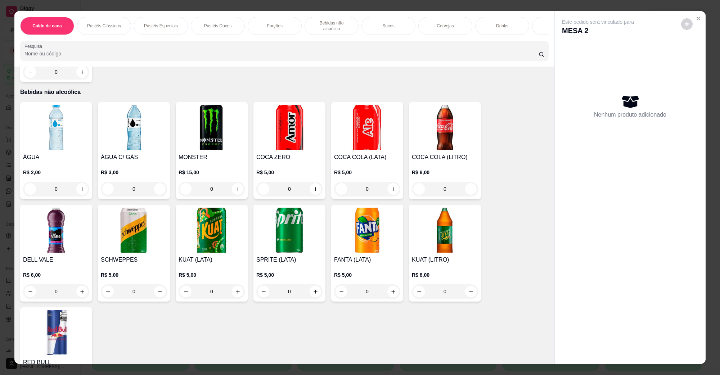
scroll to position [1080, 0]
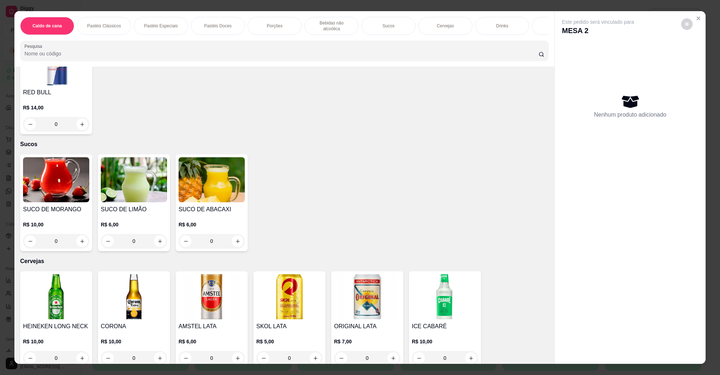
click at [312, 300] on img at bounding box center [289, 296] width 66 height 45
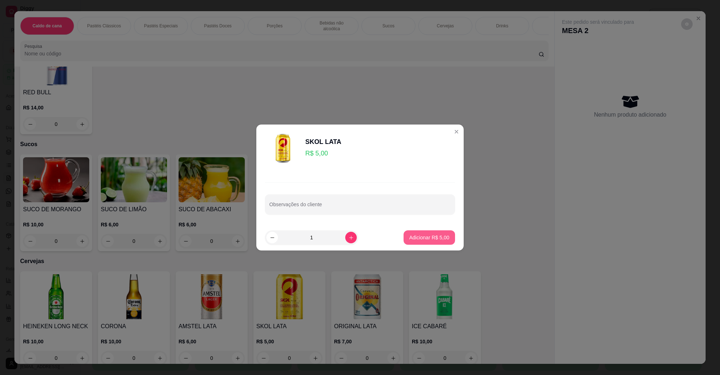
click at [431, 234] on p "Adicionar R$ 5,00" at bounding box center [429, 237] width 40 height 7
type input "1"
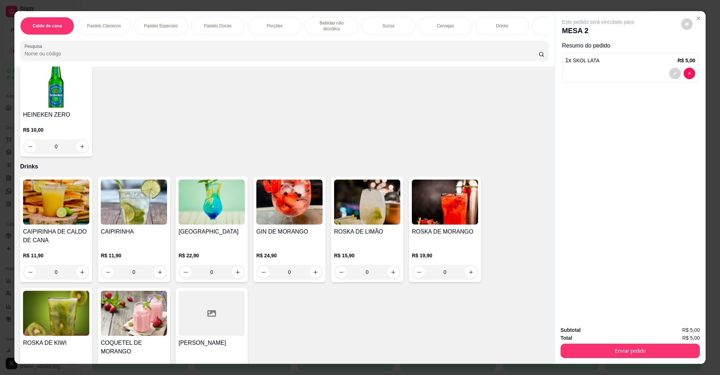
scroll to position [1621, 0]
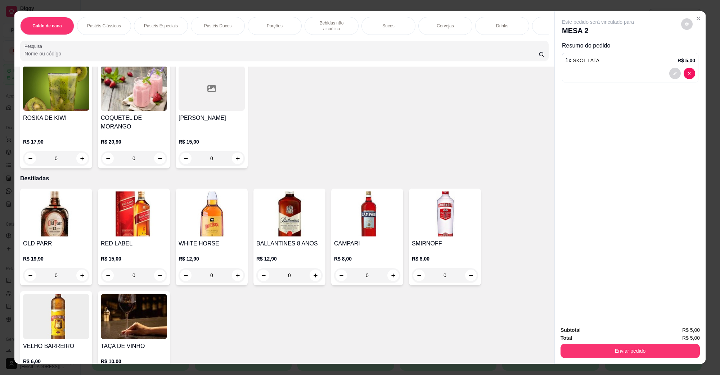
click at [369, 220] on img at bounding box center [367, 214] width 66 height 45
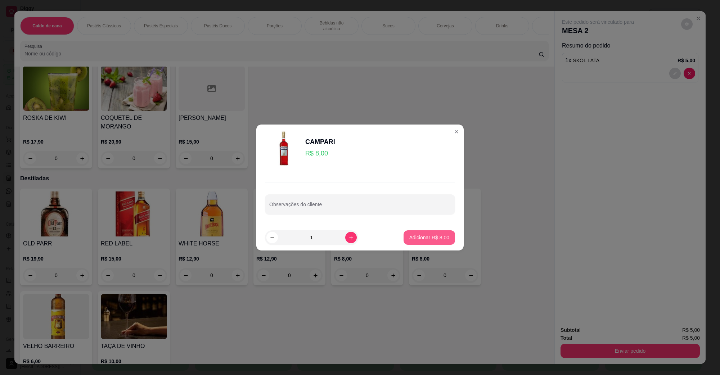
click at [432, 237] on p "Adicionar R$ 8,00" at bounding box center [429, 237] width 40 height 7
type input "1"
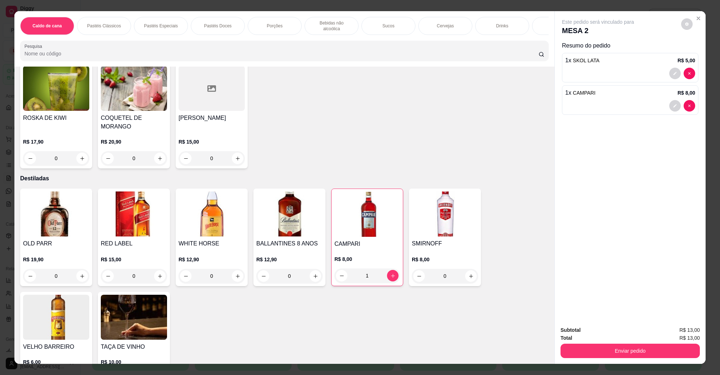
click at [610, 340] on div "Total R$ 13,00" at bounding box center [630, 338] width 139 height 8
click at [609, 343] on div "Enviar pedido" at bounding box center [630, 350] width 139 height 16
click at [608, 348] on button "Enviar pedido" at bounding box center [630, 351] width 139 height 14
click at [606, 335] on button "Não registrar e enviar pedido" at bounding box center [606, 333] width 73 height 13
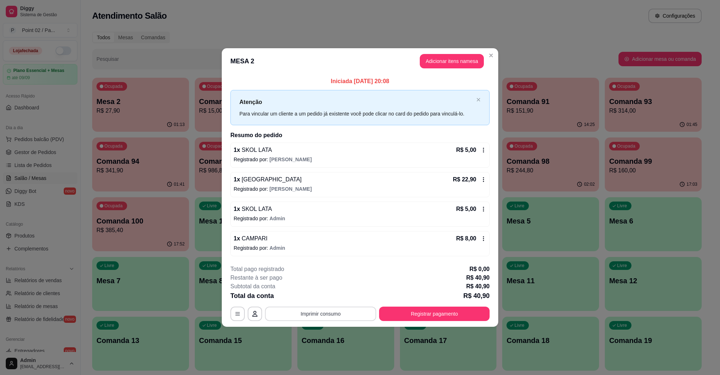
click at [334, 312] on button "Imprimir consumo" at bounding box center [320, 314] width 111 height 14
click at [333, 301] on button "IMPRESSORA" at bounding box center [323, 298] width 52 height 12
click at [469, 63] on button "Adicionar itens na mesa" at bounding box center [452, 61] width 64 height 14
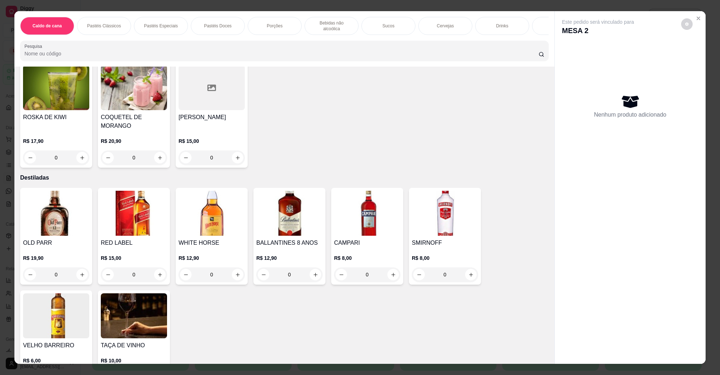
scroll to position [1876, 0]
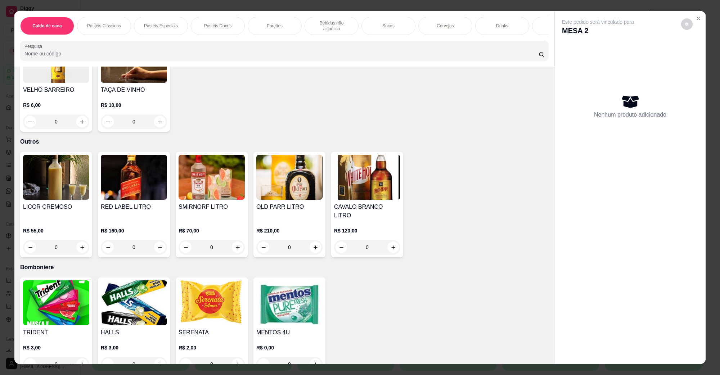
click at [60, 281] on img at bounding box center [56, 303] width 66 height 45
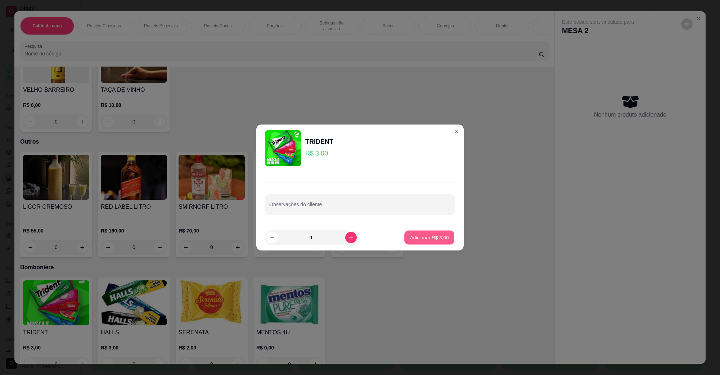
click at [417, 241] on p "Adicionar R$ 3,00" at bounding box center [429, 237] width 39 height 7
type input "1"
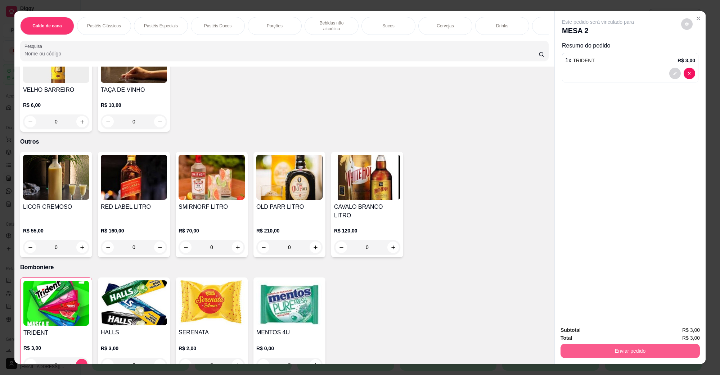
click at [641, 348] on button "Enviar pedido" at bounding box center [630, 351] width 139 height 14
click at [578, 331] on button "Não registrar e enviar pedido" at bounding box center [606, 333] width 73 height 13
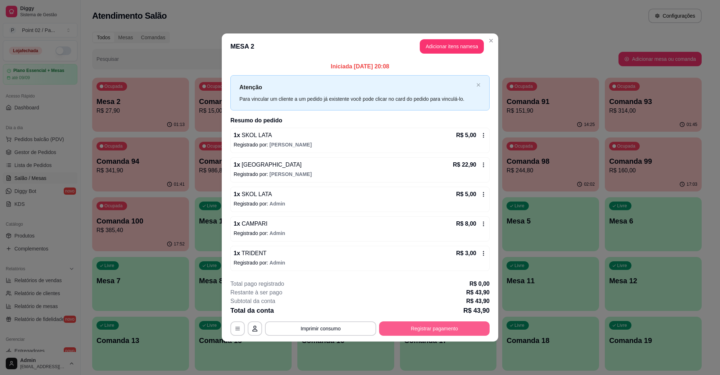
click at [424, 327] on button "Registrar pagamento" at bounding box center [434, 329] width 111 height 14
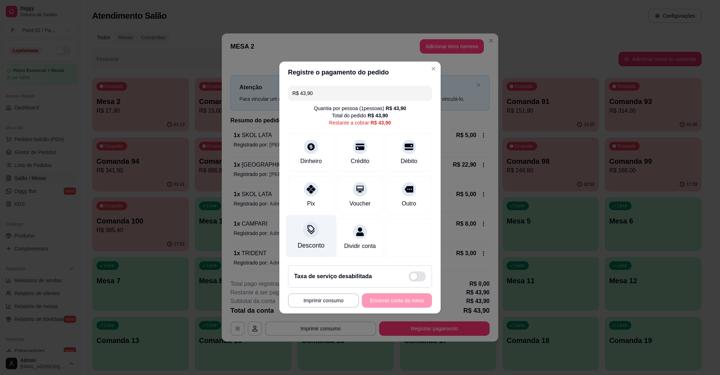
click at [321, 231] on div "Desconto" at bounding box center [311, 236] width 51 height 42
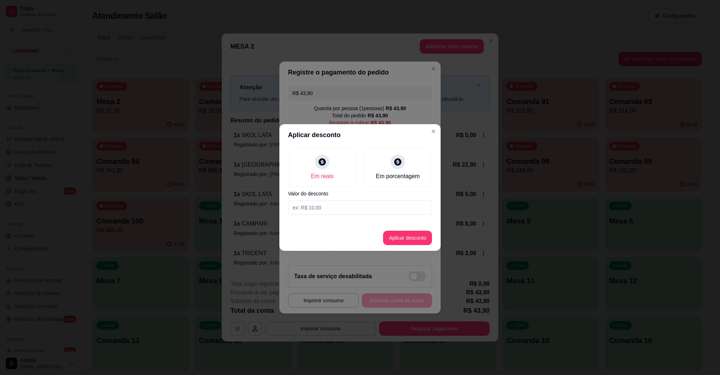
click at [345, 206] on input at bounding box center [360, 208] width 144 height 14
type input "0,90"
click at [408, 226] on footer "Aplicar desconto" at bounding box center [359, 238] width 161 height 26
click at [408, 233] on button "Aplicar desconto" at bounding box center [407, 238] width 49 height 14
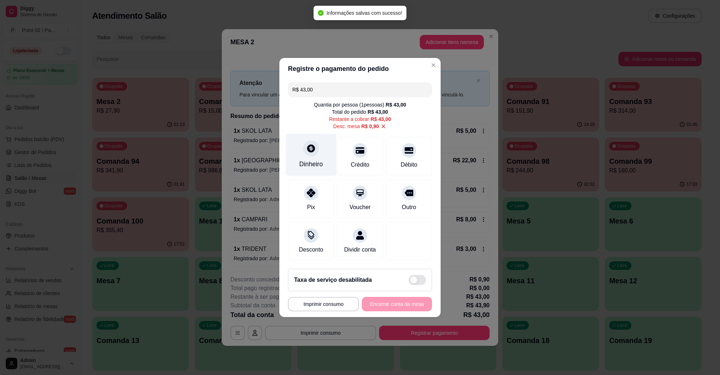
click at [316, 160] on div "Dinheiro" at bounding box center [311, 164] width 24 height 9
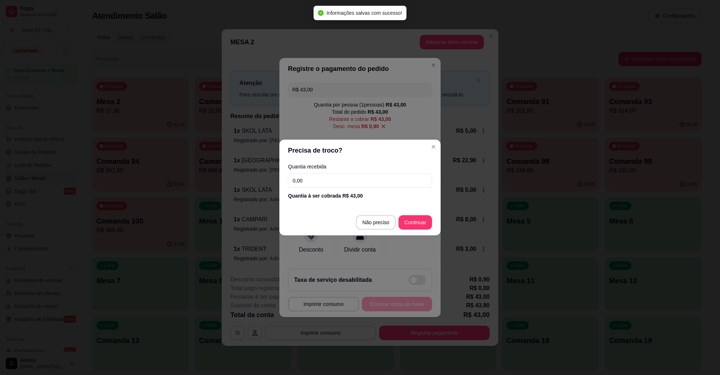
click at [380, 232] on footer "Não preciso Continuar" at bounding box center [359, 223] width 161 height 26
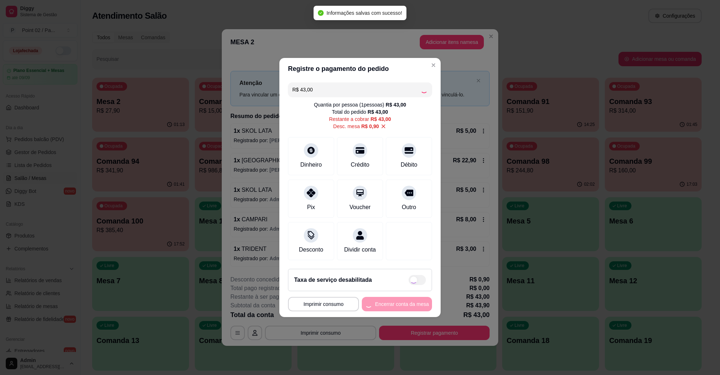
type input "R$ 0,00"
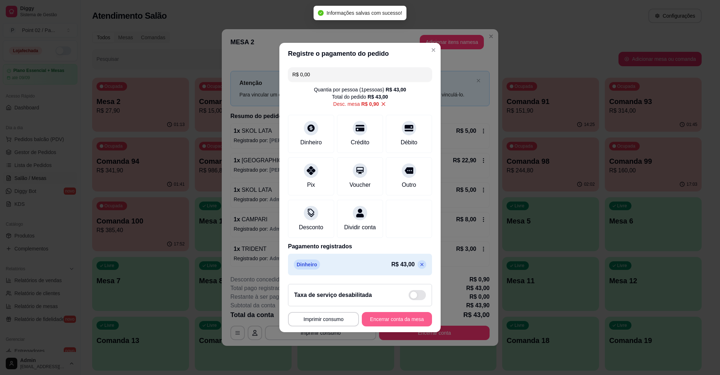
click at [402, 322] on button "Encerrar conta da mesa" at bounding box center [397, 319] width 70 height 14
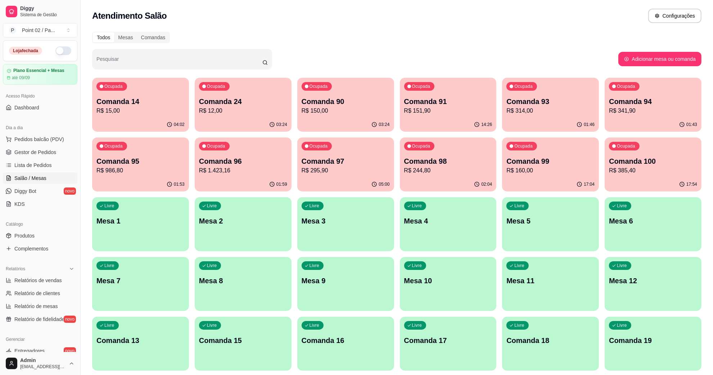
click at [444, 67] on div "Pesquisar" at bounding box center [355, 59] width 527 height 20
click at [256, 349] on div "Livre Comanda 15" at bounding box center [243, 339] width 97 height 45
click at [355, 339] on p "Comanda 16" at bounding box center [345, 341] width 85 height 10
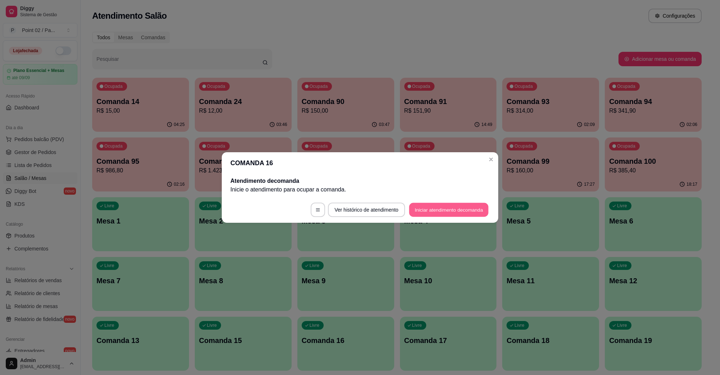
click at [426, 215] on button "Iniciar atendimento de comanda" at bounding box center [449, 210] width 80 height 14
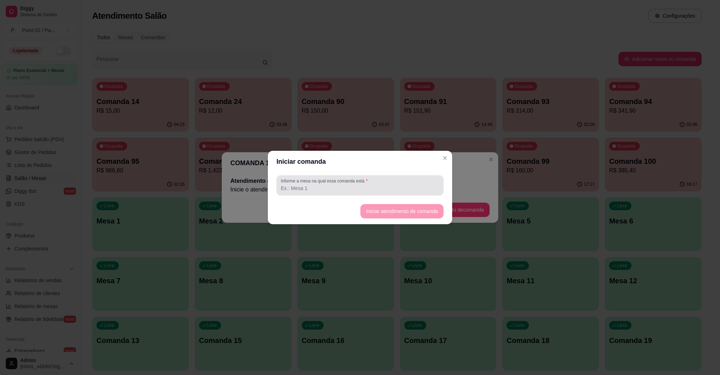
click at [413, 189] on input "Informe a mesa na qual essa comanda está." at bounding box center [360, 188] width 158 height 7
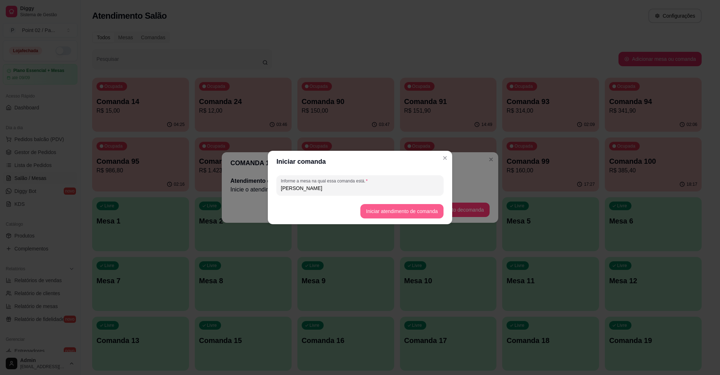
type input "[PERSON_NAME]"
click at [404, 207] on button "Iniciar atendimento de comanda" at bounding box center [401, 211] width 83 height 14
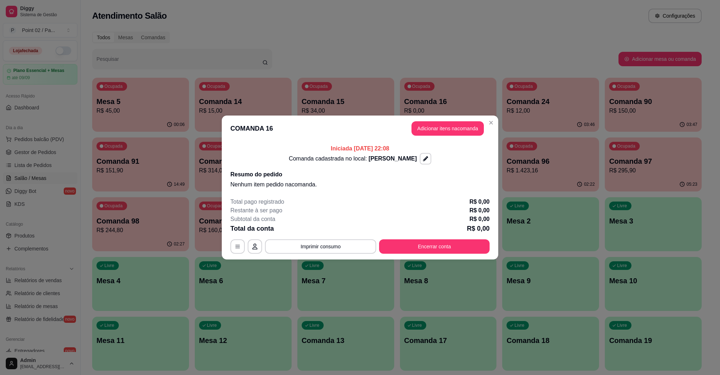
click at [452, 131] on button "Adicionar itens na comanda" at bounding box center [448, 128] width 72 height 14
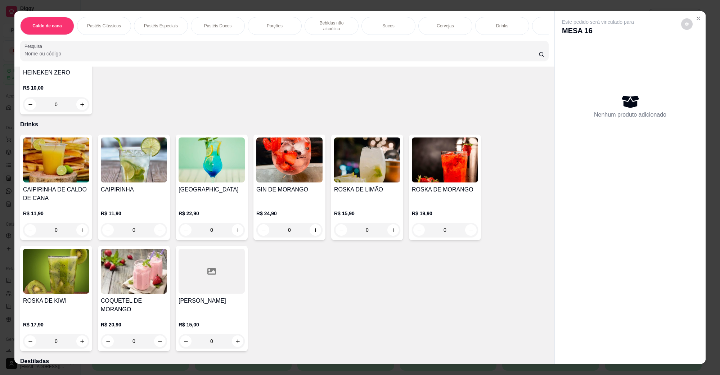
scroll to position [1441, 0]
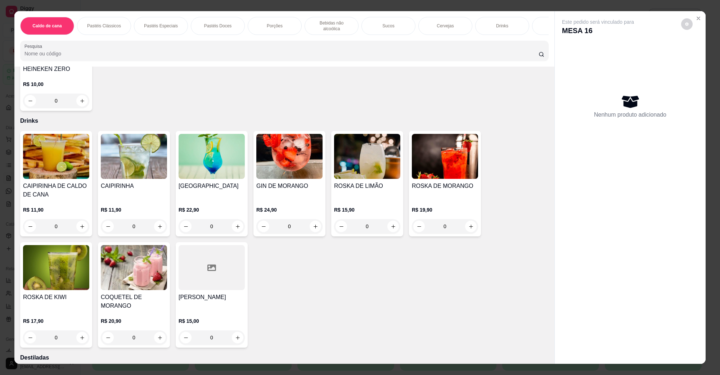
click at [358, 163] on img at bounding box center [367, 156] width 66 height 45
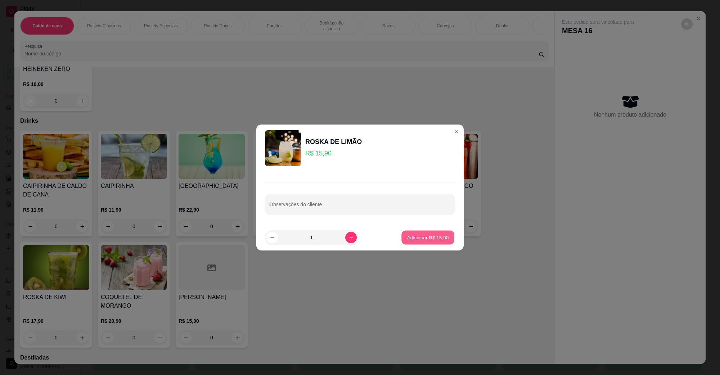
click at [434, 235] on p "Adicionar R$ 15,90" at bounding box center [428, 237] width 42 height 7
type input "1"
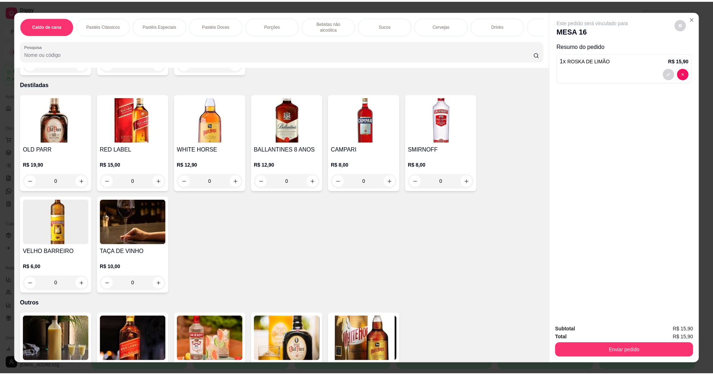
scroll to position [1711, 0]
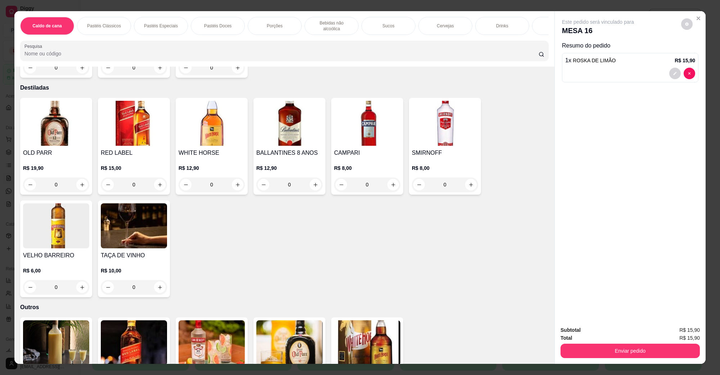
click at [364, 136] on img at bounding box center [367, 123] width 66 height 45
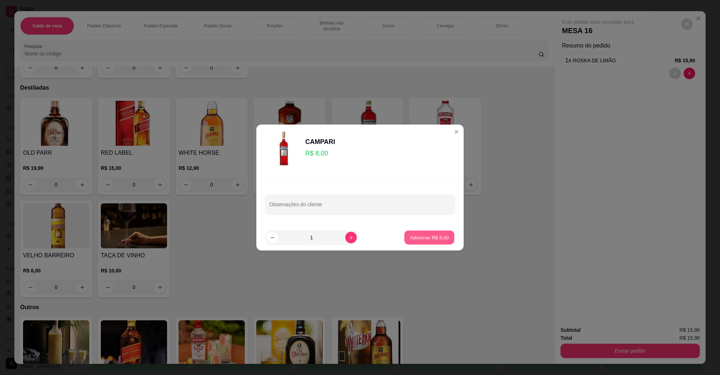
click at [428, 238] on p "Adicionar R$ 8,00" at bounding box center [429, 237] width 39 height 7
type input "1"
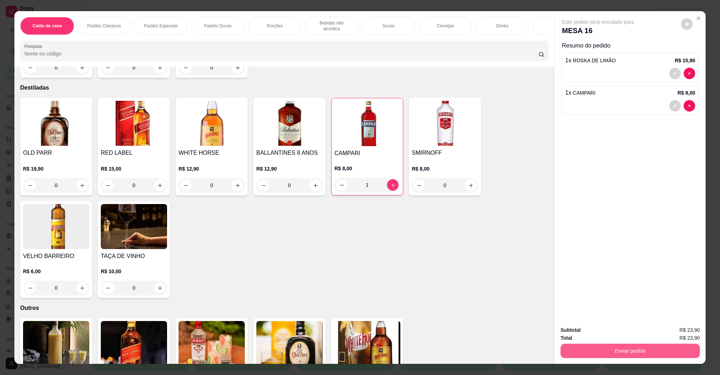
click at [632, 350] on button "Enviar pedido" at bounding box center [630, 351] width 139 height 14
click at [620, 332] on button "Não registrar e enviar pedido" at bounding box center [606, 334] width 75 height 14
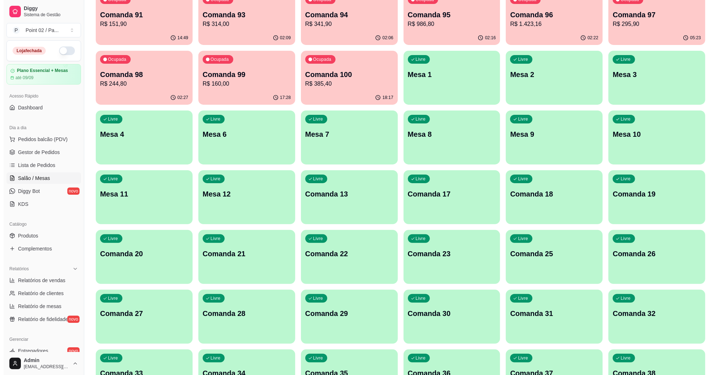
scroll to position [135, 0]
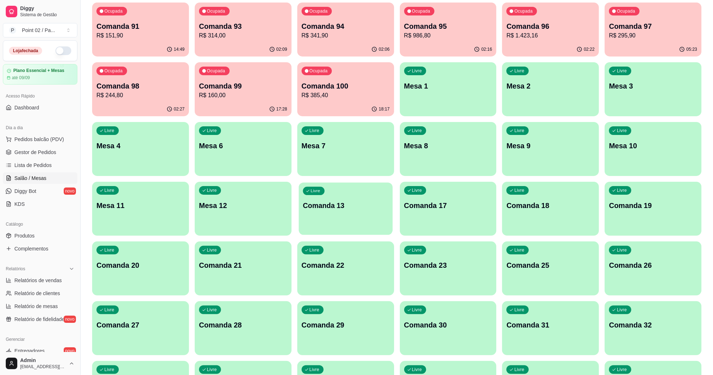
click at [340, 208] on p "Comanda 13" at bounding box center [345, 206] width 85 height 10
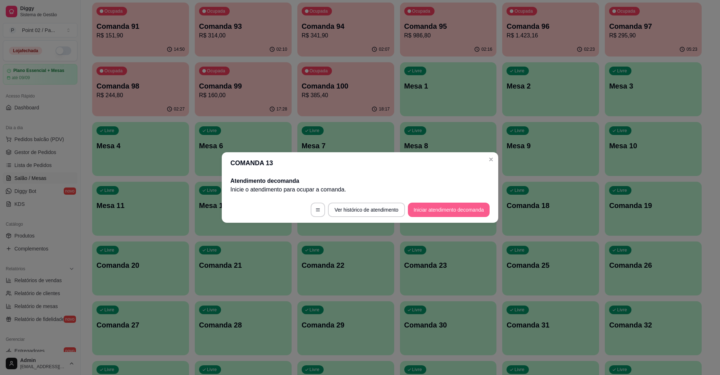
click at [449, 209] on button "Iniciar atendimento de comanda" at bounding box center [449, 210] width 82 height 14
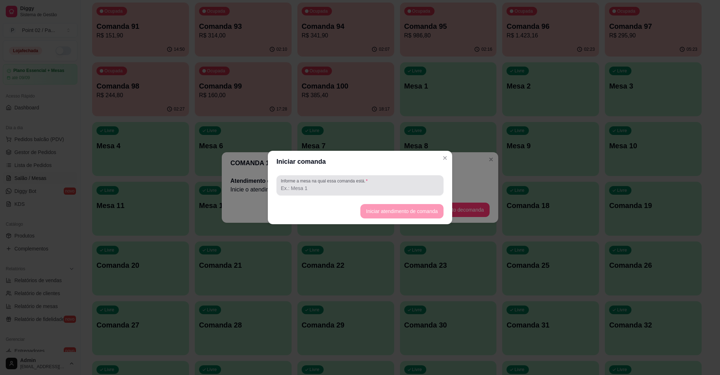
click at [403, 195] on div "Informe a mesa na qual essa comanda está." at bounding box center [360, 185] width 167 height 20
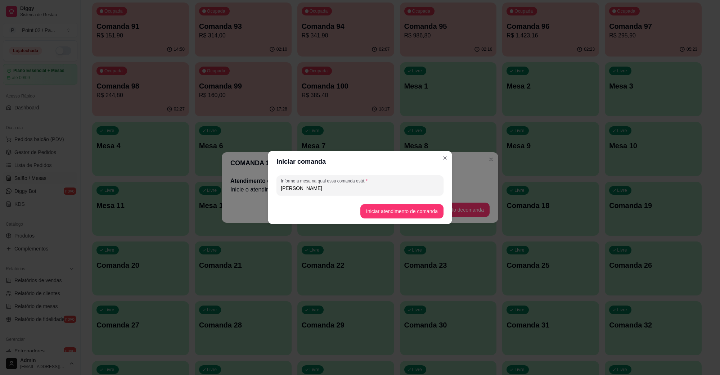
type input "[PERSON_NAME]"
click at [402, 209] on button "Iniciar atendimento de comanda" at bounding box center [402, 212] width 81 height 14
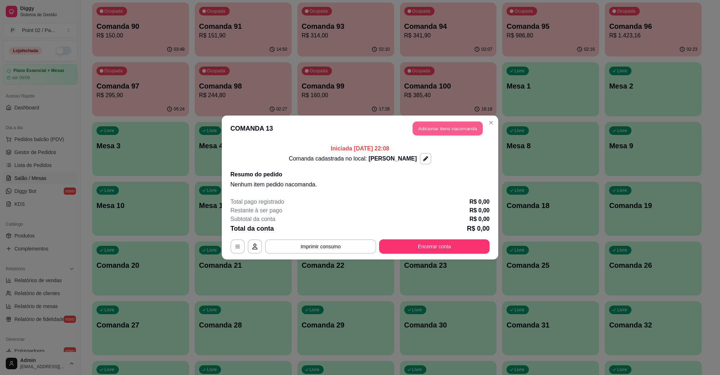
click at [458, 128] on button "Adicionar itens na comanda" at bounding box center [448, 129] width 70 height 14
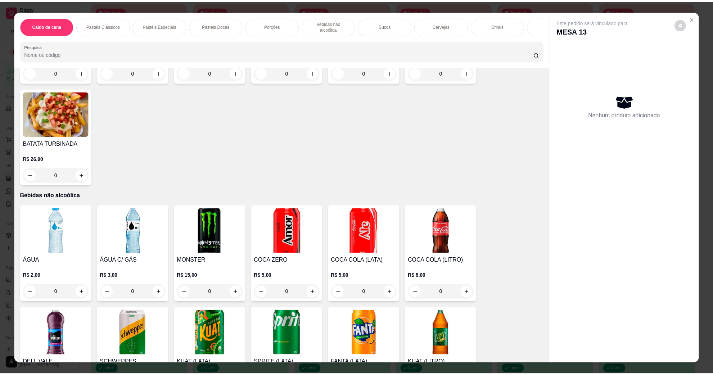
scroll to position [585, 0]
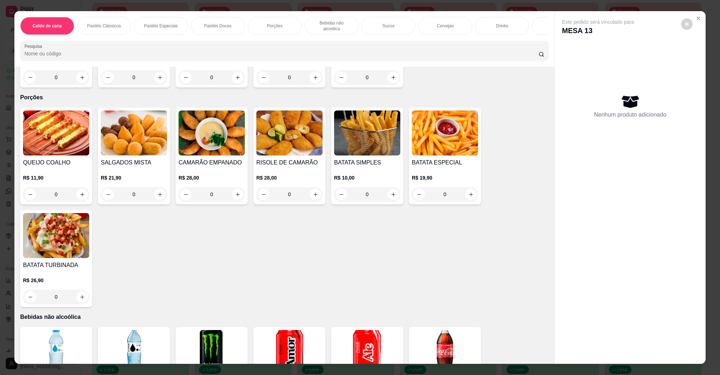
click at [61, 223] on img at bounding box center [56, 235] width 66 height 45
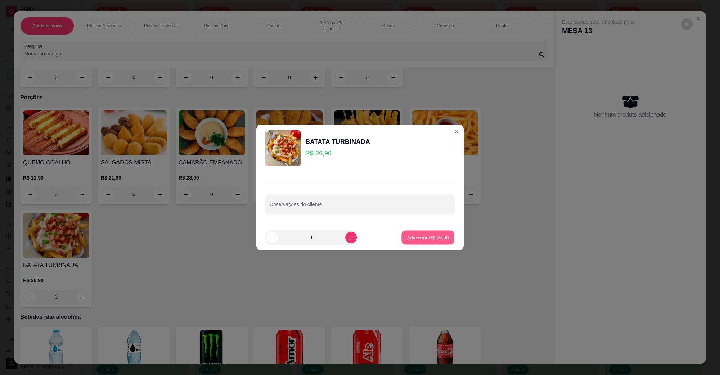
click at [409, 237] on p "Adicionar R$ 26,90" at bounding box center [428, 237] width 42 height 7
type input "1"
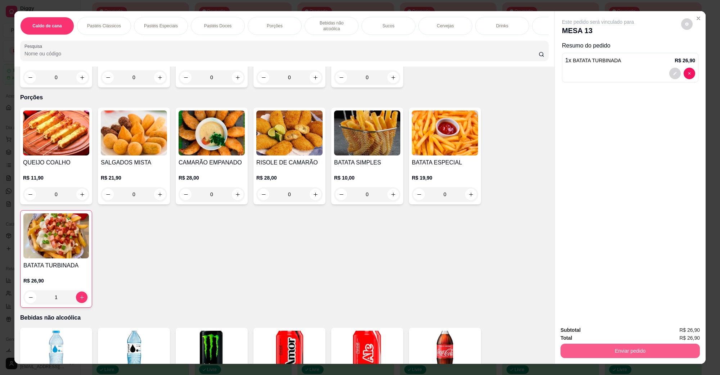
click at [667, 352] on button "Enviar pedido" at bounding box center [630, 351] width 139 height 14
click at [632, 335] on button "Não registrar e enviar pedido" at bounding box center [606, 333] width 73 height 13
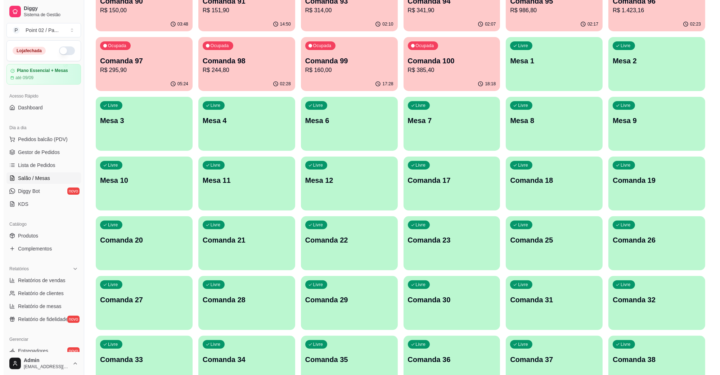
scroll to position [0, 0]
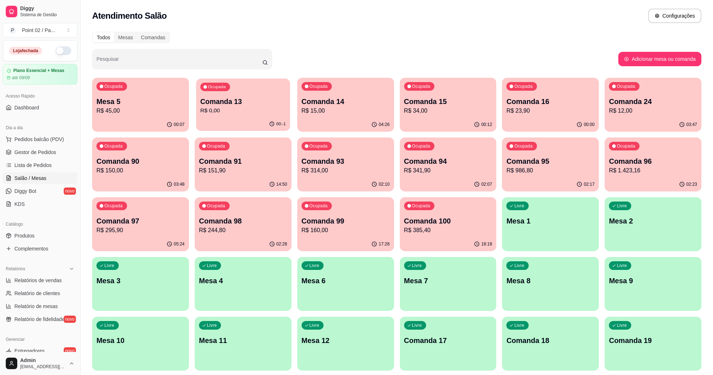
click at [260, 123] on div "00:-1" at bounding box center [243, 124] width 94 height 14
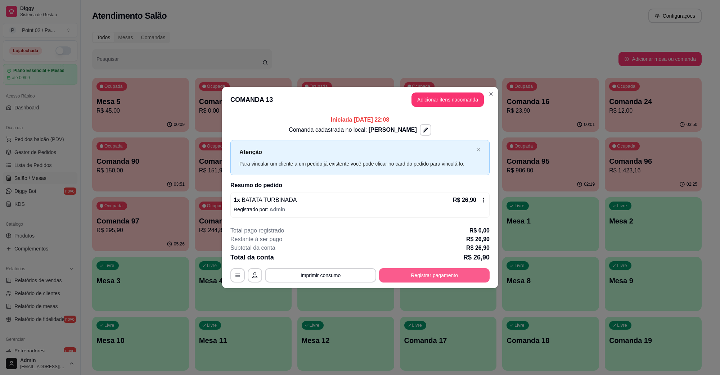
click at [382, 275] on button "Registrar pagamento" at bounding box center [434, 275] width 111 height 14
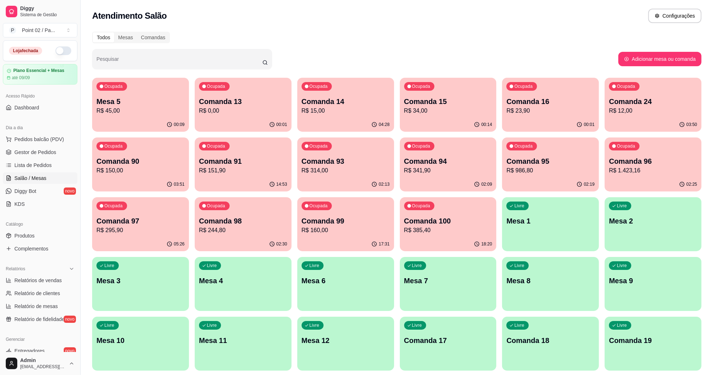
click at [211, 117] on div "Ocupada Comanda 13 R$ 0,00" at bounding box center [243, 98] width 97 height 40
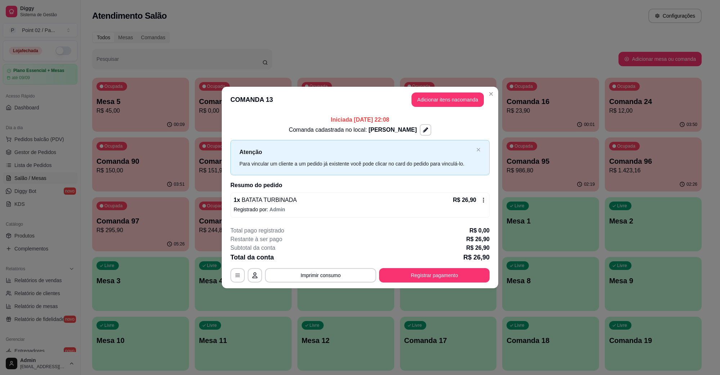
click at [321, 94] on header "COMANDA 13 Adicionar itens na comanda" at bounding box center [360, 100] width 277 height 26
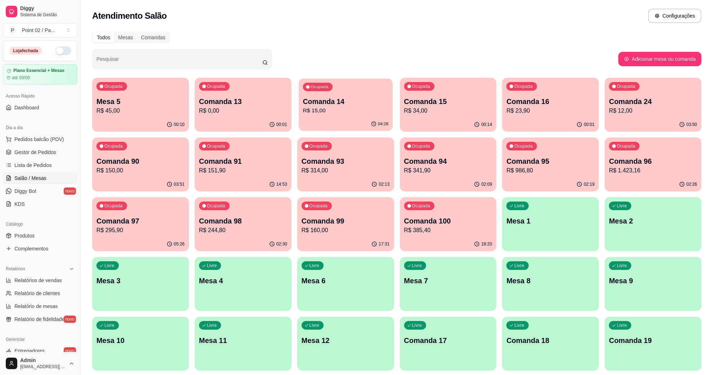
click at [327, 85] on p "Ocupada" at bounding box center [320, 87] width 18 height 6
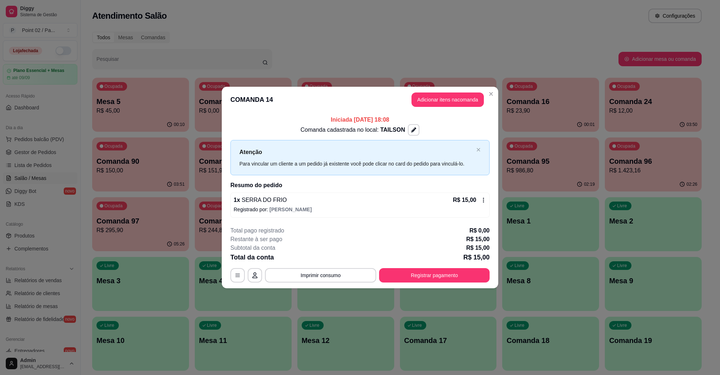
click at [459, 155] on p "Atenção" at bounding box center [356, 152] width 234 height 9
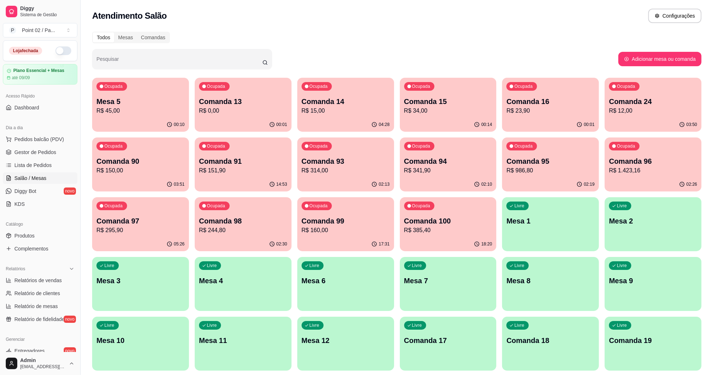
click at [535, 106] on p "Comanda 16" at bounding box center [551, 102] width 88 height 10
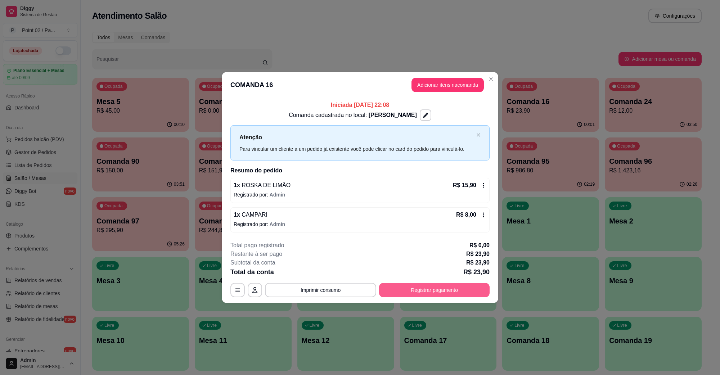
click at [393, 290] on button "Registrar pagamento" at bounding box center [434, 290] width 111 height 14
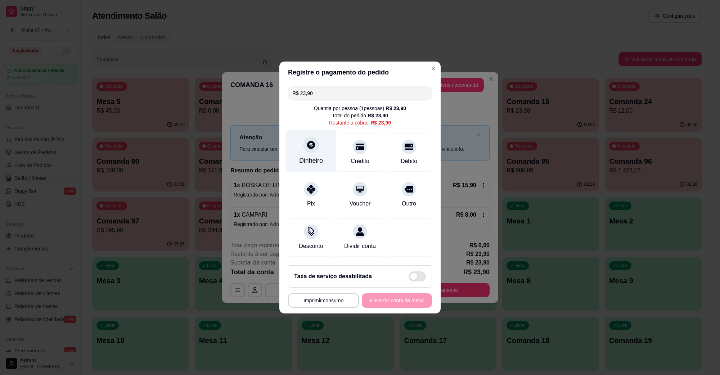
click at [312, 156] on div "Dinheiro" at bounding box center [311, 160] width 24 height 9
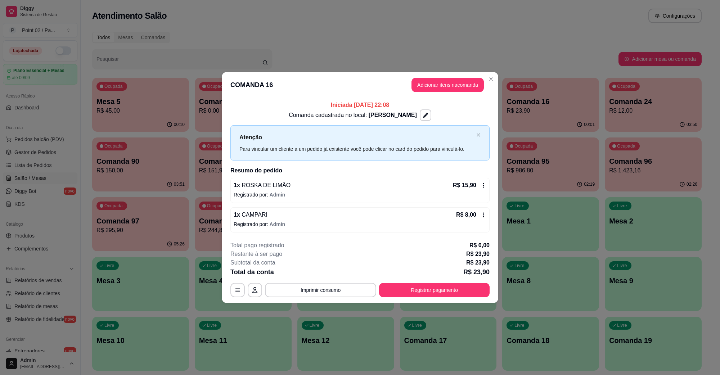
click at [451, 98] on div "Iniciada [DATE] 22:08 Comanda cadastrada no local: LARA Atenção Para vincular u…" at bounding box center [360, 166] width 277 height 137
click at [446, 89] on button "Adicionar itens na comanda" at bounding box center [448, 85] width 72 height 14
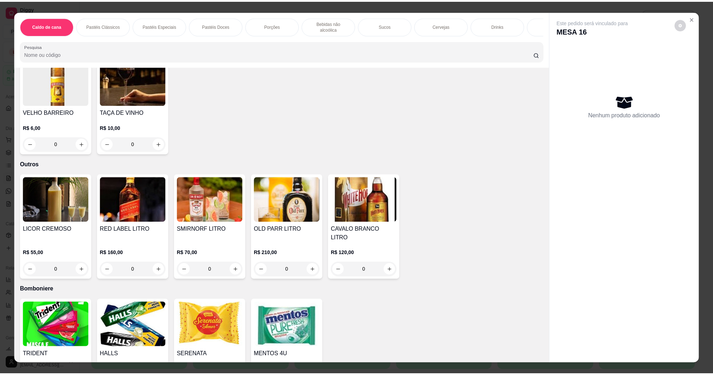
scroll to position [1876, 0]
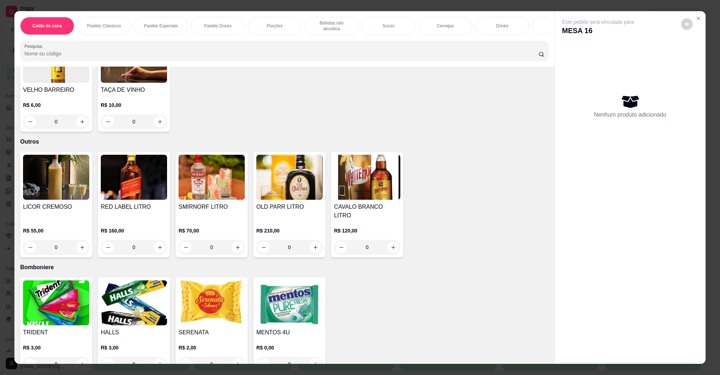
click at [33, 298] on img at bounding box center [56, 303] width 66 height 45
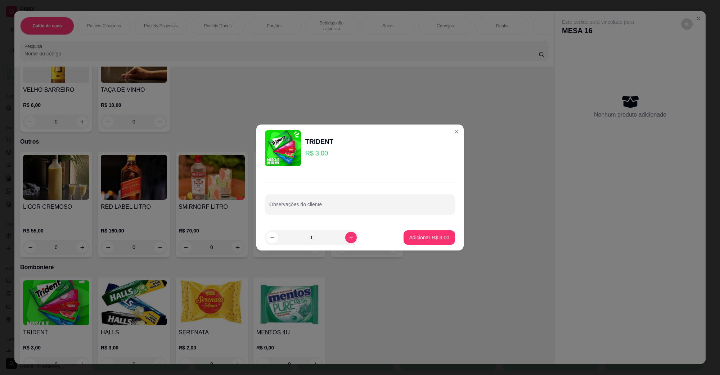
click at [389, 238] on footer "1 Adicionar R$ 3,00" at bounding box center [359, 238] width 207 height 26
click at [395, 238] on footer "1 Adicionar R$ 3,00" at bounding box center [359, 238] width 207 height 26
click at [409, 236] on p "Adicionar R$ 3,00" at bounding box center [429, 237] width 40 height 7
type input "1"
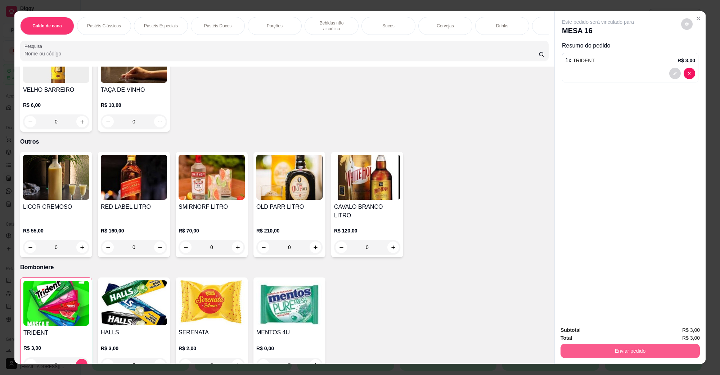
click at [581, 346] on button "Enviar pedido" at bounding box center [630, 351] width 139 height 14
click at [584, 332] on button "Não registrar e enviar pedido" at bounding box center [606, 334] width 75 height 14
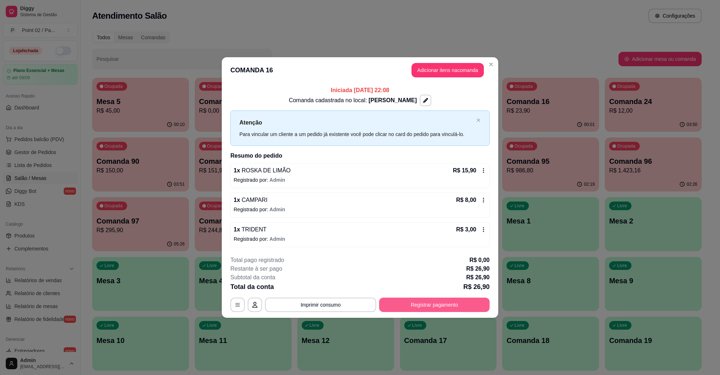
click at [460, 309] on button "Registrar pagamento" at bounding box center [434, 305] width 111 height 14
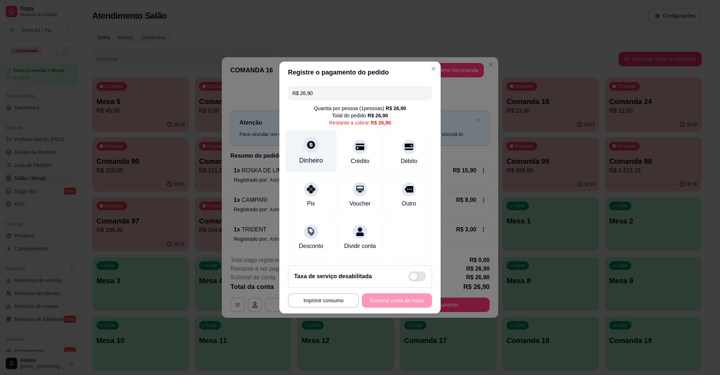
click at [315, 156] on div "Dinheiro" at bounding box center [311, 160] width 24 height 9
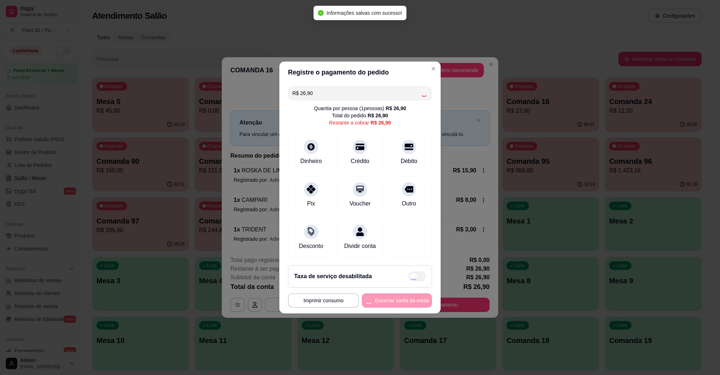
type input "R$ 0,00"
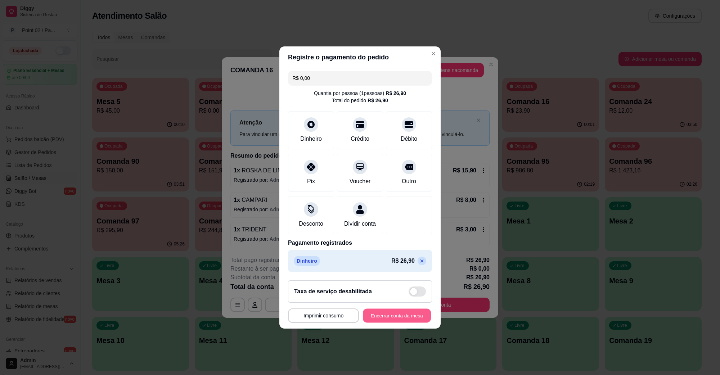
click at [380, 323] on button "Encerrar conta da mesa" at bounding box center [397, 316] width 68 height 14
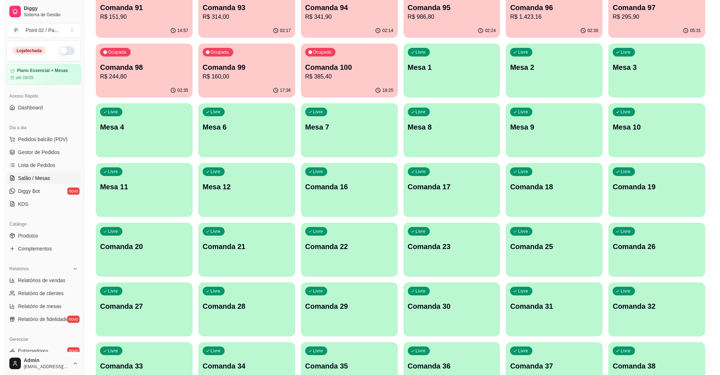
scroll to position [0, 0]
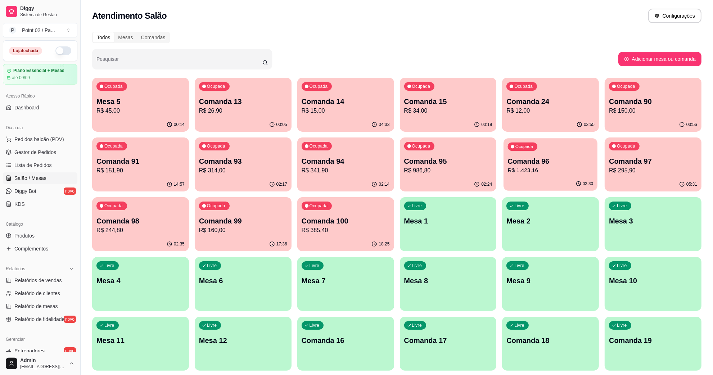
click at [555, 156] on div "Ocupada Comanda 96 R$ 1.423,16" at bounding box center [551, 157] width 94 height 39
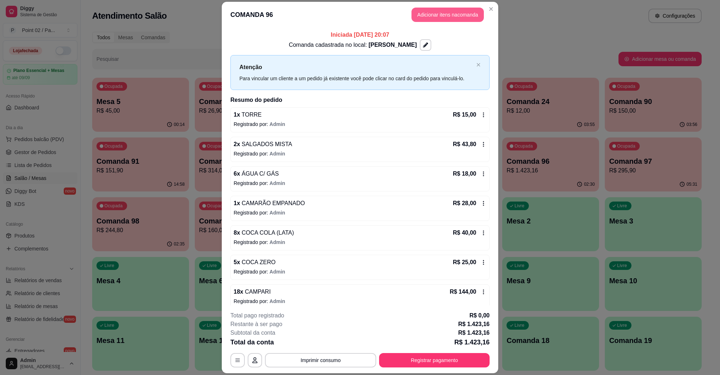
click at [434, 20] on button "Adicionar itens na comanda" at bounding box center [448, 15] width 72 height 14
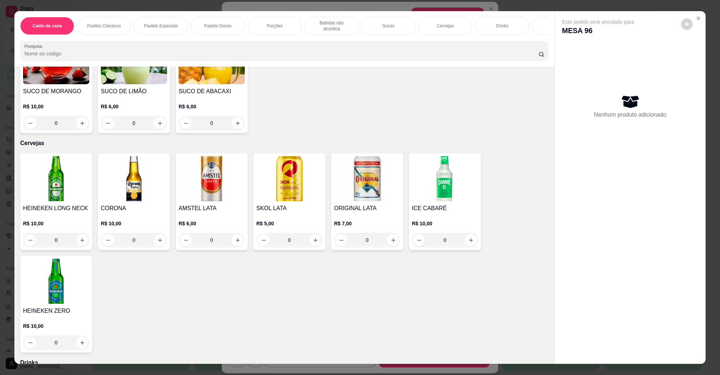
scroll to position [1170, 0]
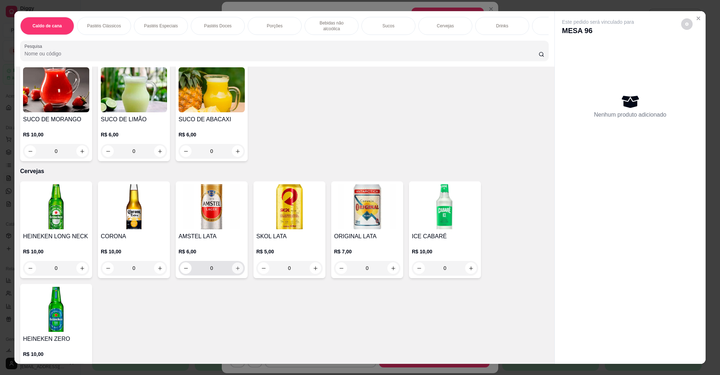
click at [235, 266] on icon "increase-product-quantity" at bounding box center [237, 268] width 5 height 5
type input "2"
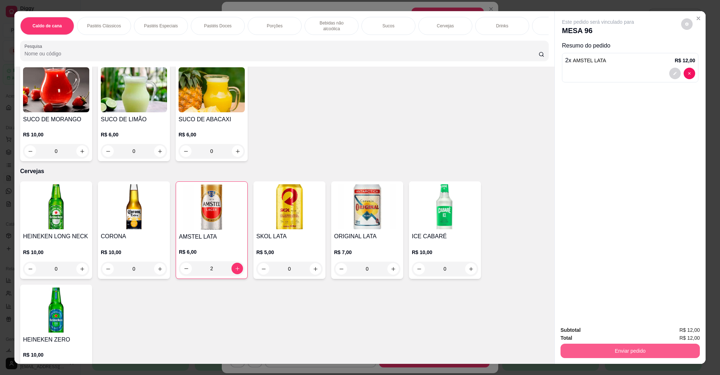
click at [644, 351] on button "Enviar pedido" at bounding box center [630, 351] width 139 height 14
click at [612, 338] on button "Não registrar e enviar pedido" at bounding box center [606, 334] width 75 height 14
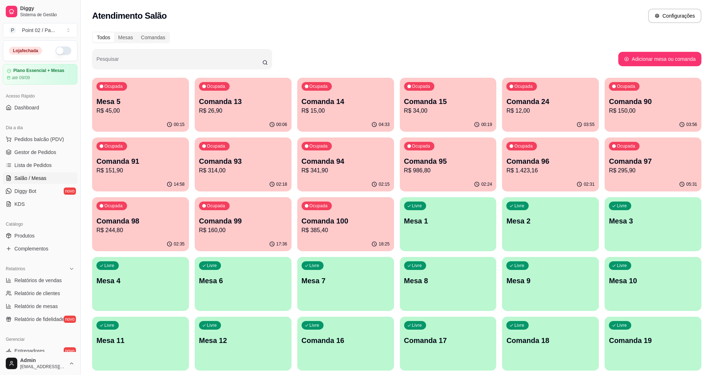
click at [157, 84] on div "Ocupada Mesa 5 R$ 45,00" at bounding box center [140, 98] width 97 height 40
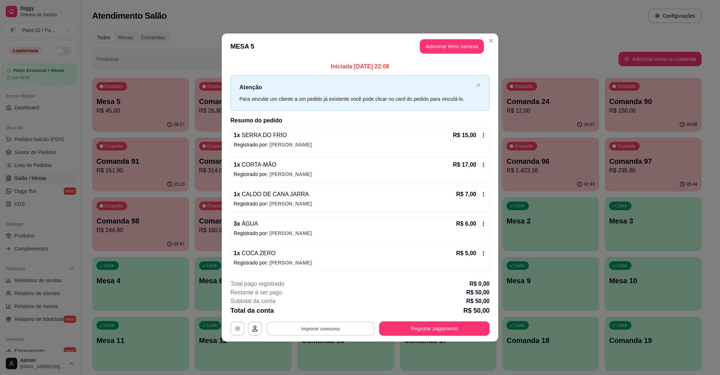
click at [283, 331] on button "Imprimir consumo" at bounding box center [321, 329] width 108 height 14
click at [317, 314] on button "IMPRESSORA" at bounding box center [323, 313] width 52 height 12
click at [433, 330] on button "Registrar pagamento" at bounding box center [434, 329] width 107 height 14
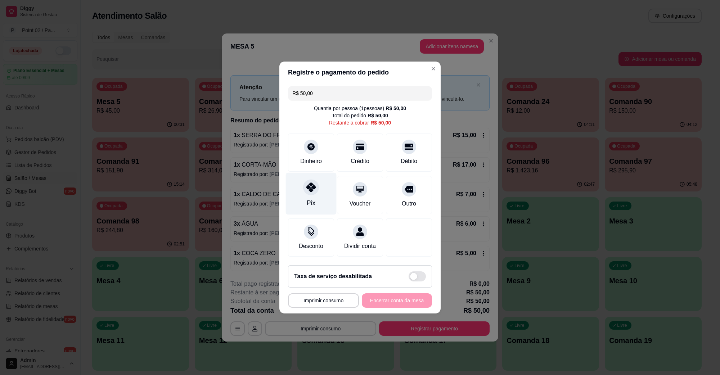
click at [319, 193] on div "Pix" at bounding box center [311, 194] width 51 height 42
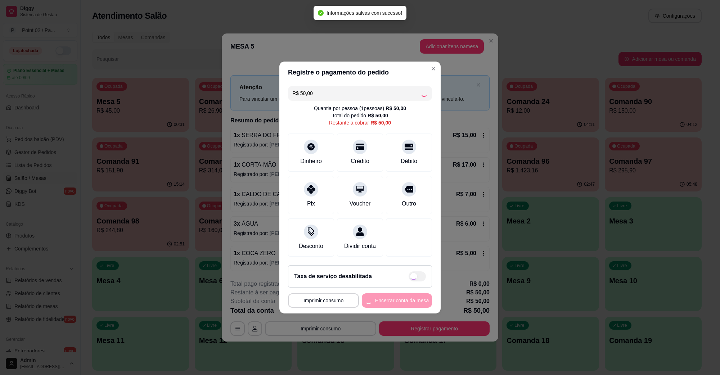
type input "R$ 0,00"
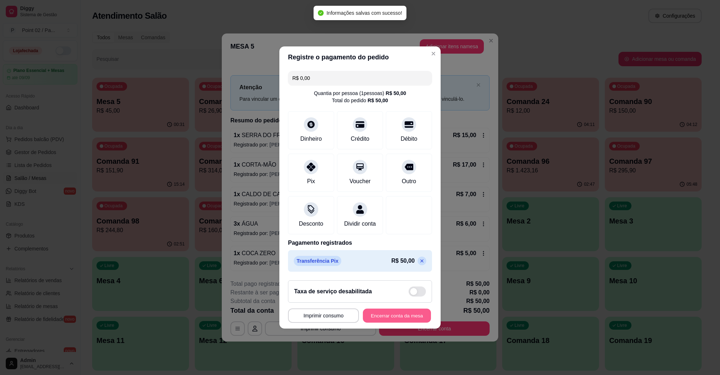
click at [395, 323] on button "Encerrar conta da mesa" at bounding box center [397, 316] width 68 height 14
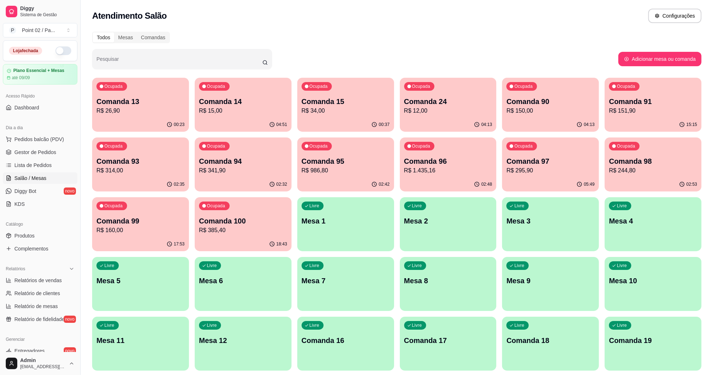
click at [478, 99] on p "Comanda 24" at bounding box center [448, 102] width 88 height 10
click at [351, 103] on p "Comanda 15" at bounding box center [346, 102] width 88 height 10
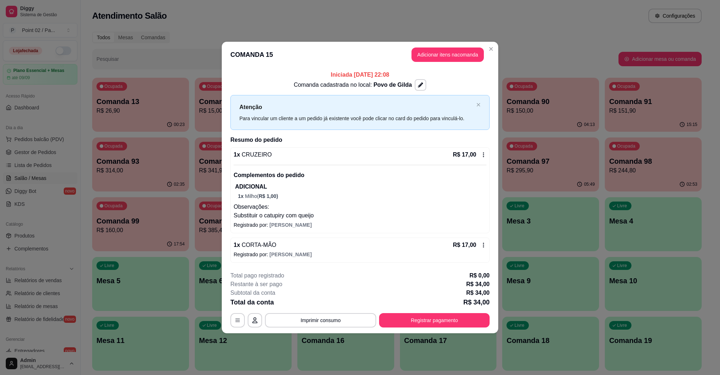
click at [323, 310] on div "**********" at bounding box center [359, 300] width 259 height 56
click at [322, 313] on div "**********" at bounding box center [359, 320] width 259 height 14
click at [327, 317] on button "Imprimir consumo" at bounding box center [321, 321] width 108 height 14
click at [330, 306] on button "IMPRESSORA" at bounding box center [323, 305] width 52 height 12
click at [477, 325] on button "Registrar pagamento" at bounding box center [434, 320] width 111 height 14
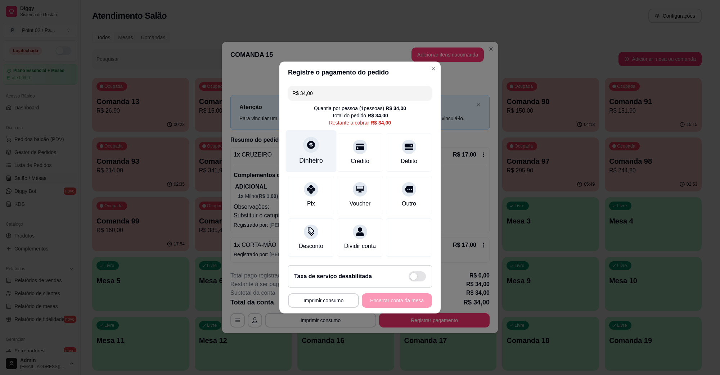
click at [302, 145] on div "Dinheiro" at bounding box center [311, 151] width 51 height 42
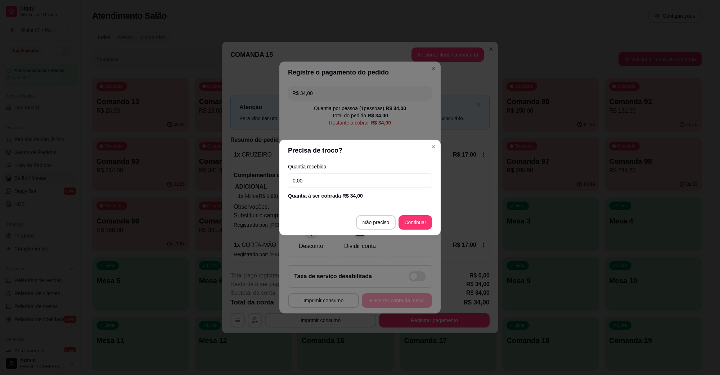
click at [371, 213] on footer "Não preciso Continuar" at bounding box center [359, 223] width 161 height 26
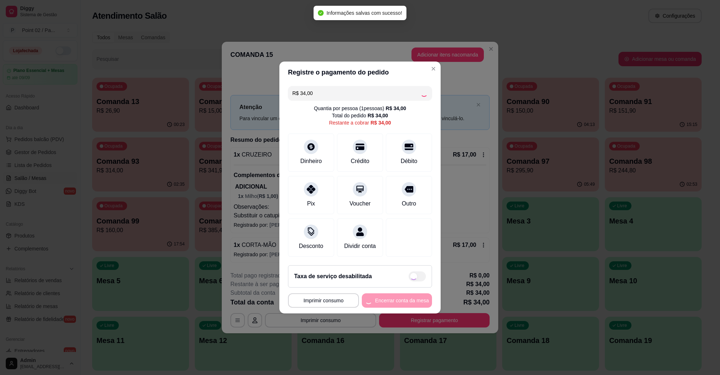
type input "R$ 0,00"
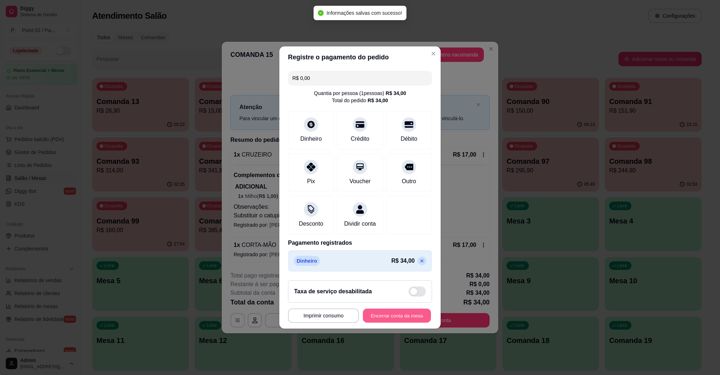
click at [422, 323] on button "Encerrar conta da mesa" at bounding box center [397, 316] width 68 height 14
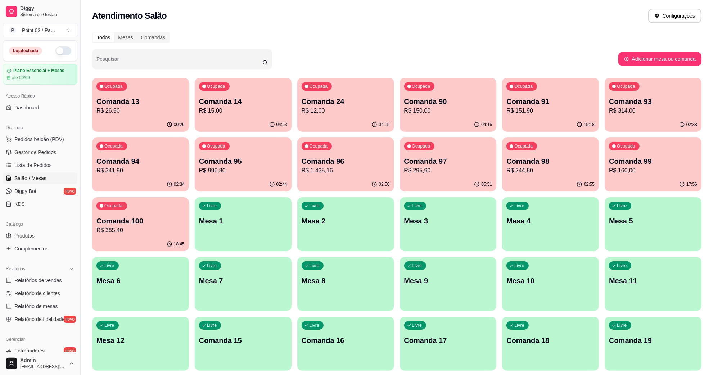
click at [181, 111] on p "R$ 26,90" at bounding box center [141, 111] width 88 height 9
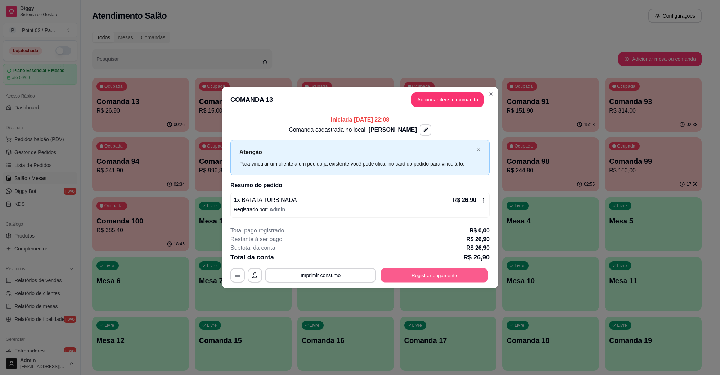
click at [450, 271] on button "Registrar pagamento" at bounding box center [434, 275] width 107 height 14
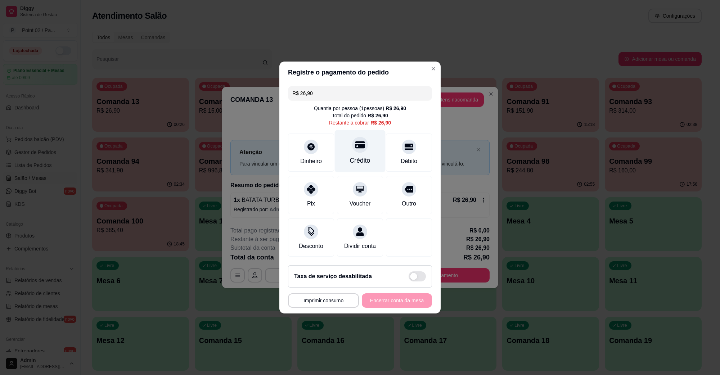
click at [359, 141] on icon at bounding box center [359, 144] width 9 height 9
type input "R$ 0,00"
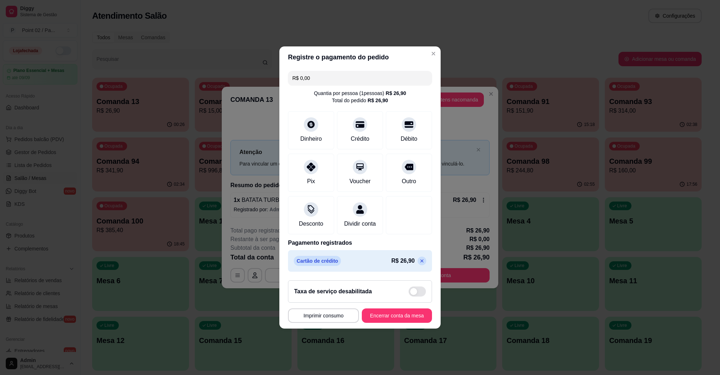
click at [379, 328] on footer "**********" at bounding box center [359, 302] width 161 height 54
click at [380, 323] on button "Encerrar conta da mesa" at bounding box center [397, 316] width 70 height 14
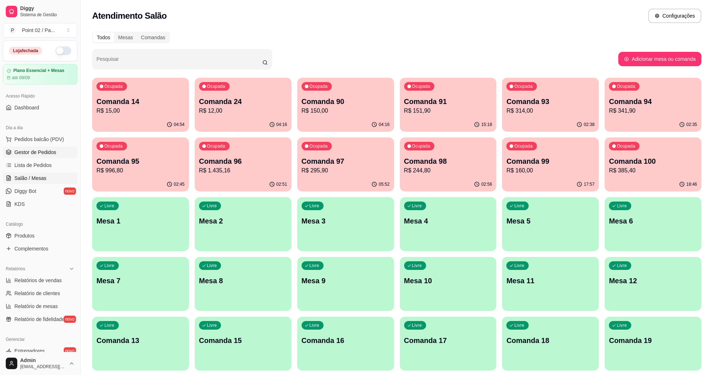
click at [56, 157] on link "Gestor de Pedidos" at bounding box center [40, 153] width 75 height 12
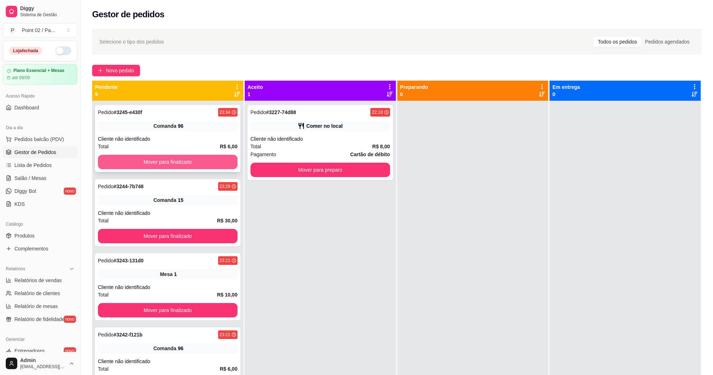
click at [152, 168] on button "Mover para finalizado" at bounding box center [168, 162] width 140 height 14
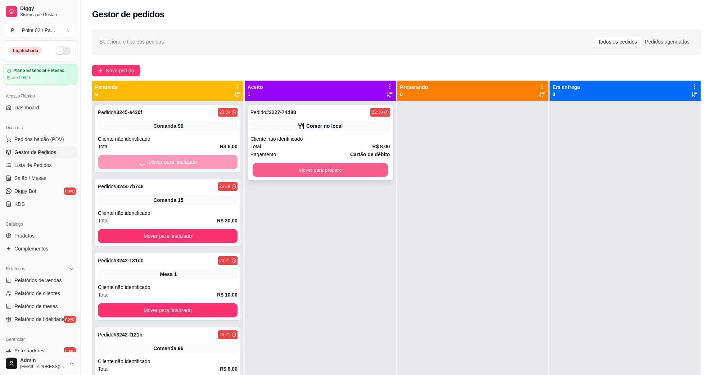
click at [274, 169] on button "Mover para preparo" at bounding box center [320, 170] width 135 height 14
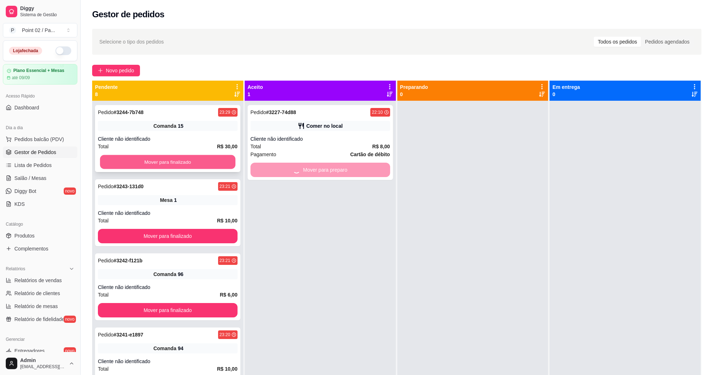
click at [219, 162] on button "Mover para finalizado" at bounding box center [167, 162] width 135 height 14
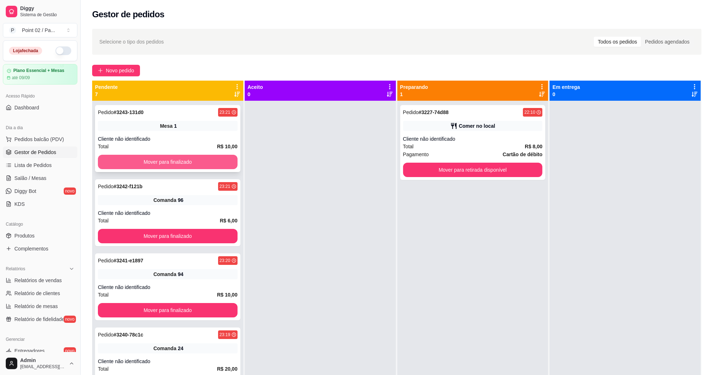
click at [209, 164] on button "Mover para finalizado" at bounding box center [168, 162] width 140 height 14
click at [209, 164] on button "Mover para finalizado" at bounding box center [167, 162] width 135 height 14
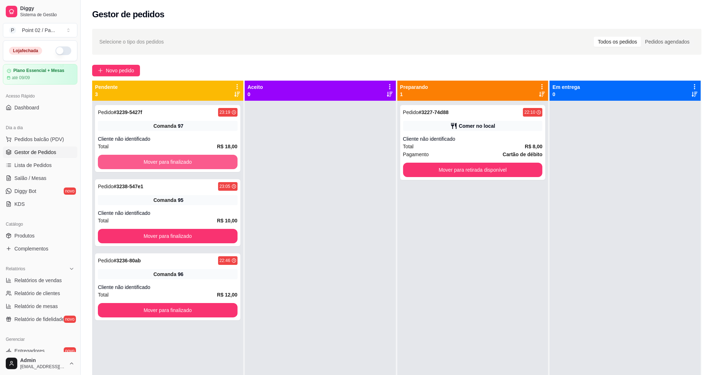
click at [209, 164] on button "Mover para finalizado" at bounding box center [168, 162] width 140 height 14
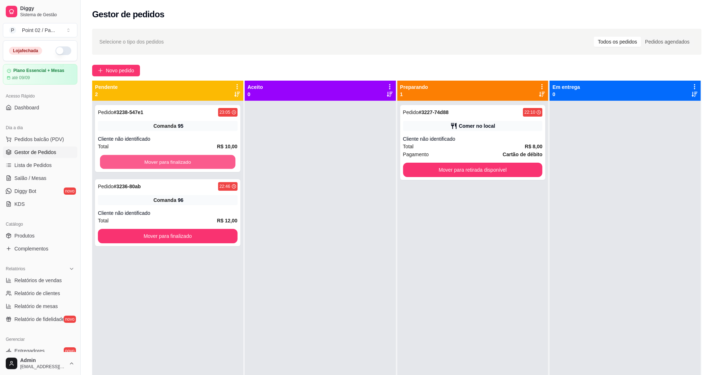
click at [209, 164] on button "Mover para finalizado" at bounding box center [167, 162] width 135 height 14
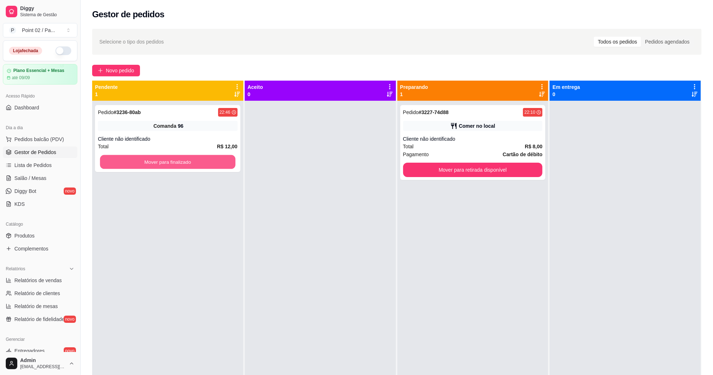
click at [209, 164] on button "Mover para finalizado" at bounding box center [167, 162] width 135 height 14
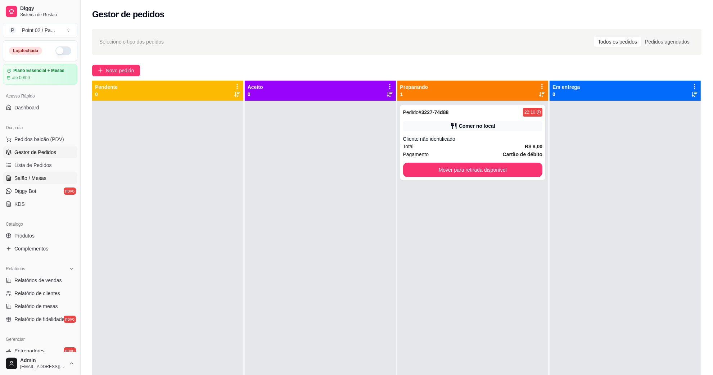
click at [47, 181] on link "Salão / Mesas" at bounding box center [40, 179] width 75 height 12
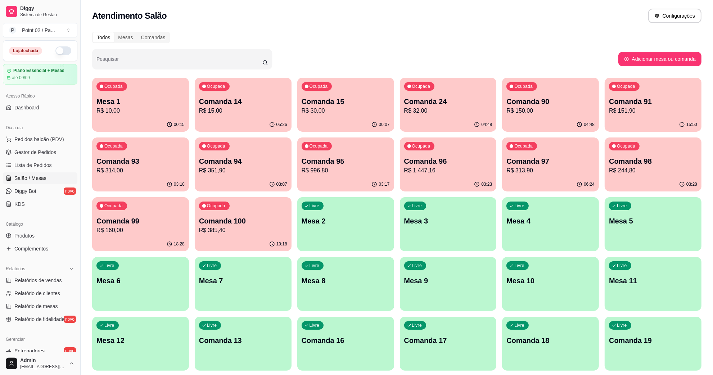
click at [358, 108] on p "R$ 30,00" at bounding box center [346, 111] width 88 height 9
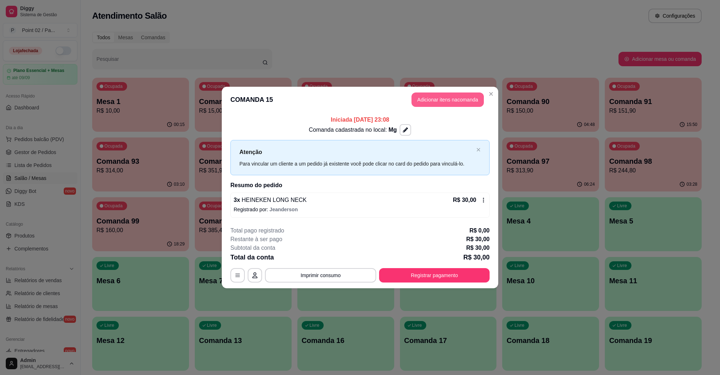
click at [471, 96] on button "Adicionar itens na comanda" at bounding box center [448, 100] width 72 height 14
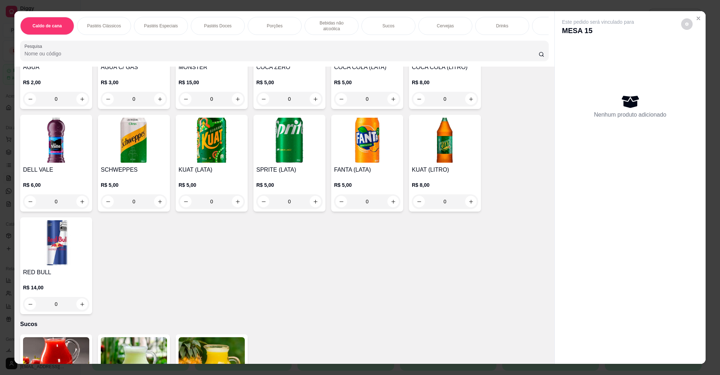
scroll to position [1170, 0]
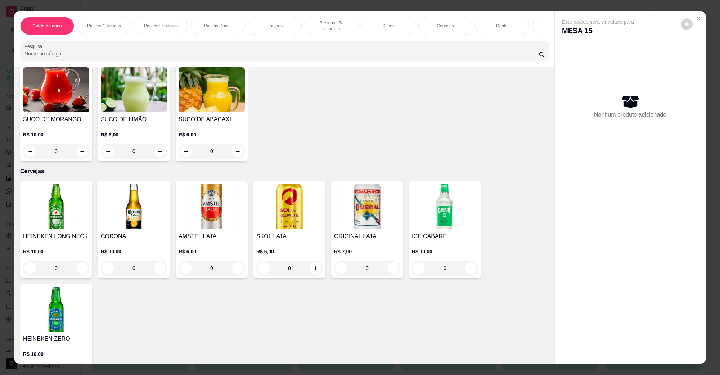
click at [67, 184] on img at bounding box center [56, 206] width 66 height 45
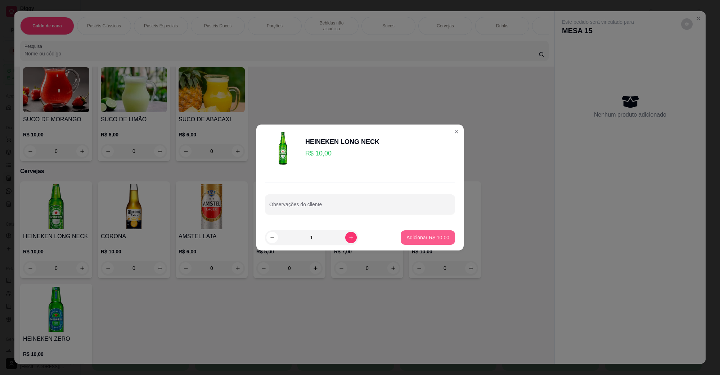
click at [412, 232] on button "Adicionar R$ 10,00" at bounding box center [428, 237] width 54 height 14
type input "1"
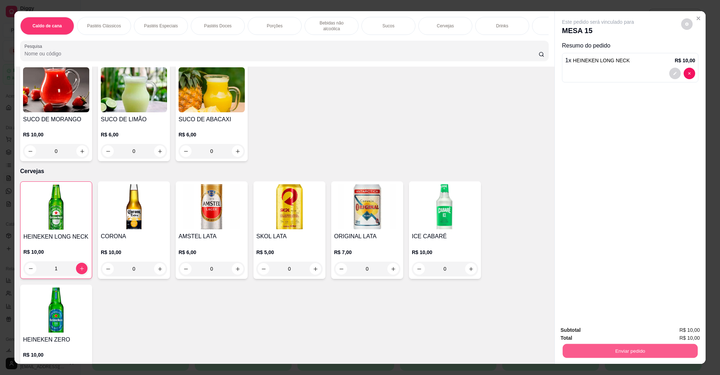
click at [586, 350] on button "Enviar pedido" at bounding box center [630, 351] width 135 height 14
click at [586, 335] on button "Não registrar e enviar pedido" at bounding box center [606, 333] width 73 height 13
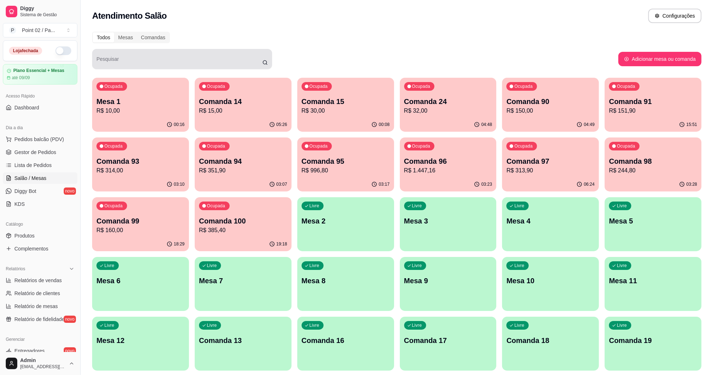
click at [172, 80] on div "Ocupada Mesa 1 R$ 10,00" at bounding box center [141, 98] width 94 height 39
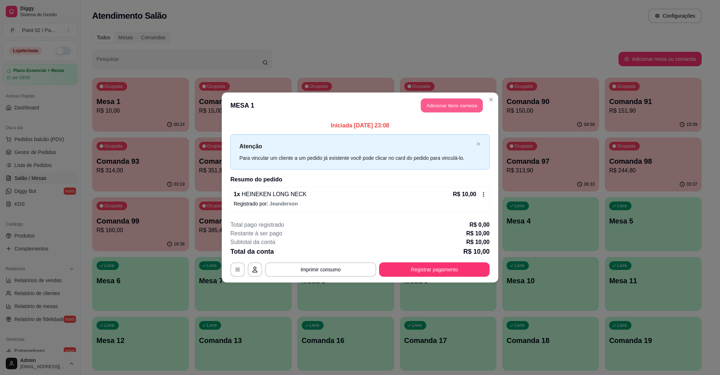
click at [438, 112] on button "Adicionar itens na mesa" at bounding box center [452, 106] width 62 height 14
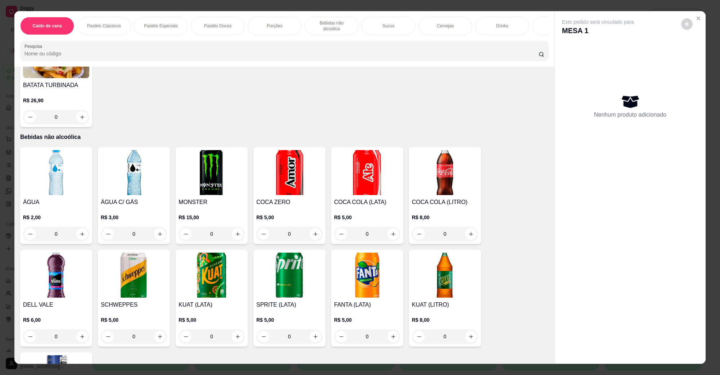
scroll to position [1080, 0]
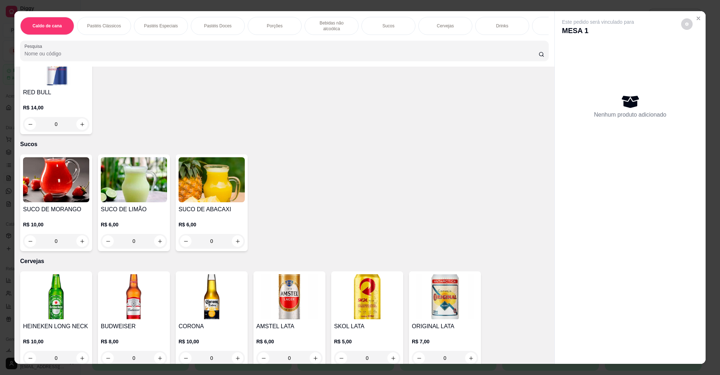
click at [54, 278] on img at bounding box center [56, 296] width 66 height 45
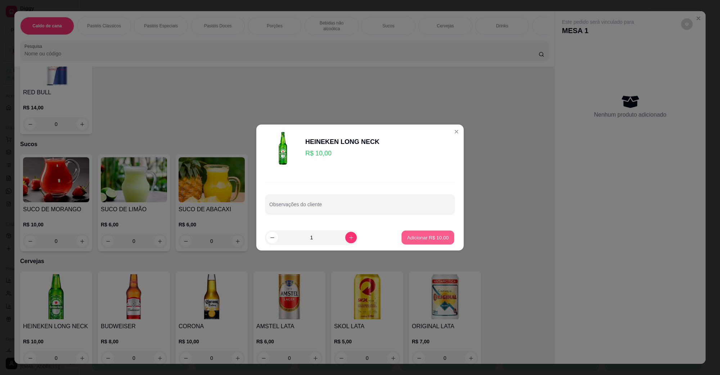
click at [420, 232] on button "Adicionar R$ 10,00" at bounding box center [428, 238] width 53 height 14
type input "1"
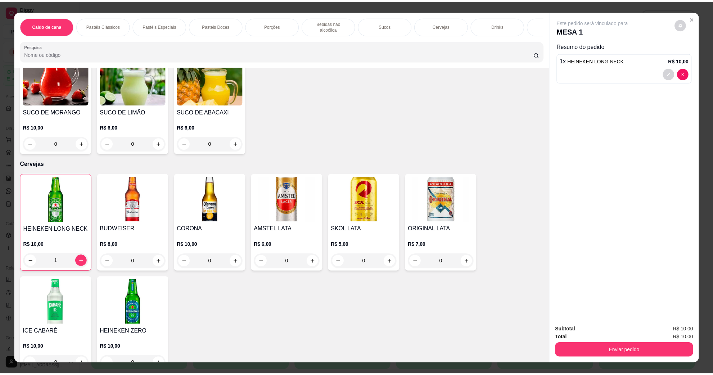
scroll to position [1306, 0]
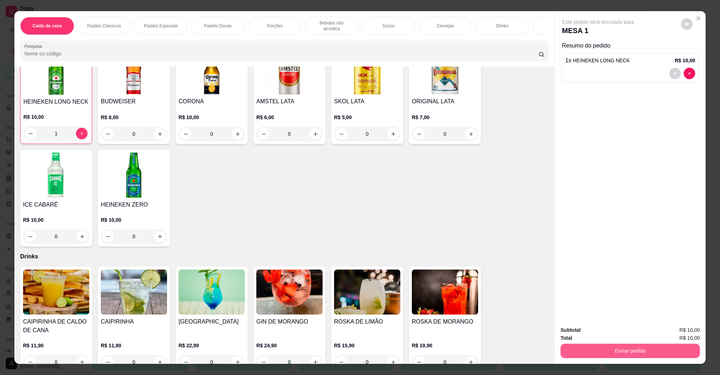
click at [565, 351] on button "Enviar pedido" at bounding box center [630, 351] width 139 height 14
click at [576, 337] on button "Não registrar e enviar pedido" at bounding box center [606, 334] width 75 height 14
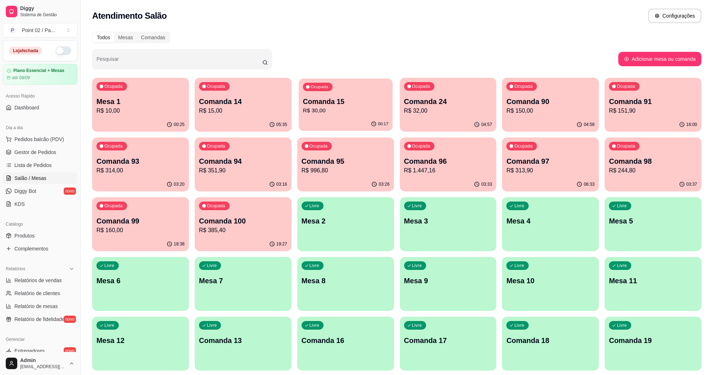
click at [303, 97] on p "Comanda 15" at bounding box center [345, 102] width 85 height 10
click at [25, 158] on link "Gestor de Pedidos" at bounding box center [40, 153] width 75 height 12
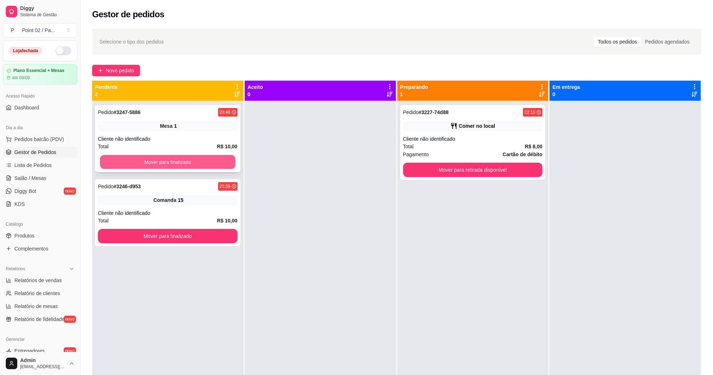
click at [174, 165] on button "Mover para finalizado" at bounding box center [167, 162] width 135 height 14
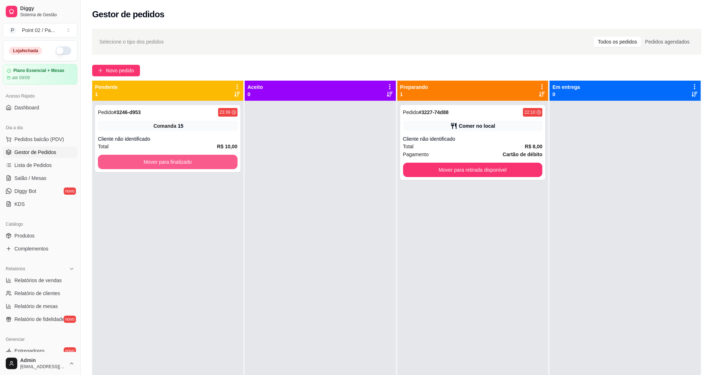
click at [174, 165] on button "Mover para finalizado" at bounding box center [168, 162] width 140 height 14
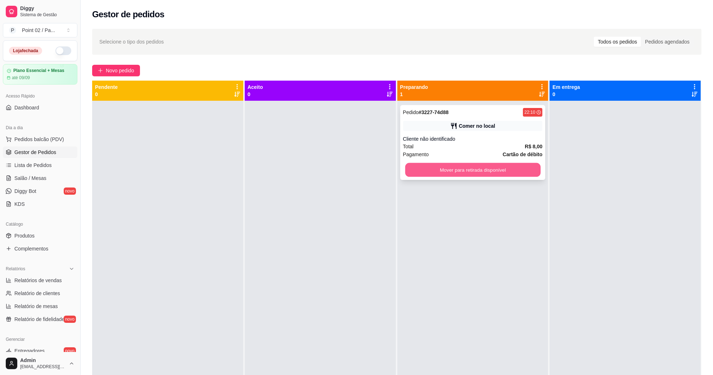
click at [452, 169] on button "Mover para retirada disponível" at bounding box center [472, 170] width 135 height 14
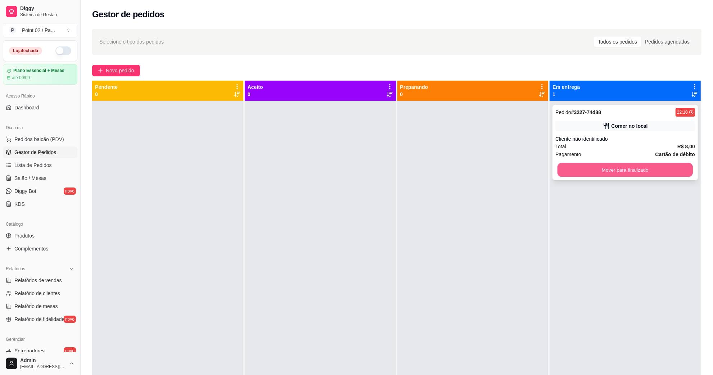
click at [595, 168] on button "Mover para finalizado" at bounding box center [625, 170] width 135 height 14
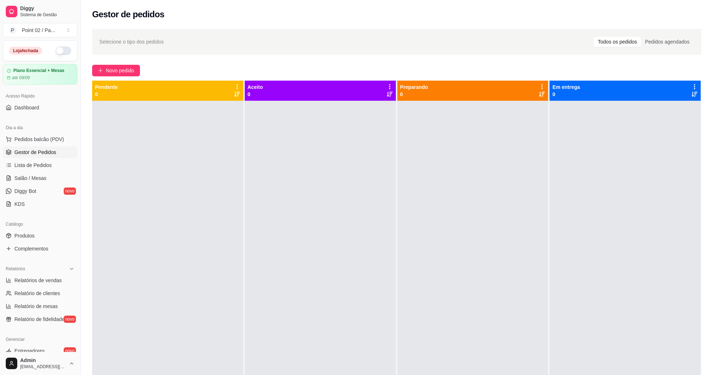
click at [2, 171] on div "Dia a dia Pedidos balcão (PDV) Gestor de Pedidos Lista de Pedidos Salão / Mesas…" at bounding box center [40, 166] width 80 height 94
click at [38, 161] on link "Lista de Pedidos" at bounding box center [40, 166] width 75 height 12
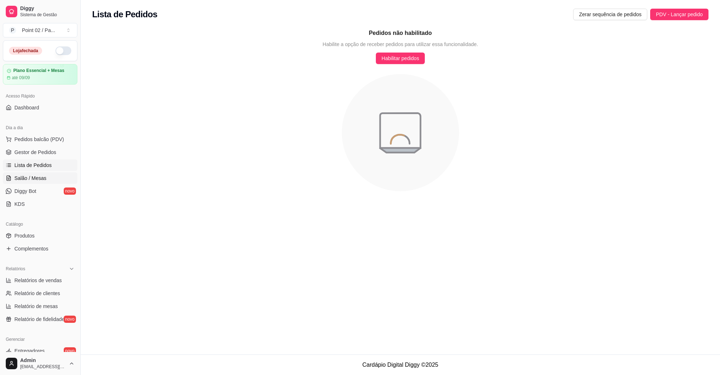
click at [35, 174] on link "Salão / Mesas" at bounding box center [40, 179] width 75 height 12
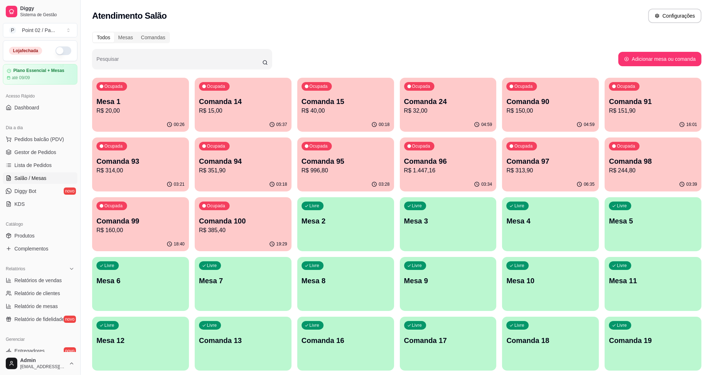
click at [512, 170] on p "R$ 313,90" at bounding box center [551, 170] width 88 height 9
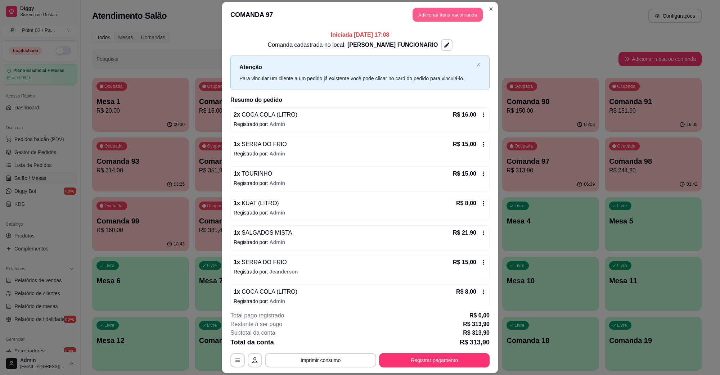
click at [465, 13] on button "Adicionar itens na comanda" at bounding box center [448, 15] width 70 height 14
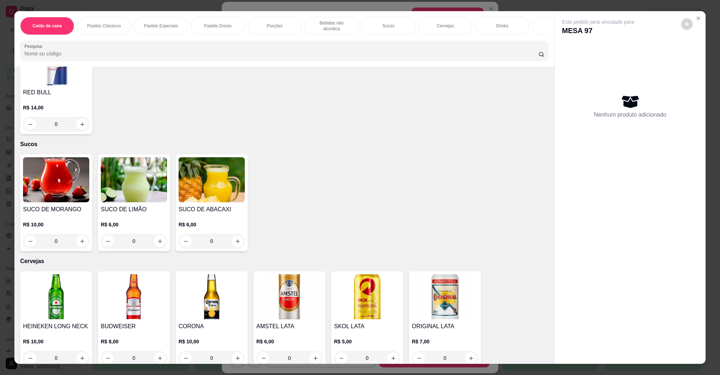
scroll to position [1260, 0]
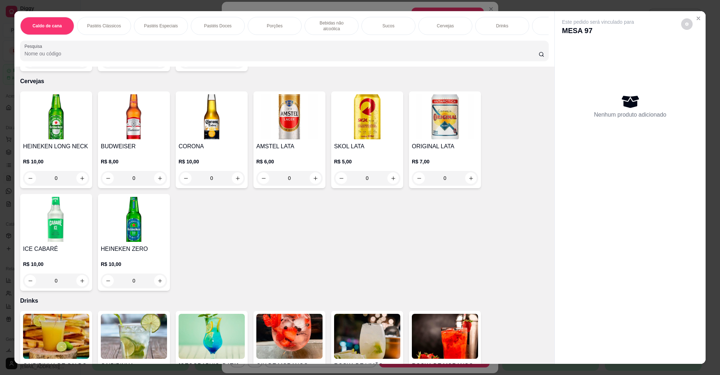
click at [60, 118] on img at bounding box center [56, 116] width 66 height 45
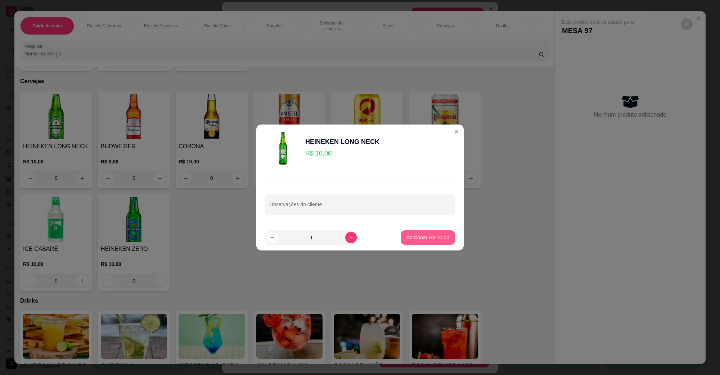
click at [405, 242] on button "Adicionar R$ 10,00" at bounding box center [428, 237] width 54 height 14
type input "1"
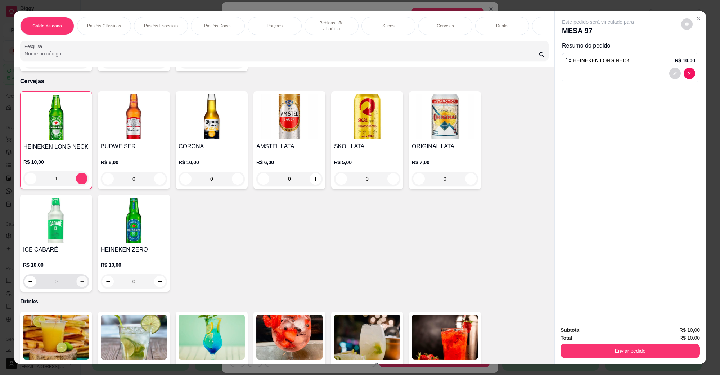
click at [80, 279] on icon "increase-product-quantity" at bounding box center [82, 281] width 5 height 5
type input "1"
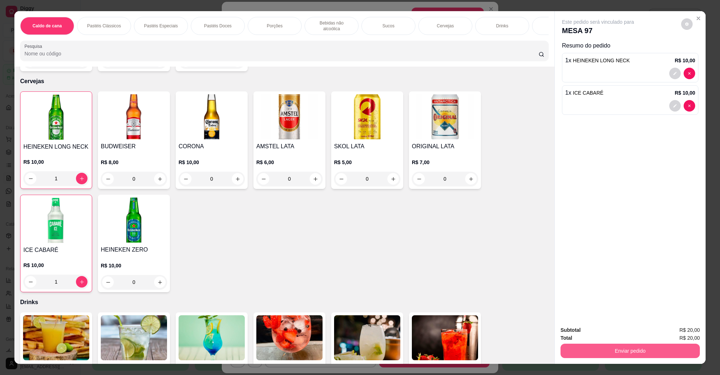
click at [632, 357] on button "Enviar pedido" at bounding box center [630, 351] width 139 height 14
click at [618, 334] on button "Não registrar e enviar pedido" at bounding box center [606, 334] width 75 height 14
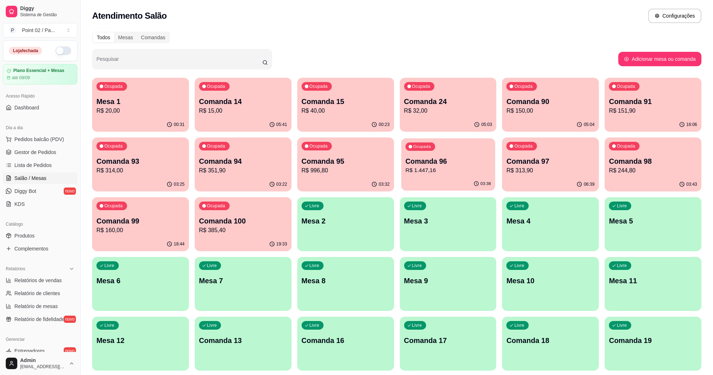
click at [448, 171] on p "R$ 1.447,16" at bounding box center [448, 170] width 85 height 8
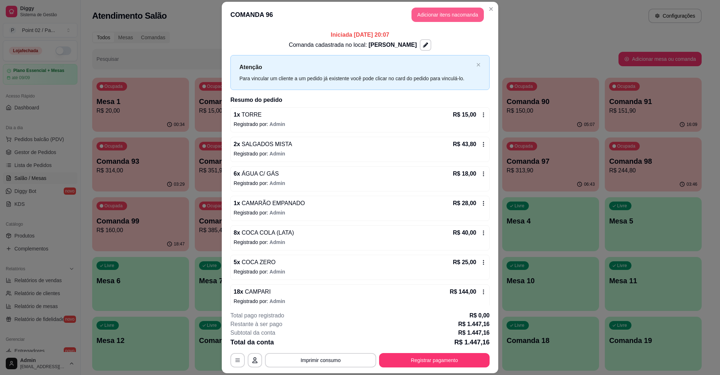
click at [465, 18] on button "Adicionar itens na comanda" at bounding box center [448, 15] width 72 height 14
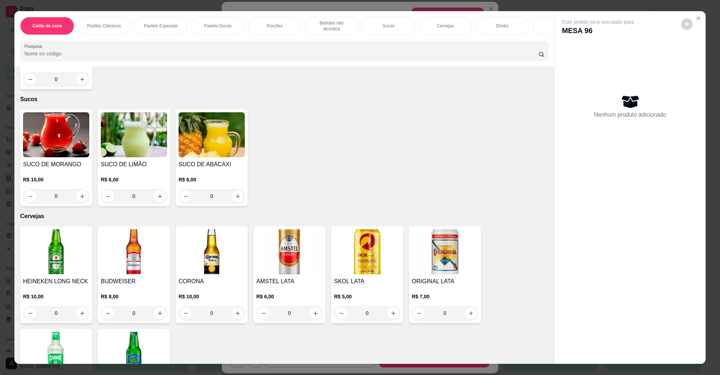
scroll to position [855, 0]
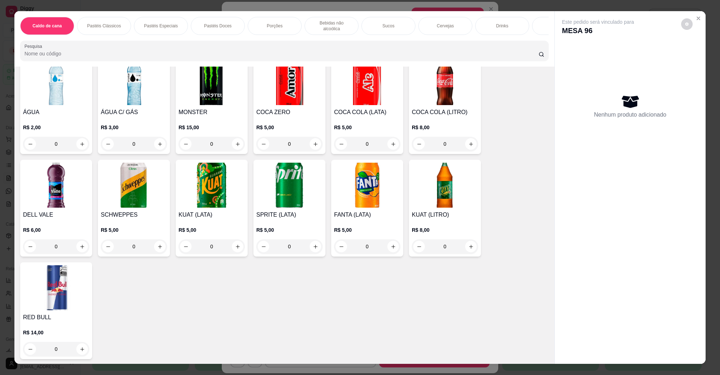
click at [154, 187] on img at bounding box center [134, 185] width 66 height 45
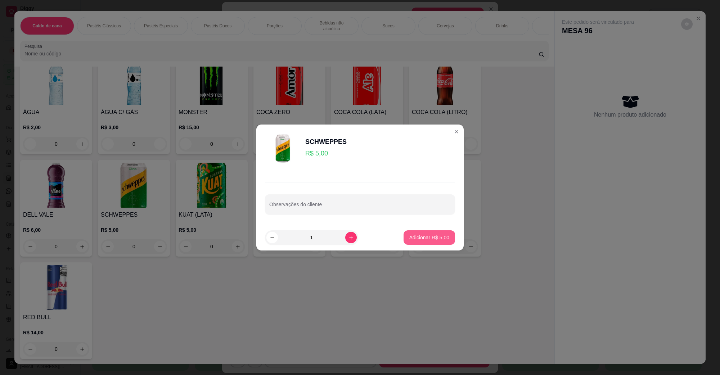
click at [423, 231] on button "Adicionar R$ 5,00" at bounding box center [429, 237] width 51 height 14
type input "1"
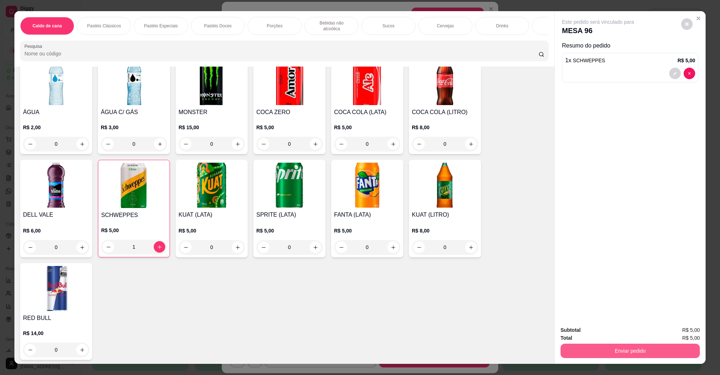
click at [573, 348] on button "Enviar pedido" at bounding box center [630, 351] width 139 height 14
click at [580, 335] on button "Não registrar e enviar pedido" at bounding box center [606, 333] width 73 height 13
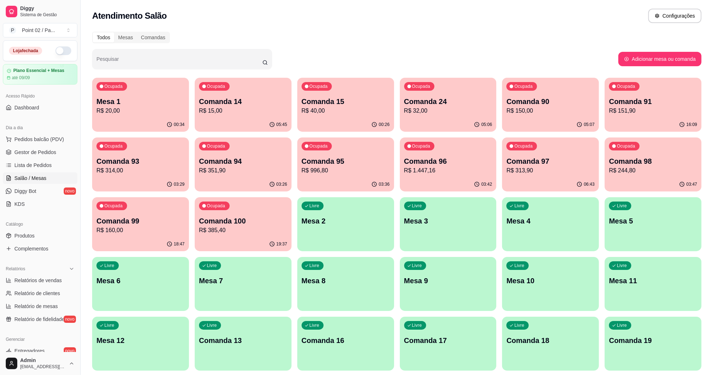
click at [297, 36] on div "Todos Mesas Comandas" at bounding box center [397, 38] width 610 height 12
click at [332, 210] on div "Livre Mesa 2" at bounding box center [346, 220] width 94 height 44
click at [225, 343] on p "Comanda 13" at bounding box center [243, 341] width 88 height 10
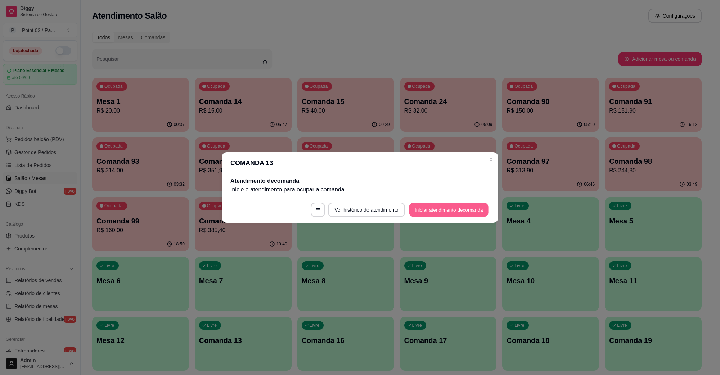
click at [444, 209] on button "Iniciar atendimento de comanda" at bounding box center [449, 210] width 80 height 14
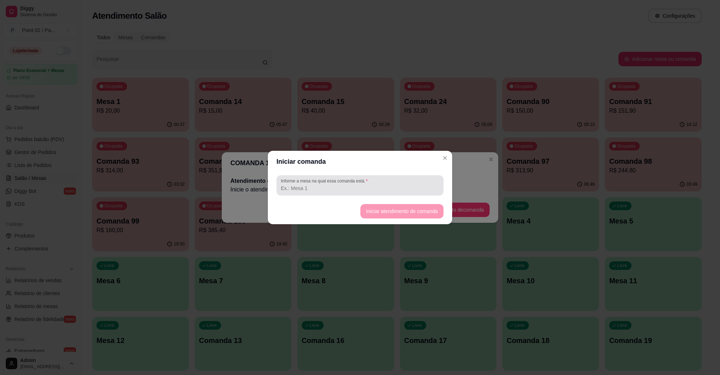
click at [416, 192] on div at bounding box center [360, 185] width 158 height 14
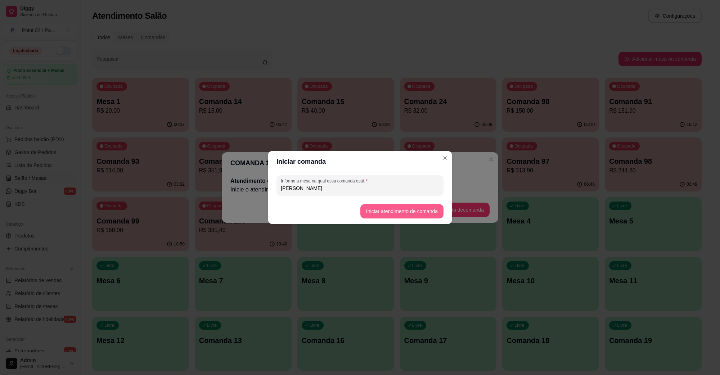
type input "[PERSON_NAME]"
click at [400, 212] on button "Iniciar atendimento de comanda" at bounding box center [402, 212] width 81 height 14
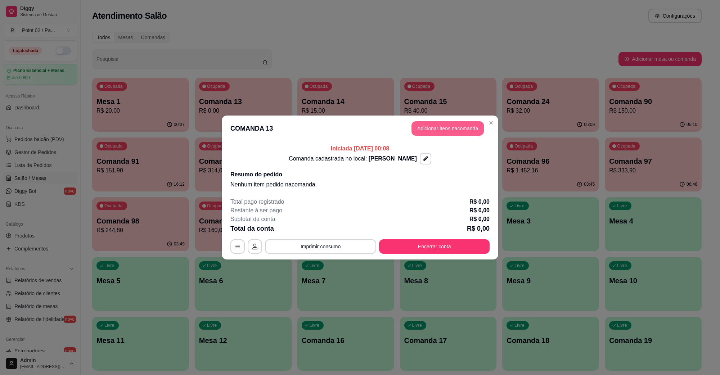
click at [433, 132] on button "Adicionar itens na comanda" at bounding box center [448, 128] width 72 height 14
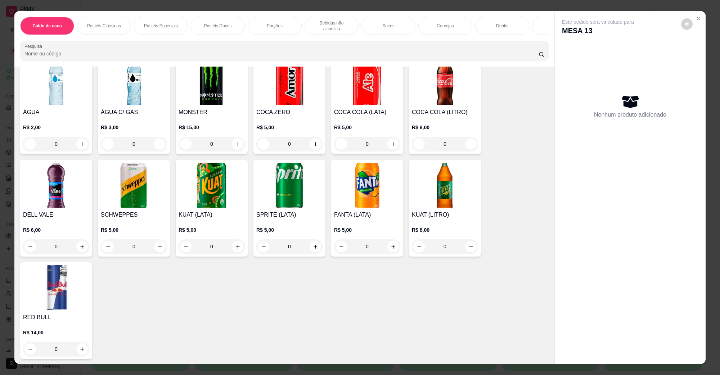
scroll to position [1125, 0]
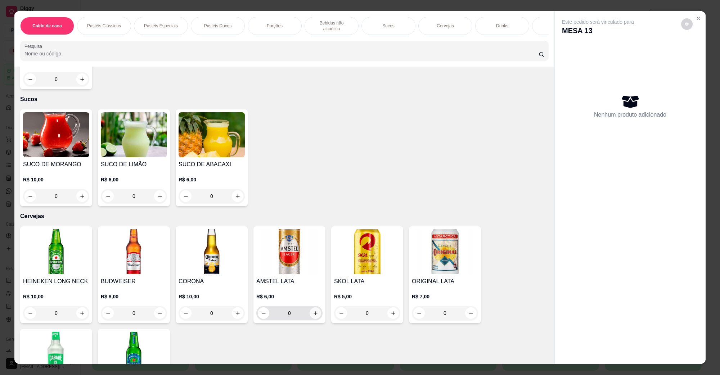
click at [314, 311] on icon "increase-product-quantity" at bounding box center [315, 313] width 5 height 5
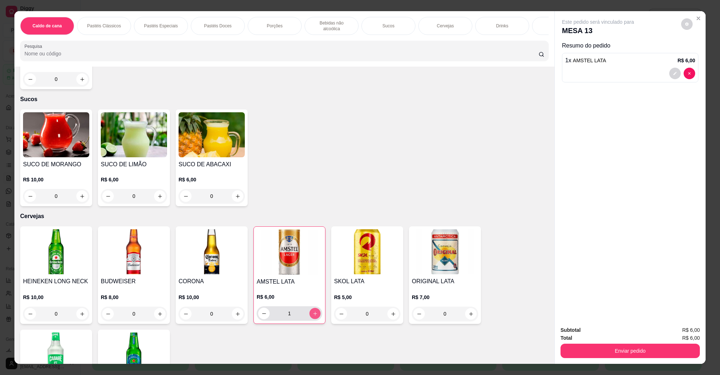
click at [314, 311] on icon "increase-product-quantity" at bounding box center [315, 313] width 5 height 5
type input "3"
click at [684, 357] on button "Enviar pedido" at bounding box center [630, 351] width 139 height 14
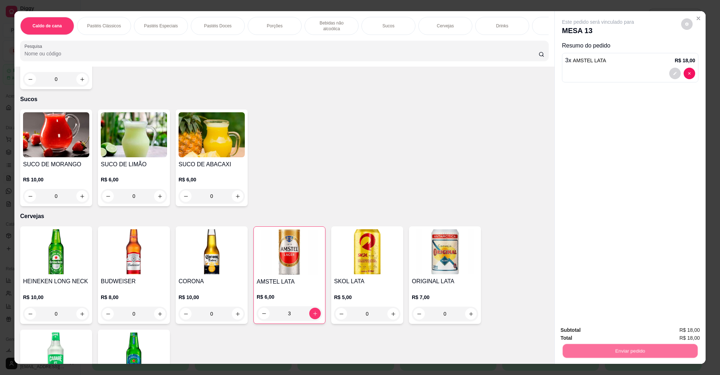
click at [612, 327] on button "Não registrar e enviar pedido" at bounding box center [606, 333] width 73 height 13
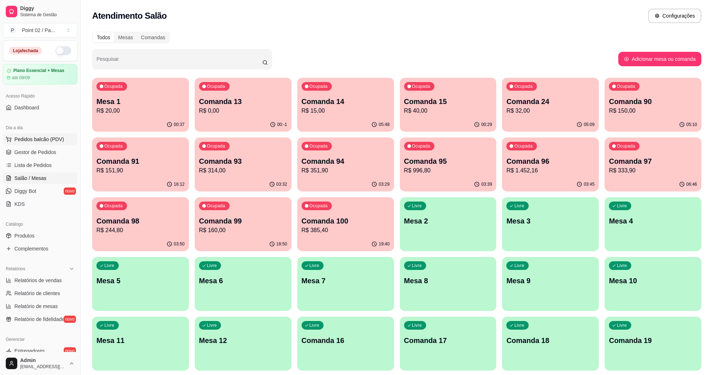
click at [20, 143] on span "Pedidos balcão (PDV)" at bounding box center [39, 139] width 50 height 7
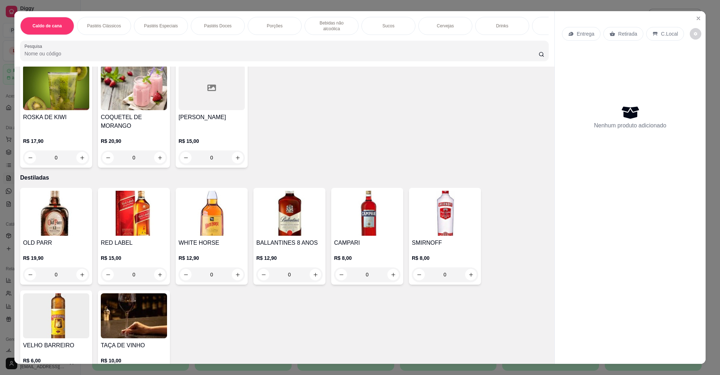
scroll to position [1846, 0]
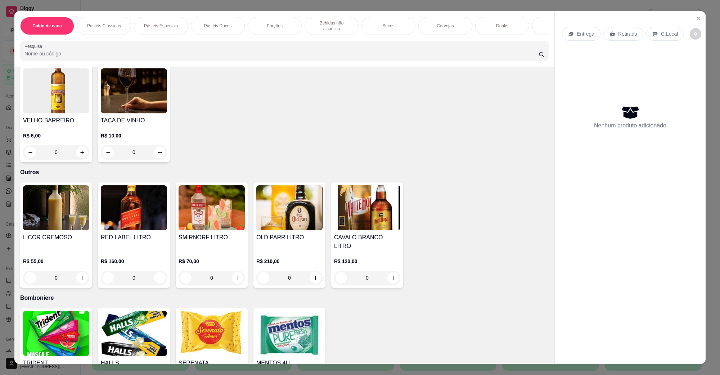
click at [61, 333] on img at bounding box center [56, 333] width 66 height 45
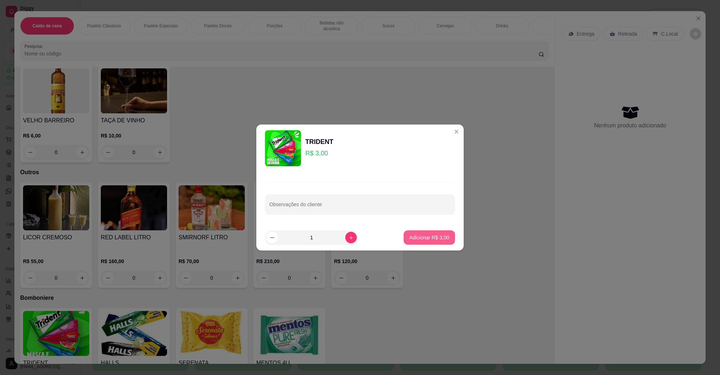
click at [433, 236] on p "Adicionar R$ 3,00" at bounding box center [429, 237] width 40 height 7
type input "1"
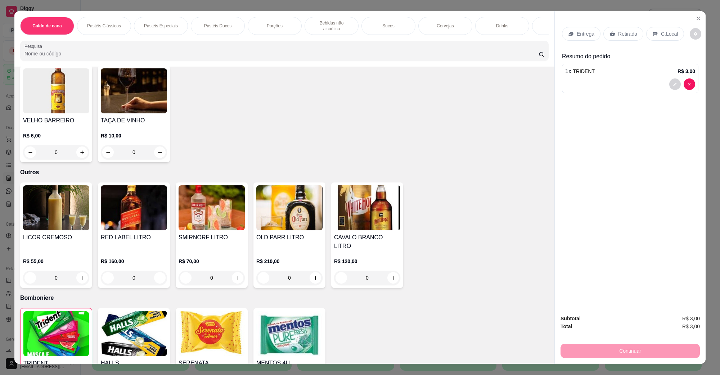
click at [672, 35] on p "C.Local" at bounding box center [669, 33] width 17 height 7
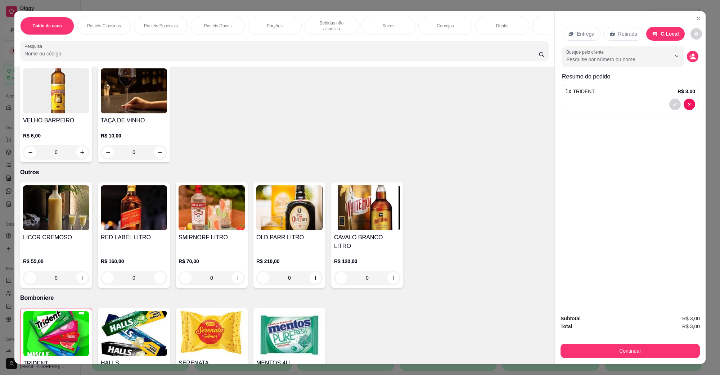
click at [642, 359] on div "Subtotal R$ 3,00 Total R$ 3,00 Continuar" at bounding box center [630, 336] width 151 height 55
click at [642, 355] on button "Continuar" at bounding box center [630, 351] width 135 height 14
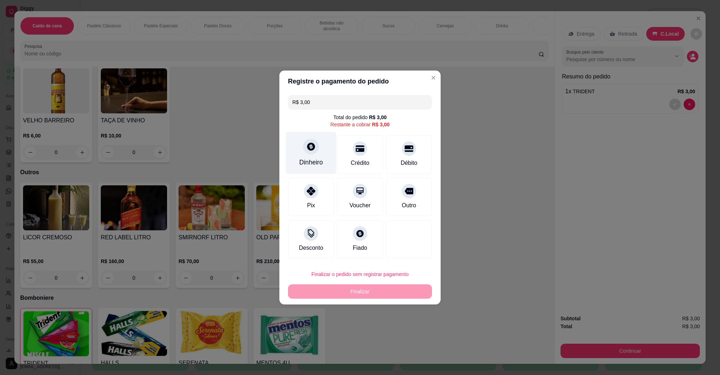
click at [297, 158] on div "Dinheiro" at bounding box center [311, 153] width 51 height 42
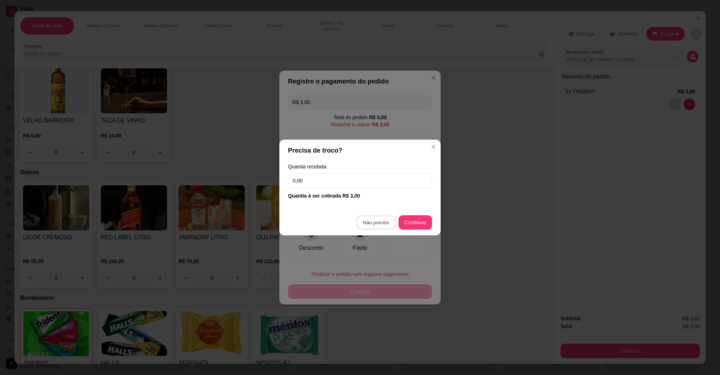
type input "R$ 0,00"
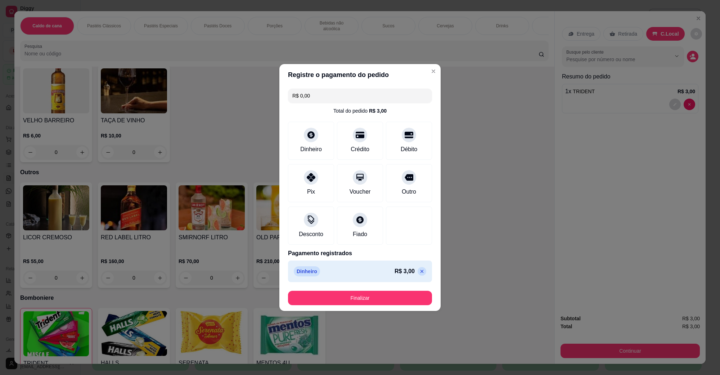
click at [382, 295] on button "Finalizar" at bounding box center [360, 298] width 144 height 14
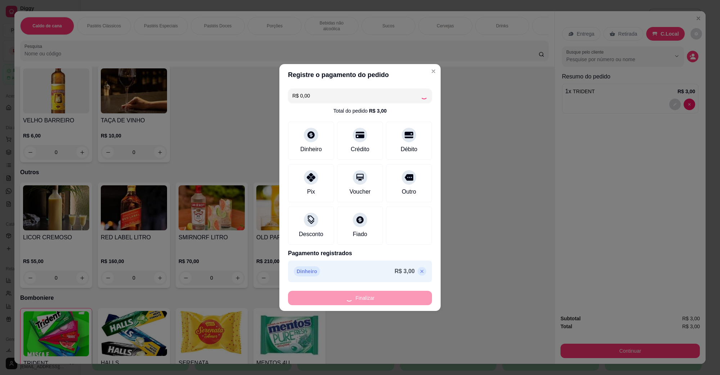
type input "0"
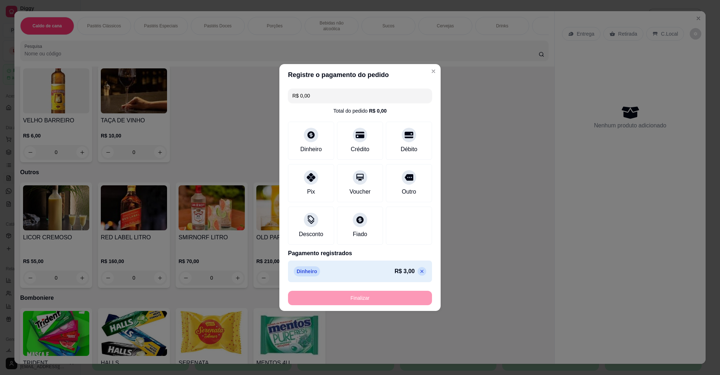
type input "-R$ 3,00"
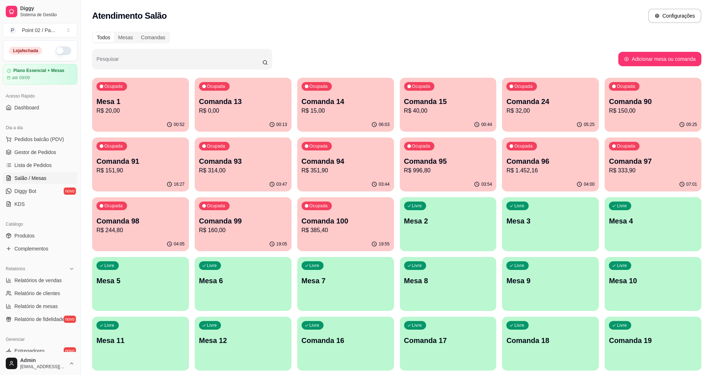
click at [319, 93] on div "Ocupada Comanda 14 R$ 15,00" at bounding box center [345, 98] width 97 height 40
click at [442, 97] on p "Comanda 15" at bounding box center [448, 102] width 85 height 10
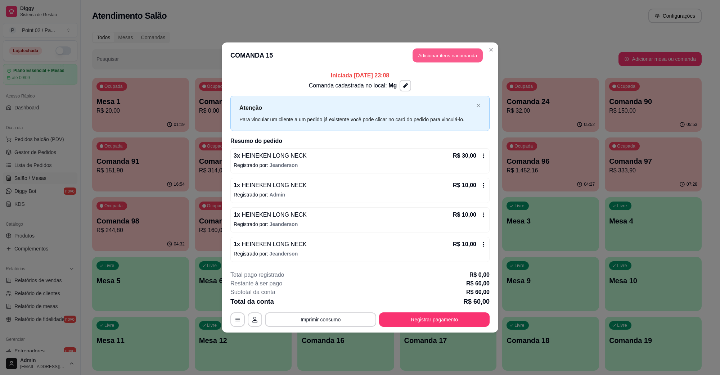
click at [465, 58] on button "Adicionar itens na comanda" at bounding box center [448, 56] width 70 height 14
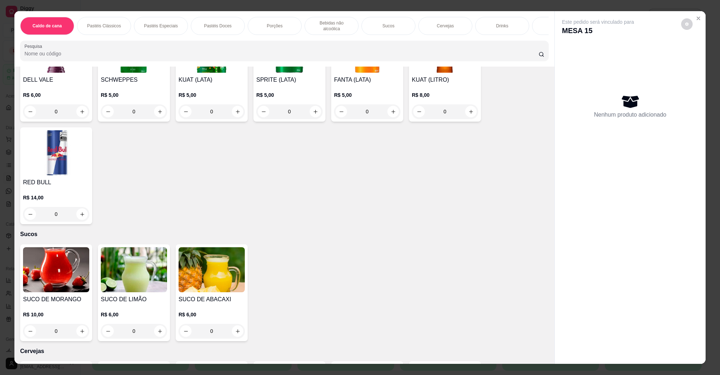
scroll to position [1215, 0]
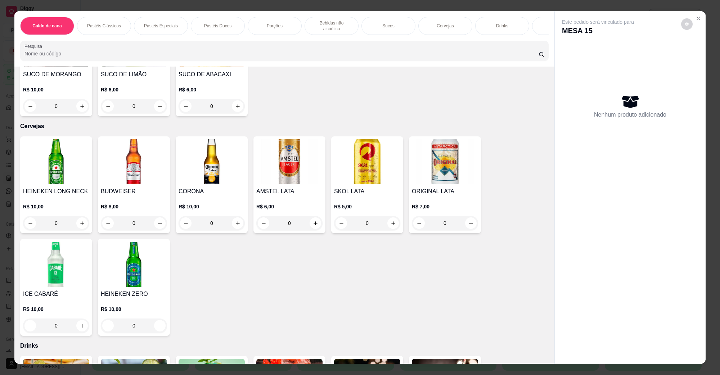
click at [42, 167] on img at bounding box center [56, 161] width 66 height 45
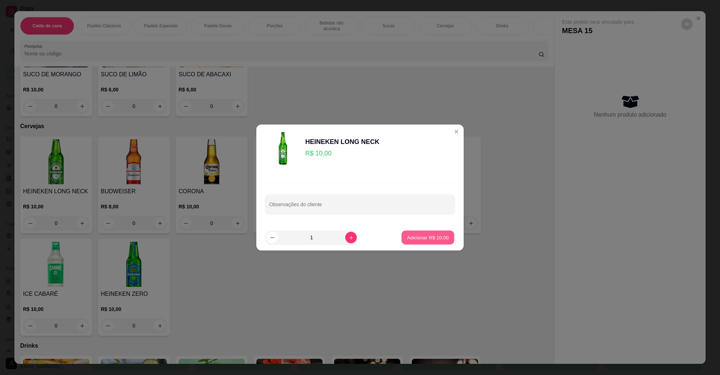
click at [408, 234] on p "Adicionar R$ 10,00" at bounding box center [428, 237] width 42 height 7
type input "1"
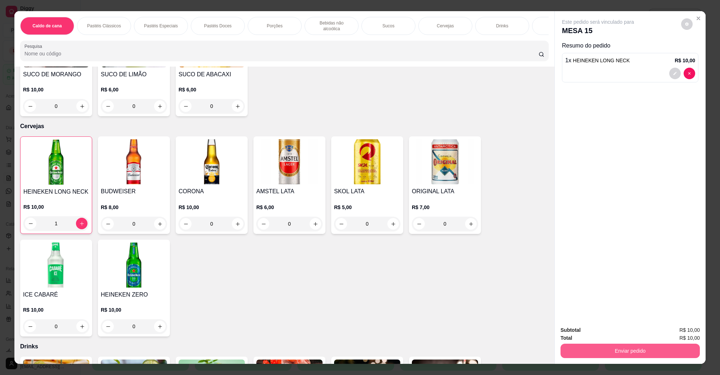
click at [584, 346] on button "Enviar pedido" at bounding box center [630, 351] width 139 height 14
click at [592, 333] on button "Não registrar e enviar pedido" at bounding box center [606, 333] width 73 height 13
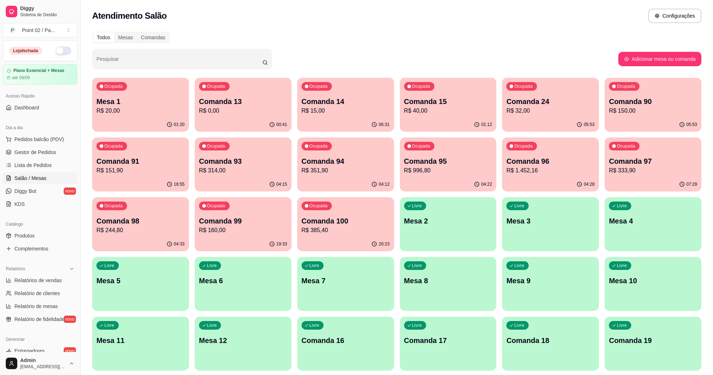
click at [26, 133] on div "Dia a dia" at bounding box center [40, 128] width 75 height 12
click at [34, 139] on span "Pedidos balcão (PDV)" at bounding box center [39, 139] width 50 height 7
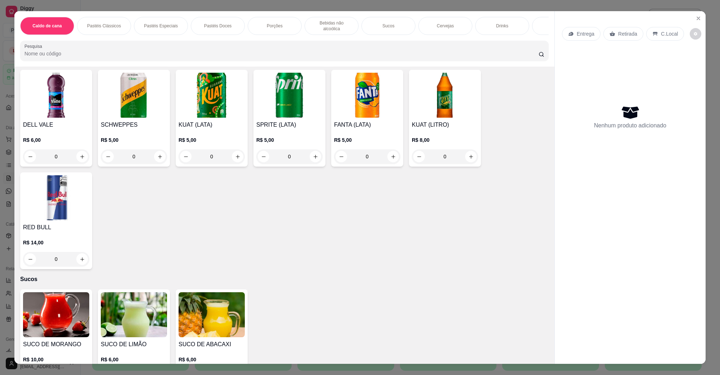
scroll to position [1260, 0]
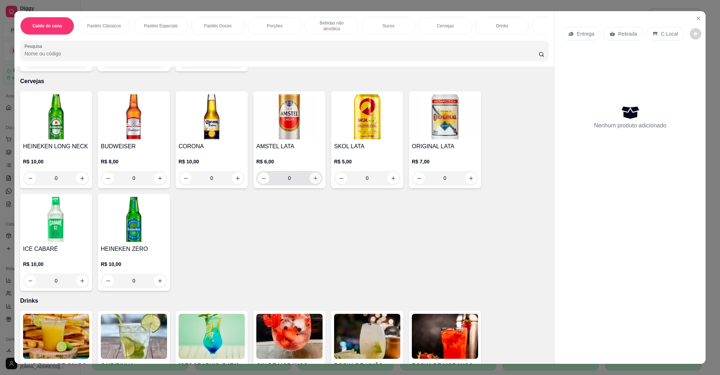
click at [313, 176] on icon "increase-product-quantity" at bounding box center [315, 178] width 5 height 5
type input "2"
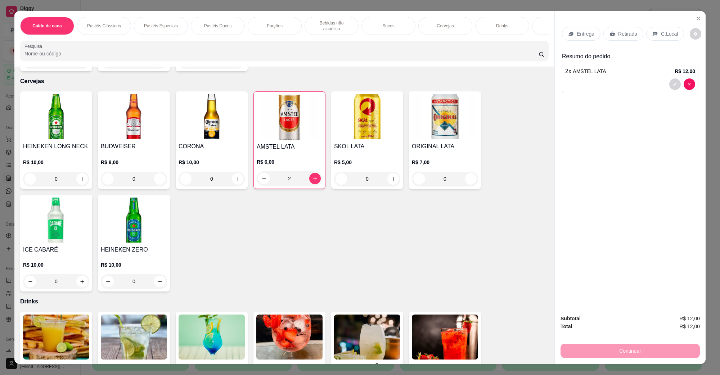
click at [659, 28] on div "C.Local" at bounding box center [665, 34] width 38 height 14
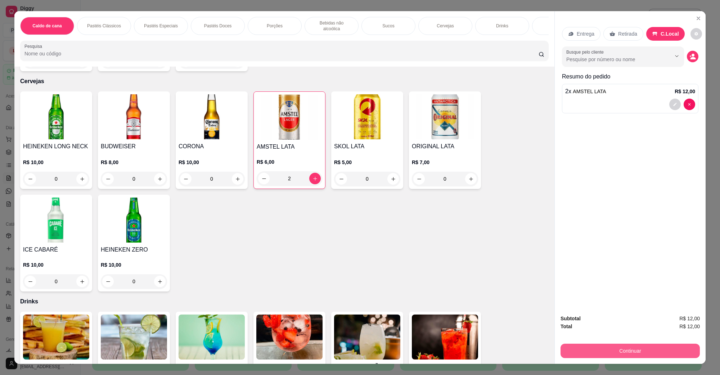
click at [639, 352] on button "Continuar" at bounding box center [630, 351] width 139 height 14
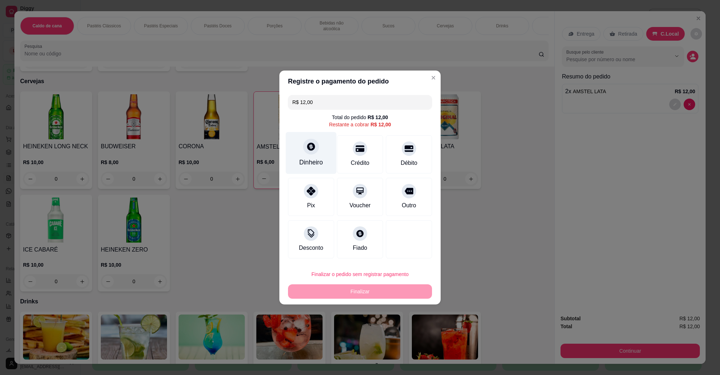
click at [309, 158] on div "Dinheiro" at bounding box center [311, 162] width 24 height 9
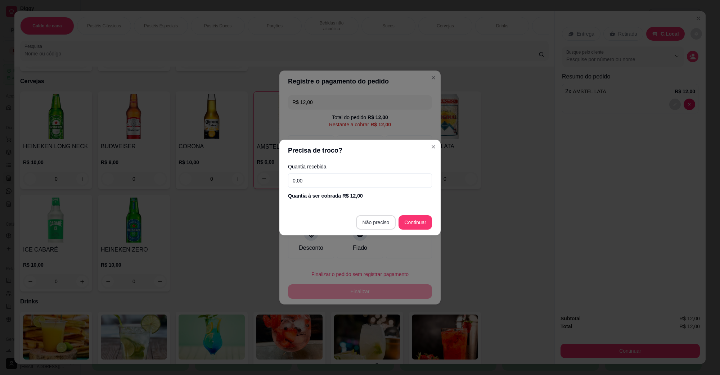
type input "R$ 0,00"
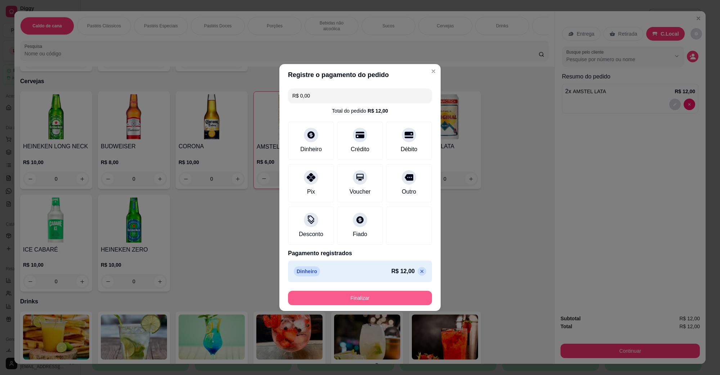
click at [384, 299] on button "Finalizar" at bounding box center [360, 298] width 144 height 14
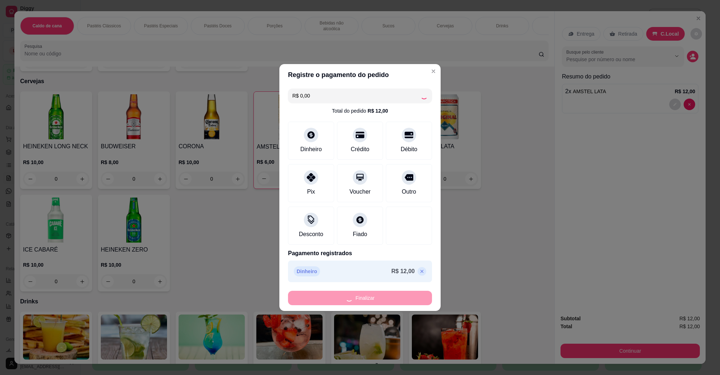
type input "0"
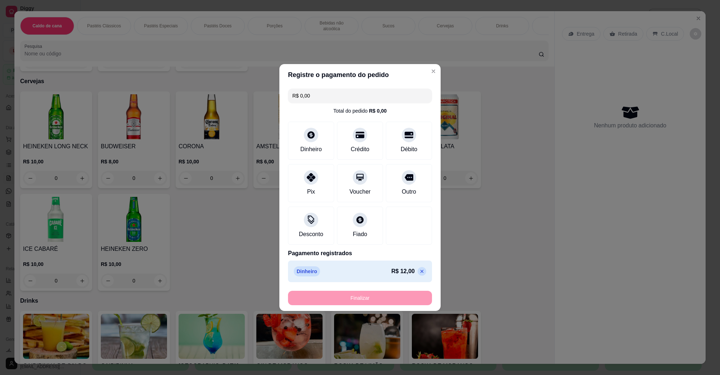
type input "-R$ 12,00"
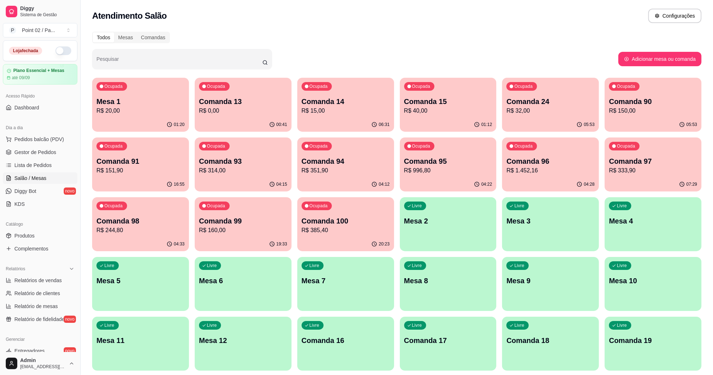
click at [49, 130] on div "Dia a dia" at bounding box center [40, 128] width 75 height 12
click at [48, 131] on div "Dia a dia" at bounding box center [40, 128] width 75 height 12
click at [47, 133] on div "Dia a dia" at bounding box center [40, 128] width 75 height 12
click at [47, 136] on span "Pedidos balcão (PDV)" at bounding box center [39, 139] width 50 height 7
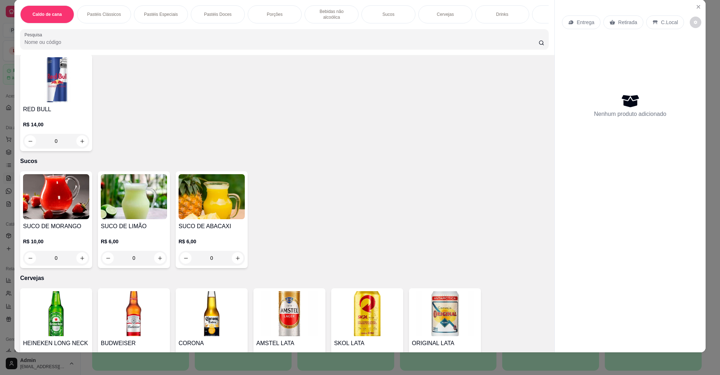
scroll to position [1080, 0]
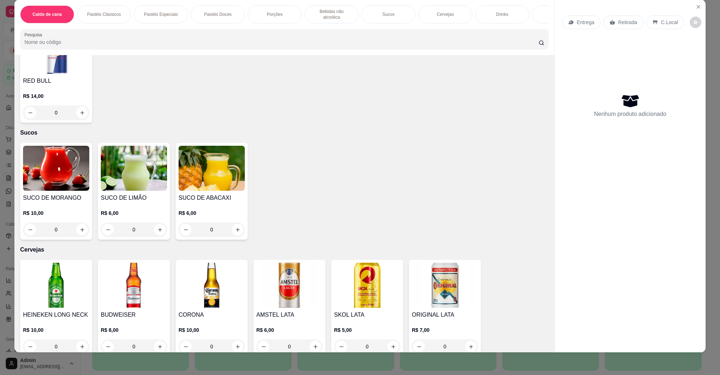
click at [285, 268] on img at bounding box center [289, 285] width 66 height 45
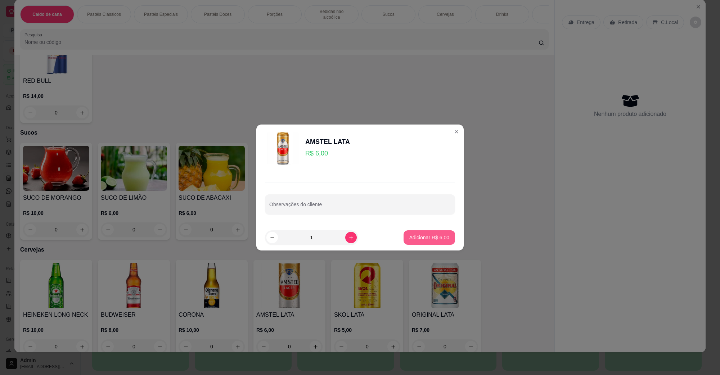
click at [438, 238] on p "Adicionar R$ 6,00" at bounding box center [429, 237] width 40 height 7
type input "1"
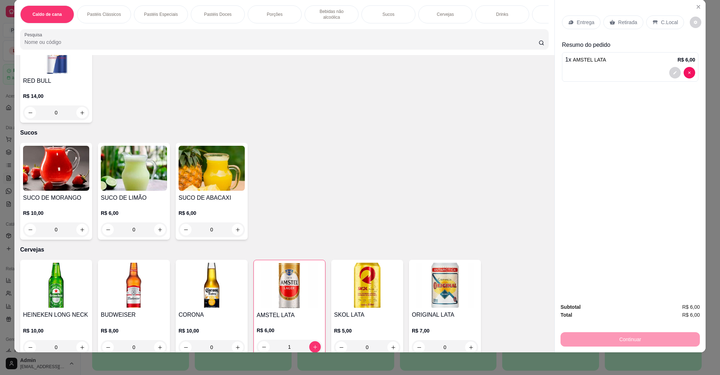
click at [672, 12] on div "Entrega Retirada C.Local" at bounding box center [630, 22] width 136 height 25
click at [672, 17] on div "C.Local" at bounding box center [665, 22] width 38 height 14
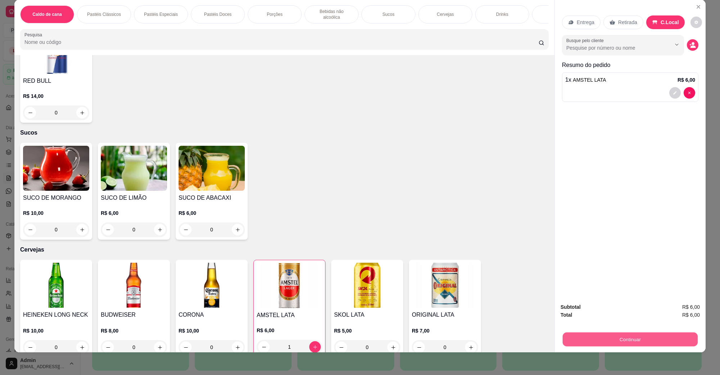
click at [655, 346] on div "Continuar" at bounding box center [630, 339] width 139 height 16
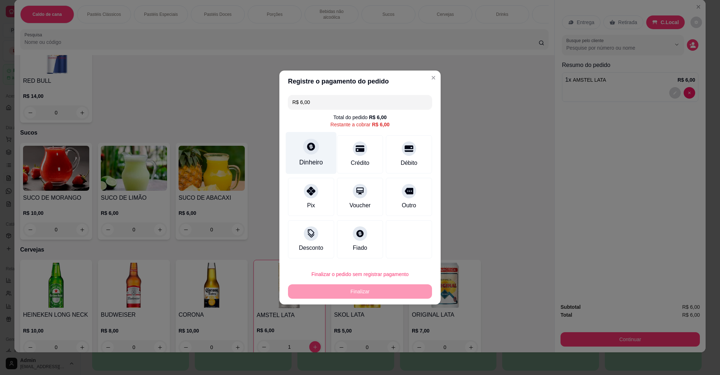
click at [318, 160] on div "Dinheiro" at bounding box center [311, 162] width 24 height 9
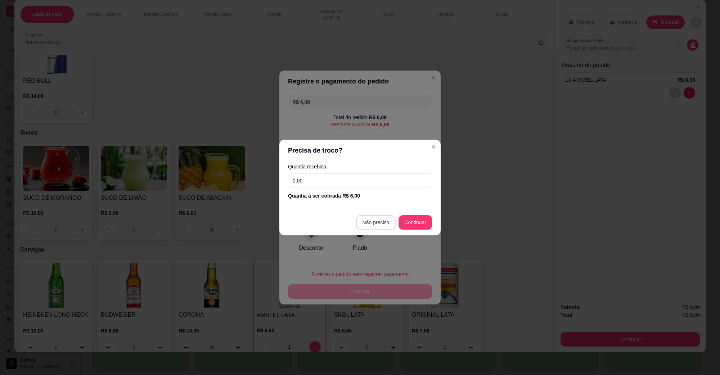
type input "R$ 0,00"
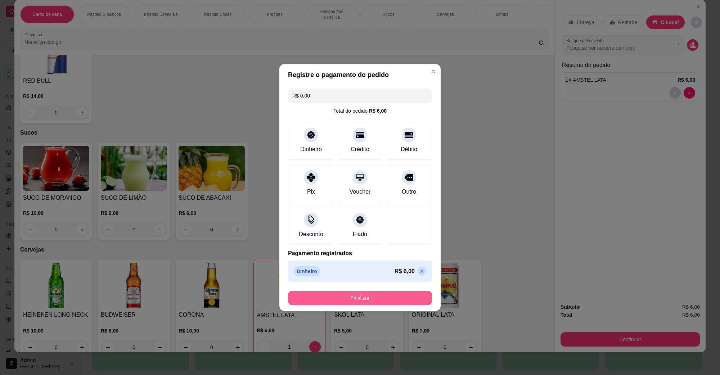
click at [369, 294] on button "Finalizar" at bounding box center [360, 298] width 144 height 14
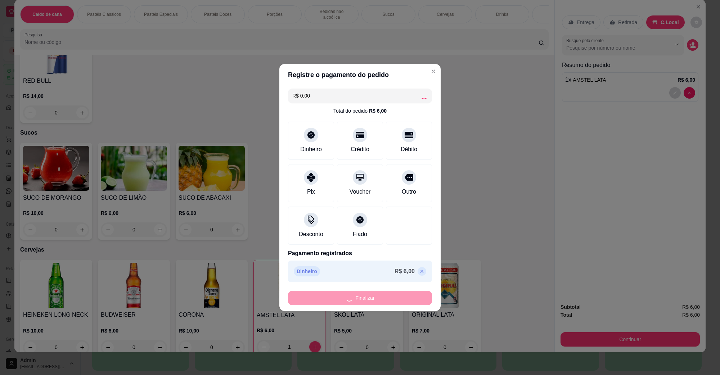
type input "0"
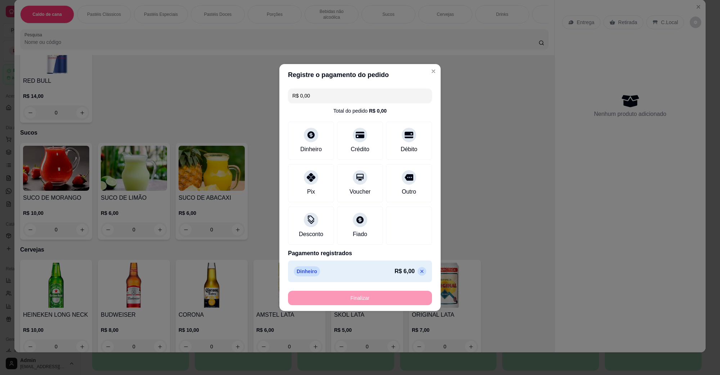
type input "-R$ 6,00"
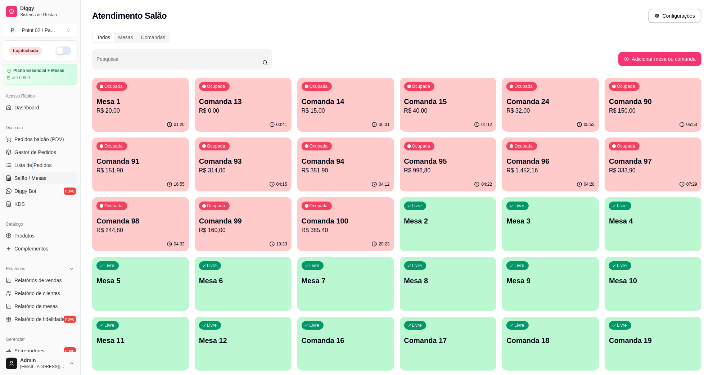
click at [32, 158] on ul "Pedidos balcão (PDV) Gestor de Pedidos Lista de Pedidos Salão / Mesas Diggy Bot…" at bounding box center [40, 172] width 75 height 76
click at [38, 153] on span "Gestor de Pedidos" at bounding box center [35, 152] width 42 height 7
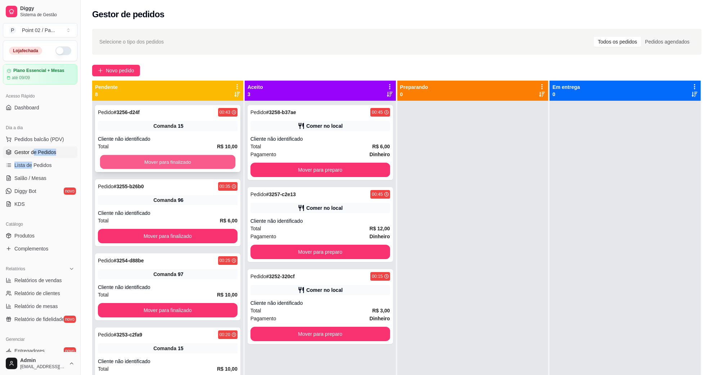
click at [135, 169] on div "Mover para finalizado" at bounding box center [168, 162] width 140 height 14
click at [210, 156] on button "Mover para finalizado" at bounding box center [167, 162] width 135 height 14
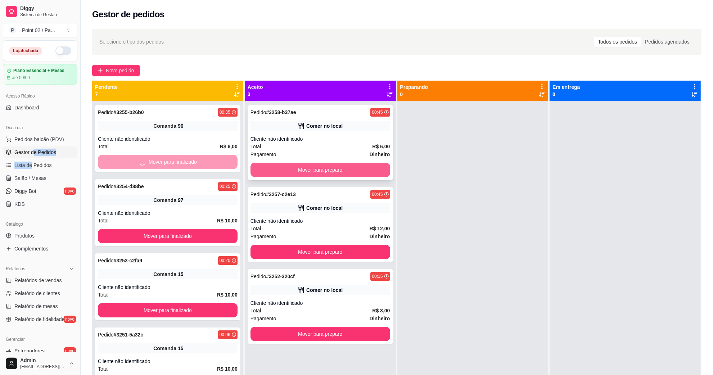
click at [263, 163] on div "Mover para preparo" at bounding box center [321, 170] width 140 height 14
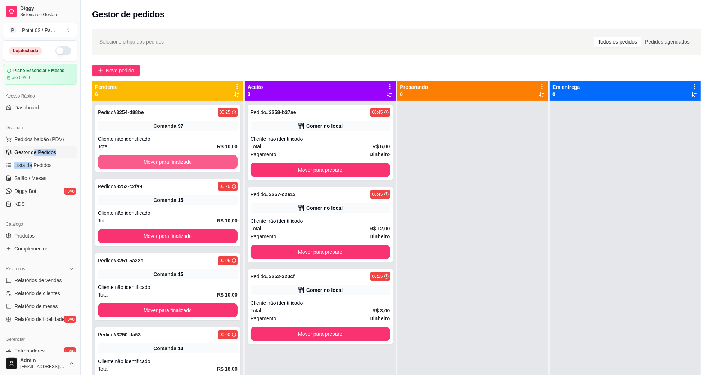
click at [206, 164] on button "Mover para finalizado" at bounding box center [168, 162] width 140 height 14
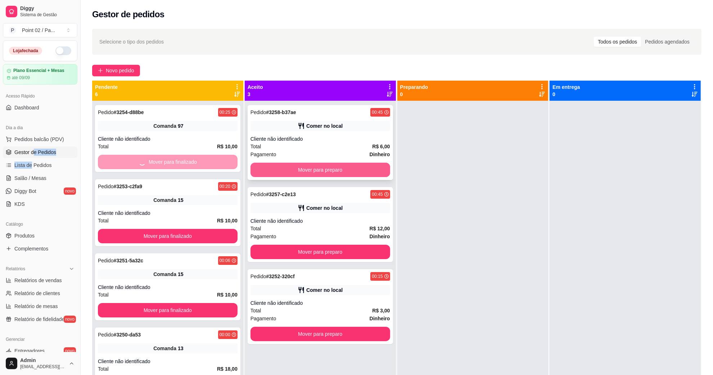
click at [261, 169] on button "Mover para preparo" at bounding box center [321, 170] width 140 height 14
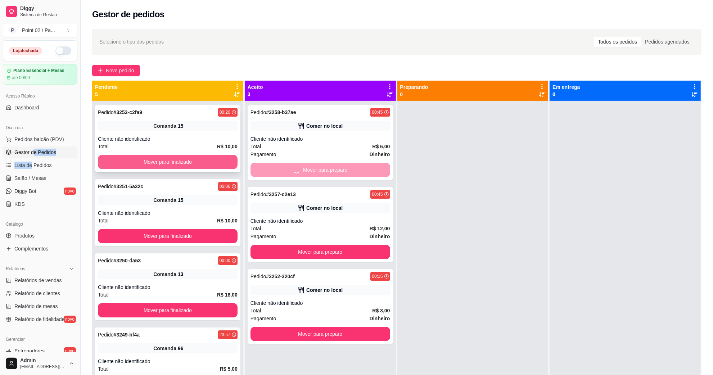
click at [212, 167] on button "Mover para finalizado" at bounding box center [168, 162] width 140 height 14
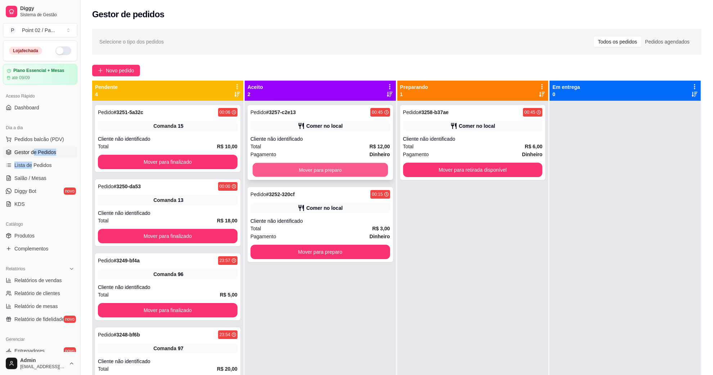
click at [271, 171] on button "Mover para preparo" at bounding box center [320, 170] width 135 height 14
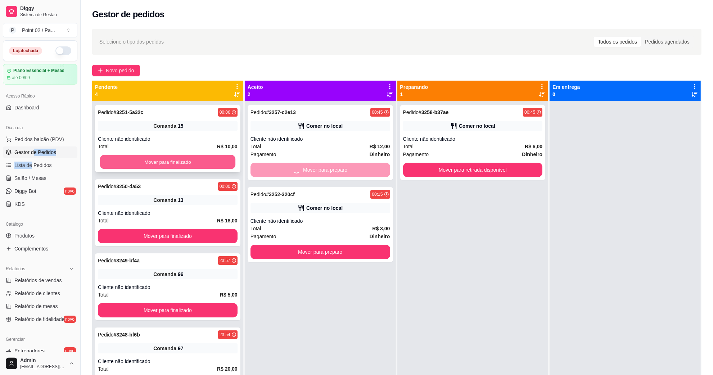
click at [215, 167] on button "Mover para finalizado" at bounding box center [167, 162] width 135 height 14
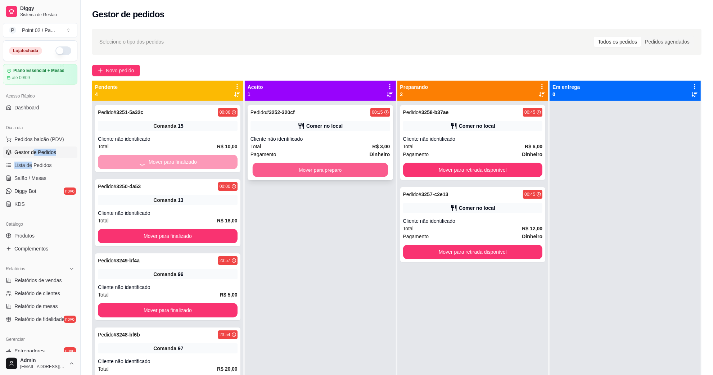
click at [272, 170] on button "Mover para preparo" at bounding box center [320, 170] width 135 height 14
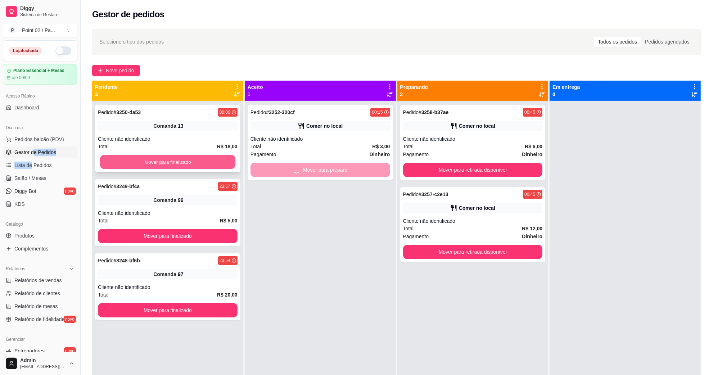
click at [218, 160] on button "Mover para finalizado" at bounding box center [167, 162] width 135 height 14
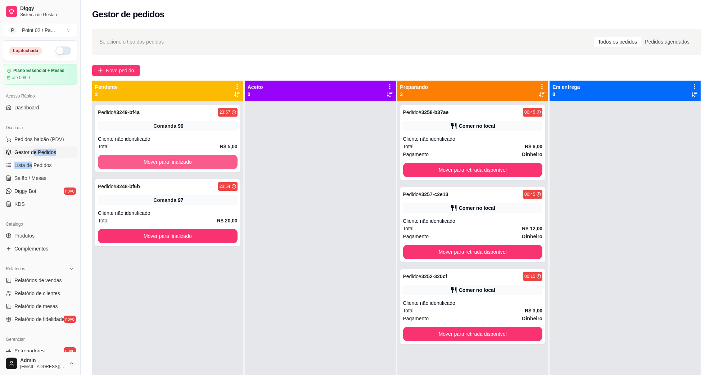
click at [218, 160] on button "Mover para finalizado" at bounding box center [168, 162] width 140 height 14
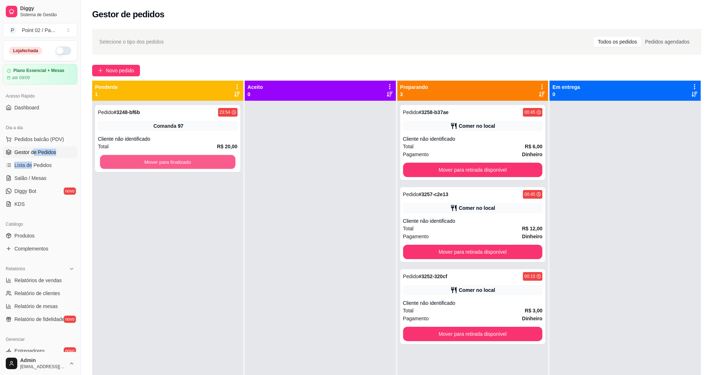
click at [218, 160] on button "Mover para finalizado" at bounding box center [167, 162] width 135 height 14
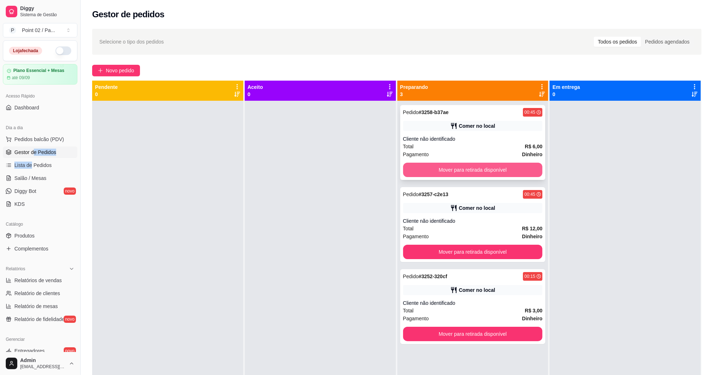
click at [411, 168] on button "Mover para retirada disponível" at bounding box center [473, 170] width 140 height 14
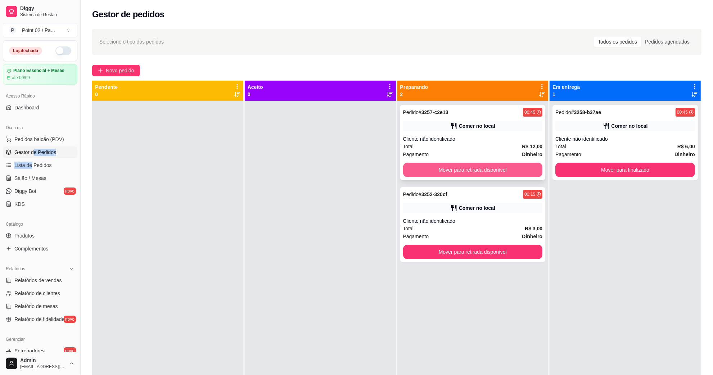
click at [499, 175] on button "Mover para retirada disponível" at bounding box center [473, 170] width 140 height 14
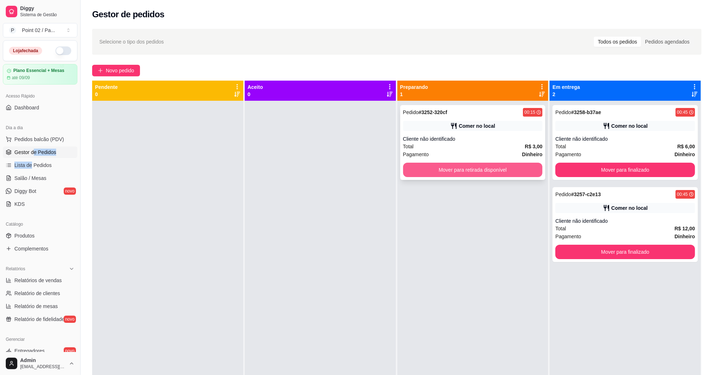
click at [516, 170] on button "Mover para retirada disponível" at bounding box center [473, 170] width 140 height 14
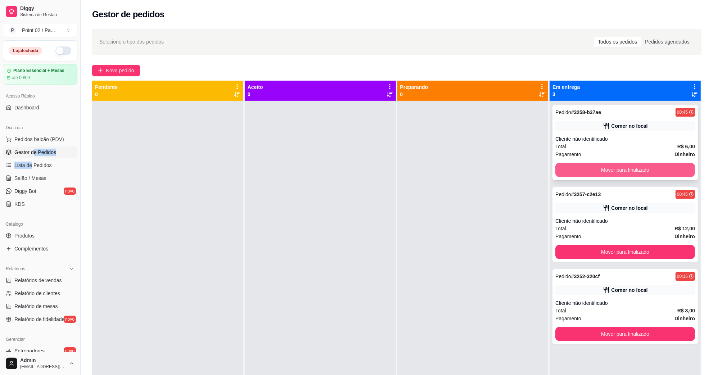
click at [562, 168] on button "Mover para finalizado" at bounding box center [626, 170] width 140 height 14
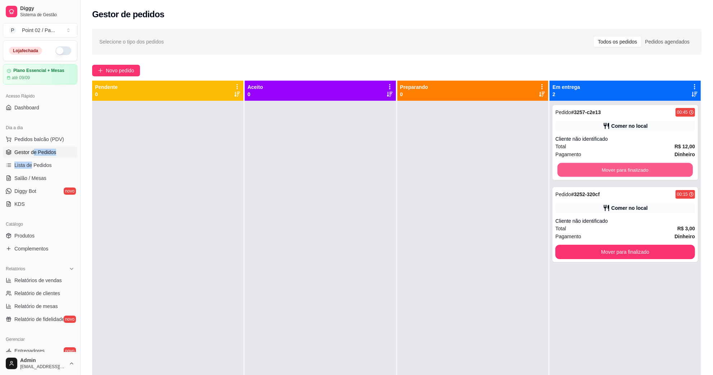
click at [562, 168] on button "Mover para finalizado" at bounding box center [625, 170] width 135 height 14
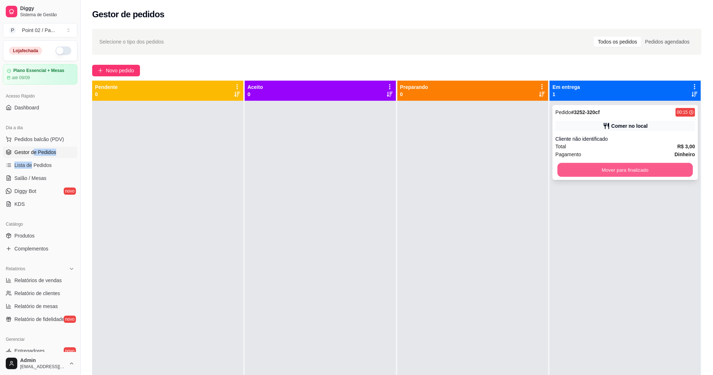
click at [562, 168] on button "Mover para finalizado" at bounding box center [625, 170] width 135 height 14
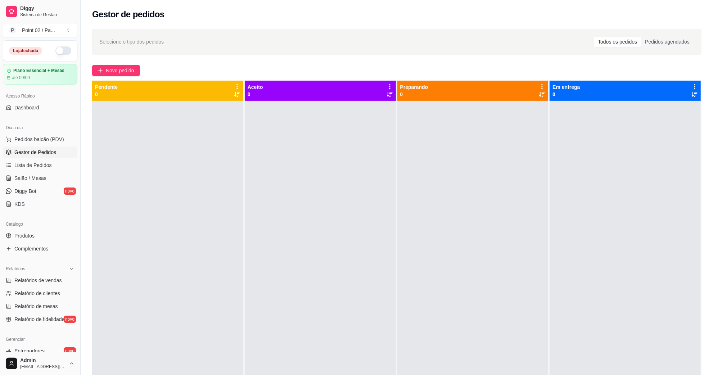
click at [437, 126] on div at bounding box center [473, 288] width 151 height 375
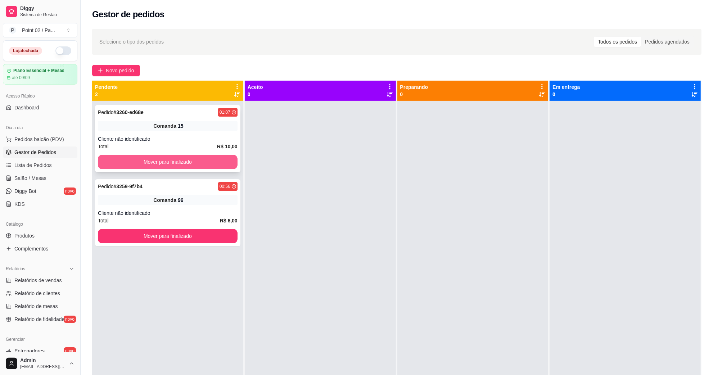
click at [146, 157] on button "Mover para finalizado" at bounding box center [168, 162] width 140 height 14
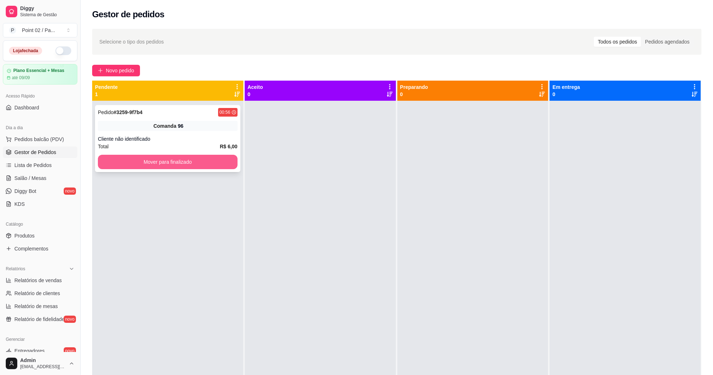
click at [205, 167] on button "Mover para finalizado" at bounding box center [168, 162] width 140 height 14
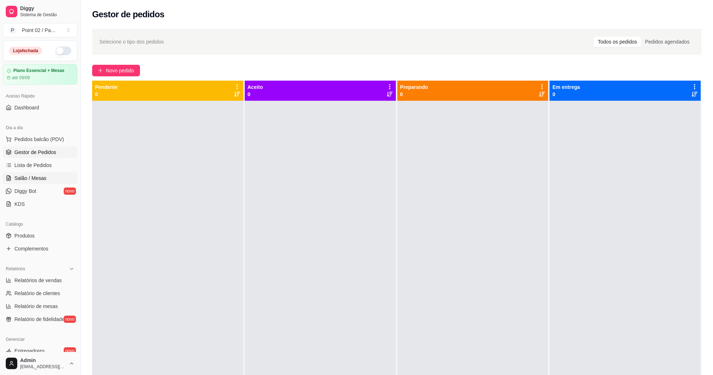
click at [62, 178] on link "Salão / Mesas" at bounding box center [40, 179] width 75 height 12
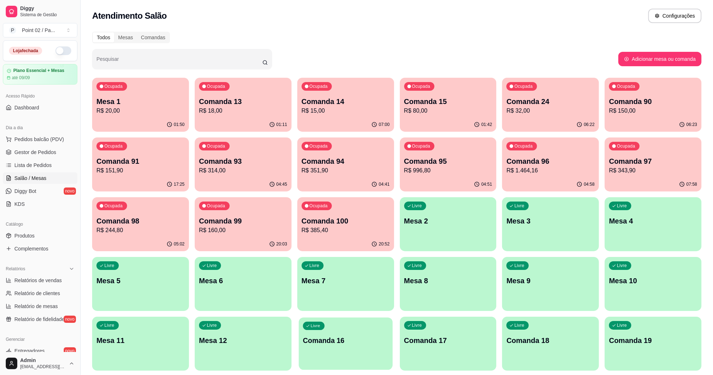
click at [336, 342] on p "Comanda 16" at bounding box center [345, 341] width 85 height 10
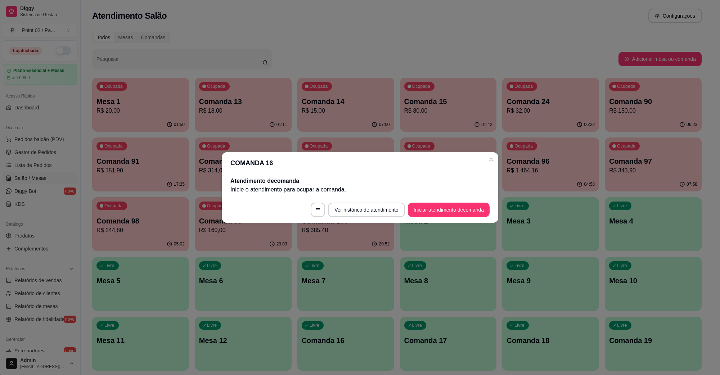
click at [460, 223] on footer "Ver histórico de atendimento Iniciar atendimento de comanda" at bounding box center [360, 210] width 277 height 26
click at [457, 215] on button "Iniciar atendimento de comanda" at bounding box center [449, 210] width 82 height 14
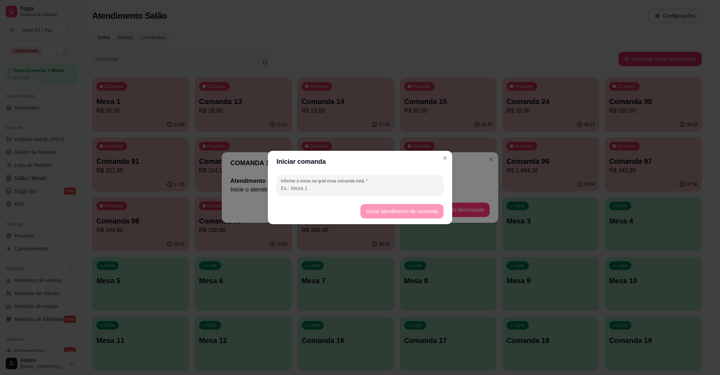
click at [431, 195] on div "Informe a mesa na qual essa comanda está." at bounding box center [360, 185] width 167 height 20
type input "M1"
click at [406, 212] on button "Iniciar atendimento de comanda" at bounding box center [402, 212] width 81 height 14
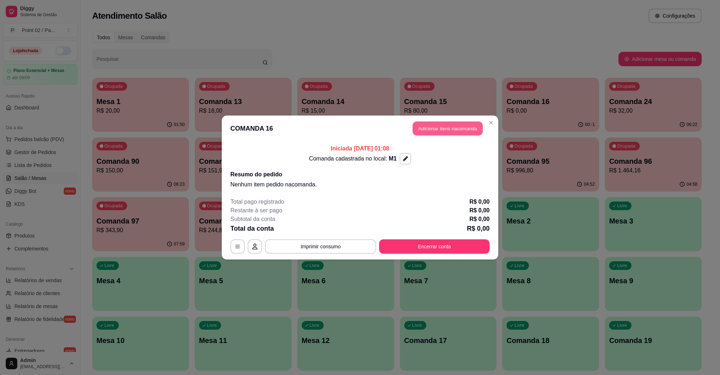
click at [432, 134] on button "Adicionar itens na comanda" at bounding box center [448, 129] width 70 height 14
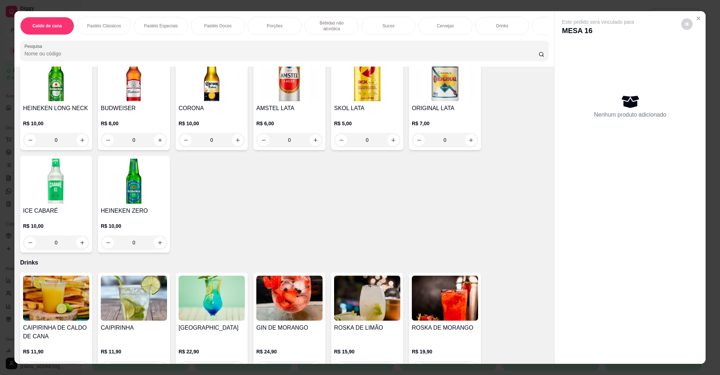
scroll to position [1306, 0]
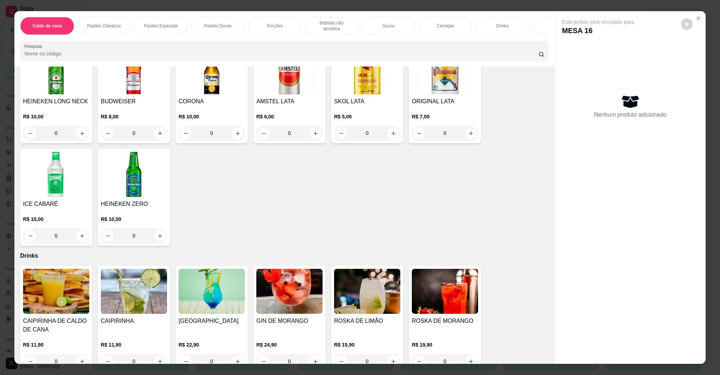
click at [56, 97] on h4 "HEINEKEN LONG NECK" at bounding box center [56, 101] width 66 height 9
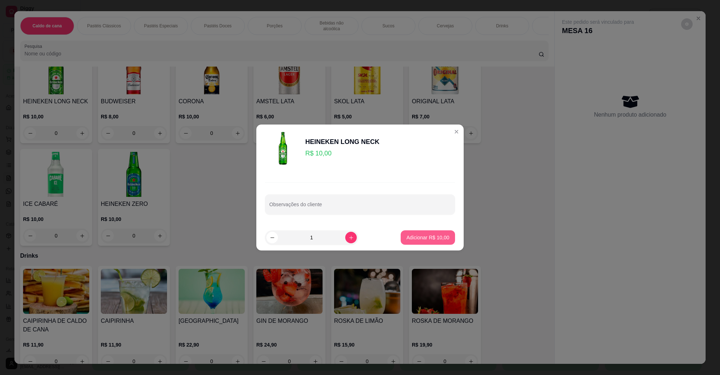
click at [429, 236] on p "Adicionar R$ 10,00" at bounding box center [428, 237] width 43 height 7
type input "1"
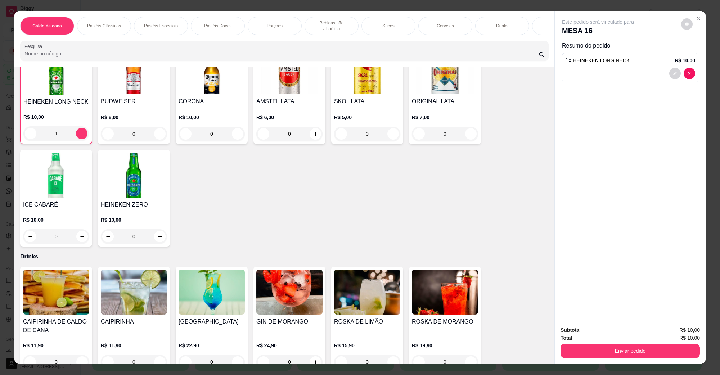
scroll to position [1306, 0]
click at [119, 175] on img at bounding box center [134, 174] width 66 height 45
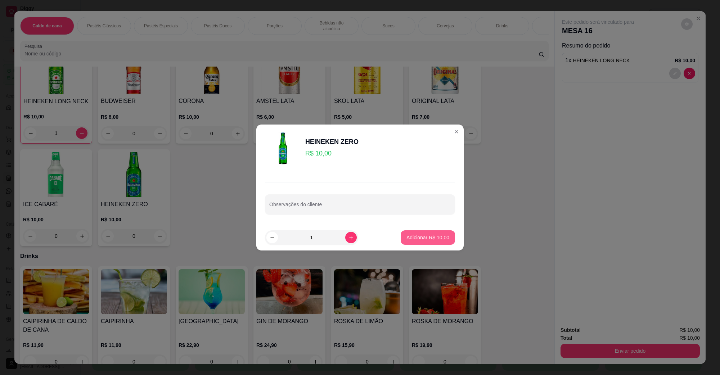
click at [445, 239] on button "Adicionar R$ 10,00" at bounding box center [428, 237] width 54 height 14
type input "1"
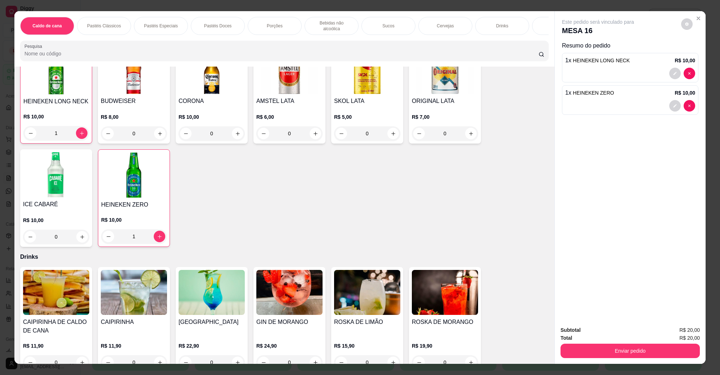
click at [620, 360] on div "Subtotal R$ 20,00 Total R$ 20,00 Enviar pedido" at bounding box center [630, 343] width 151 height 44
click at [620, 355] on button "Enviar pedido" at bounding box center [630, 351] width 135 height 14
click at [617, 337] on button "Não registrar e enviar pedido" at bounding box center [606, 334] width 75 height 14
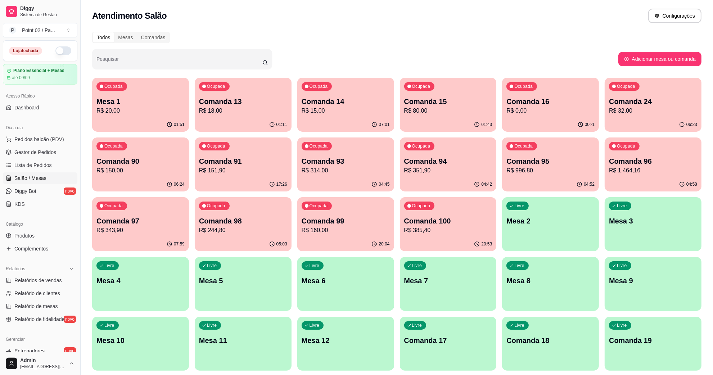
click at [181, 39] on div "Todos Mesas Comandas" at bounding box center [397, 38] width 610 height 12
click at [329, 36] on div "Todos Mesas Comandas" at bounding box center [397, 38] width 610 height 12
click at [556, 105] on p "Comanda 16" at bounding box center [551, 102] width 88 height 10
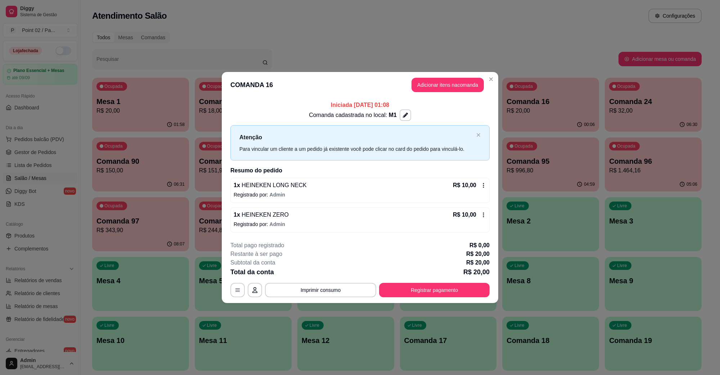
click at [444, 76] on header "COMANDA 16 Adicionar itens na comanda" at bounding box center [360, 85] width 277 height 26
click at [440, 83] on button "Adicionar itens na comanda" at bounding box center [448, 85] width 70 height 14
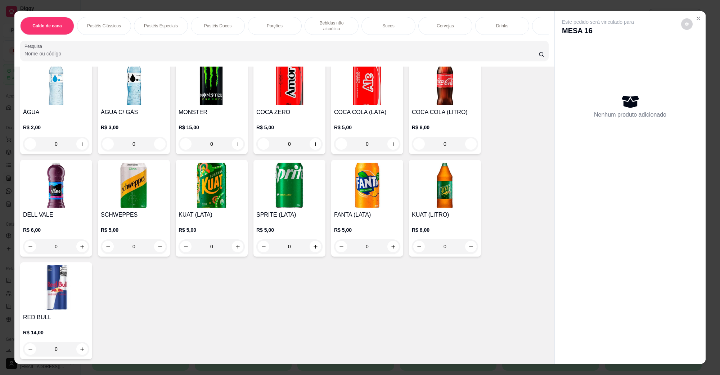
scroll to position [1170, 0]
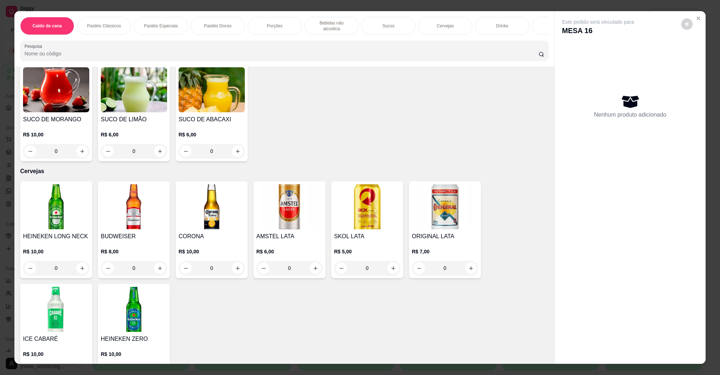
click at [58, 221] on img at bounding box center [56, 206] width 66 height 45
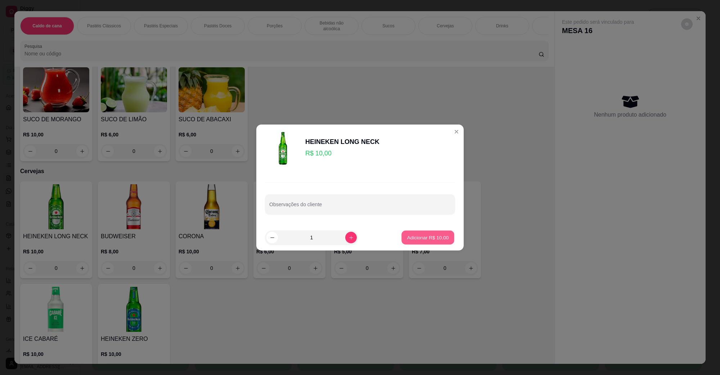
click at [416, 232] on button "Adicionar R$ 10,00" at bounding box center [428, 238] width 53 height 14
type input "1"
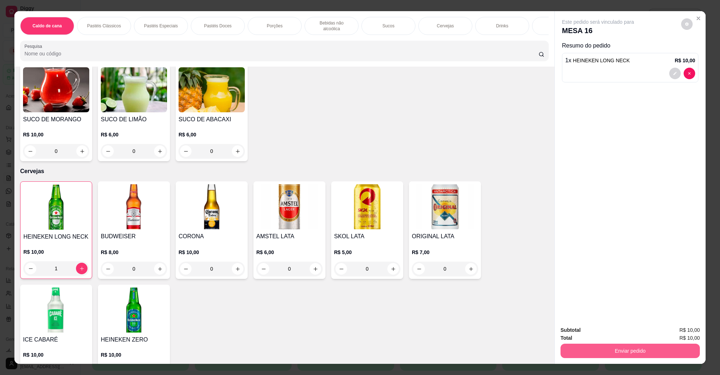
click at [574, 350] on button "Enviar pedido" at bounding box center [630, 351] width 139 height 14
click at [578, 335] on button "Não registrar e enviar pedido" at bounding box center [606, 333] width 73 height 13
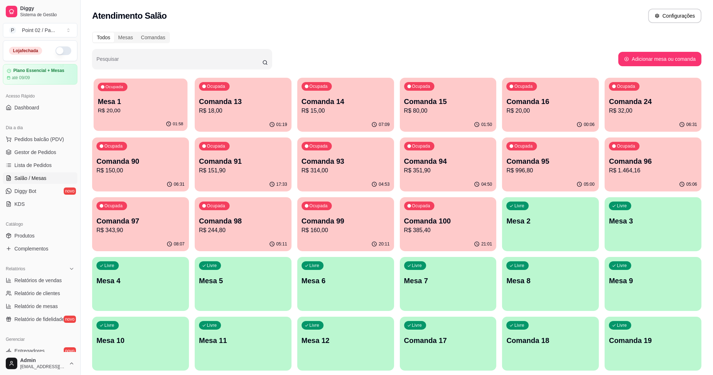
click at [169, 125] on icon "button" at bounding box center [169, 124] width 6 height 6
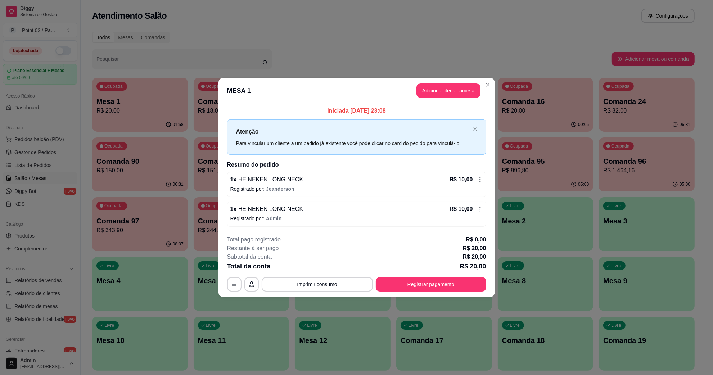
click at [204, 113] on p "R$ 18,00" at bounding box center [241, 111] width 87 height 9
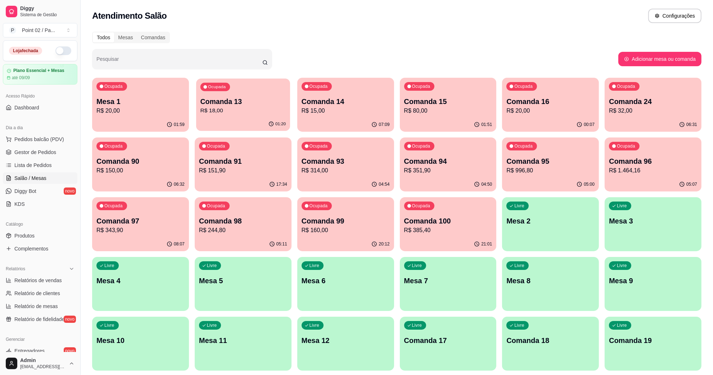
click at [233, 82] on div "Ocupada Comanda 13 R$ 18,00" at bounding box center [243, 98] width 94 height 39
click at [483, 103] on p "Comanda 15" at bounding box center [448, 102] width 88 height 10
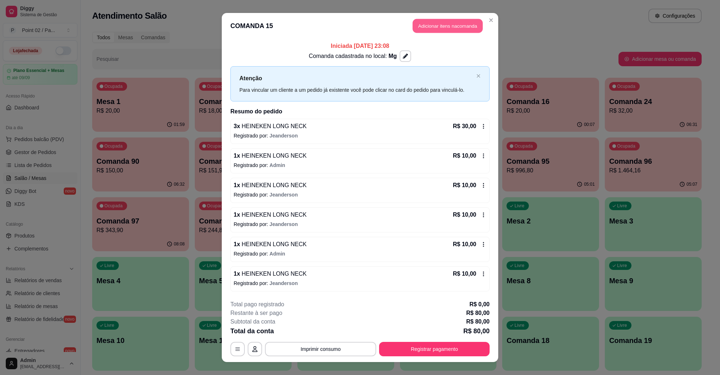
click at [421, 31] on button "Adicionar itens na comanda" at bounding box center [448, 26] width 70 height 14
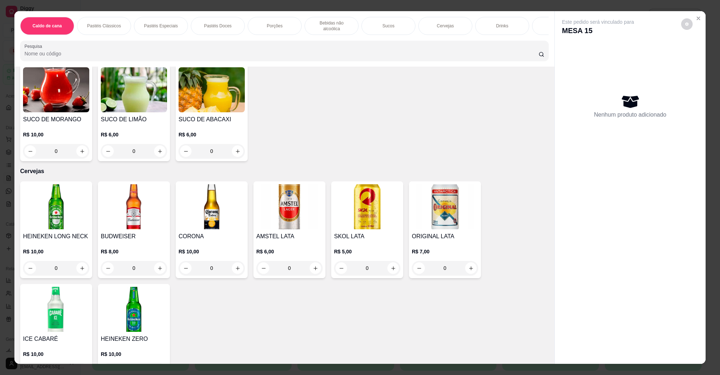
click at [74, 202] on img at bounding box center [56, 206] width 66 height 45
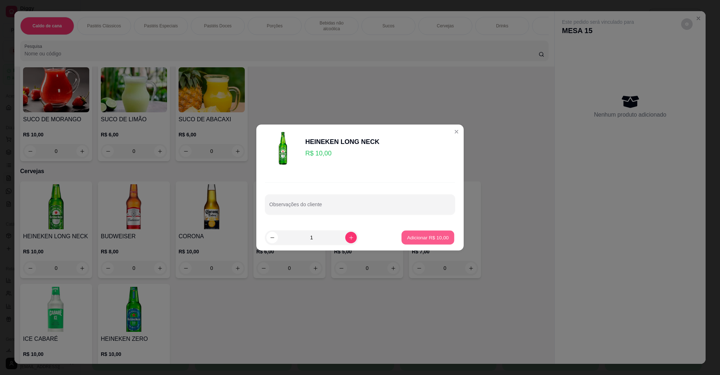
click at [402, 241] on button "Adicionar R$ 10,00" at bounding box center [428, 238] width 53 height 14
type input "1"
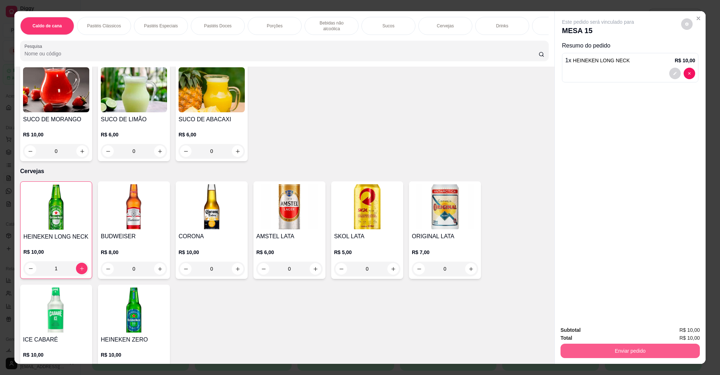
click at [564, 346] on button "Enviar pedido" at bounding box center [630, 351] width 139 height 14
click at [571, 336] on button "Não registrar e enviar pedido" at bounding box center [606, 334] width 75 height 14
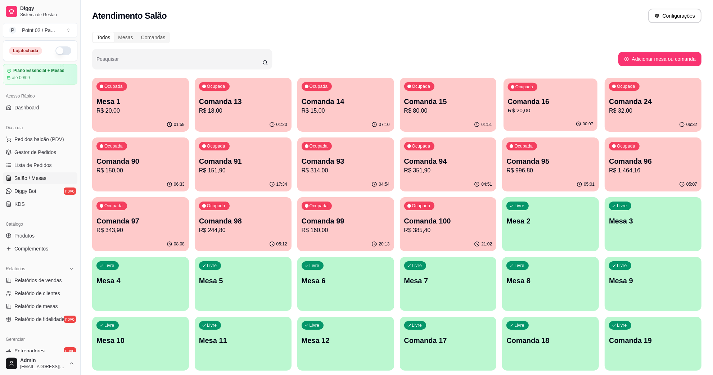
click at [528, 107] on p "R$ 20,00" at bounding box center [550, 111] width 85 height 8
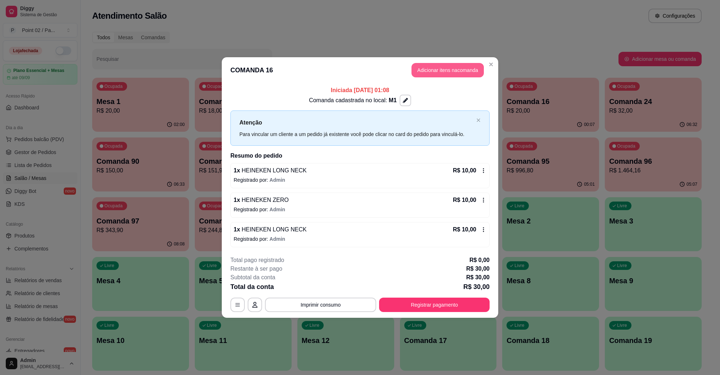
click at [438, 63] on button "Adicionar itens na comanda" at bounding box center [448, 70] width 72 height 14
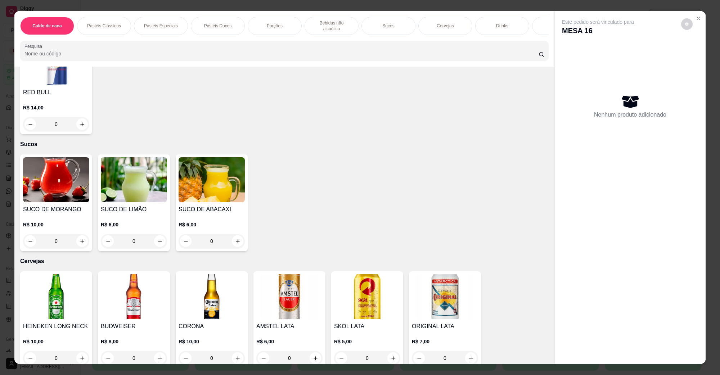
scroll to position [1351, 0]
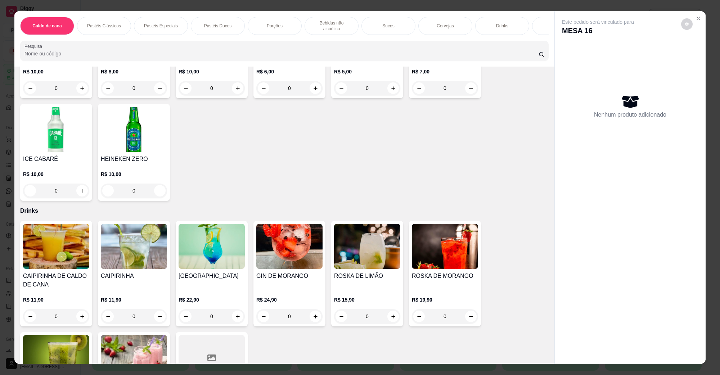
click at [149, 139] on img at bounding box center [134, 129] width 66 height 45
click at [429, 240] on p "Adicionar R$ 10,00" at bounding box center [428, 237] width 43 height 7
type input "1"
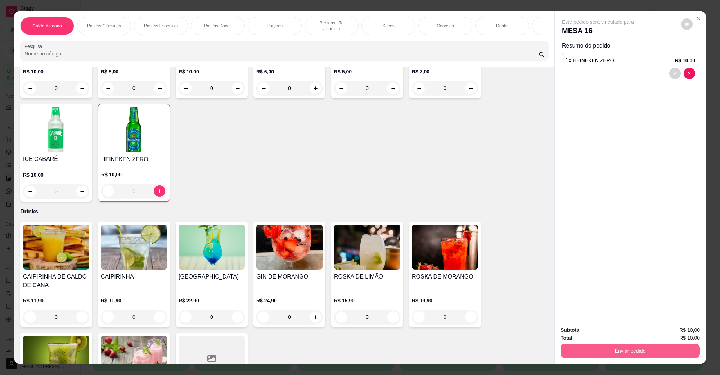
click at [616, 357] on button "Enviar pedido" at bounding box center [630, 351] width 139 height 14
click at [612, 336] on button "Não registrar e enviar pedido" at bounding box center [606, 333] width 73 height 13
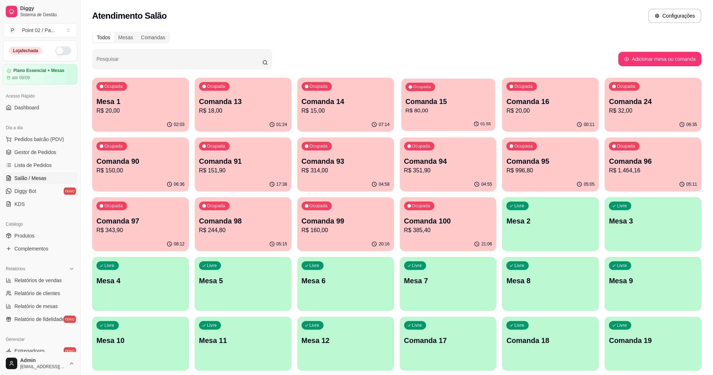
click at [440, 88] on div "Ocupada Comanda 15 R$ 80,00" at bounding box center [449, 98] width 94 height 39
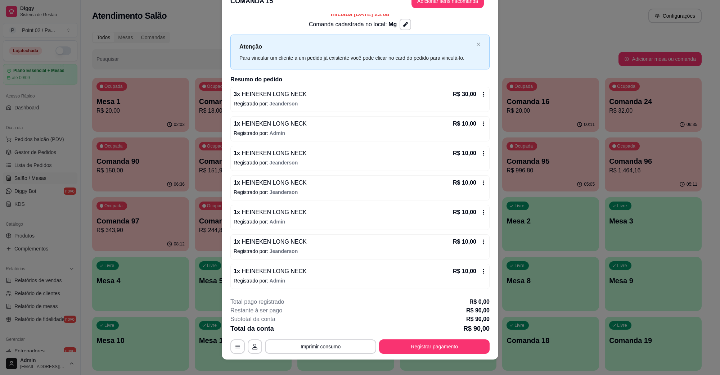
scroll to position [21, 0]
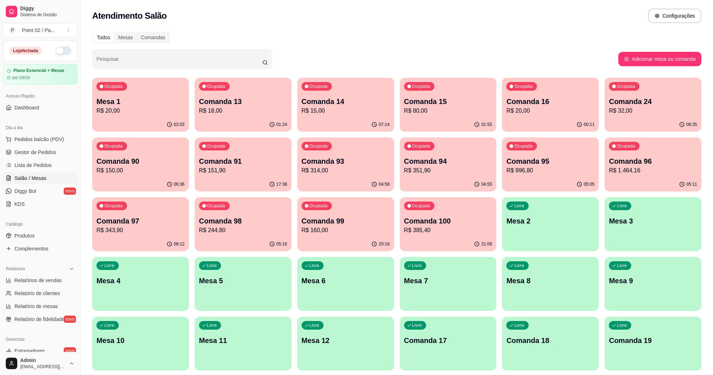
click at [490, 109] on p "R$ 80,00" at bounding box center [448, 111] width 88 height 9
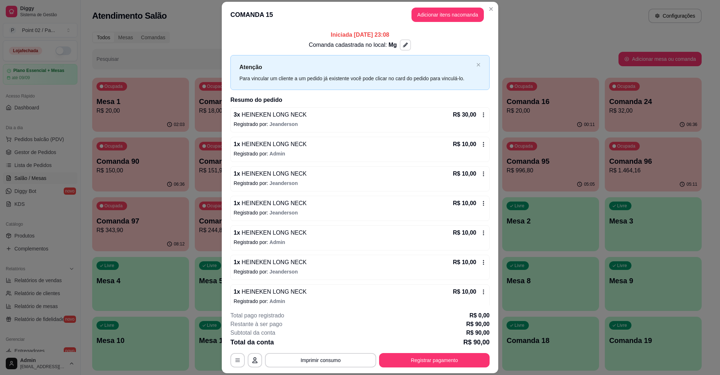
click at [400, 49] on button "button" at bounding box center [405, 45] width 11 height 11
click at [404, 80] on input "Nome do local" at bounding box center [401, 80] width 63 height 7
type input "MESA GILDA"
click at [420, 98] on button "Salvar" at bounding box center [401, 101] width 70 height 14
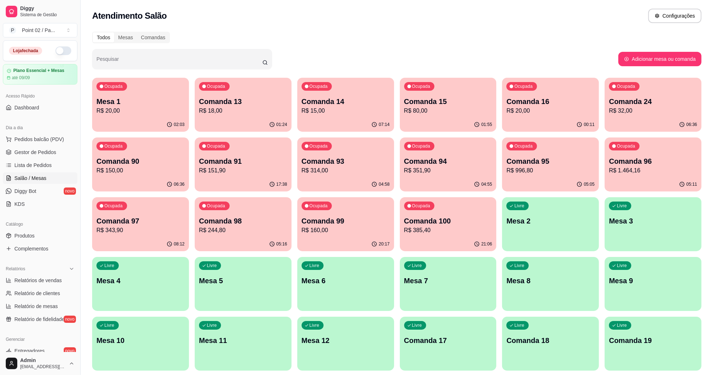
click at [444, 104] on p "Comanda 15" at bounding box center [448, 102] width 88 height 10
click at [211, 104] on p "Comanda 13" at bounding box center [243, 102] width 88 height 10
click at [279, 99] on p "Comanda 13" at bounding box center [243, 102] width 85 height 10
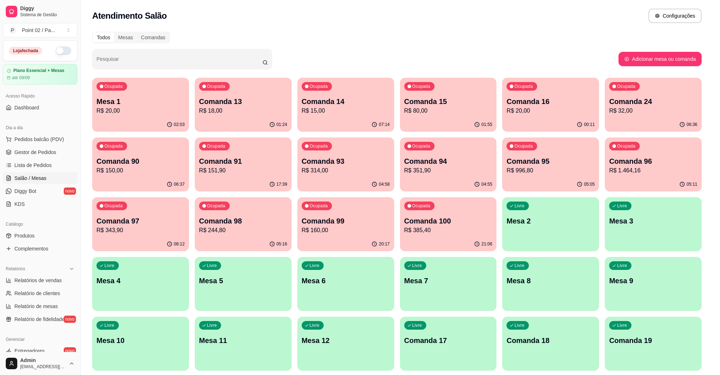
click at [377, 113] on div "Iniciada [DATE] 00:08 Comanda cadastrada no local: [PERSON_NAME] Para vincular …" at bounding box center [360, 167] width 277 height 108
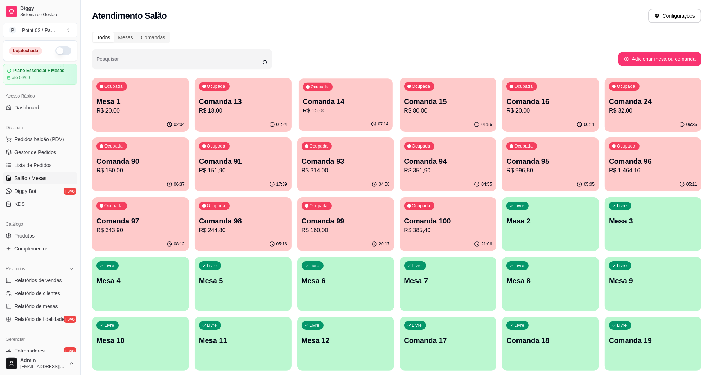
click at [346, 84] on div "Ocupada Comanda 14 R$ 15,00" at bounding box center [346, 98] width 94 height 39
click at [568, 107] on p "R$ 20,00" at bounding box center [550, 111] width 85 height 8
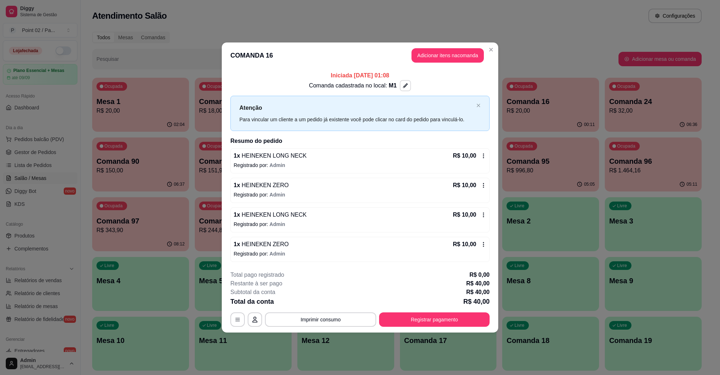
click at [404, 86] on icon "button" at bounding box center [405, 86] width 5 height 5
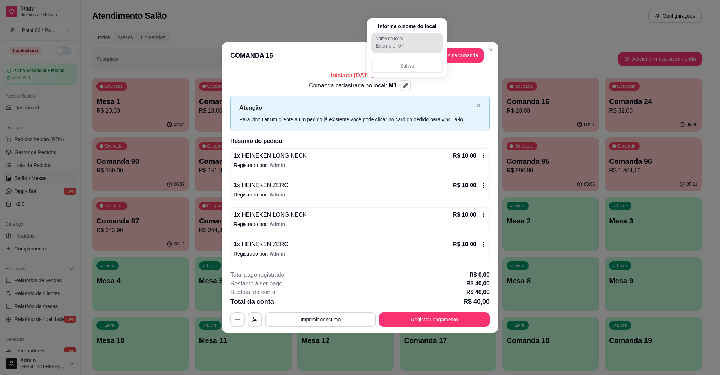
click at [418, 42] on div at bounding box center [407, 43] width 63 height 14
type input "MESA ESPETO"
click at [404, 65] on button "Salvar" at bounding box center [407, 66] width 70 height 14
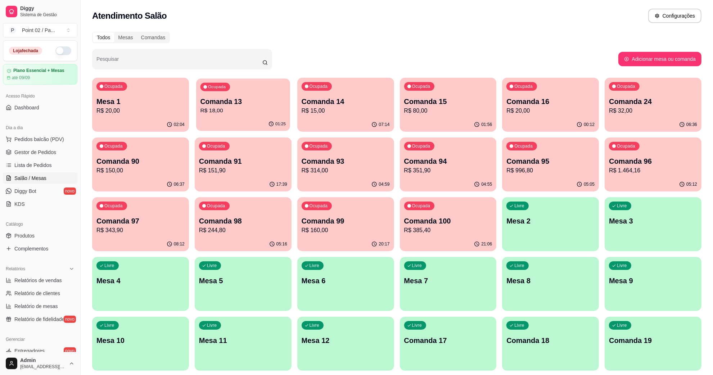
click at [241, 108] on p "R$ 18,00" at bounding box center [243, 111] width 85 height 8
click at [158, 108] on p "R$ 20,00" at bounding box center [141, 111] width 88 height 9
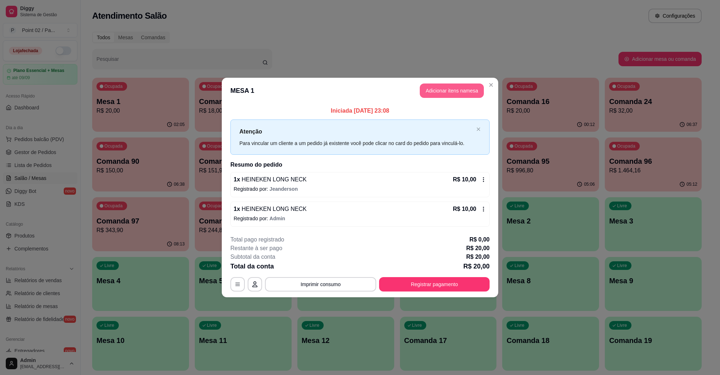
click at [434, 90] on button "Adicionar itens na mesa" at bounding box center [452, 91] width 64 height 14
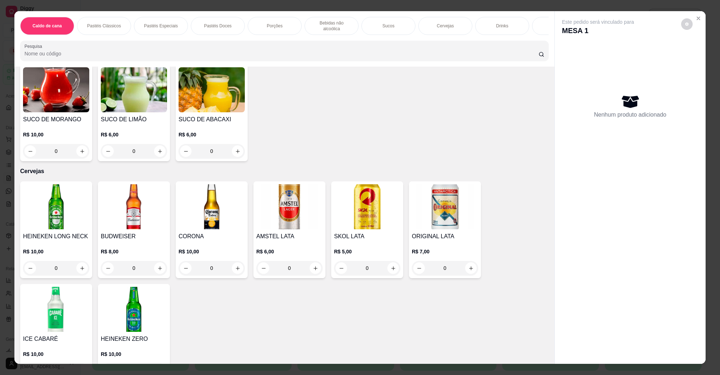
scroll to position [1125, 0]
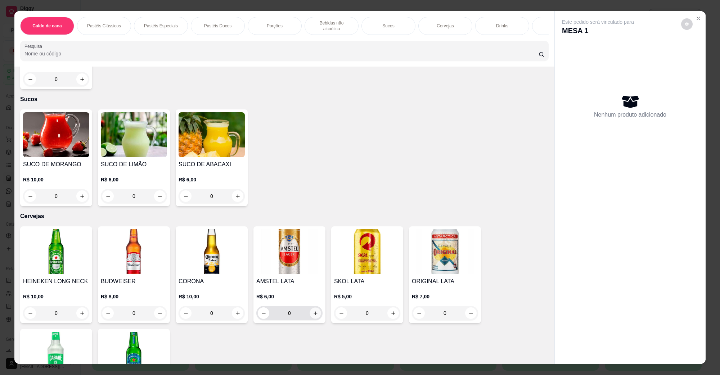
click at [312, 310] on button "increase-product-quantity" at bounding box center [315, 313] width 11 height 11
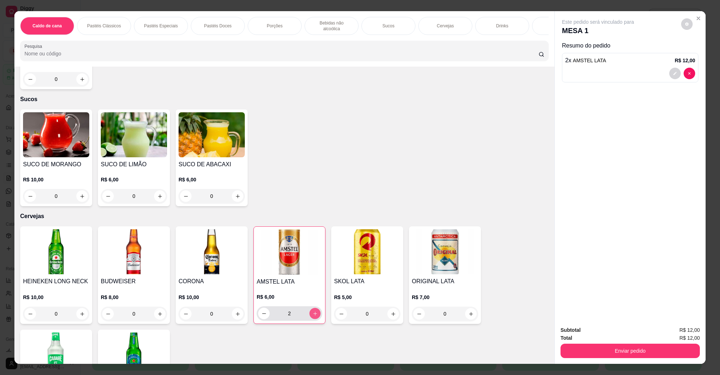
click at [312, 310] on button "increase-product-quantity" at bounding box center [314, 313] width 11 height 11
type input "3"
click at [643, 337] on div "Total R$ 18,00" at bounding box center [630, 338] width 139 height 8
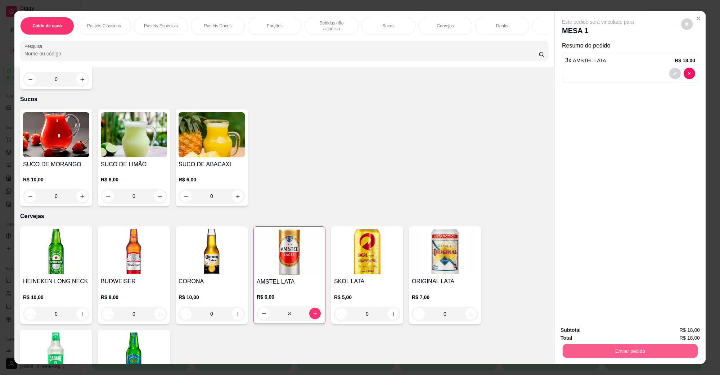
click at [640, 344] on button "Enviar pedido" at bounding box center [630, 351] width 135 height 14
click at [612, 339] on button "Não registrar e enviar pedido" at bounding box center [606, 334] width 75 height 14
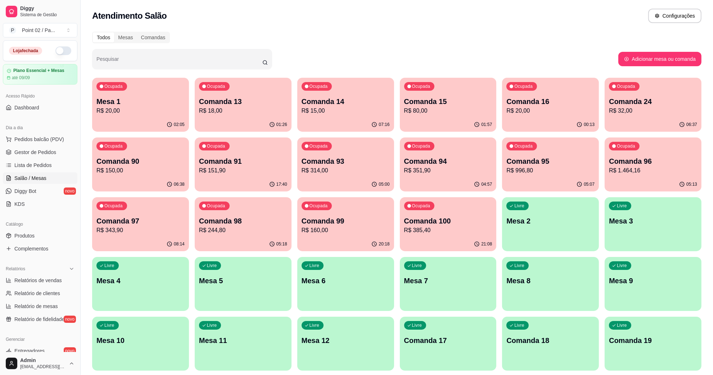
click at [173, 93] on div "Ocupada Mesa 1 R$ 20,00" at bounding box center [140, 98] width 97 height 40
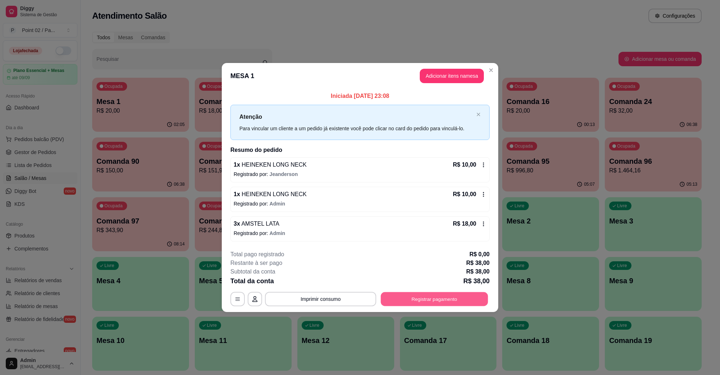
click at [406, 296] on button "Registrar pagamento" at bounding box center [434, 299] width 107 height 14
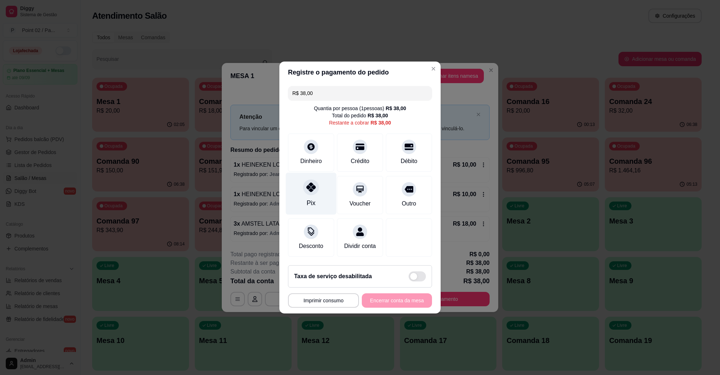
click at [314, 183] on icon at bounding box center [310, 187] width 9 height 9
type input "R$ 0,00"
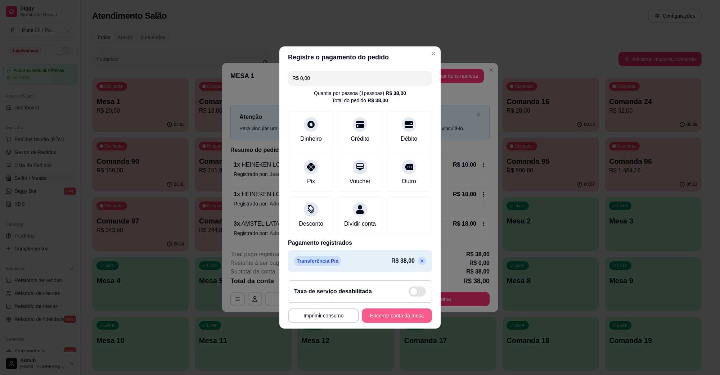
click at [387, 314] on button "Encerrar conta da mesa" at bounding box center [397, 316] width 70 height 14
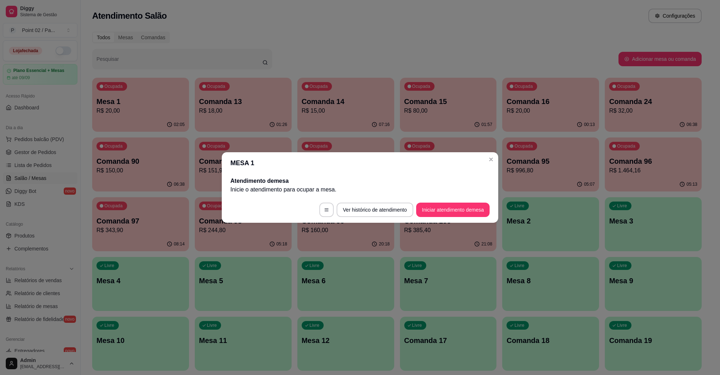
click at [371, 157] on header "MESA 1" at bounding box center [360, 163] width 277 height 22
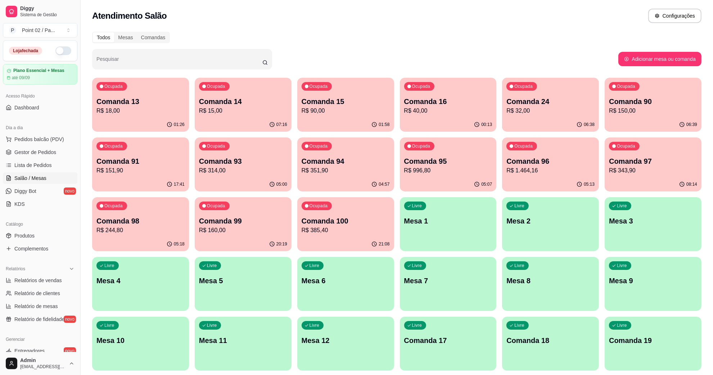
click at [174, 104] on p "Comanda 13" at bounding box center [141, 102] width 88 height 10
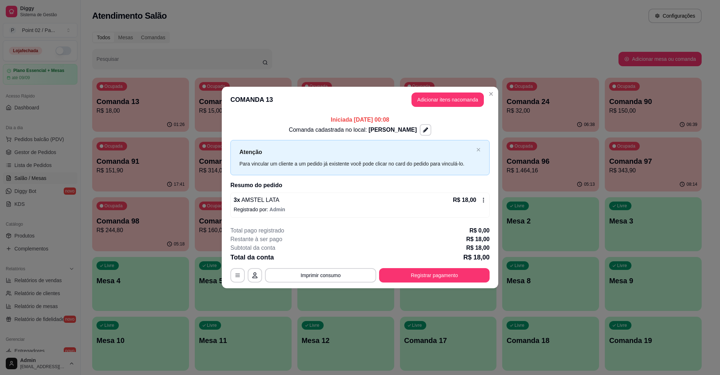
click at [288, 197] on div "3 x AMSTEL LATA R$ 18,00" at bounding box center [360, 200] width 253 height 9
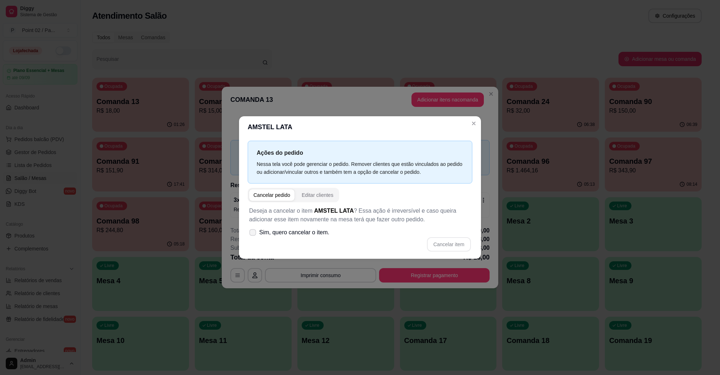
click at [310, 233] on span "Sim, quero cancelar o item." at bounding box center [294, 232] width 70 height 9
click at [254, 234] on input "Sim, quero cancelar o item." at bounding box center [251, 236] width 5 height 5
checkbox input "true"
click at [463, 242] on button "Cancelar item" at bounding box center [449, 244] width 44 height 14
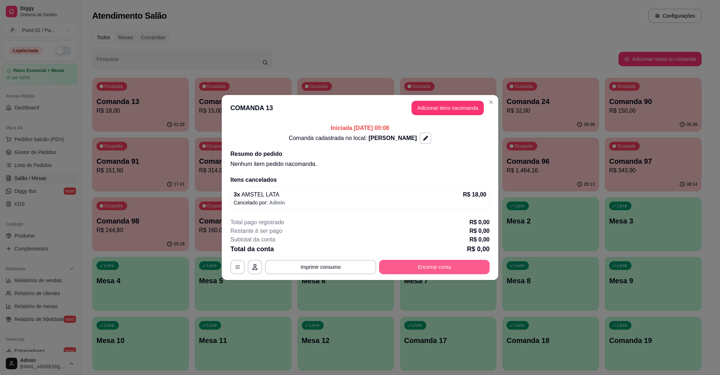
click at [465, 273] on button "Encerrar conta" at bounding box center [434, 267] width 111 height 14
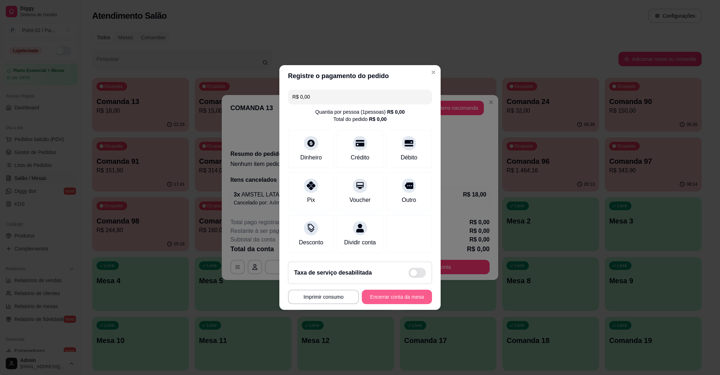
click at [402, 297] on button "Encerrar conta da mesa" at bounding box center [397, 297] width 70 height 14
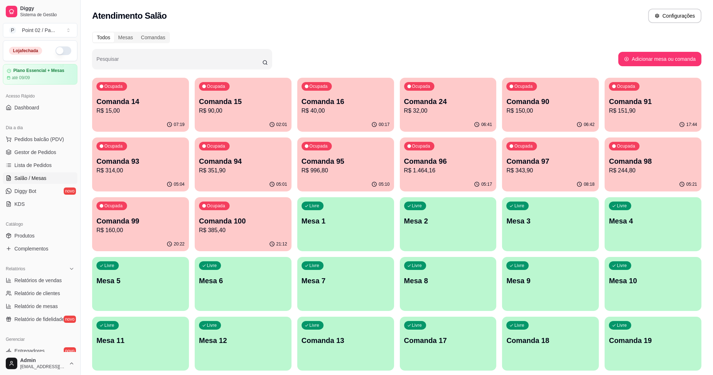
click at [255, 125] on div "02:01" at bounding box center [243, 125] width 97 height 14
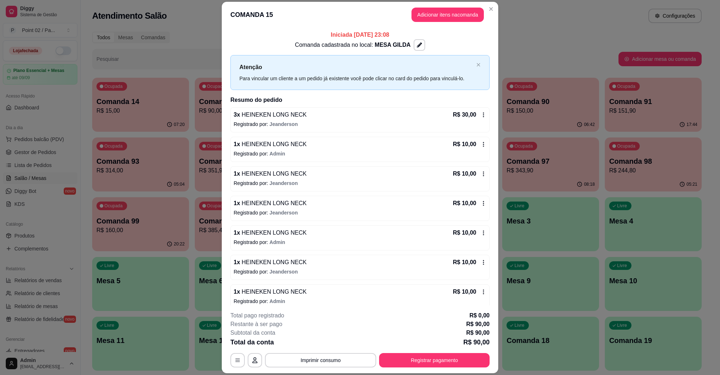
click at [416, 5] on header "COMANDA 15 Adicionar itens na comanda" at bounding box center [360, 15] width 277 height 26
click at [418, 10] on button "Adicionar itens na comanda" at bounding box center [448, 15] width 72 height 14
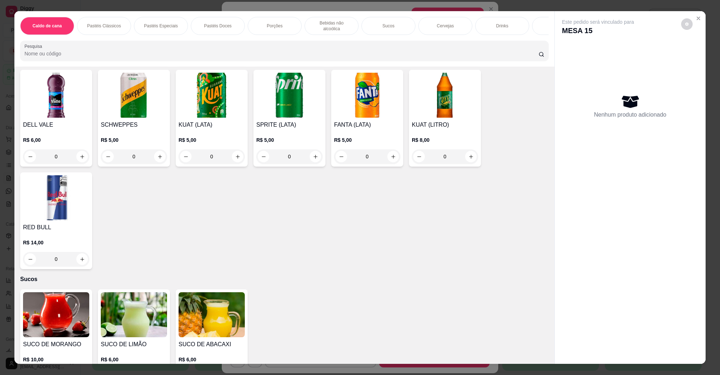
scroll to position [1215, 0]
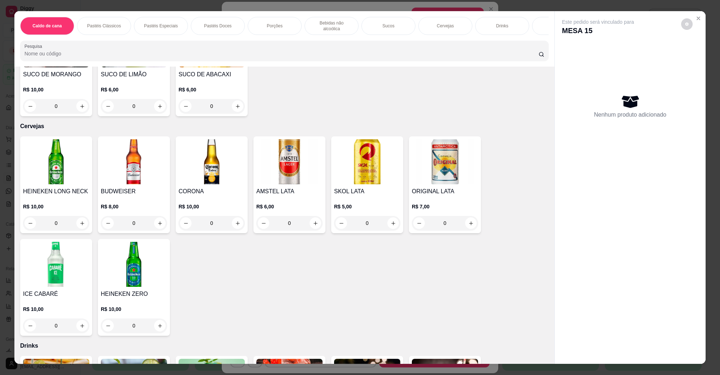
click at [76, 166] on img at bounding box center [56, 161] width 66 height 45
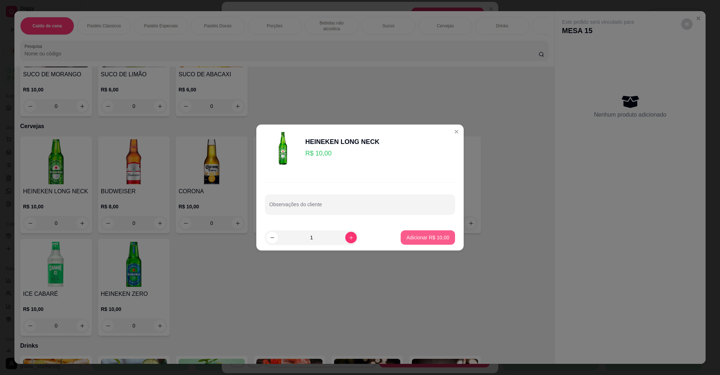
click at [413, 233] on button "Adicionar R$ 10,00" at bounding box center [428, 237] width 54 height 14
type input "1"
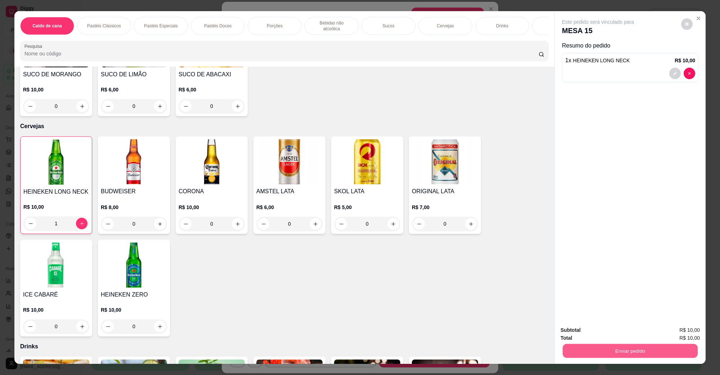
click at [645, 357] on button "Enviar pedido" at bounding box center [630, 351] width 135 height 14
click at [633, 333] on button "Não registrar e enviar pedido" at bounding box center [606, 334] width 75 height 14
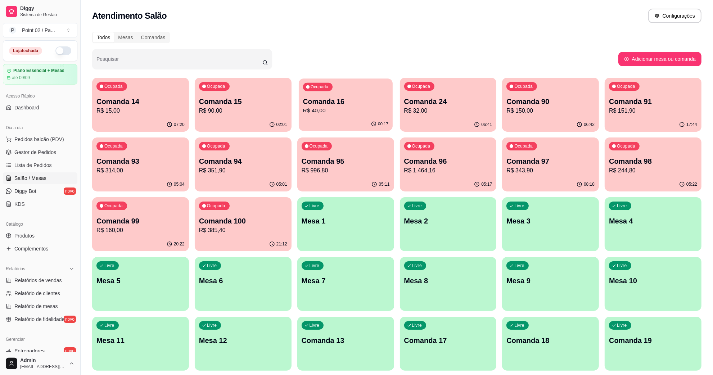
click at [327, 127] on div "00:17" at bounding box center [346, 124] width 94 height 14
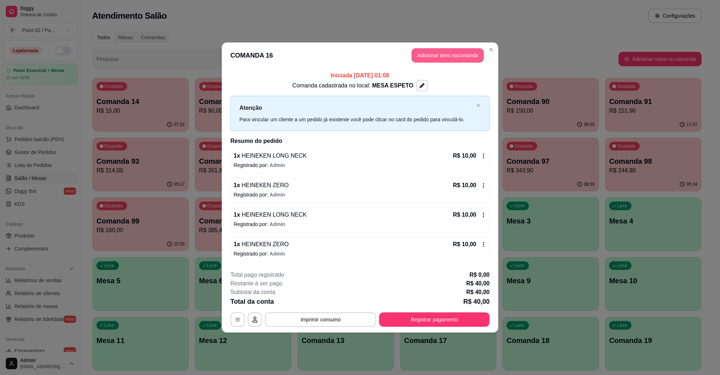
click at [430, 57] on button "Adicionar itens na comanda" at bounding box center [448, 55] width 72 height 14
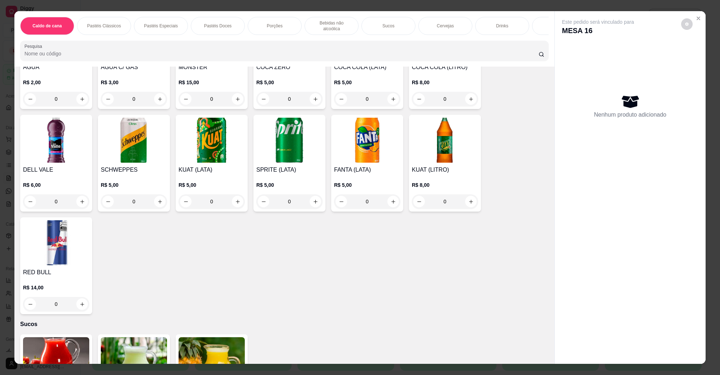
scroll to position [1170, 0]
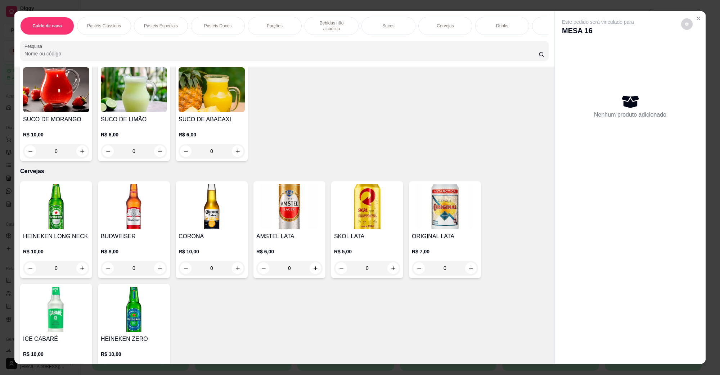
click at [143, 309] on img at bounding box center [134, 309] width 66 height 45
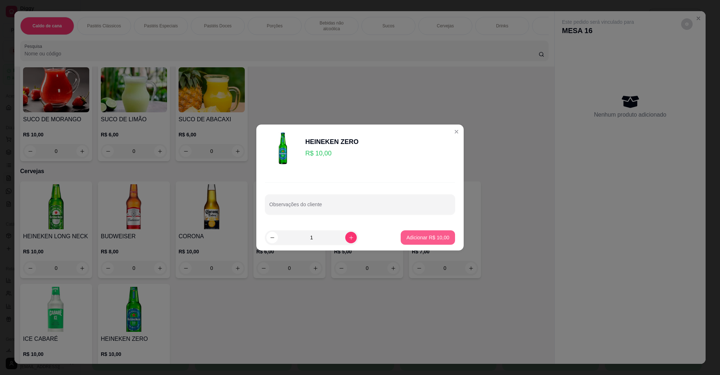
click at [411, 234] on p "Adicionar R$ 10,00" at bounding box center [428, 237] width 43 height 7
type input "1"
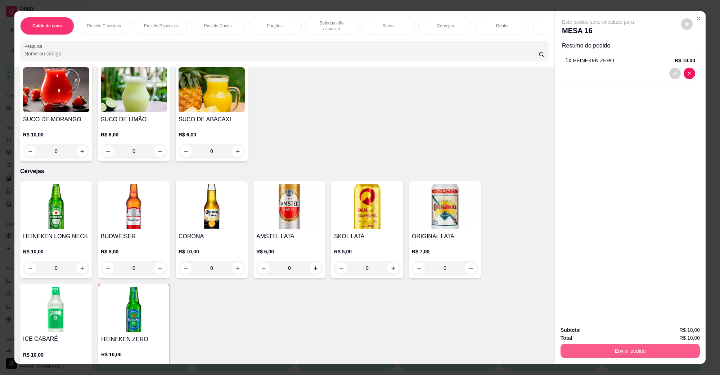
click at [594, 348] on button "Enviar pedido" at bounding box center [630, 351] width 139 height 14
click at [604, 335] on button "Não registrar e enviar pedido" at bounding box center [606, 333] width 73 height 13
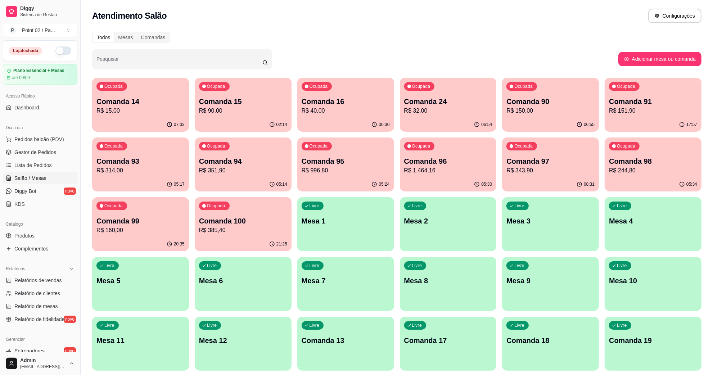
click at [254, 102] on p "Comanda 15" at bounding box center [243, 102] width 88 height 10
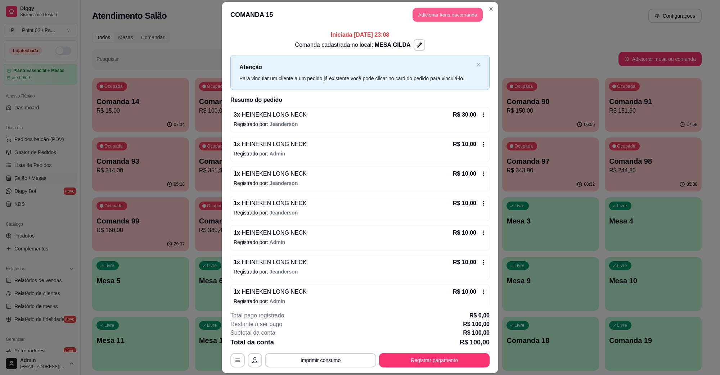
click at [442, 17] on button "Adicionar itens na comanda" at bounding box center [448, 15] width 70 height 14
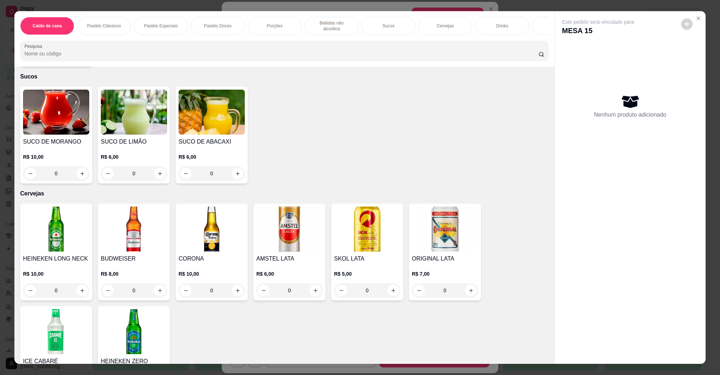
scroll to position [1215, 0]
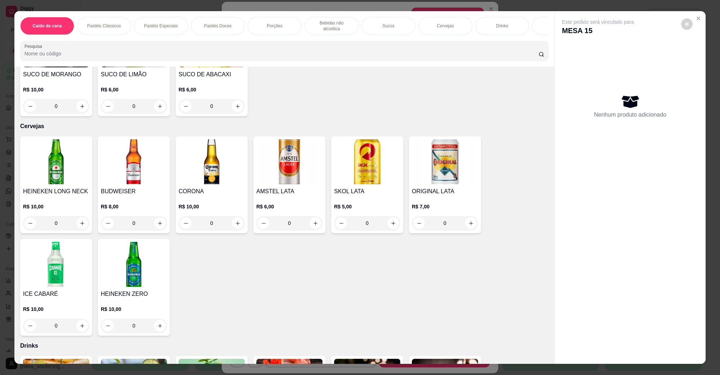
click at [41, 187] on h4 "HEINEKEN LONG NECK" at bounding box center [56, 191] width 66 height 9
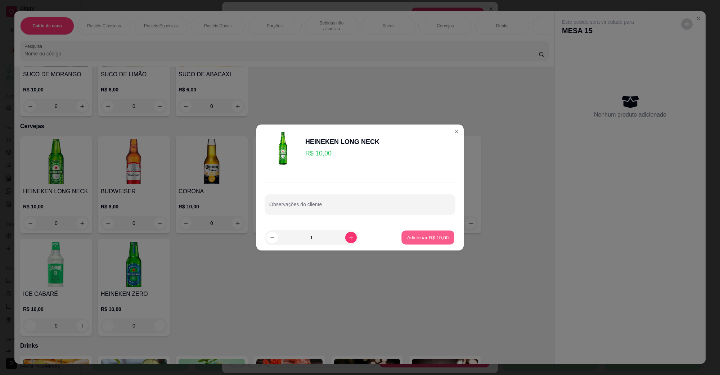
click at [427, 236] on p "Adicionar R$ 10,00" at bounding box center [428, 237] width 42 height 7
type input "1"
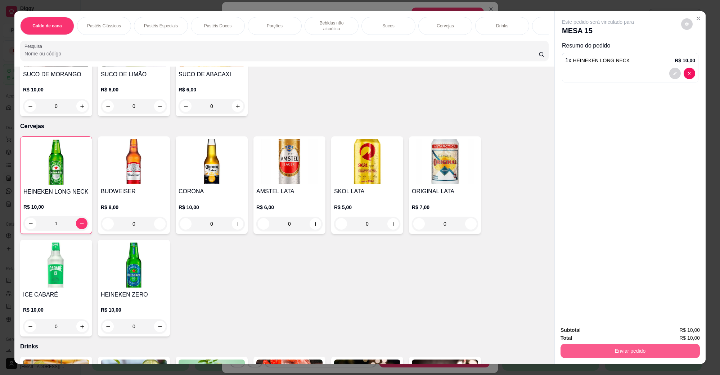
click at [600, 348] on button "Enviar pedido" at bounding box center [630, 351] width 139 height 14
click at [604, 332] on button "Não registrar e enviar pedido" at bounding box center [606, 333] width 73 height 13
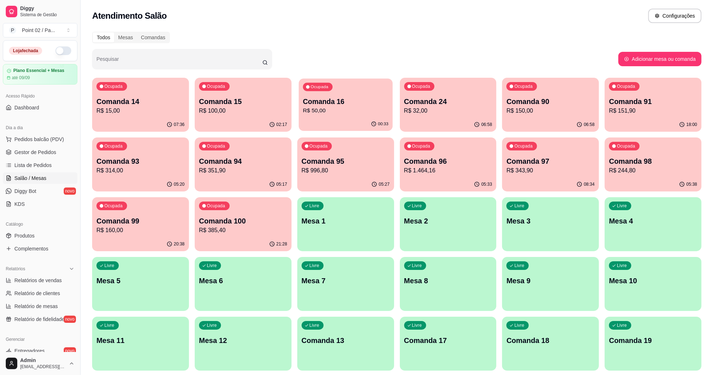
click at [337, 114] on p "R$ 50,00" at bounding box center [345, 111] width 85 height 8
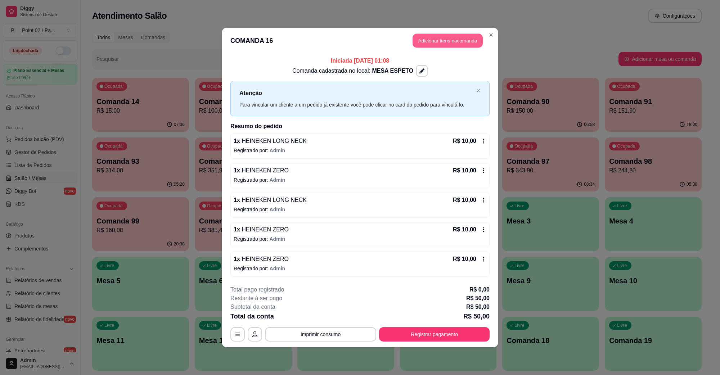
click at [452, 40] on button "Adicionar itens na comanda" at bounding box center [448, 41] width 70 height 14
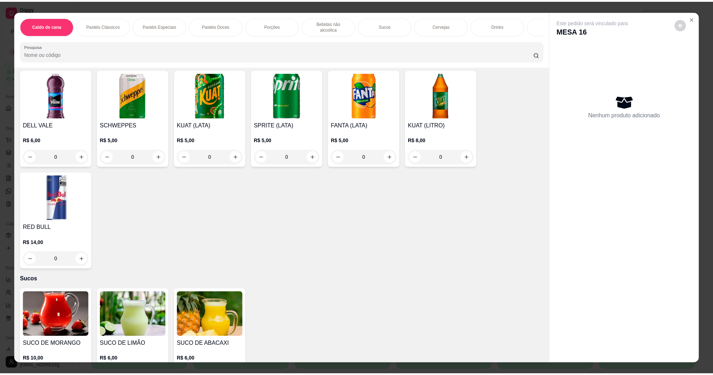
scroll to position [720, 0]
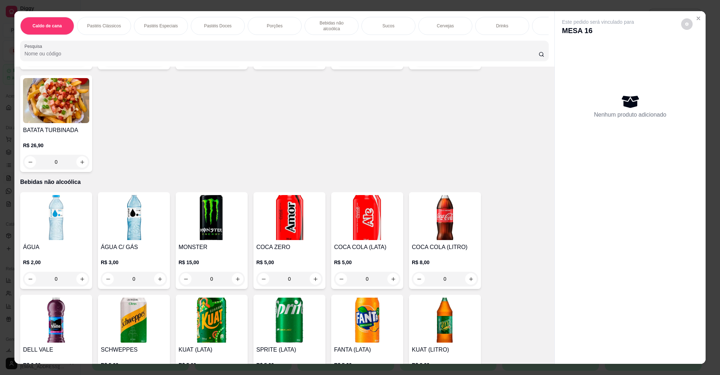
click at [64, 228] on img at bounding box center [56, 217] width 66 height 45
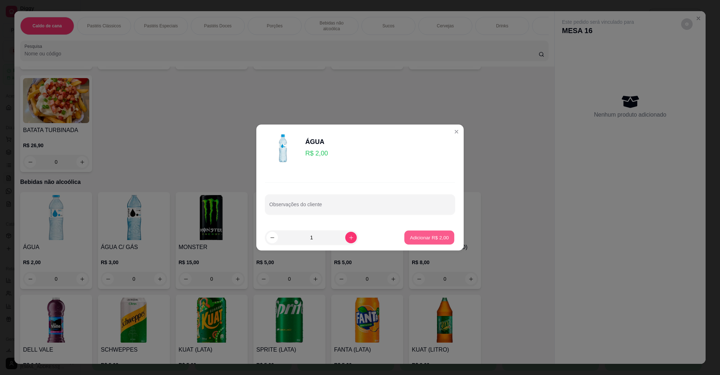
click at [416, 237] on p "Adicionar R$ 2,00" at bounding box center [429, 237] width 39 height 7
type input "1"
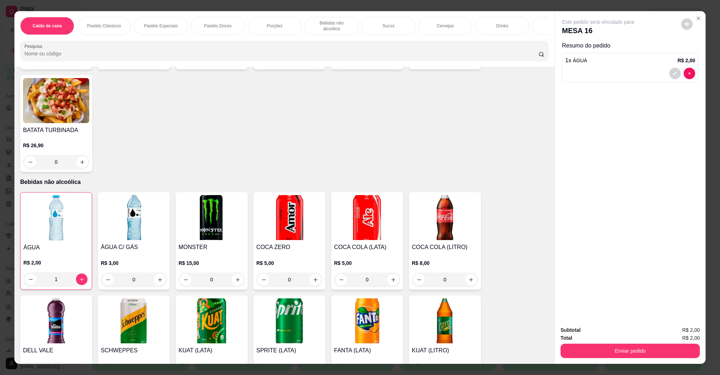
click at [587, 367] on div "Caldo de cana Pastéis Clássicos Pastéis Especiais Pastéis Doces Porções Bebidas…" at bounding box center [360, 187] width 720 height 375
click at [587, 357] on button "Enviar pedido" at bounding box center [630, 351] width 139 height 14
click at [592, 339] on button "Não registrar e enviar pedido" at bounding box center [606, 334] width 75 height 14
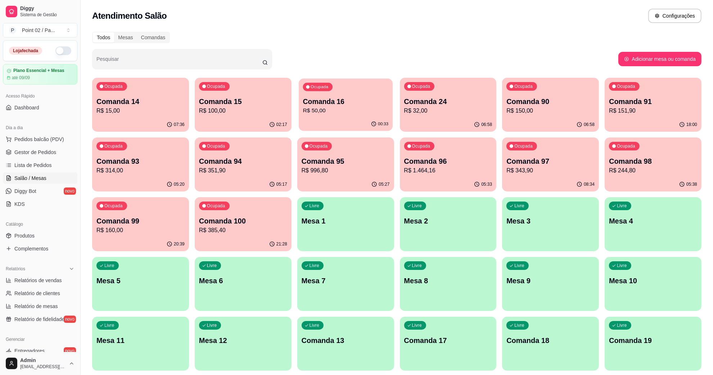
click at [349, 97] on p "Comanda 16" at bounding box center [345, 102] width 85 height 10
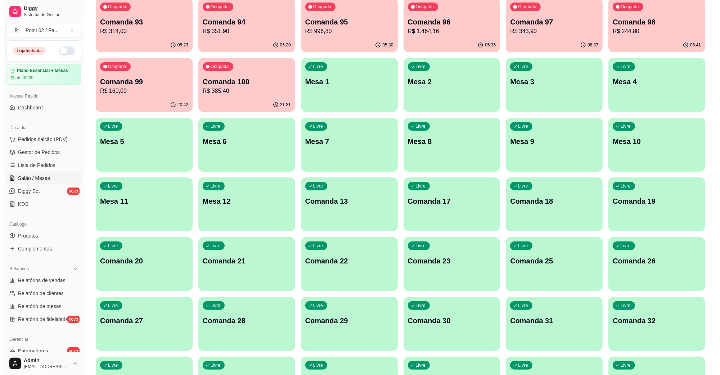
scroll to position [0, 0]
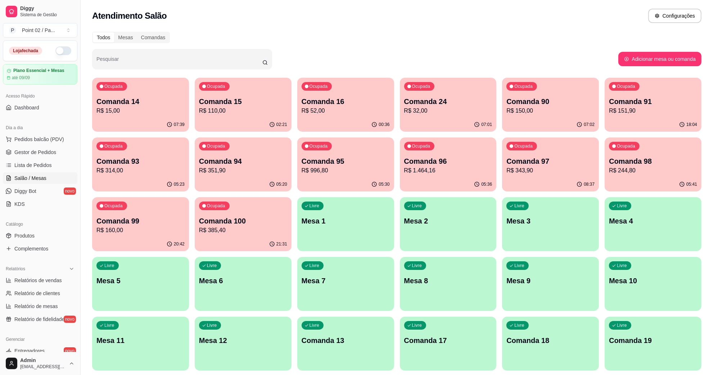
click at [363, 120] on div "00:36" at bounding box center [345, 125] width 97 height 14
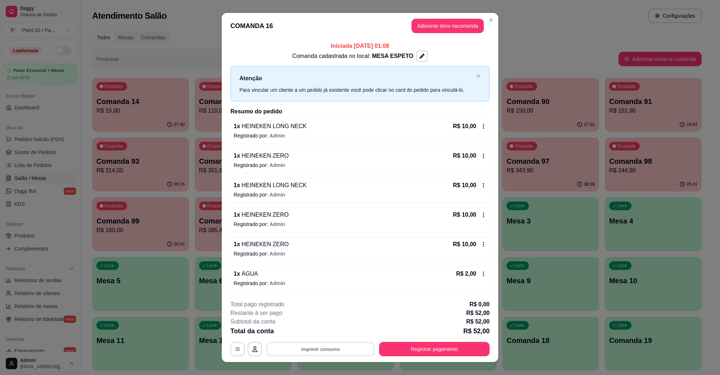
click at [327, 356] on button "Imprimir consumo" at bounding box center [321, 349] width 108 height 14
click at [329, 334] on button "IMPRESSORA" at bounding box center [319, 332] width 50 height 11
click at [417, 58] on button "button" at bounding box center [422, 56] width 11 height 11
click at [397, 94] on input "Nome do local" at bounding box center [418, 91] width 63 height 7
type input "KART"
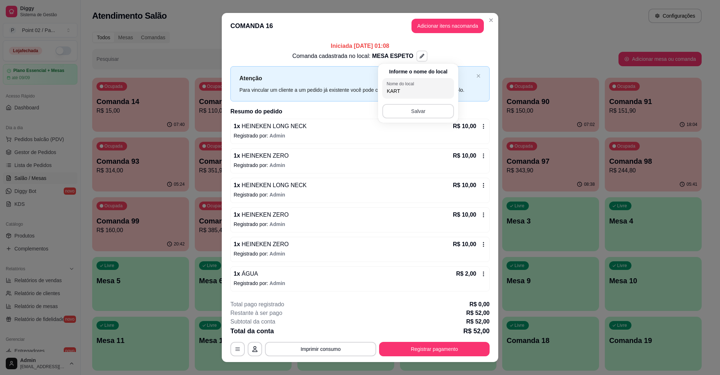
click at [402, 108] on button "Salvar" at bounding box center [418, 111] width 72 height 14
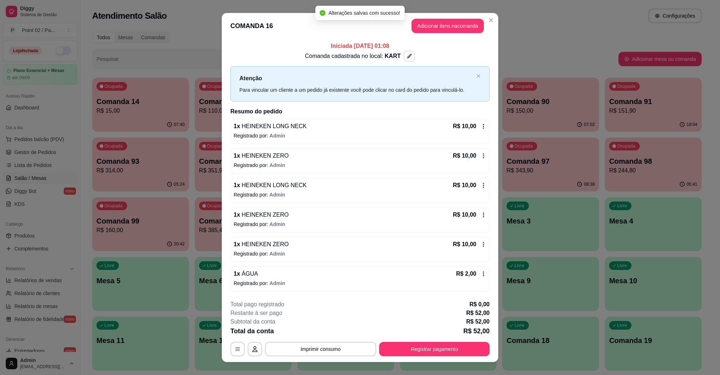
click at [317, 344] on button "Imprimir consumo" at bounding box center [320, 349] width 111 height 14
click at [314, 347] on button "Imprimir consumo" at bounding box center [320, 349] width 111 height 14
click at [324, 337] on button "IMPRESSORA" at bounding box center [319, 332] width 50 height 11
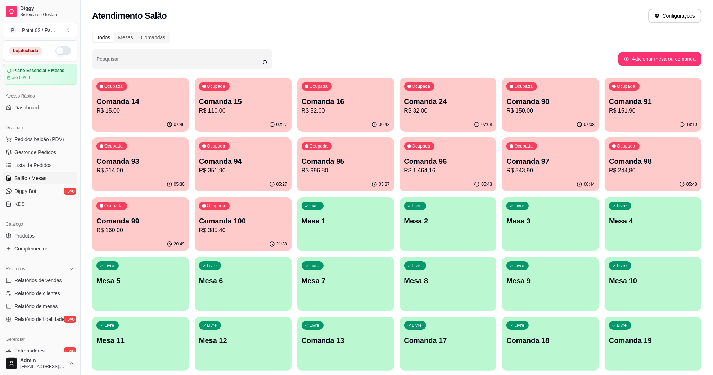
click at [506, 160] on div "Ocupada Comanda 97 R$ 343,90" at bounding box center [550, 158] width 97 height 40
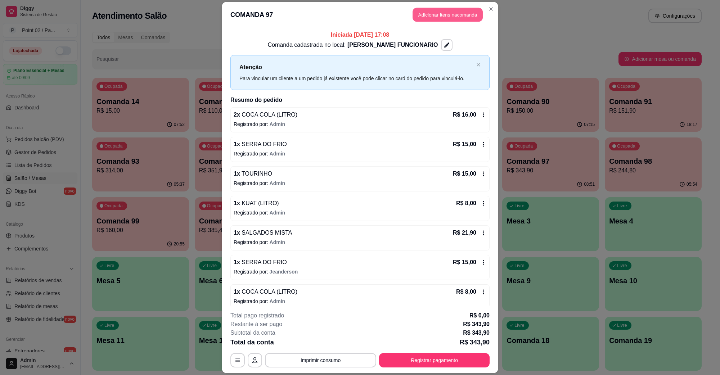
click at [460, 13] on button "Adicionar itens na comanda" at bounding box center [448, 15] width 70 height 14
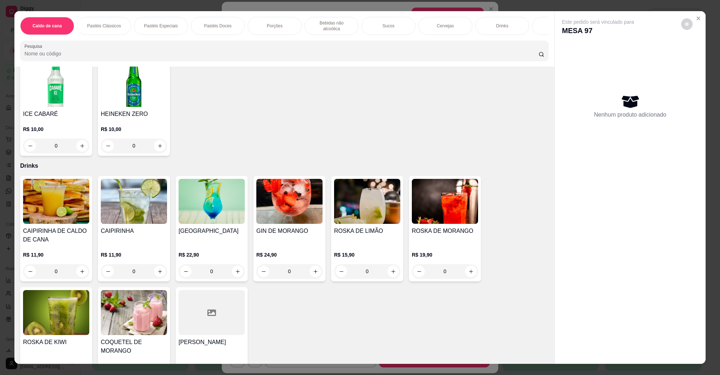
scroll to position [1666, 0]
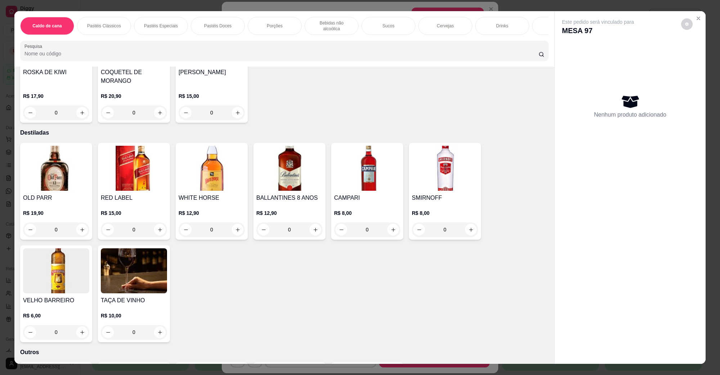
click at [346, 173] on img at bounding box center [367, 168] width 66 height 45
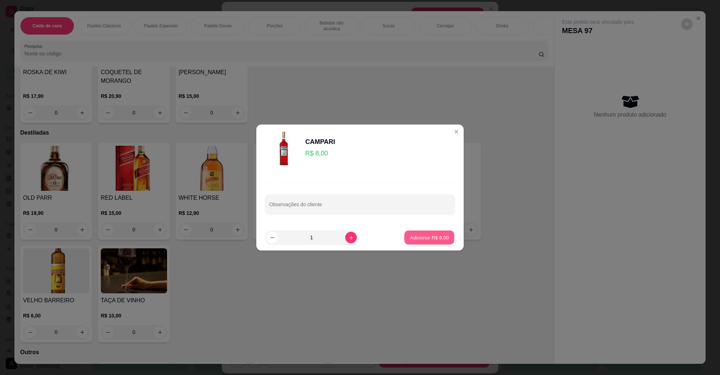
click at [437, 241] on button "Adicionar R$ 8,00" at bounding box center [429, 238] width 50 height 14
type input "1"
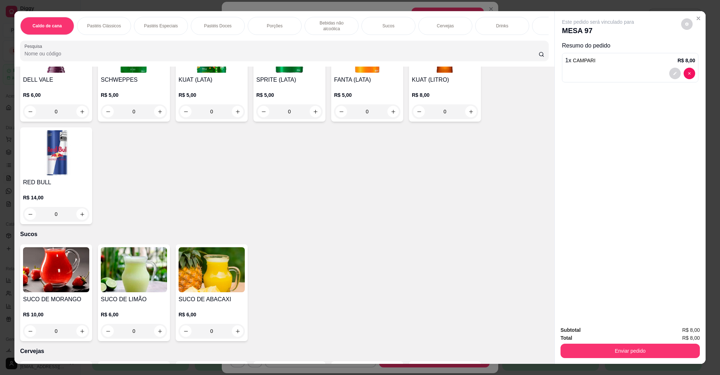
scroll to position [1170, 0]
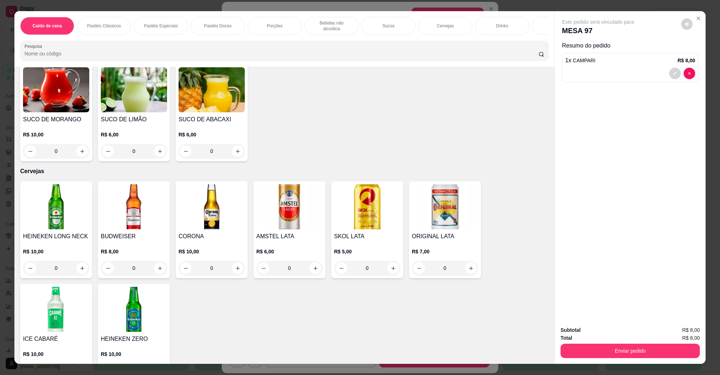
click at [55, 213] on img at bounding box center [56, 206] width 66 height 45
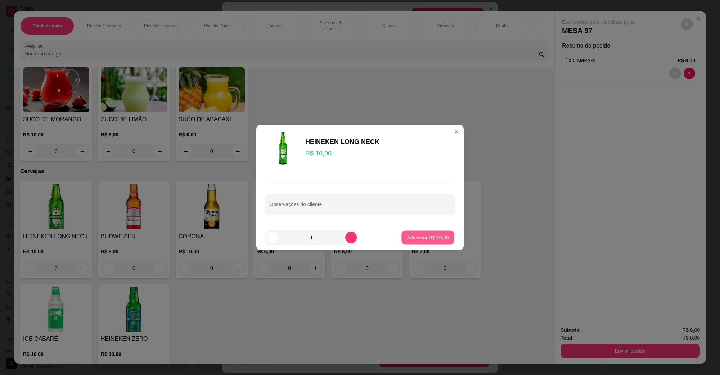
click at [420, 239] on p "Adicionar R$ 10,00" at bounding box center [428, 237] width 42 height 7
type input "1"
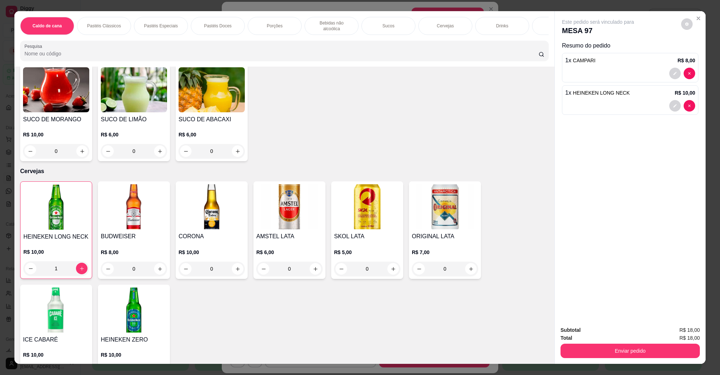
click at [640, 362] on div "Subtotal R$ 18,00 Total R$ 18,00 Enviar pedido" at bounding box center [630, 343] width 151 height 44
click at [638, 354] on button "Enviar pedido" at bounding box center [630, 351] width 139 height 14
click at [620, 332] on button "Não registrar e enviar pedido" at bounding box center [606, 334] width 75 height 14
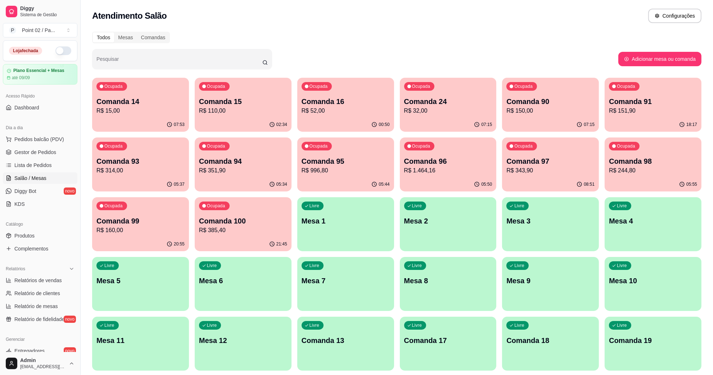
click at [257, 102] on p "Comanda 15" at bounding box center [243, 102] width 88 height 10
click at [205, 107] on p "R$ 110,00" at bounding box center [243, 111] width 88 height 9
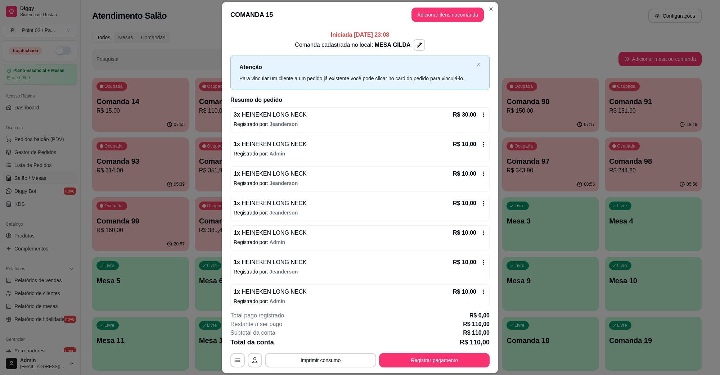
click at [485, 15] on header "COMANDA 15 Adicionar itens na comanda" at bounding box center [360, 15] width 277 height 26
click at [478, 17] on button "Adicionar itens na comanda" at bounding box center [448, 15] width 72 height 14
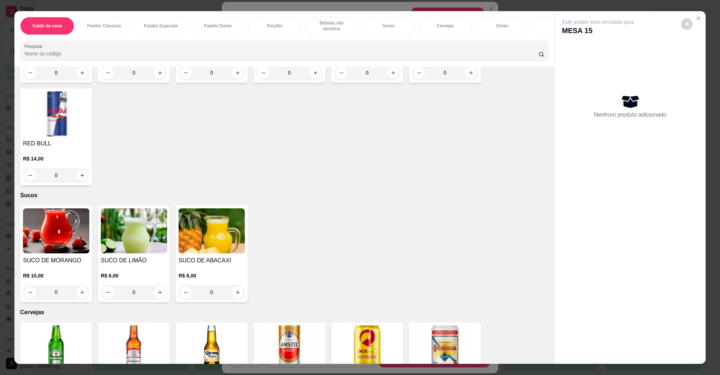
scroll to position [1035, 0]
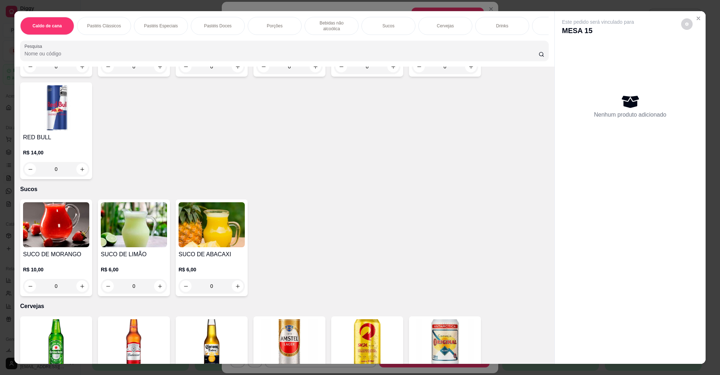
click at [62, 351] on img at bounding box center [56, 341] width 66 height 45
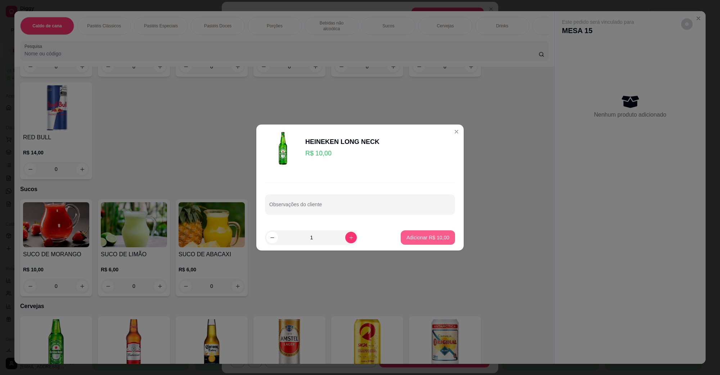
click at [411, 244] on button "Adicionar R$ 10,00" at bounding box center [428, 237] width 54 height 14
type input "1"
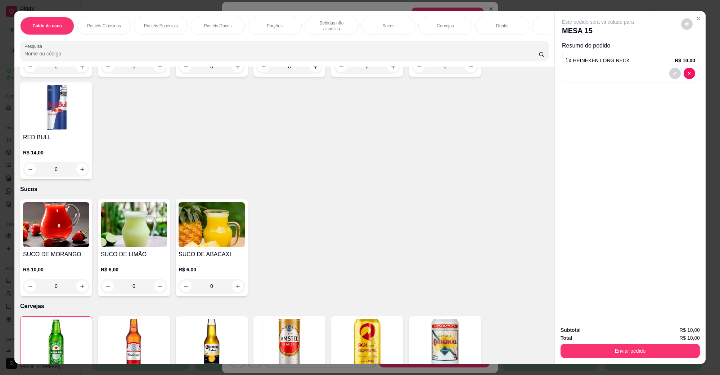
click at [661, 346] on button "Enviar pedido" at bounding box center [630, 351] width 139 height 14
click at [631, 337] on button "Não registrar e enviar pedido" at bounding box center [606, 334] width 75 height 14
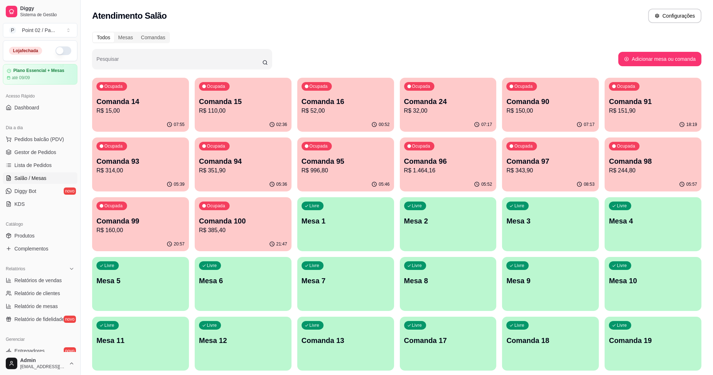
click at [513, 62] on div "Pesquisar" at bounding box center [355, 59] width 527 height 20
click at [325, 89] on p "Ocupada" at bounding box center [319, 87] width 18 height 6
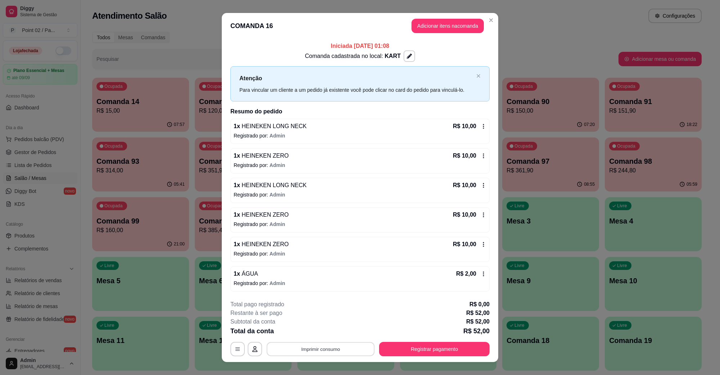
click at [310, 350] on button "Imprimir consumo" at bounding box center [321, 349] width 108 height 14
click at [334, 329] on button "IMPRESSORA" at bounding box center [320, 333] width 52 height 12
click at [417, 350] on button "Registrar pagamento" at bounding box center [434, 349] width 111 height 14
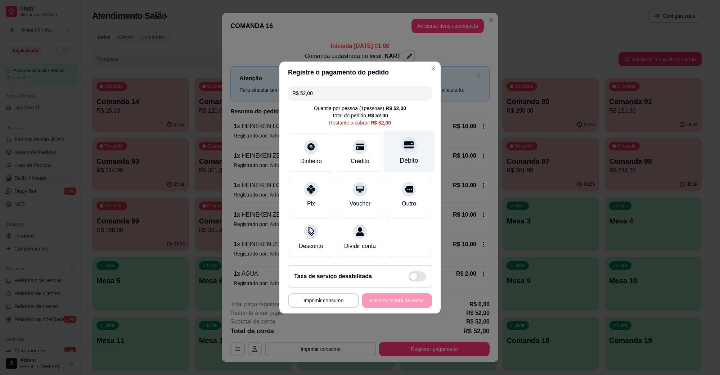
click at [407, 142] on icon at bounding box center [408, 144] width 9 height 9
type input "R$ 0,00"
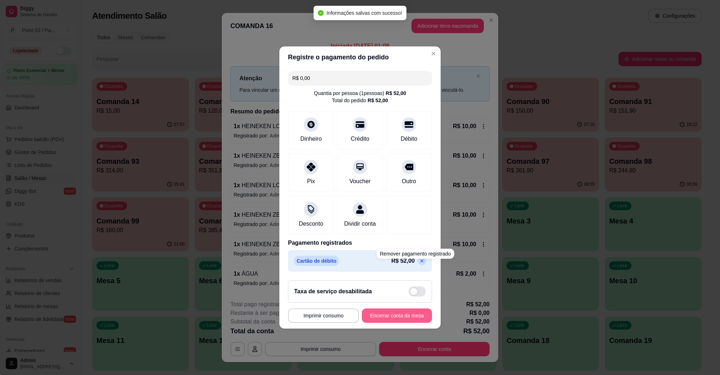
click at [411, 323] on button "Encerrar conta da mesa" at bounding box center [397, 316] width 70 height 14
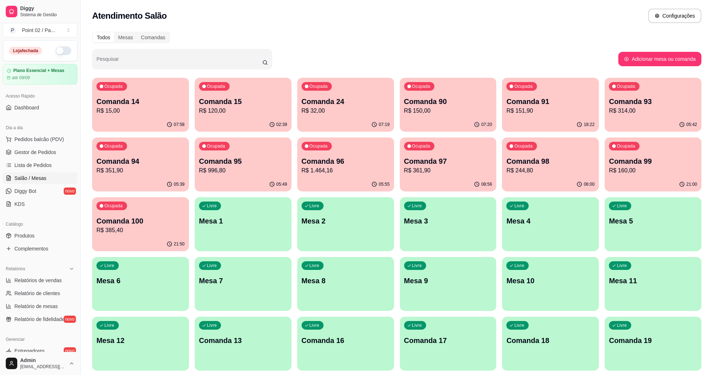
click at [119, 107] on p "R$ 15,00" at bounding box center [141, 111] width 88 height 9
click at [412, 95] on div "Ocupada Comanda 90 R$ 150,00" at bounding box center [448, 98] width 97 height 40
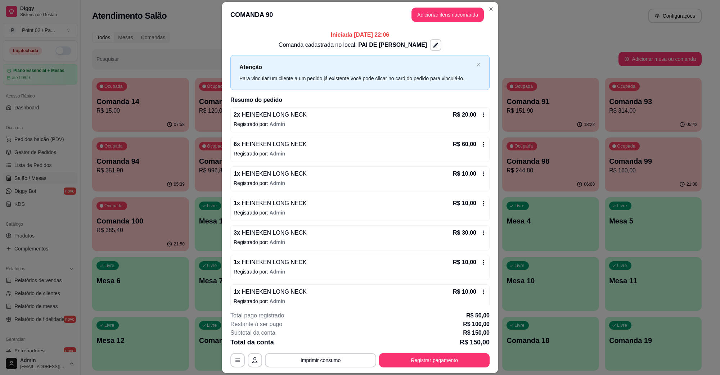
click at [234, 112] on p "2 x HEINEKEN LONG NECK" at bounding box center [270, 115] width 73 height 9
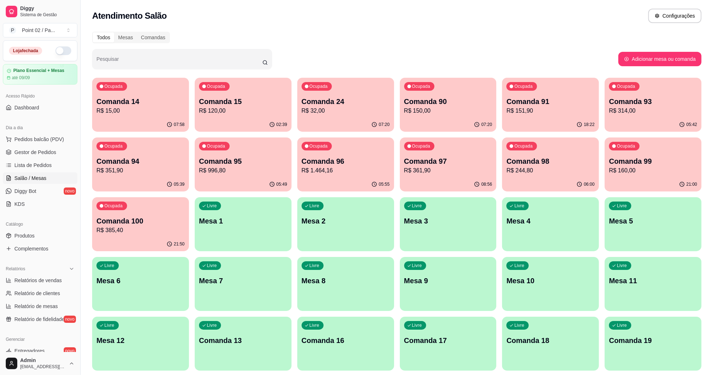
click at [208, 120] on div "02:39" at bounding box center [243, 125] width 97 height 14
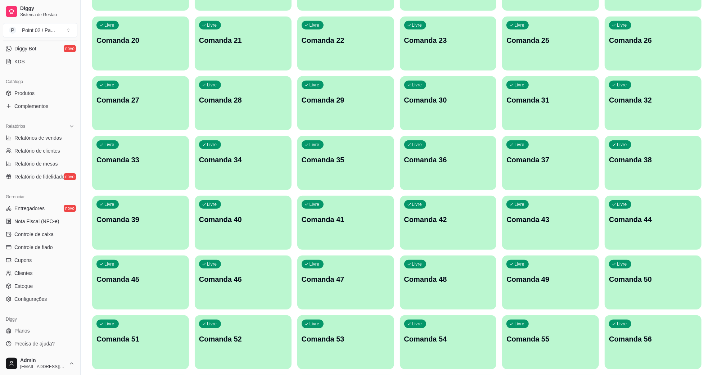
scroll to position [450, 0]
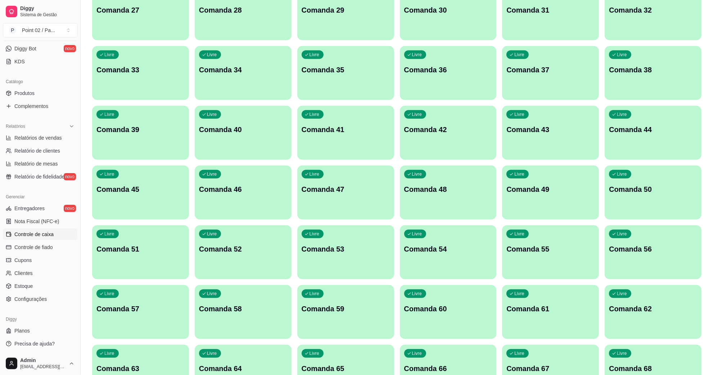
click at [41, 234] on span "Controle de caixa" at bounding box center [33, 234] width 39 height 7
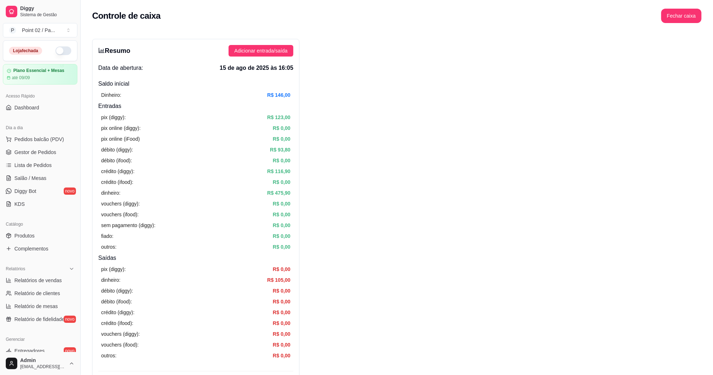
click at [36, 159] on ul "Pedidos balcão (PDV) Gestor de Pedidos Lista de Pedidos Salão / Mesas Diggy Bot…" at bounding box center [40, 172] width 75 height 76
click at [39, 156] on span "Gestor de Pedidos" at bounding box center [35, 152] width 42 height 7
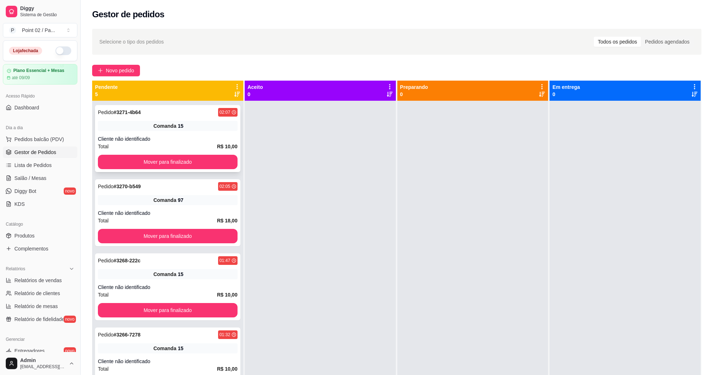
click at [95, 161] on div "Pedido # 3271-4b64 02:07 Comanda 15 Cliente não identificado Total R$ 10,00 Mov…" at bounding box center [167, 138] width 145 height 67
click at [102, 160] on button "Mover para finalizado" at bounding box center [167, 162] width 135 height 14
click at [114, 160] on button "Mover para finalizado" at bounding box center [167, 162] width 135 height 14
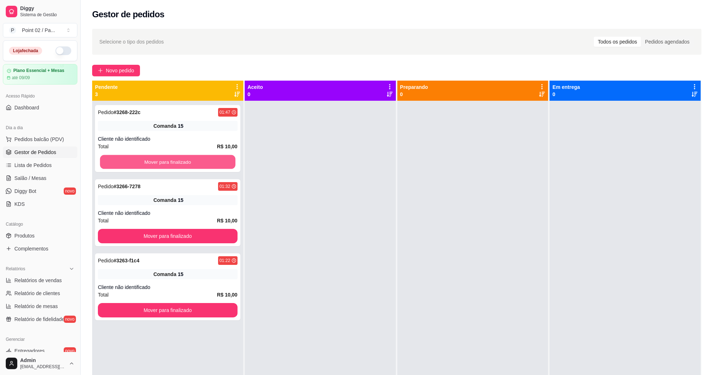
click at [114, 160] on button "Mover para finalizado" at bounding box center [167, 162] width 135 height 14
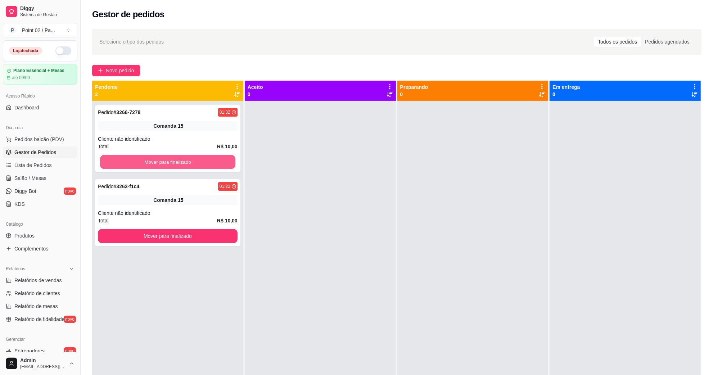
click at [114, 160] on button "Mover para finalizado" at bounding box center [167, 162] width 135 height 14
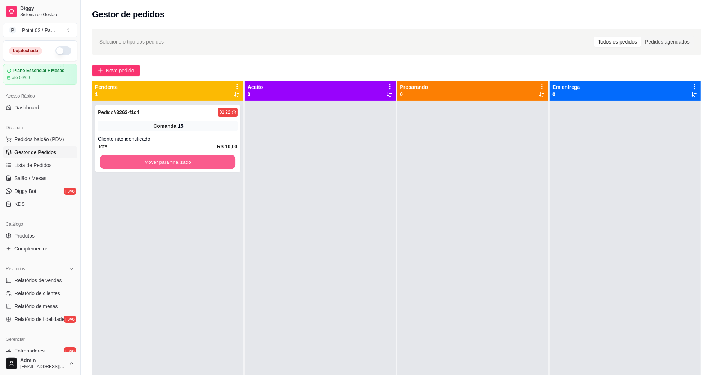
click at [114, 160] on button "Mover para finalizado" at bounding box center [167, 162] width 135 height 14
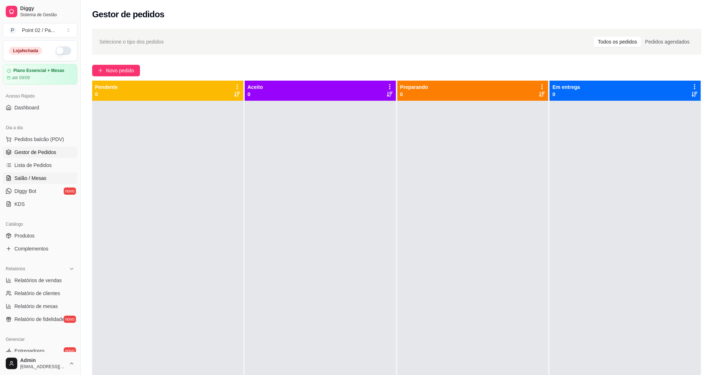
click at [40, 173] on link "Salão / Mesas" at bounding box center [40, 179] width 75 height 12
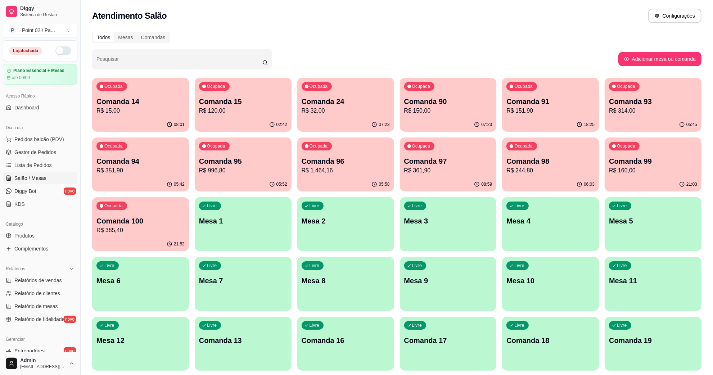
click at [203, 112] on p "R$ 120,00" at bounding box center [243, 111] width 88 height 9
click at [56, 137] on span "Pedidos balcão (PDV)" at bounding box center [39, 139] width 50 height 7
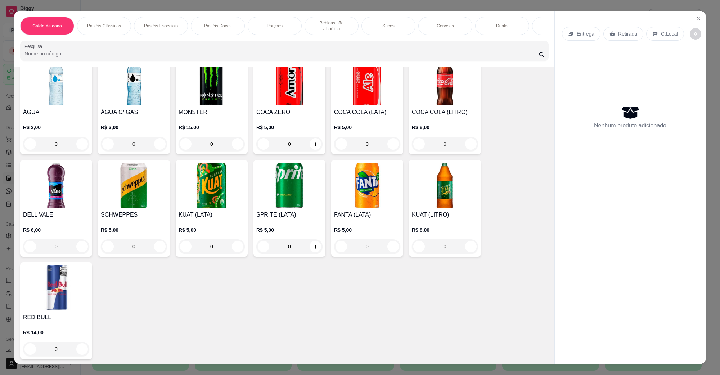
scroll to position [1170, 0]
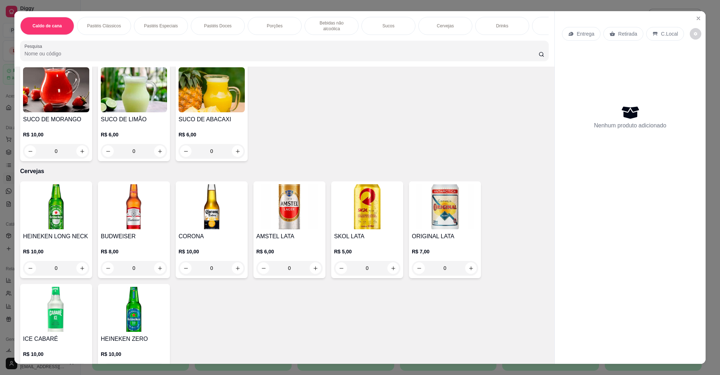
click at [280, 197] on img at bounding box center [289, 206] width 66 height 45
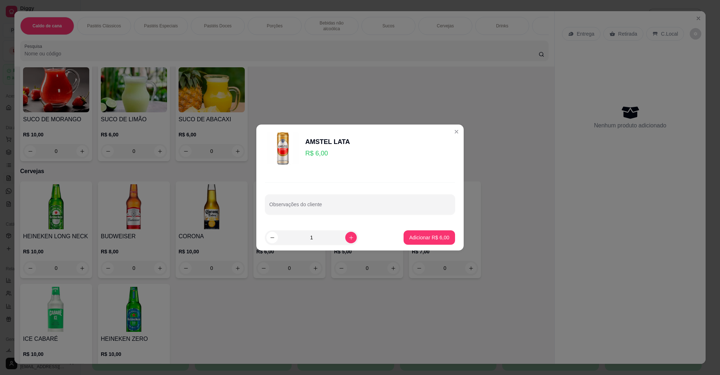
click at [416, 235] on p "Adicionar R$ 6,00" at bounding box center [429, 237] width 40 height 7
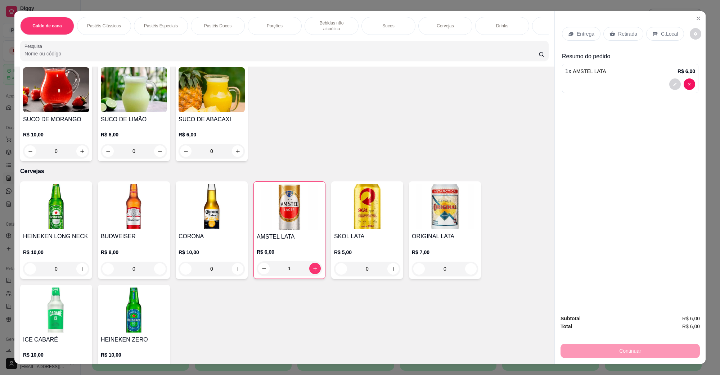
type input "1"
click at [662, 34] on p "C.Local" at bounding box center [669, 33] width 17 height 7
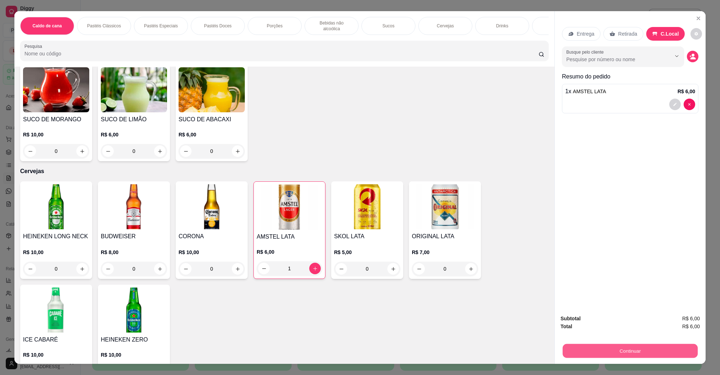
click at [629, 351] on button "Continuar" at bounding box center [630, 351] width 135 height 14
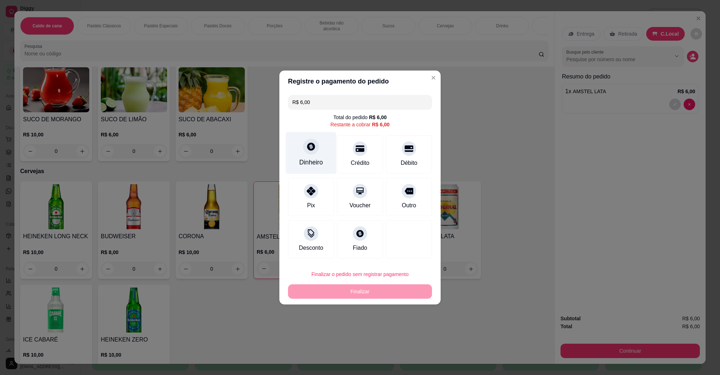
click at [310, 162] on div "Dinheiro" at bounding box center [311, 162] width 24 height 9
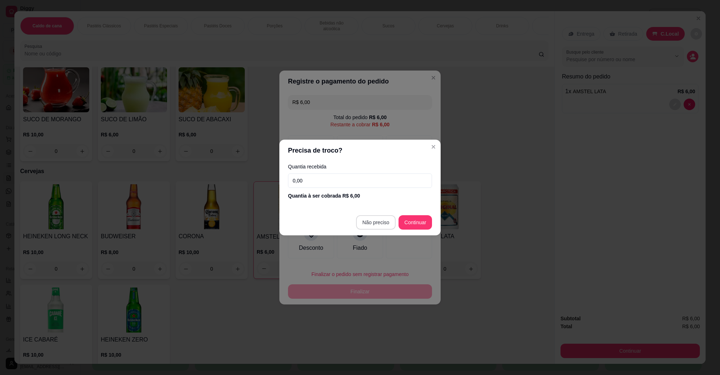
type input "R$ 0,00"
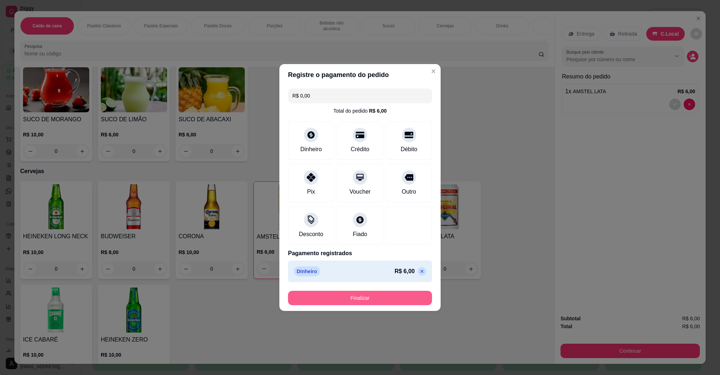
click at [380, 293] on button "Finalizar" at bounding box center [360, 298] width 144 height 14
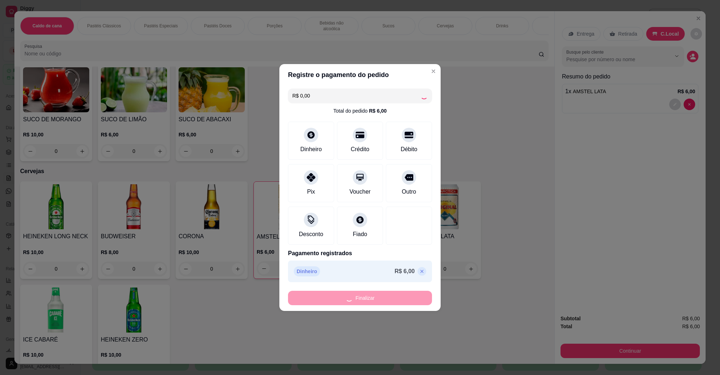
type input "0"
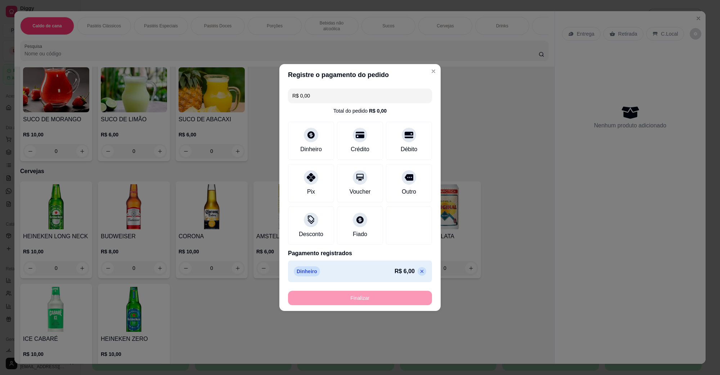
type input "-R$ 6,00"
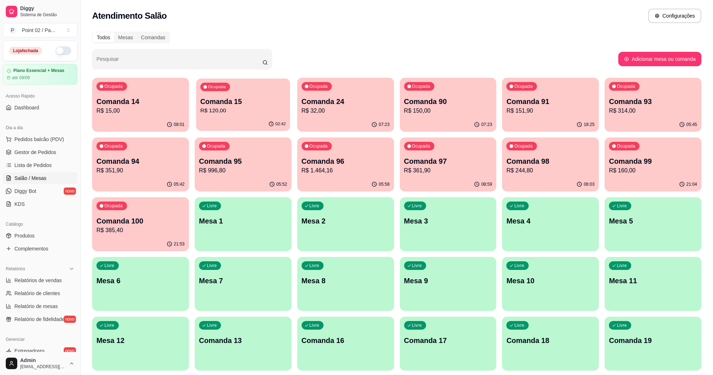
click at [267, 129] on div "02:42" at bounding box center [243, 124] width 94 height 14
click at [260, 115] on div "Ocupada Comanda 15 R$ 120,00" at bounding box center [243, 98] width 97 height 40
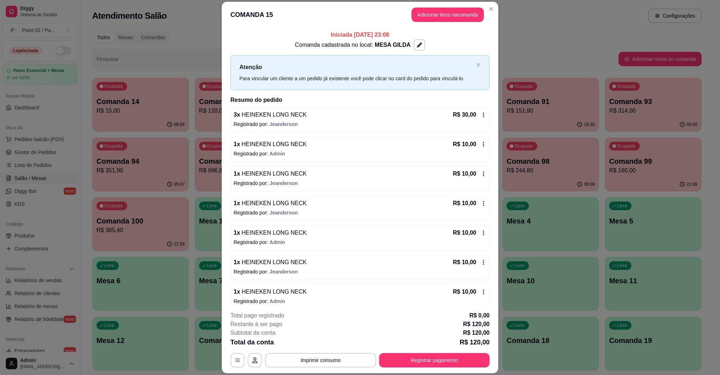
click at [295, 351] on div "**********" at bounding box center [359, 340] width 259 height 56
click at [296, 357] on button "Imprimir consumo" at bounding box center [321, 360] width 108 height 14
click at [392, 361] on button "Registrar pagamento" at bounding box center [434, 360] width 111 height 14
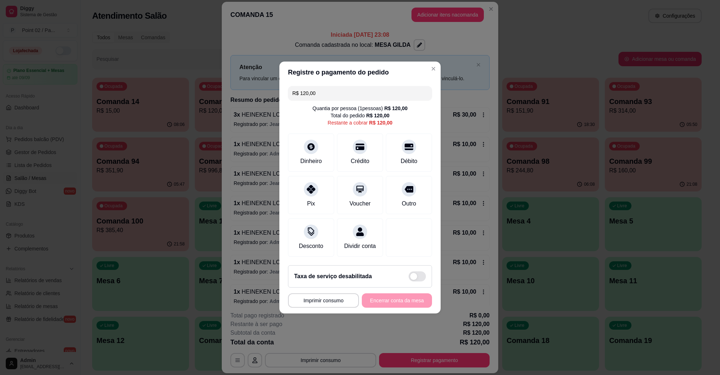
click at [373, 86] on input "R$ 120,00" at bounding box center [359, 93] width 135 height 14
click at [348, 147] on div "Crédito" at bounding box center [360, 151] width 51 height 42
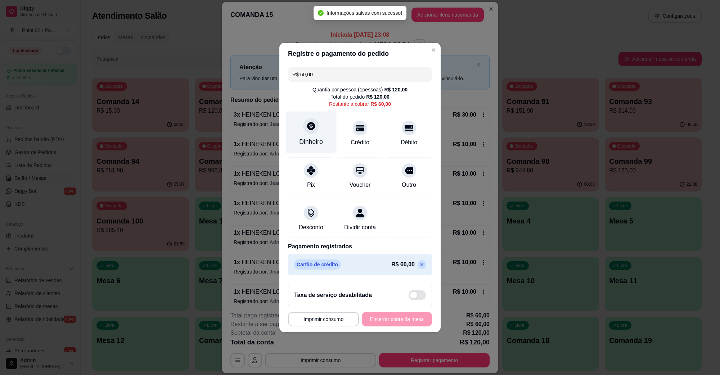
click at [313, 130] on div "Dinheiro" at bounding box center [311, 133] width 51 height 42
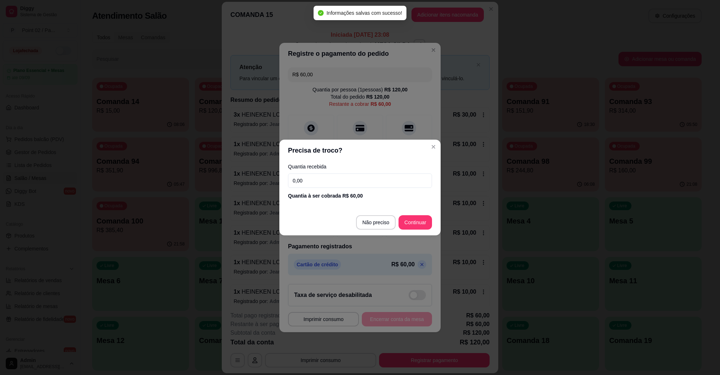
click at [387, 213] on footer "Não preciso Continuar" at bounding box center [359, 223] width 161 height 26
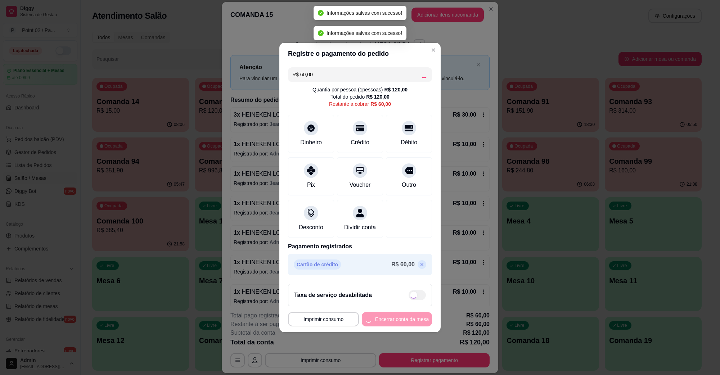
type input "R$ 0,00"
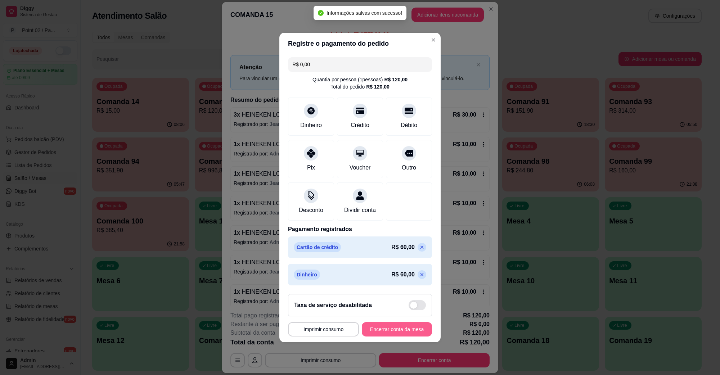
click at [401, 337] on button "Encerrar conta da mesa" at bounding box center [397, 329] width 70 height 14
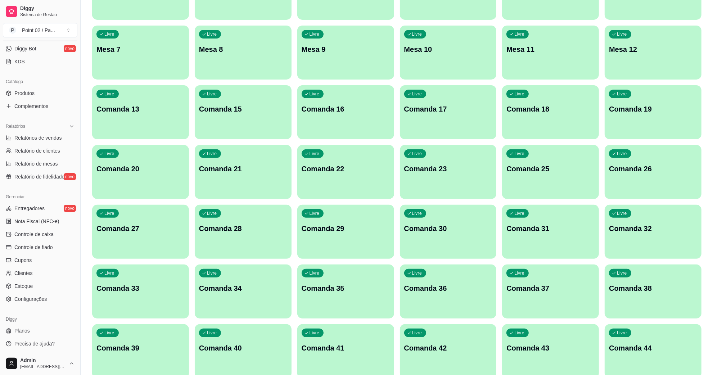
scroll to position [315, 0]
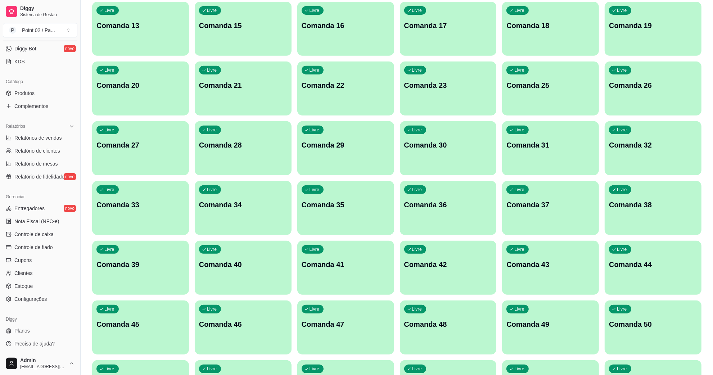
click at [54, 228] on ul "Entregadores novo Nota Fiscal (NFC-e) Controle de caixa Controle de fiado Cupon…" at bounding box center [40, 254] width 75 height 102
click at [53, 231] on link "Controle de caixa" at bounding box center [40, 235] width 75 height 12
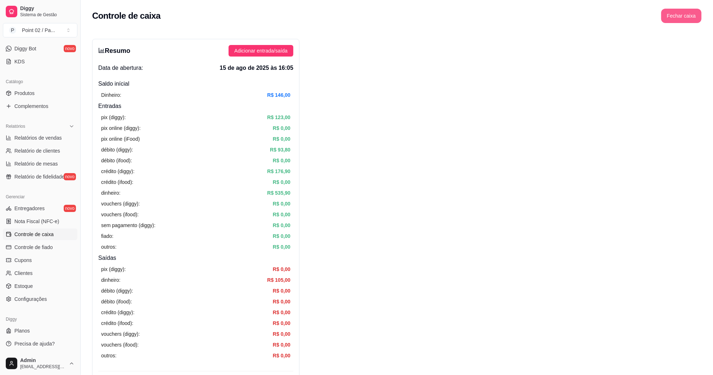
click at [684, 17] on button "Fechar caixa" at bounding box center [682, 16] width 40 height 14
click at [697, 60] on button "Sim" at bounding box center [702, 64] width 14 height 9
